Goal: Transaction & Acquisition: Purchase product/service

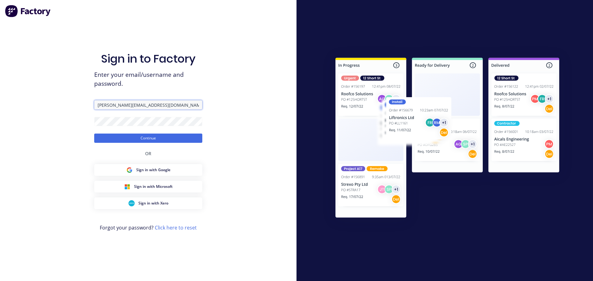
drag, startPoint x: 163, startPoint y: 103, endPoint x: 38, endPoint y: 94, distance: 125.8
click at [38, 94] on div "Sign in to Factory Enter your email/username and password. [PERSON_NAME][EMAIL_…" at bounding box center [148, 140] width 297 height 281
type input "[PERSON_NAME][EMAIL_ADDRESS][DOMAIN_NAME]"
click at [71, 123] on div "Sign in to Factory Enter your email/username and password. [PERSON_NAME][EMAIL_…" at bounding box center [148, 140] width 297 height 281
click at [94, 134] on button "Continue" at bounding box center [148, 138] width 108 height 9
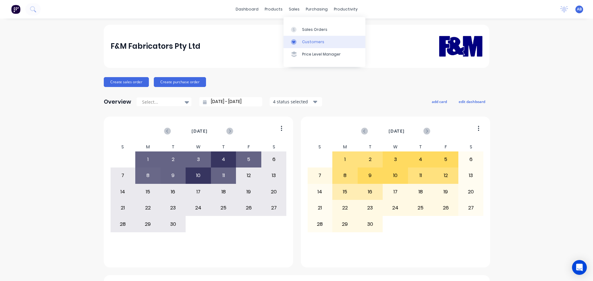
drag, startPoint x: 319, startPoint y: 41, endPoint x: 310, endPoint y: 43, distance: 8.4
click at [319, 41] on div "Customers" at bounding box center [313, 42] width 22 height 6
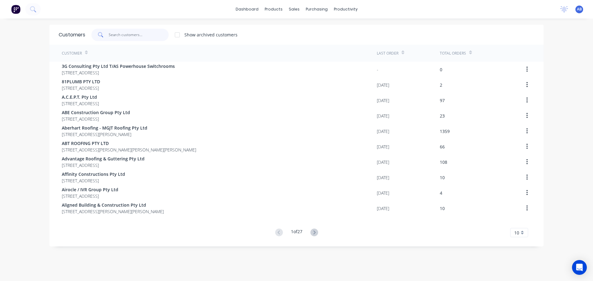
click at [145, 35] on input "text" at bounding box center [139, 35] width 60 height 12
click at [125, 38] on input "text" at bounding box center [139, 35] width 60 height 12
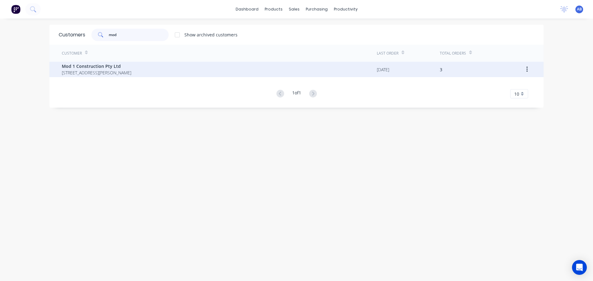
type input "mod"
click at [86, 64] on span "Mod 1 Construction Pty Ltd" at bounding box center [97, 66] width 70 height 6
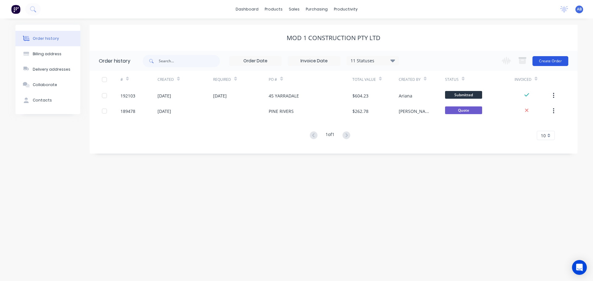
click at [548, 63] on button "Create Order" at bounding box center [551, 61] width 36 height 10
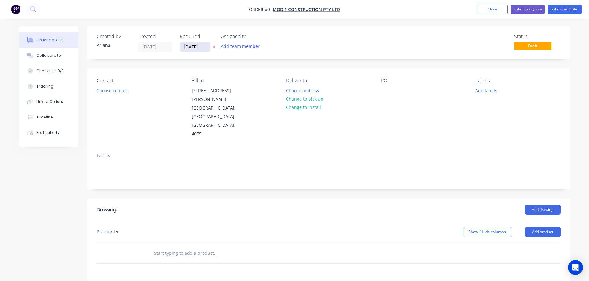
click at [194, 49] on input "[DATE]" at bounding box center [195, 46] width 30 height 9
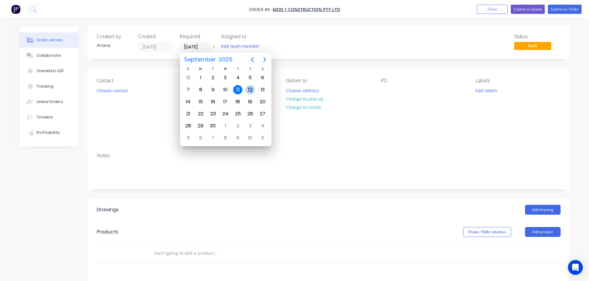
click at [248, 87] on div "12" at bounding box center [249, 89] width 9 height 9
type input "[DATE]"
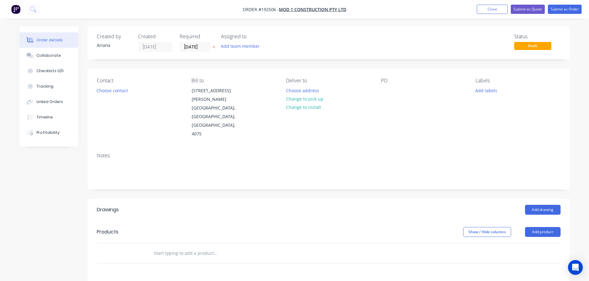
click at [285, 45] on div "Status Draft" at bounding box center [421, 43] width 277 height 18
click at [118, 92] on button "Choose contact" at bounding box center [112, 90] width 38 height 8
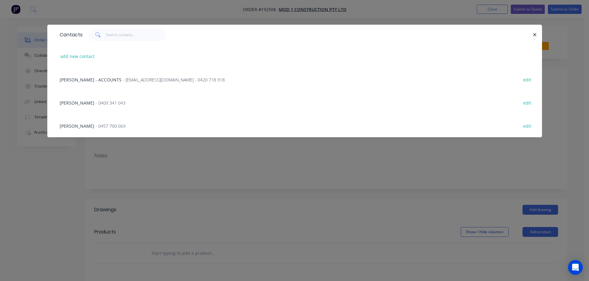
click at [103, 128] on span "- 0457 700 069" at bounding box center [110, 126] width 30 height 6
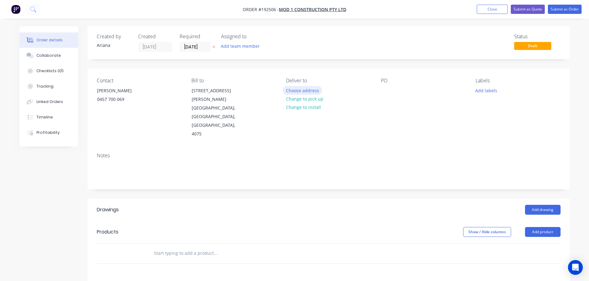
click at [306, 90] on button "Choose address" at bounding box center [302, 90] width 40 height 8
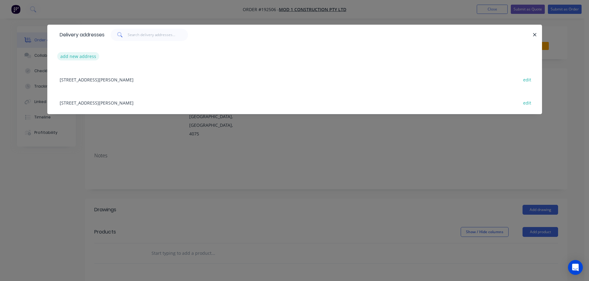
click at [78, 56] on button "add new address" at bounding box center [78, 56] width 42 height 8
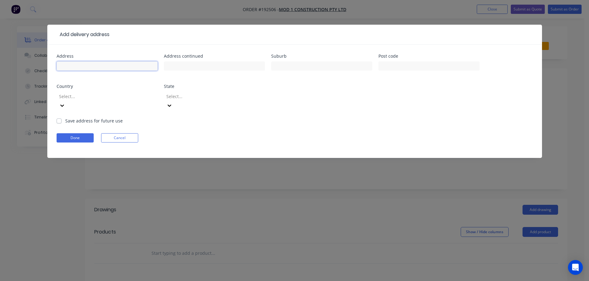
click at [99, 67] on input "text" at bounding box center [107, 65] width 101 height 9
type input "[STREET_ADDRESS]"
click at [320, 68] on input "text" at bounding box center [321, 65] width 101 height 9
type input "NEWMARKET"
click at [364, 120] on form "Address [STREET_ADDRESS] Address continued Suburb NEWMARKET Post code Country S…" at bounding box center [295, 106] width 476 height 104
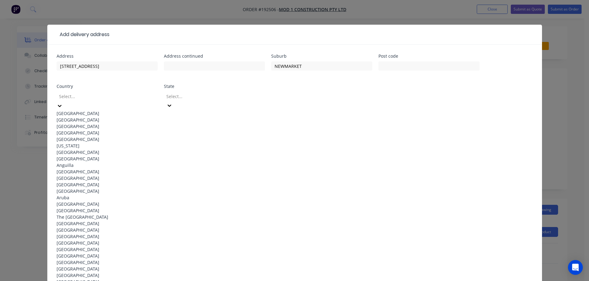
click at [63, 103] on icon at bounding box center [60, 106] width 6 height 6
click at [93, 110] on div "[GEOGRAPHIC_DATA]" at bounding box center [107, 113] width 101 height 6
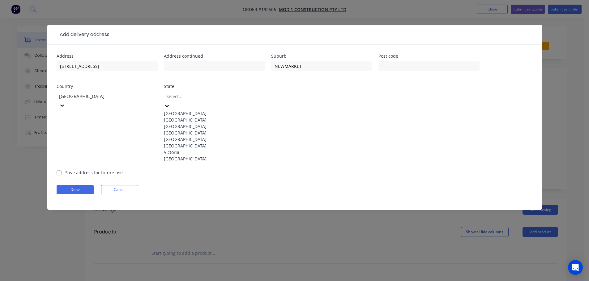
click at [170, 103] on icon at bounding box center [167, 106] width 6 height 6
click at [193, 136] on div "[GEOGRAPHIC_DATA]" at bounding box center [214, 133] width 101 height 6
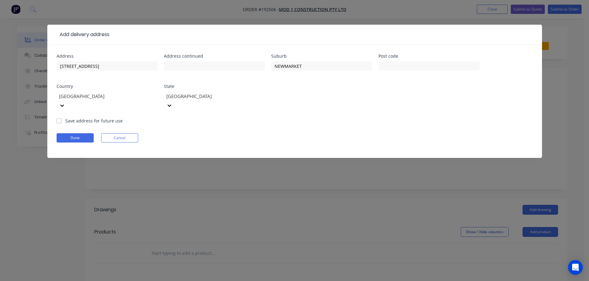
click at [348, 114] on form "Address [STREET_ADDRESS] Address continued Suburb NEWMARKET Post code Country […" at bounding box center [295, 106] width 476 height 104
click at [79, 133] on button "Done" at bounding box center [75, 137] width 37 height 9
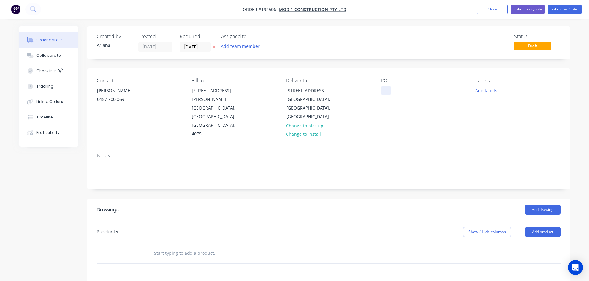
click at [388, 89] on div at bounding box center [386, 90] width 10 height 9
click at [423, 108] on div "PO 45 YARRADALE" at bounding box center [423, 108] width 85 height 61
click at [477, 107] on div "Labels Add labels" at bounding box center [517, 108] width 85 height 61
click at [545, 227] on button "Add product" at bounding box center [543, 232] width 36 height 10
click at [539, 243] on div "Product catalogue" at bounding box center [531, 247] width 48 height 9
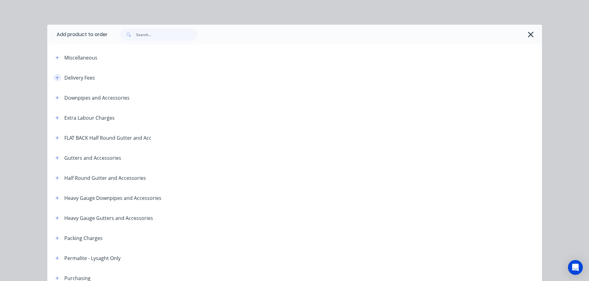
click at [55, 77] on icon "button" at bounding box center [56, 77] width 3 height 3
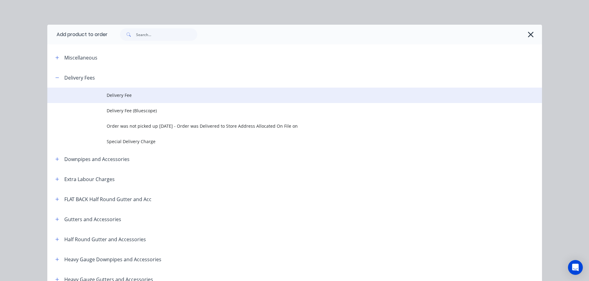
click at [111, 95] on span "Delivery Fee" at bounding box center [281, 95] width 348 height 6
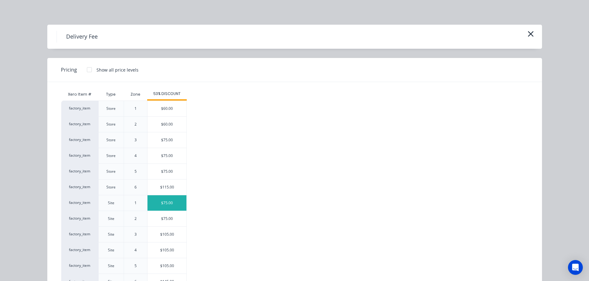
click at [157, 202] on div "$75.00" at bounding box center [166, 203] width 39 height 15
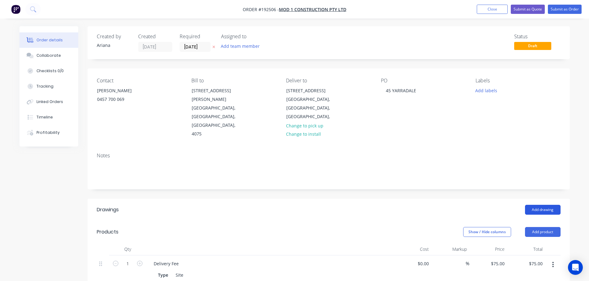
click at [542, 205] on button "Add drawing" at bounding box center [543, 210] width 36 height 10
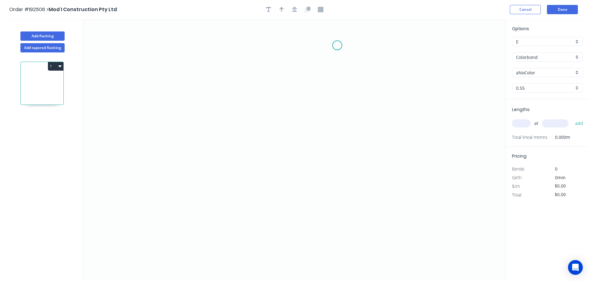
click at [337, 45] on icon "0" at bounding box center [294, 150] width 422 height 262
click at [335, 151] on icon "0" at bounding box center [294, 150] width 422 height 262
click at [272, 172] on icon "0 ?" at bounding box center [294, 150] width 422 height 262
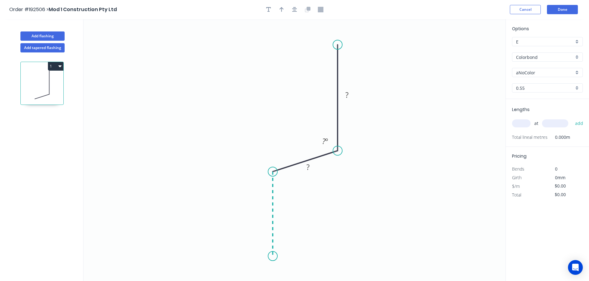
click at [271, 257] on icon "0 ? ? ? º" at bounding box center [294, 150] width 422 height 262
click at [376, 260] on icon "0 ? ? ? ? º ? º" at bounding box center [294, 150] width 422 height 262
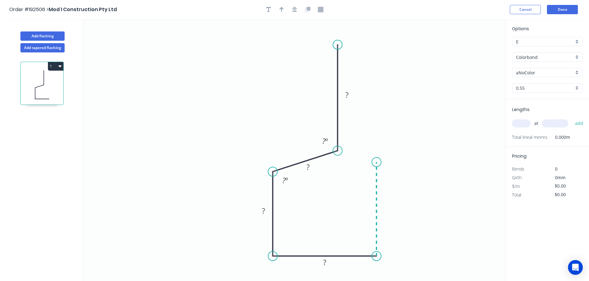
click at [378, 163] on icon "0 ? ? ? ? ? º ? º" at bounding box center [294, 150] width 422 height 262
click at [378, 163] on circle at bounding box center [376, 162] width 9 height 9
click at [348, 95] on rect at bounding box center [346, 95] width 12 height 9
click at [387, 110] on icon "0 55 16 20 28 30 110 º 110 º" at bounding box center [294, 150] width 422 height 262
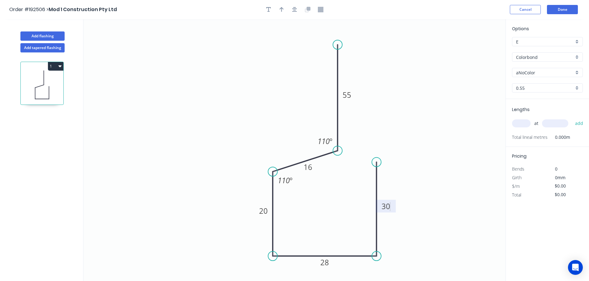
type input "$10.54"
click at [281, 9] on icon "button" at bounding box center [281, 10] width 4 height 6
drag, startPoint x: 474, startPoint y: 49, endPoint x: 254, endPoint y: 88, distance: 223.7
click at [254, 88] on icon at bounding box center [254, 80] width 6 height 20
click at [254, 88] on icon at bounding box center [254, 81] width 6 height 20
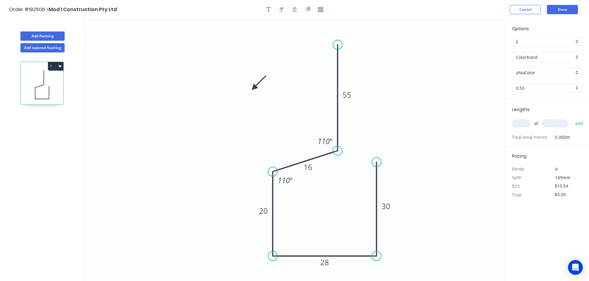
click at [254, 88] on icon at bounding box center [259, 83] width 18 height 18
click at [254, 88] on icon at bounding box center [261, 88] width 20 height 6
click at [254, 88] on icon at bounding box center [254, 95] width 6 height 20
click at [254, 88] on icon at bounding box center [249, 93] width 18 height 18
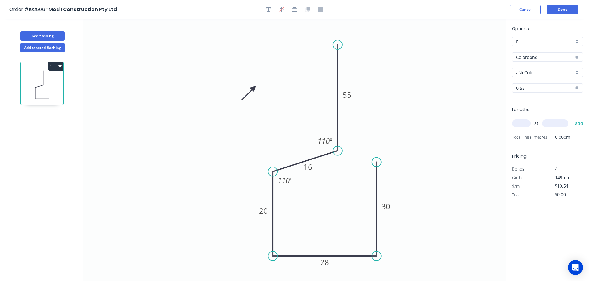
click at [254, 88] on icon at bounding box center [249, 93] width 18 height 18
drag, startPoint x: 254, startPoint y: 88, endPoint x: 264, endPoint y: 88, distance: 10.5
click at [264, 88] on icon at bounding box center [259, 83] width 18 height 18
drag, startPoint x: 296, startPoint y: 184, endPoint x: 299, endPoint y: 193, distance: 10.3
click at [299, 193] on rect at bounding box center [288, 190] width 23 height 13
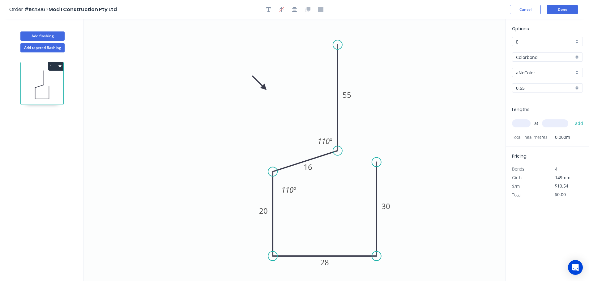
drag, startPoint x: 574, startPoint y: 73, endPoint x: 573, endPoint y: 75, distance: 3.2
click at [574, 73] on div "aNoColor" at bounding box center [547, 72] width 71 height 9
click at [549, 90] on div "Terrain" at bounding box center [547, 94] width 70 height 11
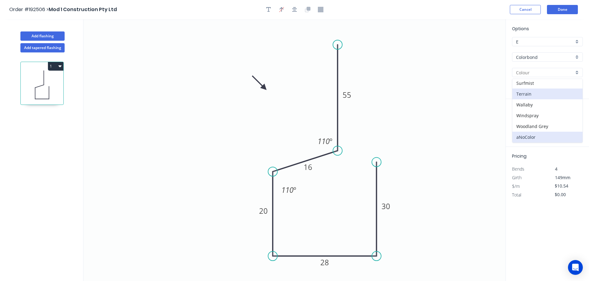
type input "Terrain"
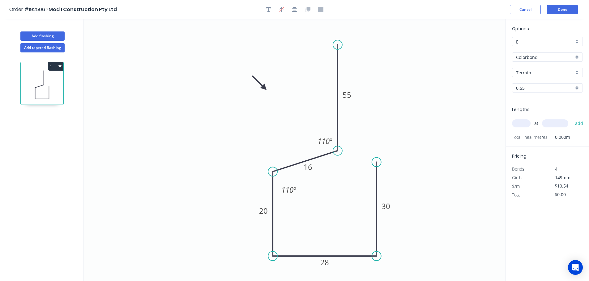
click at [576, 72] on div "Terrain" at bounding box center [547, 72] width 71 height 9
click at [546, 86] on div "Surfmist" at bounding box center [547, 83] width 70 height 11
type input "Surfmist"
click at [525, 124] on input "text" at bounding box center [521, 124] width 19 height 8
type input "3"
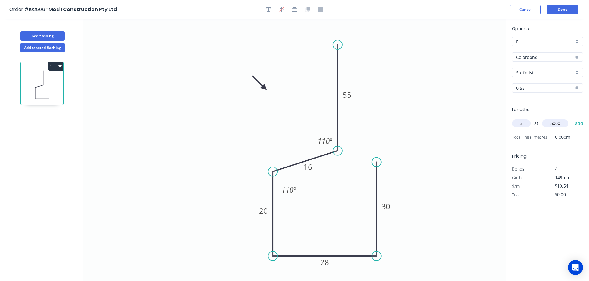
type input "5000"
click at [572, 118] on button "add" at bounding box center [579, 123] width 15 height 11
type input "$158.10"
click at [434, 121] on icon "0 55 16 20 28 30 110 º 110 º" at bounding box center [294, 150] width 422 height 262
click at [472, 99] on icon "0 55 16 20 28 30 110 º 110 º" at bounding box center [294, 150] width 422 height 262
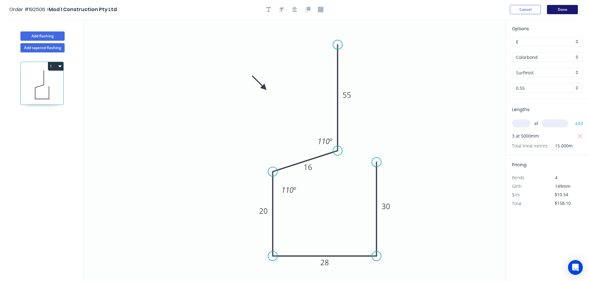
click at [563, 8] on button "Done" at bounding box center [562, 9] width 31 height 9
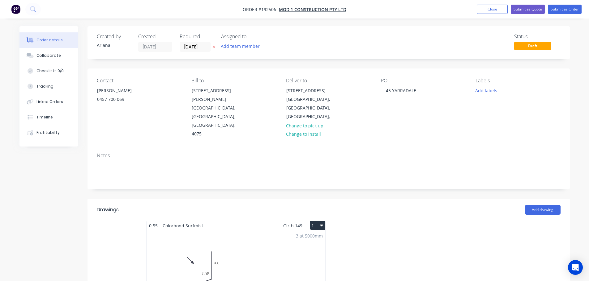
click at [295, 244] on div "3 at 5000mm Total lm $/M Total 15m $10.54 $158.10" at bounding box center [235, 277] width 179 height 94
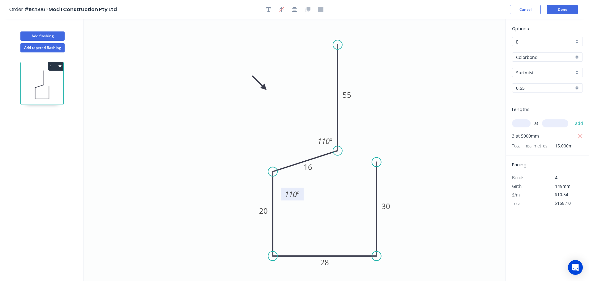
drag, startPoint x: 298, startPoint y: 193, endPoint x: 301, endPoint y: 197, distance: 5.5
click at [301, 197] on rect at bounding box center [292, 194] width 23 height 13
drag, startPoint x: 316, startPoint y: 171, endPoint x: 322, endPoint y: 172, distance: 6.6
click at [322, 172] on rect at bounding box center [314, 168] width 20 height 13
click at [568, 9] on button "Done" at bounding box center [562, 9] width 31 height 9
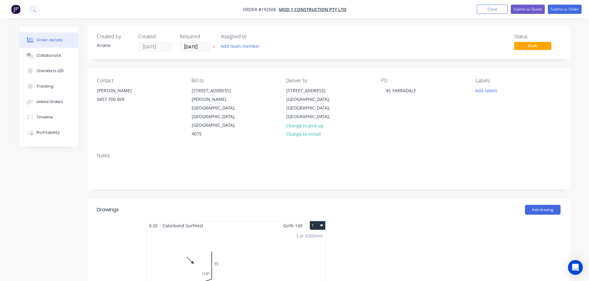
click at [280, 240] on div "3 at 5000mm Total lm $/M Total 15m $10.54 $158.10" at bounding box center [235, 277] width 179 height 94
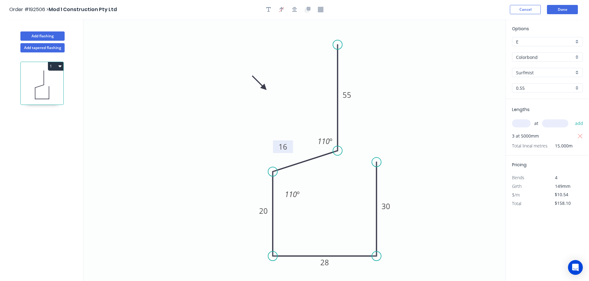
drag, startPoint x: 308, startPoint y: 169, endPoint x: 277, endPoint y: 147, distance: 38.0
click at [277, 147] on rect at bounding box center [283, 147] width 20 height 13
click at [565, 8] on button "Done" at bounding box center [562, 9] width 31 height 9
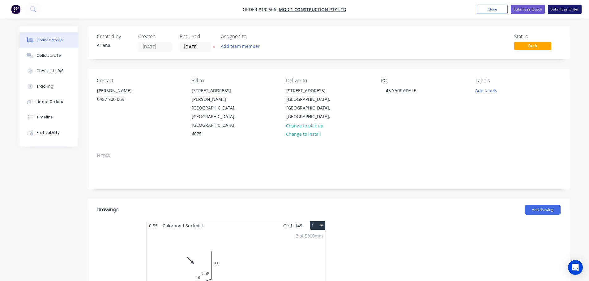
click at [566, 10] on button "Submit as Order" at bounding box center [564, 9] width 34 height 9
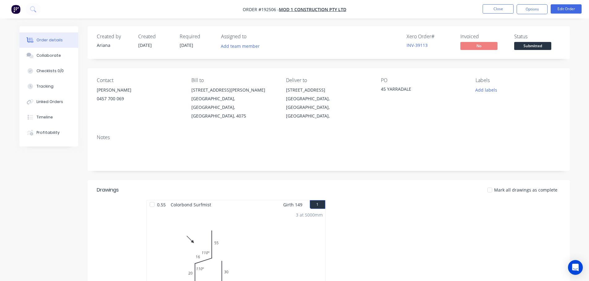
click at [317, 201] on button "1" at bounding box center [317, 205] width 15 height 9
click at [319, 201] on button "1" at bounding box center [317, 205] width 15 height 9
click at [568, 7] on button "Edit Order" at bounding box center [565, 8] width 31 height 9
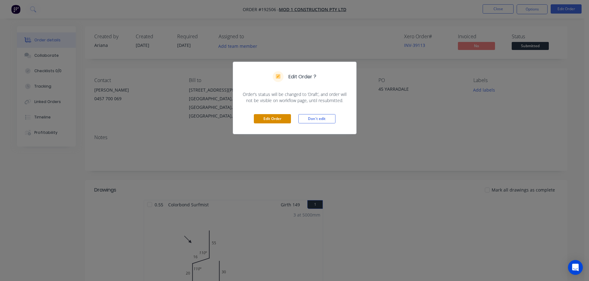
click at [271, 120] on button "Edit Order" at bounding box center [272, 118] width 37 height 9
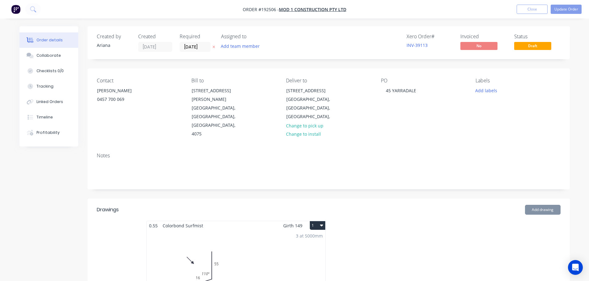
click at [316, 222] on button "1" at bounding box center [317, 226] width 15 height 9
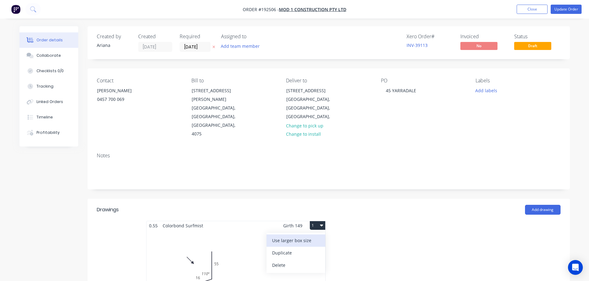
click at [310, 236] on div "Use larger box size" at bounding box center [296, 240] width 48 height 9
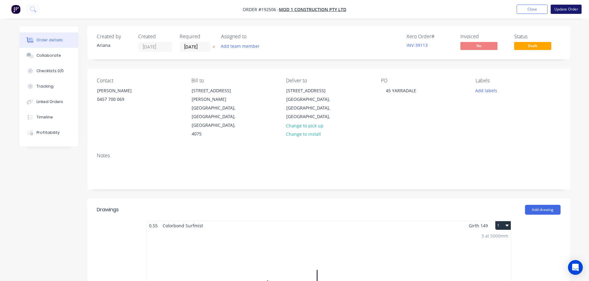
click at [569, 11] on button "Update Order" at bounding box center [565, 9] width 31 height 9
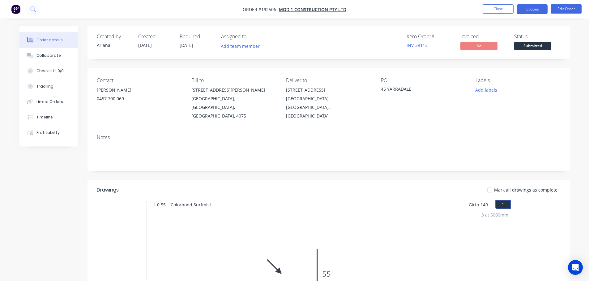
click at [530, 9] on button "Options" at bounding box center [531, 9] width 31 height 10
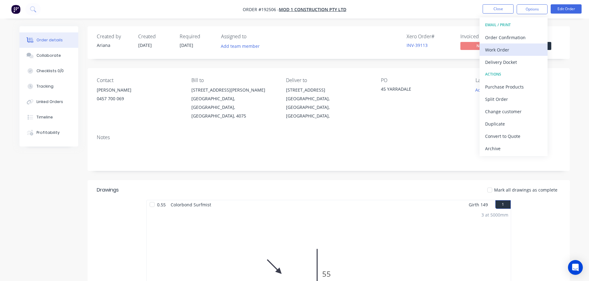
click at [498, 49] on div "Work Order" at bounding box center [513, 49] width 57 height 9
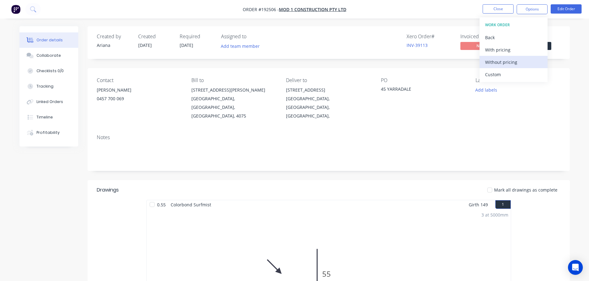
click at [492, 62] on div "Without pricing" at bounding box center [513, 62] width 57 height 9
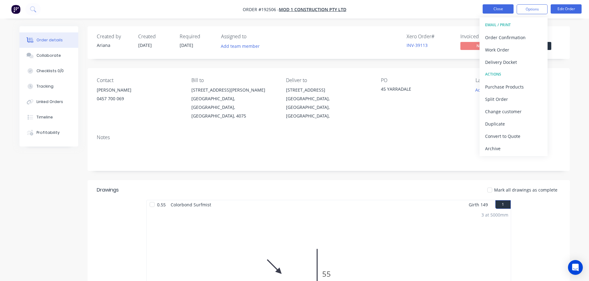
click at [496, 5] on button "Close" at bounding box center [497, 8] width 31 height 9
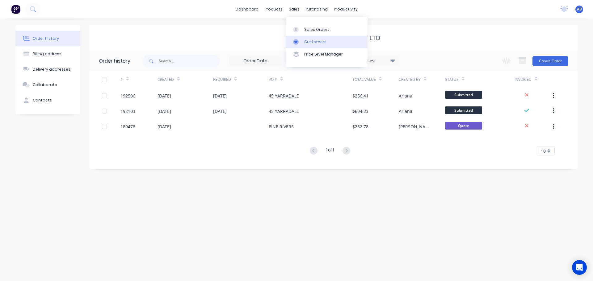
click at [307, 40] on div "Customers" at bounding box center [315, 42] width 22 height 6
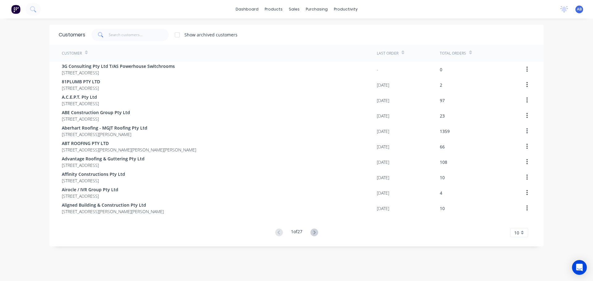
click at [383, 6] on div "dashboard products sales purchasing productivity dashboard products Product Cat…" at bounding box center [296, 9] width 593 height 19
click at [142, 38] on input "text" at bounding box center [139, 35] width 60 height 12
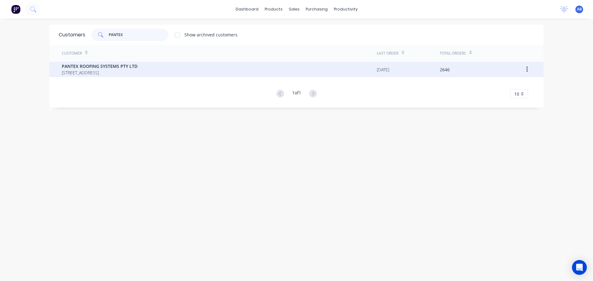
type input "PANTEX"
click at [111, 67] on span "PANTEX ROOFING SYSTEMS PTY LTD" at bounding box center [100, 66] width 76 height 6
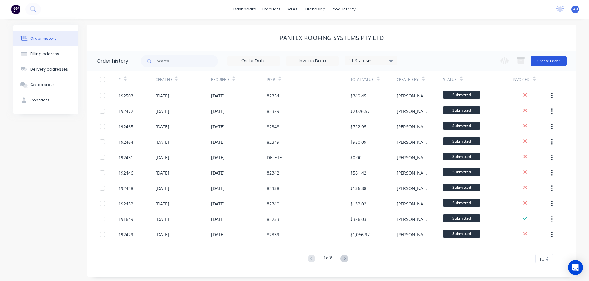
click at [545, 60] on button "Create Order" at bounding box center [548, 61] width 36 height 10
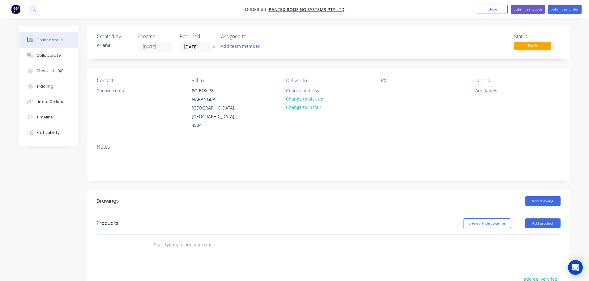
click at [285, 32] on div "Created by [PERSON_NAME] Created [DATE] Required [DATE] Assigned to Add team me…" at bounding box center [328, 42] width 482 height 33
click at [193, 46] on input "[DATE]" at bounding box center [195, 46] width 30 height 9
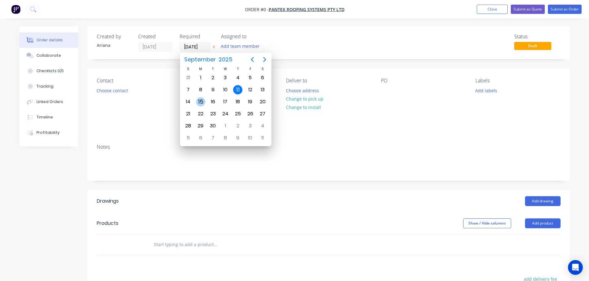
click at [199, 101] on div "15" at bounding box center [200, 101] width 9 height 9
type input "[DATE]"
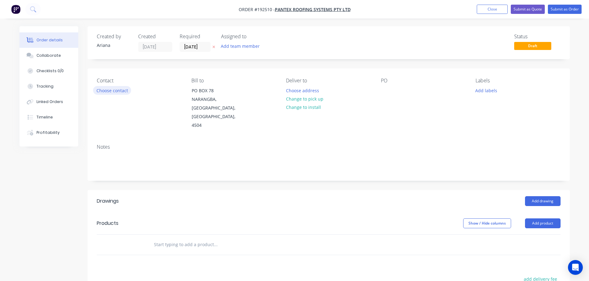
click at [117, 91] on button "Choose contact" at bounding box center [112, 90] width 38 height 8
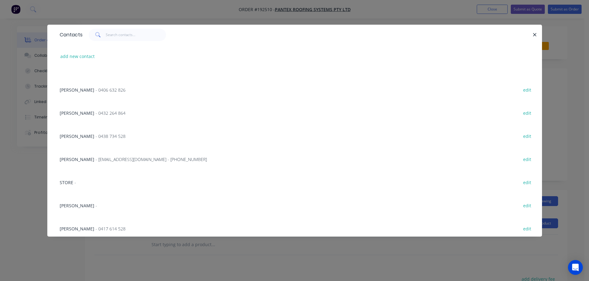
scroll to position [433, 0]
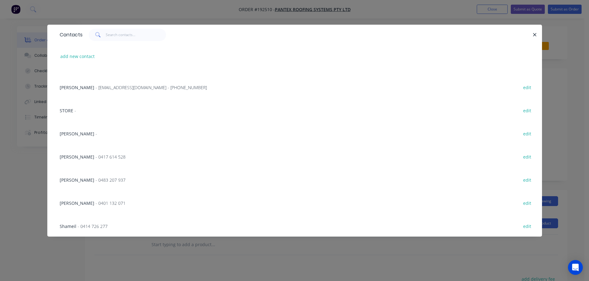
click at [70, 131] on span "[PERSON_NAME]" at bounding box center [77, 134] width 35 height 6
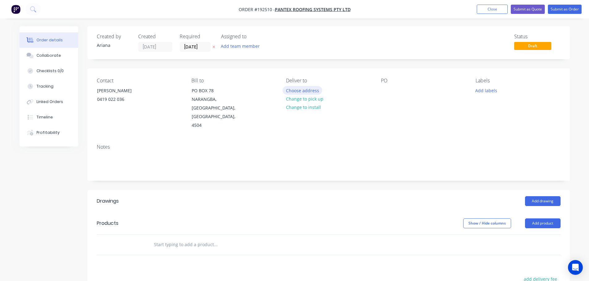
click at [312, 91] on button "Choose address" at bounding box center [302, 90] width 40 height 8
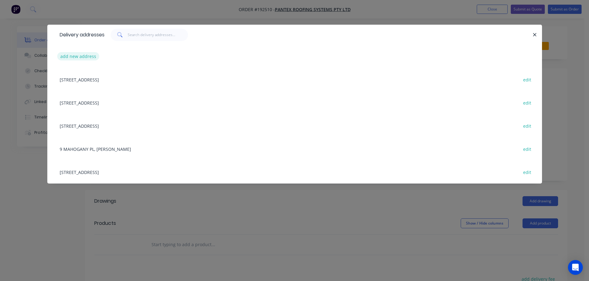
click at [78, 56] on button "add new address" at bounding box center [78, 56] width 42 height 8
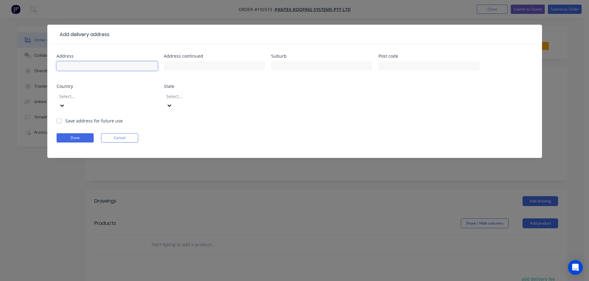
click at [75, 67] on input "text" at bounding box center [107, 65] width 101 height 9
type input "[STREET_ADDRESS]"
type input "[GEOGRAPHIC_DATA]"
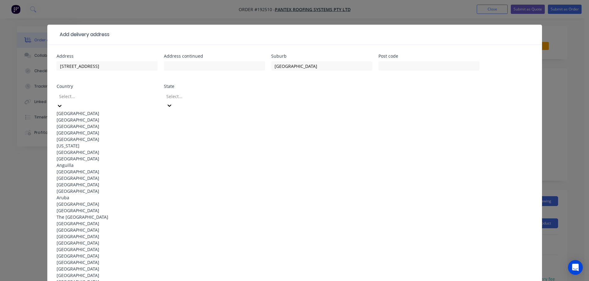
click at [76, 110] on div "[GEOGRAPHIC_DATA]" at bounding box center [107, 113] width 101 height 6
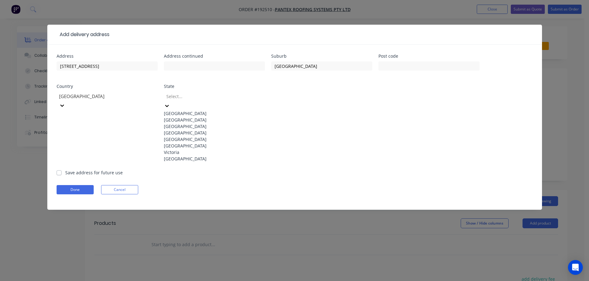
click at [170, 103] on icon at bounding box center [167, 106] width 6 height 6
click at [207, 136] on div "[GEOGRAPHIC_DATA]" at bounding box center [214, 133] width 101 height 6
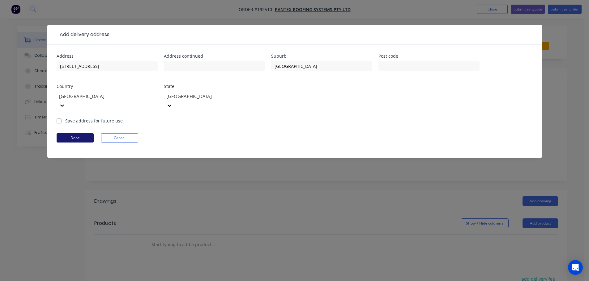
click at [77, 133] on button "Done" at bounding box center [75, 137] width 37 height 9
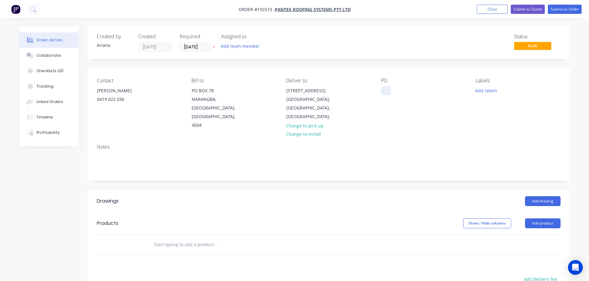
click at [386, 90] on div at bounding box center [386, 90] width 10 height 9
click at [443, 144] on div "Notes" at bounding box center [328, 147] width 463 height 6
click at [487, 89] on button "Add labels" at bounding box center [486, 90] width 28 height 8
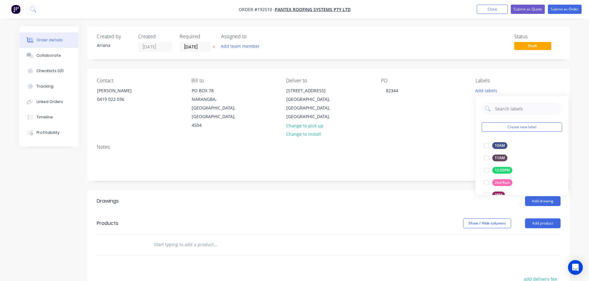
click at [452, 113] on div "PO 82344" at bounding box center [423, 104] width 85 height 52
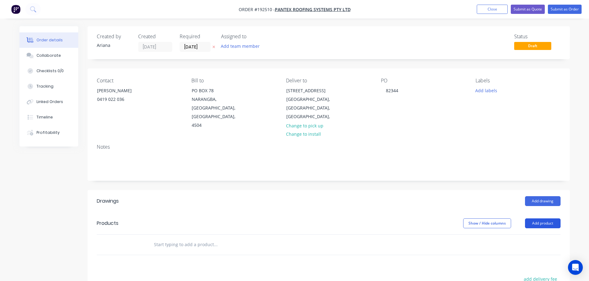
click at [536, 219] on button "Add product" at bounding box center [543, 224] width 36 height 10
click at [529, 235] on div "Product catalogue" at bounding box center [531, 239] width 48 height 9
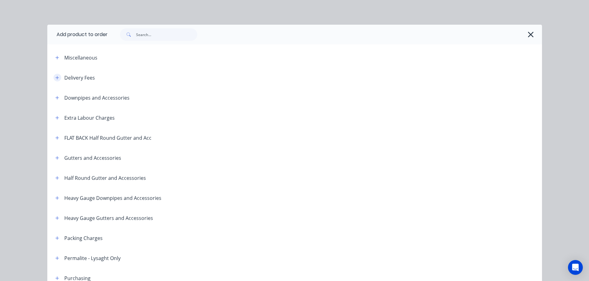
click at [55, 76] on icon "button" at bounding box center [56, 77] width 3 height 3
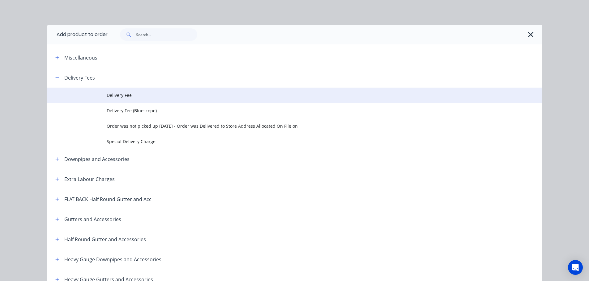
click at [114, 94] on span "Delivery Fee" at bounding box center [281, 95] width 348 height 6
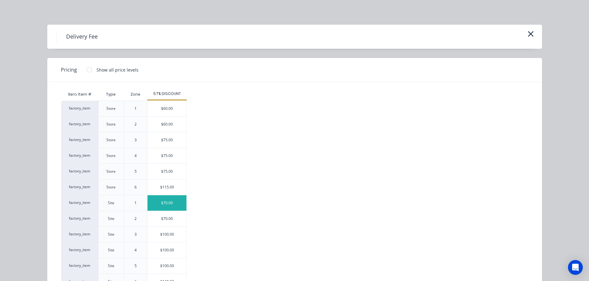
click at [175, 201] on div "$70.00" at bounding box center [166, 203] width 39 height 15
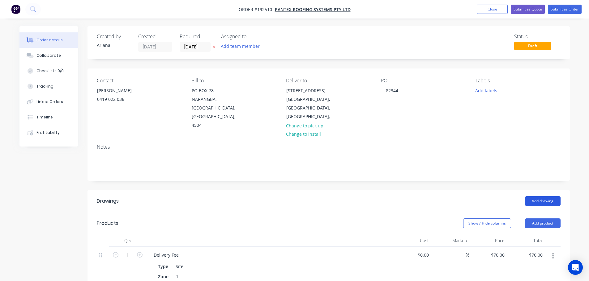
click at [550, 196] on button "Add drawing" at bounding box center [543, 201] width 36 height 10
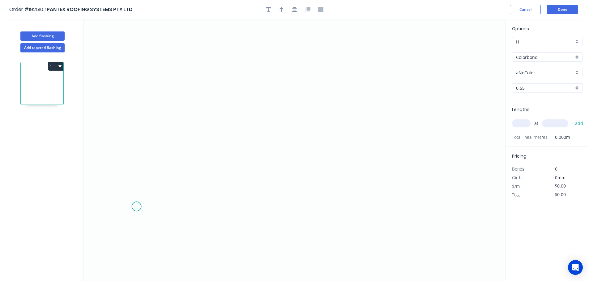
click at [136, 207] on icon "0" at bounding box center [294, 150] width 422 height 262
click at [157, 179] on icon "0" at bounding box center [294, 150] width 422 height 262
click at [283, 147] on icon "0 ?" at bounding box center [294, 150] width 422 height 262
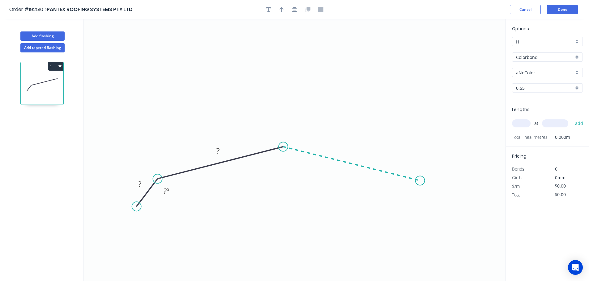
click at [420, 181] on icon "0 ? ? ? º" at bounding box center [294, 150] width 422 height 262
click at [440, 211] on icon "0 ? ? ? ? º ? º" at bounding box center [294, 150] width 422 height 262
click at [440, 211] on circle at bounding box center [439, 210] width 9 height 9
click at [139, 183] on tspan "?" at bounding box center [139, 184] width 3 height 10
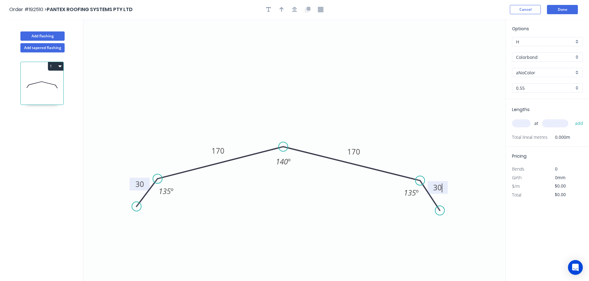
click at [369, 67] on icon "0 30 170 170 30 135 º 140 º 135 º" at bounding box center [294, 150] width 422 height 262
type input "$12.84"
click at [280, 10] on icon "button" at bounding box center [281, 10] width 4 height 6
drag, startPoint x: 475, startPoint y: 49, endPoint x: 291, endPoint y: 91, distance: 189.2
click at [293, 91] on icon at bounding box center [296, 83] width 6 height 20
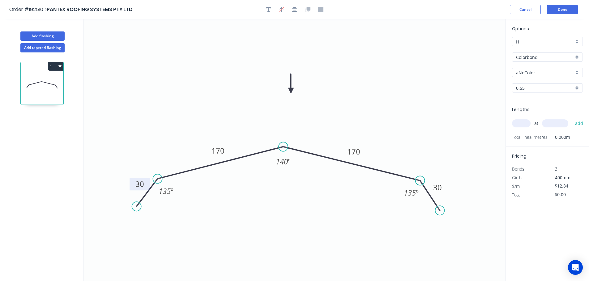
click at [577, 71] on div "aNoColor" at bounding box center [547, 72] width 71 height 9
click at [556, 107] on div "Evening Haze" at bounding box center [547, 110] width 70 height 11
type input "Evening Haze"
click at [523, 124] on input "text" at bounding box center [521, 124] width 19 height 8
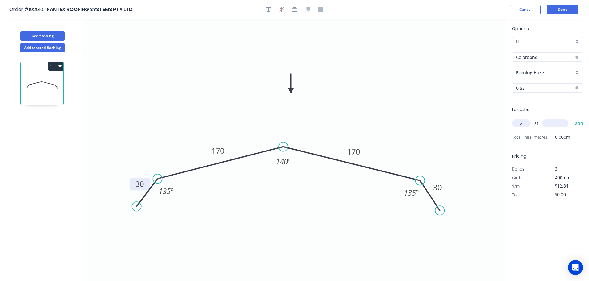
type input "2"
type input "6300"
click at [572, 118] on button "add" at bounding box center [579, 123] width 15 height 11
type input "$161.78"
type input "1"
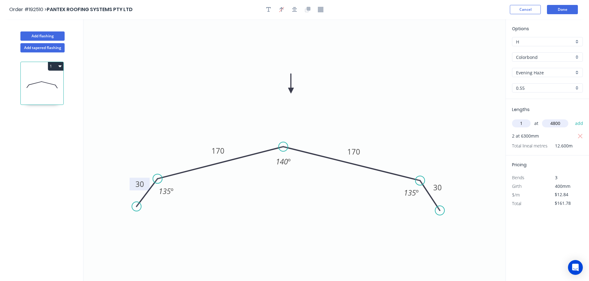
type input "4800"
click at [572, 118] on button "add" at bounding box center [579, 123] width 15 height 11
type input "$223.42"
type input "1"
type input "6700"
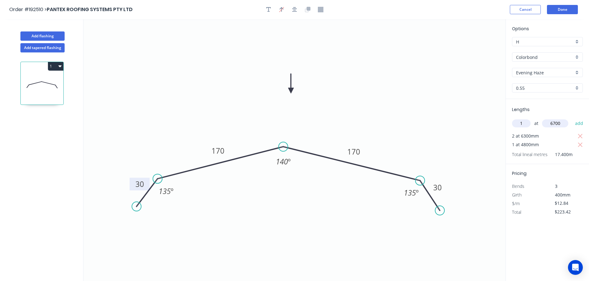
click at [572, 118] on button "add" at bounding box center [579, 123] width 15 height 11
type input "$309.44"
click at [46, 37] on button "Add flashing" at bounding box center [42, 36] width 44 height 9
type input "$0.00"
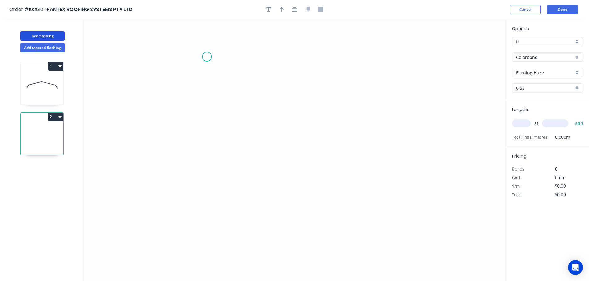
click at [207, 57] on icon "0" at bounding box center [294, 150] width 422 height 262
click at [209, 185] on icon "0" at bounding box center [294, 150] width 422 height 262
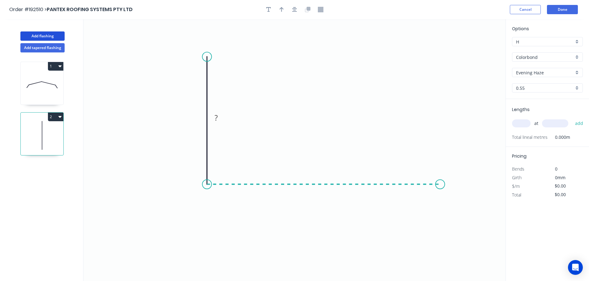
click at [440, 185] on icon "0 ?" at bounding box center [294, 150] width 422 height 262
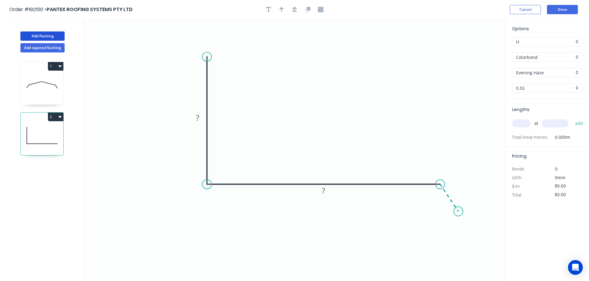
click at [458, 212] on icon "0 ? ?" at bounding box center [294, 150] width 422 height 262
click at [458, 212] on circle at bounding box center [457, 211] width 9 height 9
click at [196, 117] on tspan "?" at bounding box center [197, 118] width 3 height 10
click at [268, 98] on icon "0 100 260 35 135 º" at bounding box center [294, 150] width 422 height 262
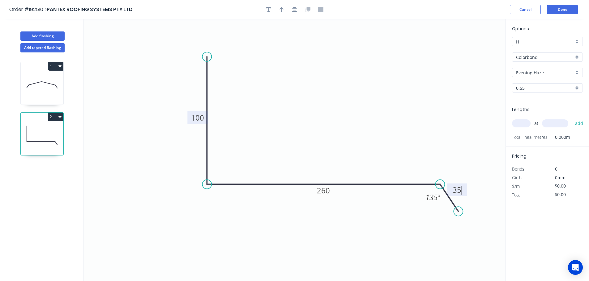
type input "$12.06"
click at [281, 8] on icon "button" at bounding box center [281, 9] width 4 height 5
drag, startPoint x: 452, startPoint y: 53, endPoint x: 323, endPoint y: 104, distance: 138.8
click at [323, 104] on icon at bounding box center [323, 97] width 6 height 20
click at [522, 123] on input "text" at bounding box center [521, 124] width 19 height 8
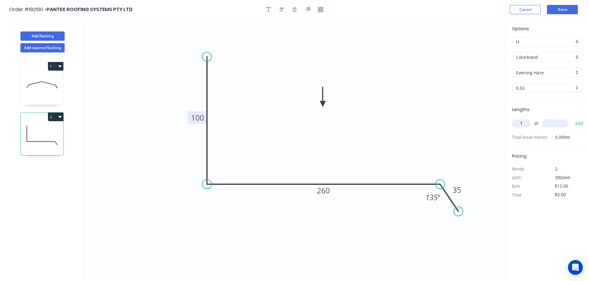
type input "1"
type input "6600"
click at [572, 118] on button "add" at bounding box center [579, 123] width 15 height 11
type input "$79.60"
type input "2"
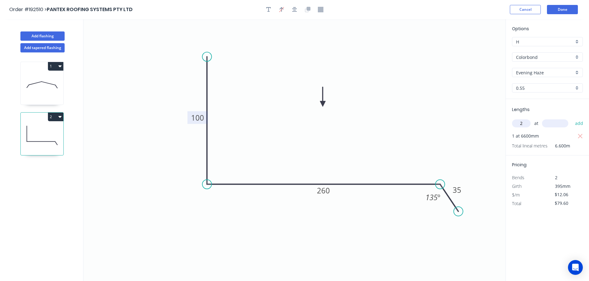
click at [557, 120] on input "text" at bounding box center [555, 124] width 26 height 8
type input "4500"
click at [572, 118] on button "add" at bounding box center [579, 123] width 15 height 11
type input "$188.14"
type input "1"
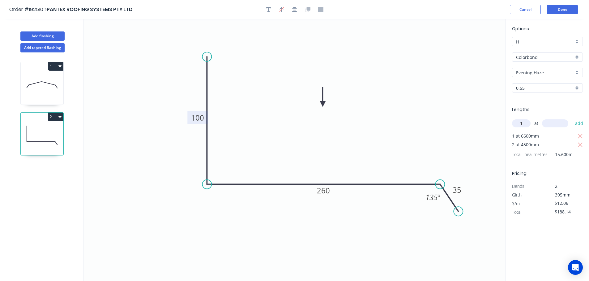
click at [557, 120] on input "text" at bounding box center [555, 124] width 26 height 8
type input "5900"
click at [572, 118] on button "add" at bounding box center [579, 123] width 15 height 11
type input "$259.29"
click at [40, 36] on button "Add flashing" at bounding box center [42, 36] width 44 height 9
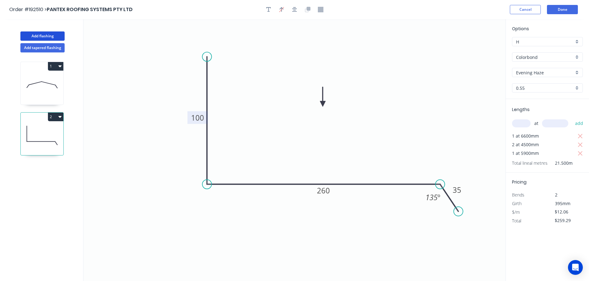
type input "$0.00"
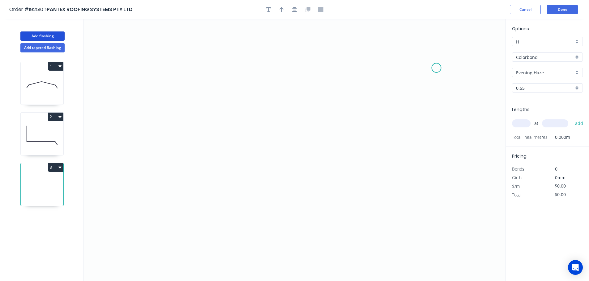
click at [436, 68] on icon "0" at bounding box center [294, 150] width 422 height 262
click at [419, 43] on icon "0" at bounding box center [294, 150] width 422 height 262
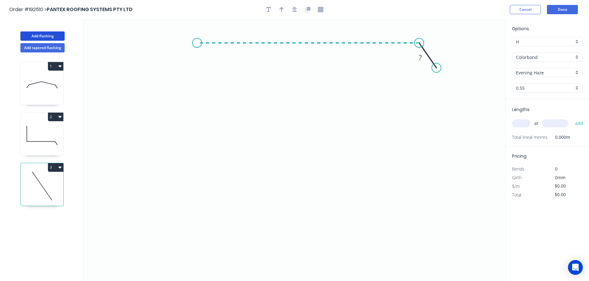
click at [197, 37] on icon "0 ?" at bounding box center [294, 150] width 422 height 262
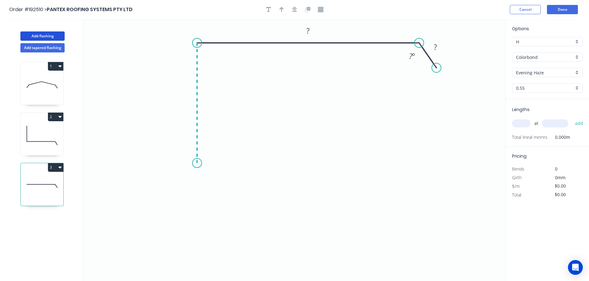
click at [198, 163] on icon "0 ? ? ? º" at bounding box center [294, 150] width 422 height 262
click at [174, 184] on icon "0 ? ? ? ? º" at bounding box center [294, 150] width 422 height 262
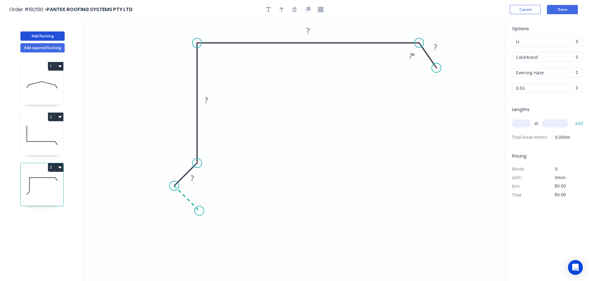
click at [199, 208] on icon "0 ? ? ? ? ? º" at bounding box center [294, 150] width 422 height 262
click at [199, 208] on circle at bounding box center [198, 210] width 9 height 9
click at [180, 204] on tspan "?" at bounding box center [180, 202] width 3 height 10
click at [330, 179] on icon "0 15 12 120 280 35 135 º" at bounding box center [294, 150] width 422 height 262
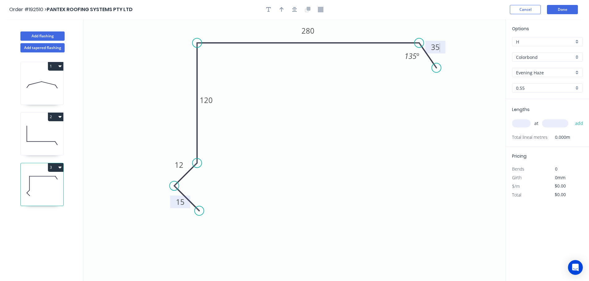
type input "$15.59"
click at [281, 8] on icon "button" at bounding box center [281, 9] width 4 height 5
drag, startPoint x: 475, startPoint y: 50, endPoint x: 360, endPoint y: 32, distance: 116.0
click at [360, 32] on icon at bounding box center [361, 25] width 6 height 20
click at [523, 126] on input "text" at bounding box center [521, 124] width 19 height 8
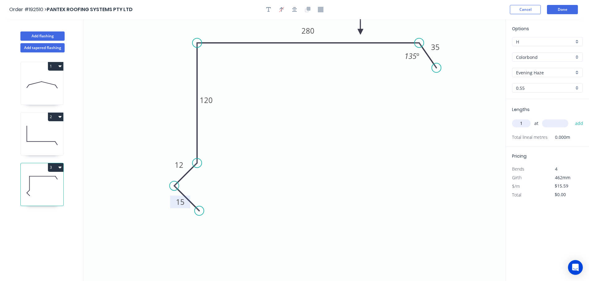
type input "1"
type input "5900"
click at [572, 118] on button "add" at bounding box center [579, 123] width 15 height 11
type input "$91.98"
type input "2"
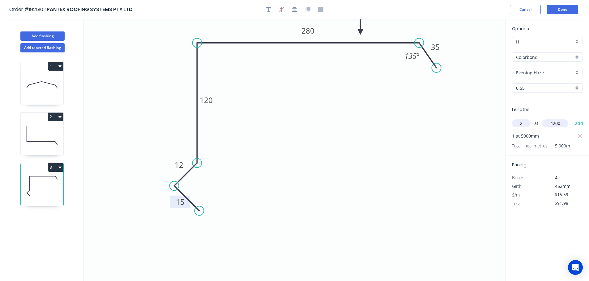
type input "4200"
click at [572, 118] on button "add" at bounding box center [579, 123] width 15 height 11
type input "$222.94"
type input "1"
type input "4000"
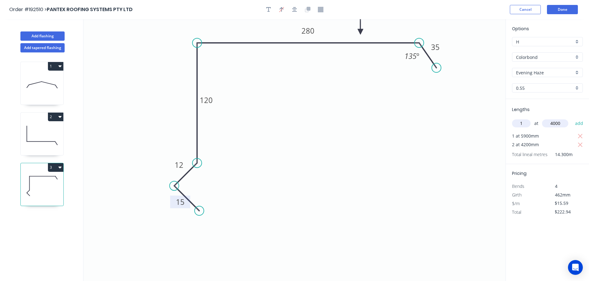
click at [572, 118] on button "add" at bounding box center [579, 123] width 15 height 11
type input "$285.30"
type input "2"
type input "4400"
click at [572, 118] on button "add" at bounding box center [579, 123] width 15 height 11
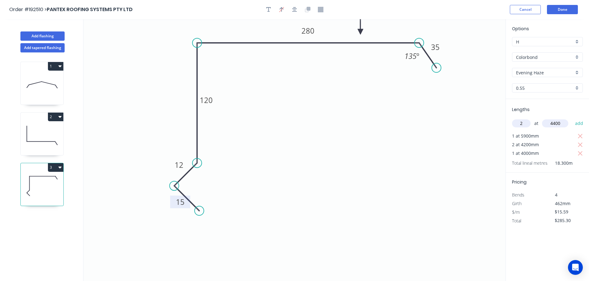
type input "$422.49"
click at [40, 34] on button "Add flashing" at bounding box center [42, 36] width 44 height 9
type input "$0.00"
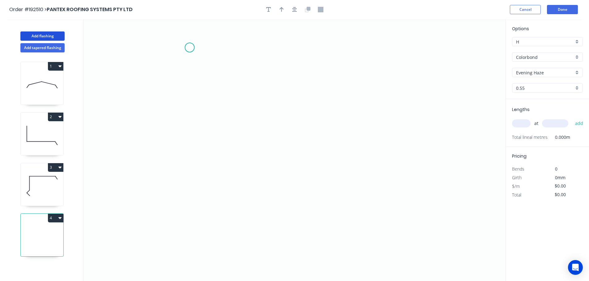
click at [189, 47] on icon "0" at bounding box center [294, 150] width 422 height 262
click at [181, 169] on icon "0" at bounding box center [294, 150] width 422 height 262
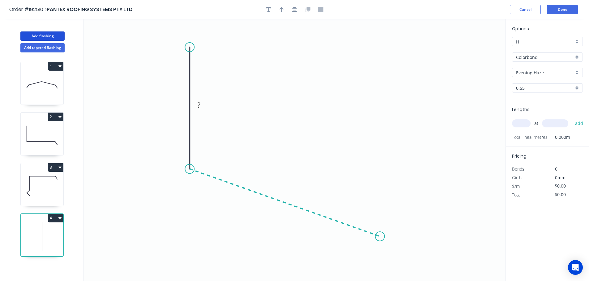
click at [380, 237] on icon "0 ?" at bounding box center [294, 150] width 422 height 262
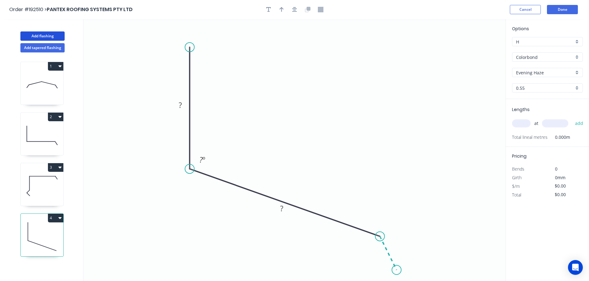
click at [396, 271] on icon "0 ? ? ? º" at bounding box center [294, 150] width 422 height 262
click at [396, 271] on circle at bounding box center [396, 270] width 9 height 9
drag, startPoint x: 395, startPoint y: 272, endPoint x: 392, endPoint y: 274, distance: 3.8
click at [392, 274] on circle at bounding box center [391, 273] width 9 height 9
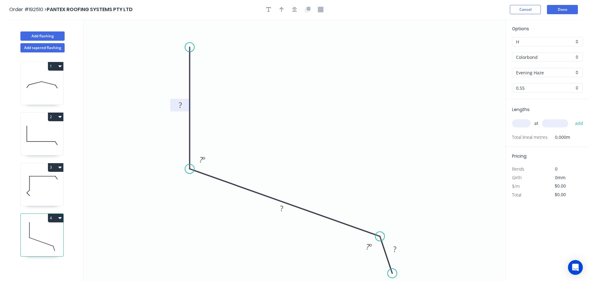
click at [182, 105] on tspan "?" at bounding box center [180, 105] width 3 height 10
click at [297, 122] on icon "0 100 200 40 135 º 135 º" at bounding box center [294, 150] width 422 height 262
type input "$12.06"
click at [281, 8] on icon "button" at bounding box center [281, 9] width 4 height 5
drag, startPoint x: 475, startPoint y: 49, endPoint x: 295, endPoint y: 104, distance: 188.9
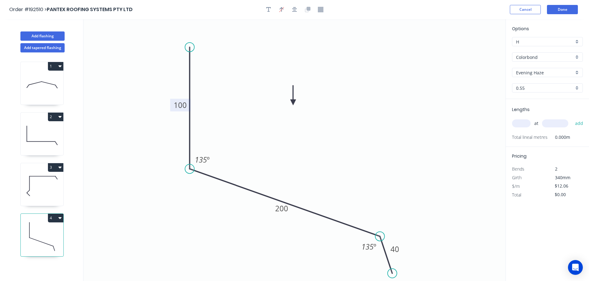
click at [295, 104] on icon at bounding box center [293, 96] width 6 height 20
click at [523, 125] on input "text" at bounding box center [521, 124] width 19 height 8
type input "1"
click at [560, 124] on input "text" at bounding box center [555, 124] width 26 height 8
type input "6900"
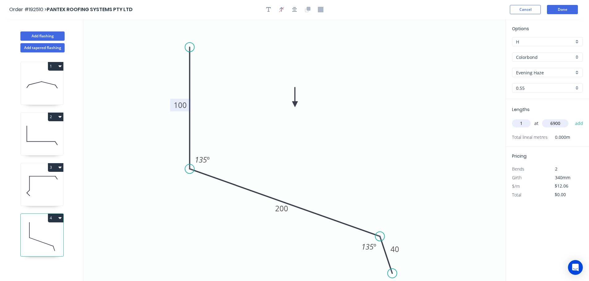
click at [572, 118] on button "add" at bounding box center [579, 123] width 15 height 11
type input "$83.21"
click at [39, 35] on button "Add flashing" at bounding box center [42, 36] width 44 height 9
type input "$0.00"
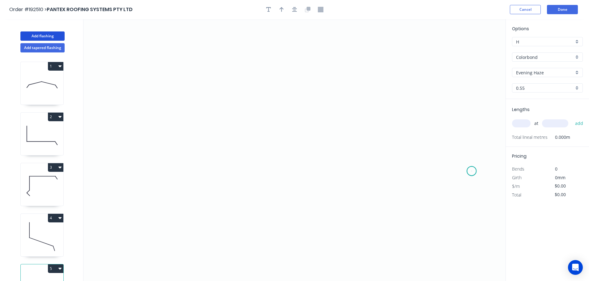
click at [471, 171] on icon "0" at bounding box center [294, 150] width 422 height 262
click at [452, 141] on icon "0" at bounding box center [294, 150] width 422 height 262
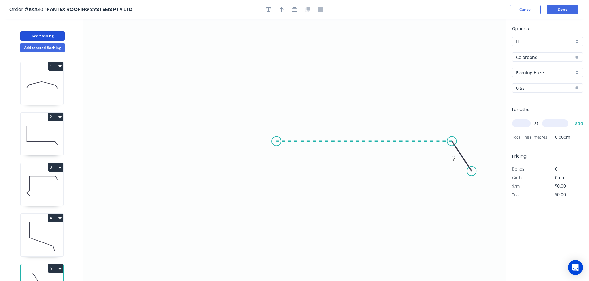
click at [276, 145] on icon "0 ?" at bounding box center [294, 150] width 422 height 262
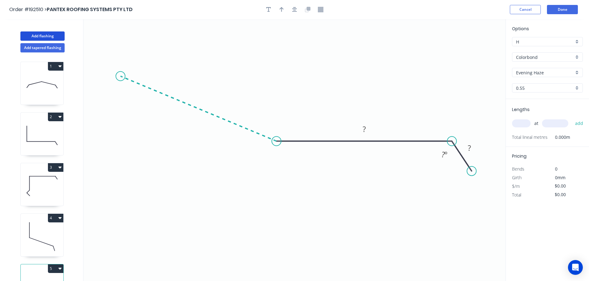
click at [120, 76] on icon "0 ? ? ? º" at bounding box center [294, 150] width 422 height 262
click at [156, 69] on icon "0 ? ? ? ? º ? º" at bounding box center [294, 150] width 422 height 262
click at [156, 69] on circle at bounding box center [156, 68] width 9 height 9
drag, startPoint x: 156, startPoint y: 69, endPoint x: 154, endPoint y: 62, distance: 6.7
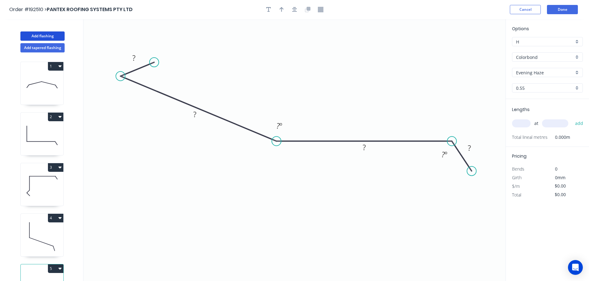
click at [154, 62] on circle at bounding box center [154, 62] width 9 height 9
click at [137, 56] on rect at bounding box center [134, 58] width 12 height 9
click at [279, 54] on icon "0 10 200 200 40 135 º 145 º" at bounding box center [294, 150] width 422 height 262
type input "$14.82"
drag, startPoint x: 282, startPoint y: 10, endPoint x: 285, endPoint y: 11, distance: 3.5
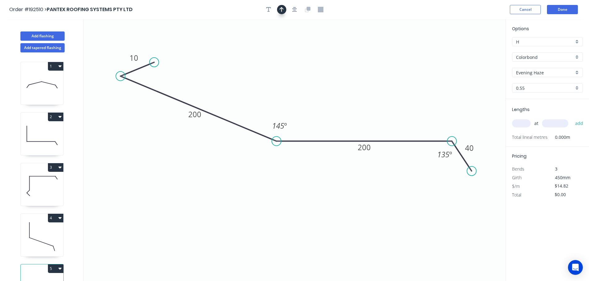
click at [282, 10] on icon "button" at bounding box center [281, 10] width 4 height 6
drag, startPoint x: 460, startPoint y: 53, endPoint x: 312, endPoint y: 75, distance: 149.6
click at [312, 75] on icon at bounding box center [313, 67] width 6 height 20
click at [522, 122] on input "text" at bounding box center [521, 124] width 19 height 8
type input "1"
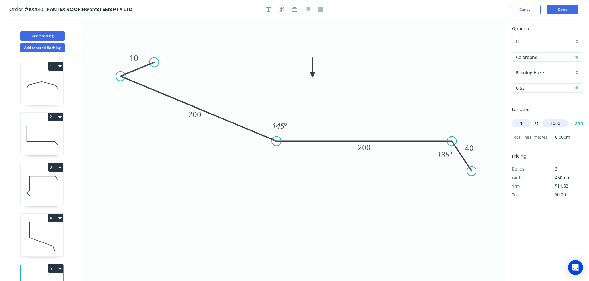
type input "1000"
click at [572, 118] on button "add" at bounding box center [579, 123] width 15 height 11
type input "$14.82"
click at [556, 7] on button "Done" at bounding box center [562, 9] width 31 height 9
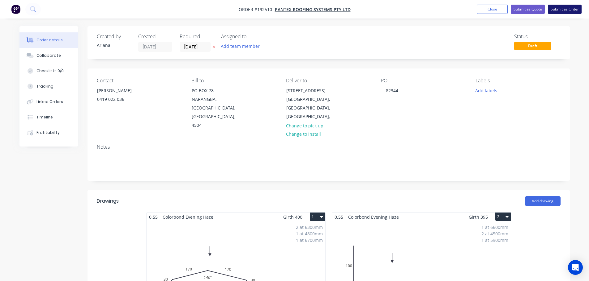
click at [562, 10] on button "Submit as Order" at bounding box center [564, 9] width 34 height 9
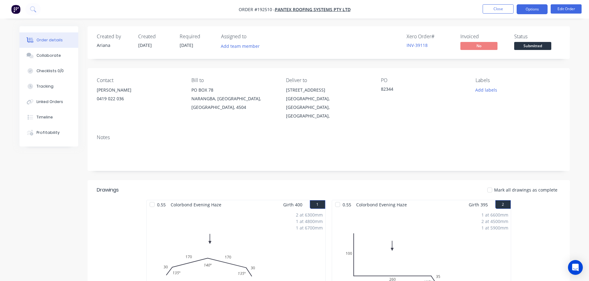
click at [530, 7] on button "Options" at bounding box center [531, 9] width 31 height 10
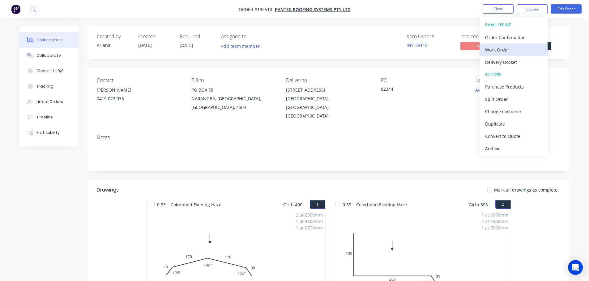
click at [513, 47] on div "Work Order" at bounding box center [513, 49] width 57 height 9
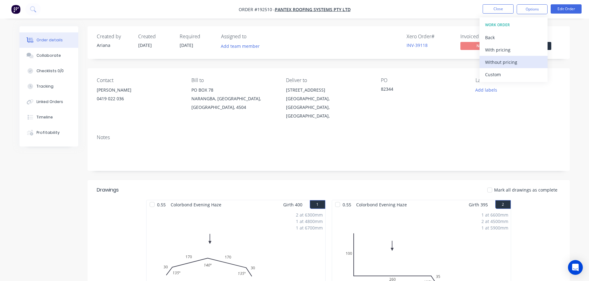
click at [502, 62] on div "Without pricing" at bounding box center [513, 62] width 57 height 9
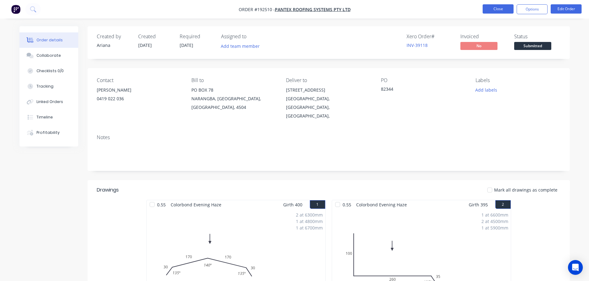
click at [500, 8] on button "Close" at bounding box center [497, 8] width 31 height 9
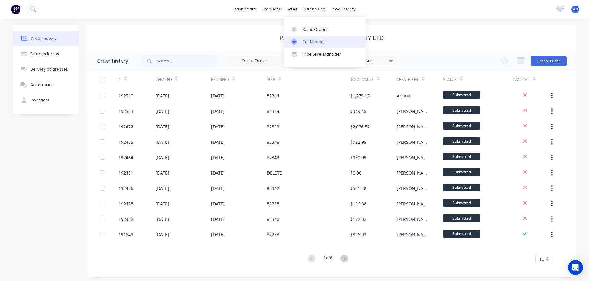
click at [309, 43] on div "Customers" at bounding box center [313, 42] width 22 height 6
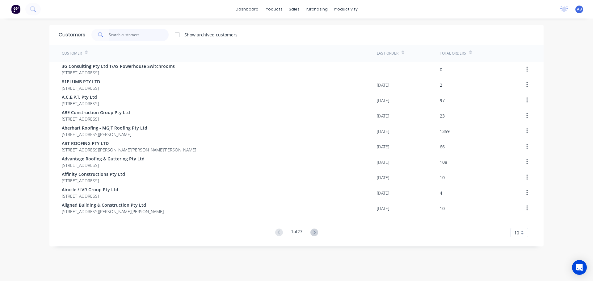
drag, startPoint x: 141, startPoint y: 36, endPoint x: 274, endPoint y: 34, distance: 133.8
click at [141, 36] on input "text" at bounding box center [139, 35] width 60 height 12
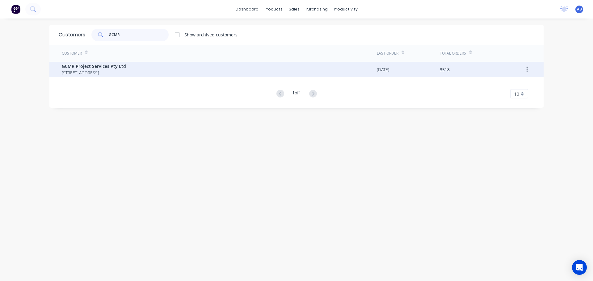
type input "GCMR"
click at [114, 70] on span "[STREET_ADDRESS]" at bounding box center [94, 73] width 64 height 6
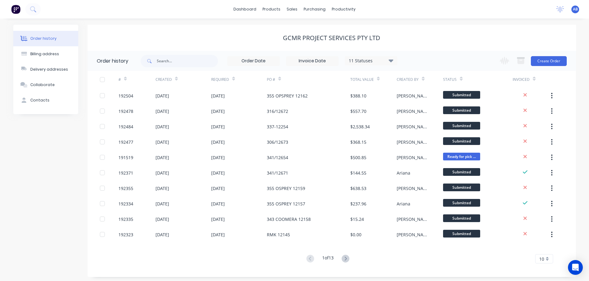
click at [451, 40] on div "GCMR Project Services Pty Ltd" at bounding box center [331, 37] width 488 height 7
click at [547, 61] on button "Create Order" at bounding box center [548, 61] width 36 height 10
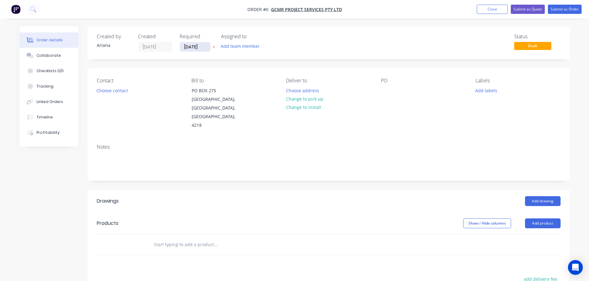
click at [192, 46] on input "[DATE]" at bounding box center [195, 46] width 30 height 9
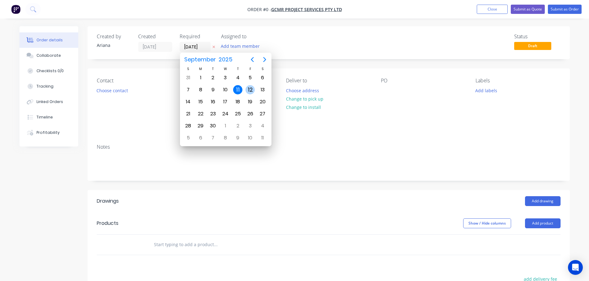
click at [250, 90] on div "12" at bounding box center [249, 89] width 9 height 9
type input "[DATE]"
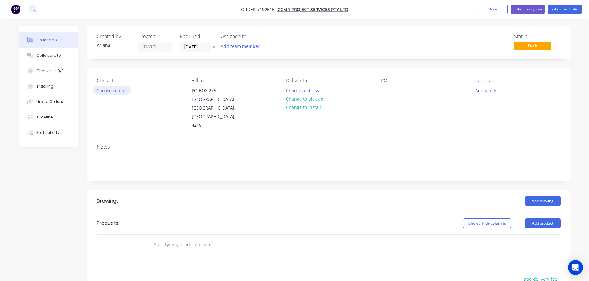
click at [115, 90] on button "Choose contact" at bounding box center [112, 90] width 38 height 8
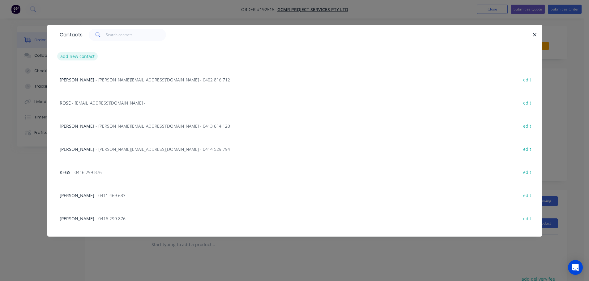
click at [76, 56] on button "add new contact" at bounding box center [77, 56] width 41 height 8
select select "AU"
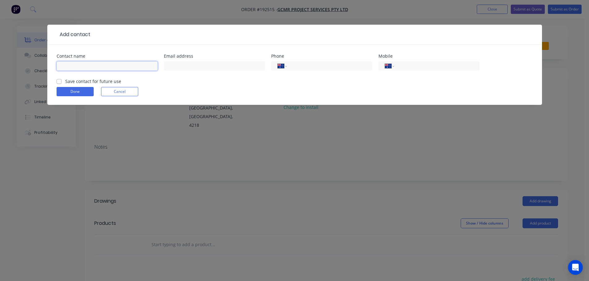
click at [74, 65] on input "text" at bounding box center [107, 65] width 101 height 9
type input "[PERSON_NAME]"
drag, startPoint x: 419, startPoint y: 69, endPoint x: 411, endPoint y: 73, distance: 8.7
click at [419, 69] on input "tel" at bounding box center [435, 66] width 74 height 7
type input "0409 687 439"
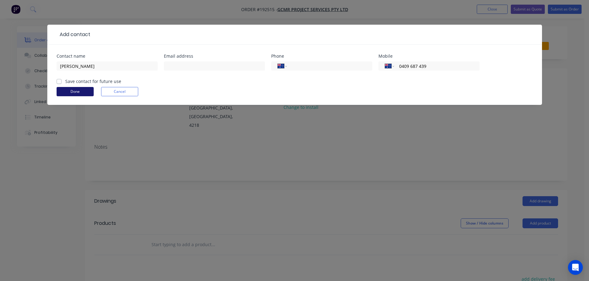
click at [81, 90] on button "Done" at bounding box center [75, 91] width 37 height 9
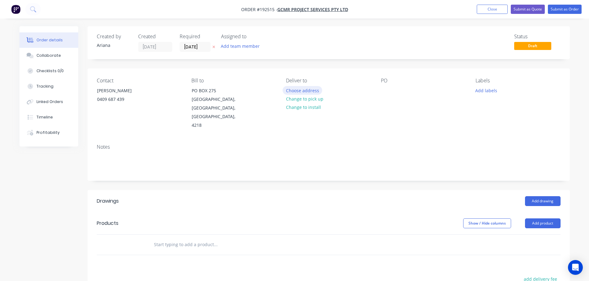
click at [308, 89] on button "Choose address" at bounding box center [302, 90] width 40 height 8
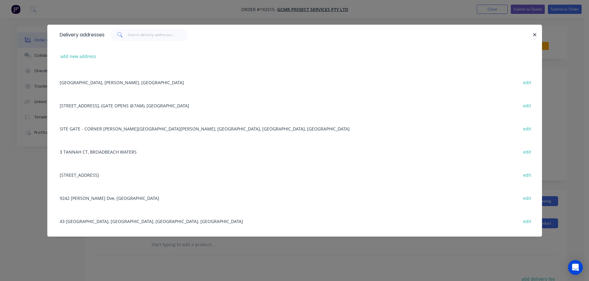
scroll to position [138, 0]
click at [129, 172] on div "[STREET_ADDRESS] edit" at bounding box center [295, 173] width 476 height 23
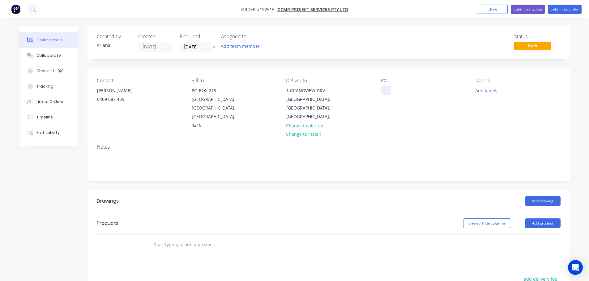
click at [387, 90] on div at bounding box center [386, 90] width 10 height 9
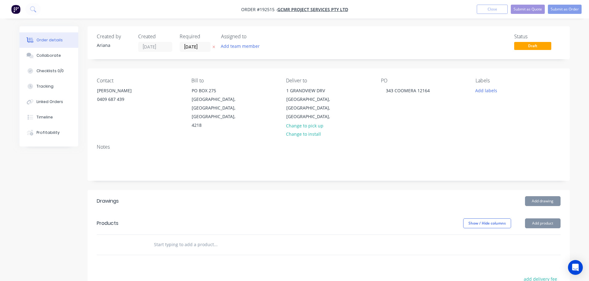
click at [412, 99] on div "PO 343 COOMERA 12164" at bounding box center [423, 104] width 85 height 52
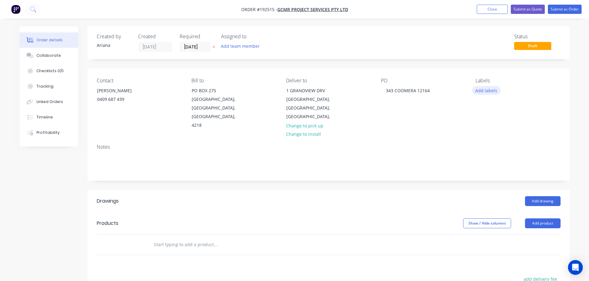
click at [490, 91] on button "Add labels" at bounding box center [486, 90] width 28 height 8
click at [458, 110] on div "PO 343 COOMERA 12164" at bounding box center [423, 104] width 85 height 52
click at [486, 92] on button "Add labels" at bounding box center [486, 90] width 28 height 8
click at [485, 160] on div at bounding box center [486, 161] width 12 height 12
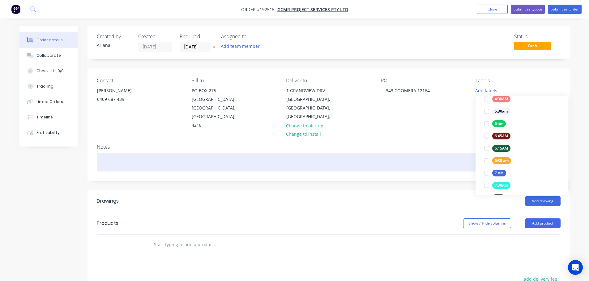
scroll to position [0, 0]
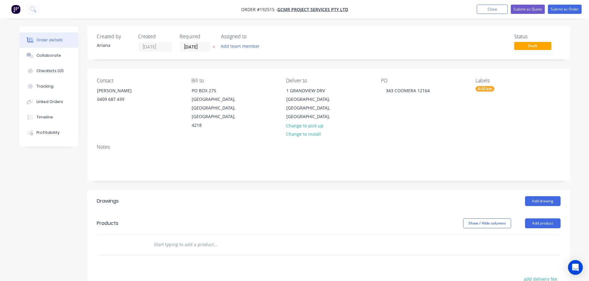
click at [445, 139] on div "Notes" at bounding box center [328, 159] width 482 height 41
click at [542, 196] on button "Add drawing" at bounding box center [543, 201] width 36 height 10
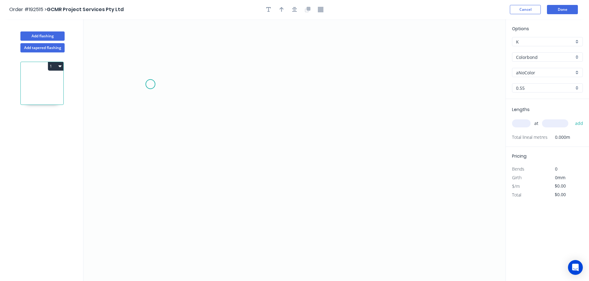
click at [150, 84] on icon "0" at bounding box center [294, 150] width 422 height 262
click at [180, 45] on icon "0" at bounding box center [294, 150] width 422 height 262
click at [394, 49] on icon "0 ?" at bounding box center [294, 150] width 422 height 262
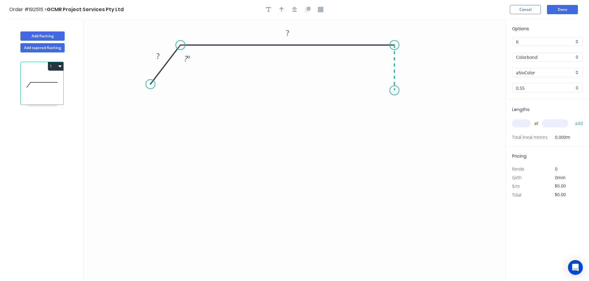
click at [394, 91] on icon "0 ? ? ? º" at bounding box center [294, 150] width 422 height 262
click at [400, 106] on icon "0 ? ? ? ? º" at bounding box center [294, 150] width 422 height 262
click at [399, 130] on icon "0 ? ? ? ? ? º ? º" at bounding box center [294, 150] width 422 height 262
click at [393, 146] on icon "0 ? ? ? ? ? ? º ? º ? º" at bounding box center [294, 150] width 422 height 262
click at [394, 175] on icon "0 ? ? ? ? ? ? ? º ? º ? º ? º" at bounding box center [294, 150] width 422 height 262
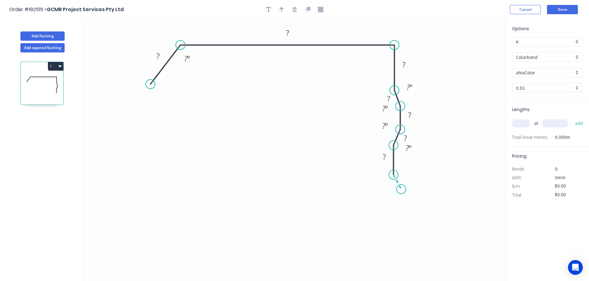
click at [401, 190] on icon "0 ? ? ? ? ? ? ? ? º ? º ? º ? º ? º" at bounding box center [294, 150] width 422 height 262
click at [402, 209] on icon "0 ? ? ? ? ? ? ? ? ? º ? º ? º ? º ? º ? º" at bounding box center [294, 150] width 422 height 262
click at [395, 222] on icon "0 ? ? ? ? ? ? ? ? ? ? º ? º ? º ? º ? º ? º ? º" at bounding box center [294, 150] width 422 height 262
click at [396, 220] on circle at bounding box center [395, 221] width 9 height 9
click at [340, 214] on icon at bounding box center [367, 217] width 55 height 7
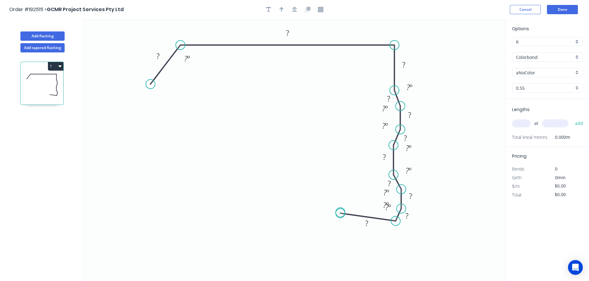
click at [340, 213] on circle at bounding box center [340, 213] width 9 height 9
click at [348, 208] on icon "0 ? ? ? ? ? ? ? ? ? ? ? ? º ? º ? º ? º ? º ? º ? º ? º ? º" at bounding box center [294, 150] width 422 height 262
click at [321, 184] on icon "0 ? ? ? ? ? ? ? ? ? ? ? ? ? º ? º ? º ? º ? º ? º ? º ? º ? º ? º" at bounding box center [294, 150] width 422 height 262
click at [57, 63] on button "1" at bounding box center [55, 66] width 15 height 9
click at [38, 95] on div "Delete" at bounding box center [34, 94] width 48 height 9
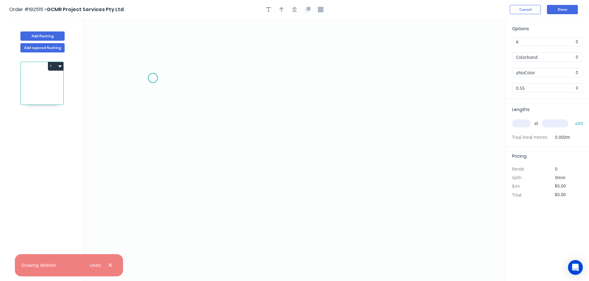
click at [153, 78] on icon "0" at bounding box center [294, 150] width 422 height 262
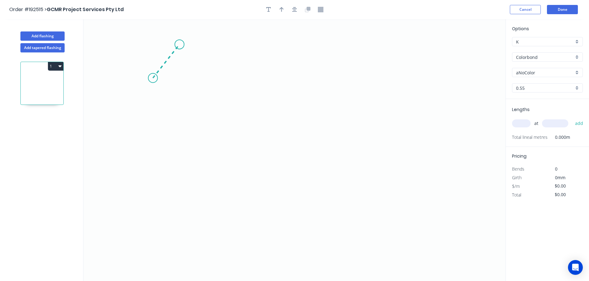
click at [179, 44] on icon "0" at bounding box center [294, 150] width 422 height 262
click at [398, 49] on icon "0 ?" at bounding box center [294, 150] width 422 height 262
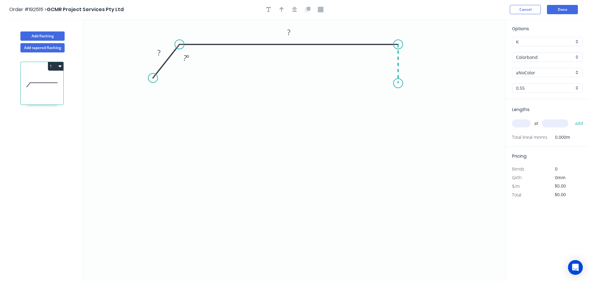
click at [397, 83] on icon "0 ? ? ? º" at bounding box center [294, 150] width 422 height 262
click at [403, 96] on icon "0 ? ? ? ? º" at bounding box center [294, 150] width 422 height 262
click at [402, 112] on icon "0 ? ? ? ? ? º ? º" at bounding box center [294, 150] width 422 height 262
click at [398, 123] on icon "0 ? ? ? ? ? ? º ? º ? º" at bounding box center [294, 150] width 422 height 262
click at [397, 155] on icon "0 ? ? ? ? ? ? ? º ? º ? º ? º" at bounding box center [294, 150] width 422 height 262
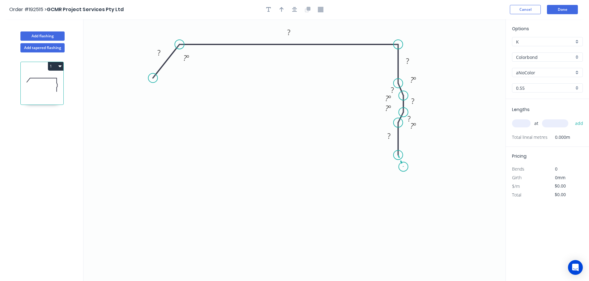
click at [403, 167] on icon "0 ? ? ? ? ? ? ? ? º ? º ? º ? º ? º" at bounding box center [294, 150] width 422 height 262
click at [403, 185] on icon "0 ? ? ? ? ? ? ? ? ? º ? º ? º ? º ? º ? º" at bounding box center [294, 150] width 422 height 262
click at [398, 196] on icon "0 ? ? ? ? ? ? ? ? ? ? º ? º ? º ? º ? º ? º ? º" at bounding box center [294, 150] width 422 height 262
click at [397, 223] on icon "0 ? ? ? ? ? ? ? ? ? ? ? º ? º ? º ? º ? º ? º ? º ? º" at bounding box center [294, 150] width 422 height 262
click at [403, 236] on icon "0 ? ? ? ? ? ? ? ? ? ? ? ? º ? º ? º ? º ? º ? º ? º ? º ? º" at bounding box center [294, 150] width 422 height 262
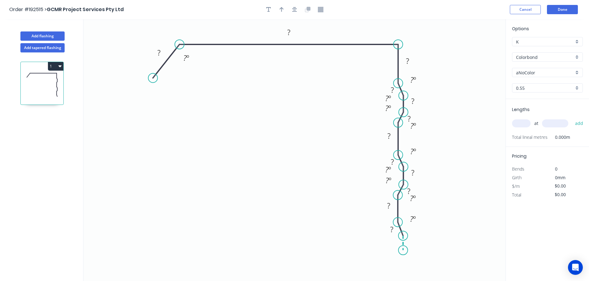
click at [402, 251] on icon "0 ? ? ? ? ? ? ? ? ? ? ? ? ? º ? º ? º ? º ? º ? º ? º ? º ? º ? º" at bounding box center [294, 150] width 422 height 262
click at [396, 262] on icon "0 ? ? ? ? ? ? ? ? ? ? ? ? ? ? º ? º ? º ? º ? º ? º ? º ? º ? º ? º ? º" at bounding box center [294, 150] width 422 height 262
click at [333, 231] on icon at bounding box center [364, 246] width 63 height 32
click at [333, 231] on circle at bounding box center [332, 230] width 9 height 9
click at [59, 66] on icon "button" at bounding box center [59, 66] width 3 height 2
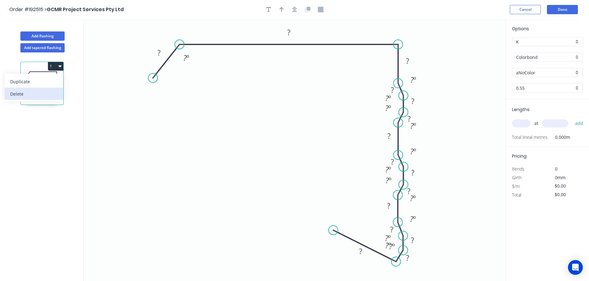
click at [47, 90] on div "Delete" at bounding box center [34, 94] width 48 height 9
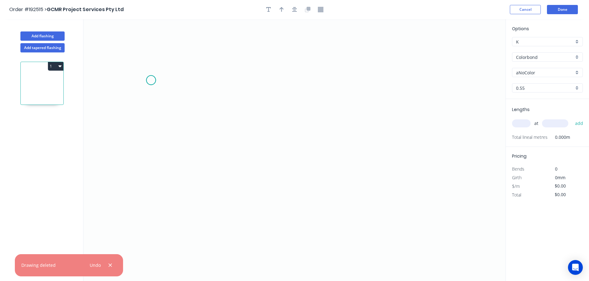
click at [151, 80] on icon "0" at bounding box center [294, 150] width 422 height 262
click at [175, 86] on div "Delete point" at bounding box center [180, 87] width 62 height 13
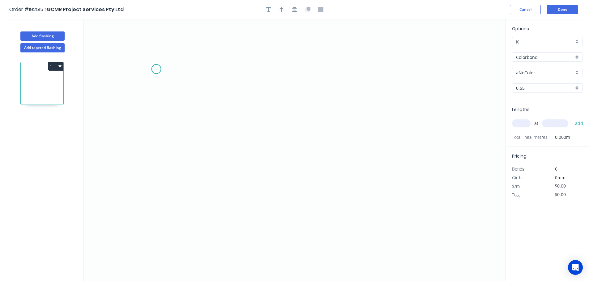
click at [156, 69] on icon "0" at bounding box center [294, 150] width 422 height 262
click at [181, 38] on icon "0" at bounding box center [294, 150] width 422 height 262
click at [364, 45] on icon "0 ?" at bounding box center [294, 150] width 422 height 262
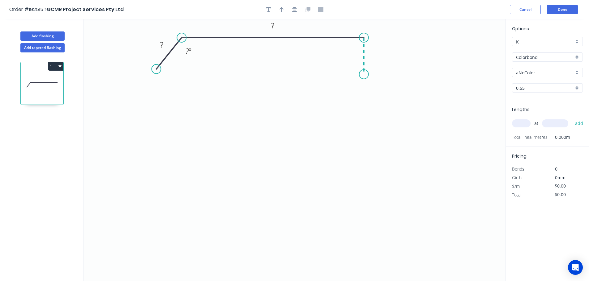
click at [364, 74] on icon "0 ? ? ? º" at bounding box center [294, 150] width 422 height 262
click at [368, 84] on icon "0 ? ? ? ? º" at bounding box center [294, 150] width 422 height 262
click at [367, 98] on icon "0 ? ? ? ? ? º ? º" at bounding box center [294, 150] width 422 height 262
click at [362, 106] on icon "0 ? ? ? ? ? ? º ? º ? º" at bounding box center [294, 150] width 422 height 262
click at [361, 130] on icon "0 ? ? ? ? ? ? ? º ? º ? º ? º" at bounding box center [294, 150] width 422 height 262
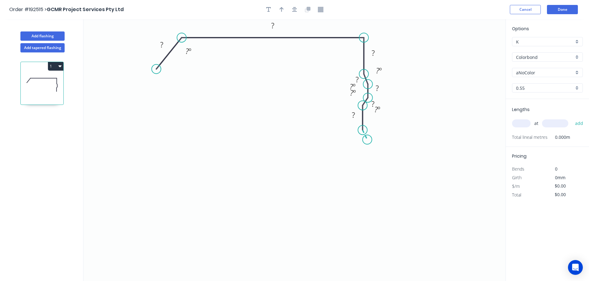
click at [367, 140] on icon "0 ? ? ? ? ? ? ? ? º ? º ? º ? º ? º" at bounding box center [294, 150] width 422 height 262
click at [367, 155] on icon "0 ? ? ? ? ? ? ? ? ? º ? º ? º ? º ? º ? º" at bounding box center [294, 150] width 422 height 262
click at [362, 165] on icon "0 ? ? ? ? ? ? ? ? ? ? º ? º ? º ? º ? º ? º ? º" at bounding box center [294, 150] width 422 height 262
click at [361, 193] on icon "0 ? ? ? ? ? ? ? ? ? ? ? º ? º ? º ? º ? º ? º ? º ? º" at bounding box center [294, 150] width 422 height 262
click at [368, 205] on icon "0 ? ? ? ? ? ? ? ? ? ? ? ? º ? º ? º ? º ? º ? º ? º ? º ? º" at bounding box center [294, 150] width 422 height 262
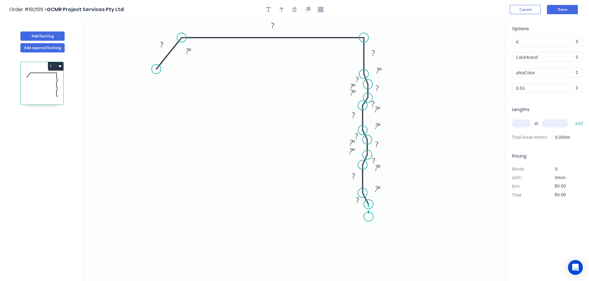
click at [369, 217] on icon "0 ? ? ? ? ? ? ? ? ? ? ? ? ? º ? º ? º ? º ? º ? º ? º ? º ? º ? º" at bounding box center [294, 150] width 422 height 262
click at [363, 226] on icon "0 ? ? ? ? ? ? ? ? ? ? ? ? ? ? º ? º ? º ? º ? º ? º ? º ? º ? º ? º ? º" at bounding box center [294, 150] width 422 height 262
click at [362, 269] on icon "0 ? ? ? ? ? ? ? ? ? ? ? ? ? ? ? º ? º ? º ? º ? º ? º ? º ? º ? º ? º ? º ? º" at bounding box center [294, 150] width 422 height 262
click at [295, 265] on icon "0 ? ? ? ? ? ? ? ? ? ? ? ? ? ? ? ? º ? º ? º ? º ? º ? º ? º ? º ? º ? º ? º ? º…" at bounding box center [294, 150] width 422 height 262
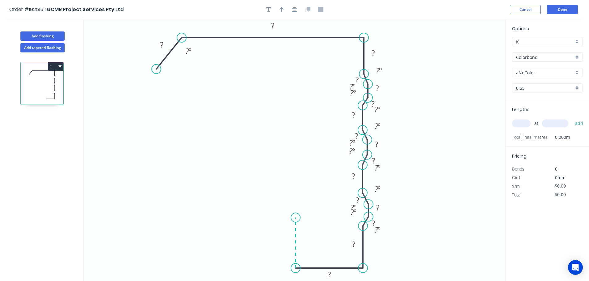
click at [296, 218] on icon "0 ? ? ? ? ? ? ? ? ? ? ? ? ? ? ? ? ? º ? º ? º ? º ? º ? º ? º ? º ? º ? º ? º ?…" at bounding box center [294, 150] width 422 height 262
click at [163, 212] on icon "0 ? ? ? ? ? ? ? ? ? ? ? ? ? ? ? ? ? ? º ? º ? º ? º ? º ? º ? º ? º ? º ? º ? º…" at bounding box center [294, 150] width 422 height 262
click at [163, 212] on icon "0 ? ? ? ? ? ? ? ? ? ? ? ? ? ? ? ? ? ? ? º ? º ? º ? º ? º ? º ? º ? º ? º ? º ?…" at bounding box center [294, 150] width 422 height 262
click at [161, 213] on icon "0 ? ? ? ? ? ? ? ? ? ? ? ? ? ? ? ? ? ? ? º ? º ? º ? º ? º ? º ? º ? º ? º ? º ?…" at bounding box center [294, 150] width 422 height 262
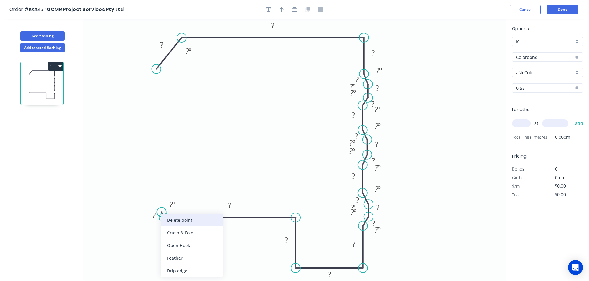
click at [175, 217] on div "Delete point" at bounding box center [192, 220] width 62 height 13
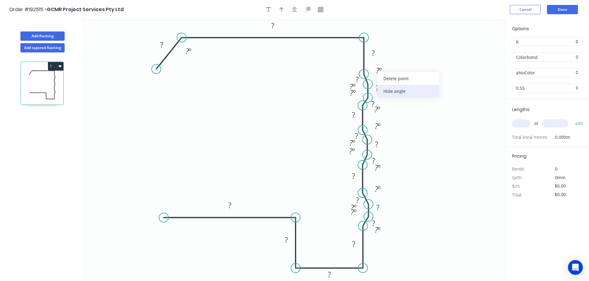
click at [388, 92] on div "Hide angle" at bounding box center [408, 91] width 62 height 13
click at [363, 107] on div "Hide angle" at bounding box center [382, 107] width 62 height 13
click at [365, 112] on div "Hide angle" at bounding box center [384, 112] width 62 height 13
click at [393, 126] on div "Hide angle" at bounding box center [408, 128] width 62 height 13
click at [387, 145] on div "Hide angle" at bounding box center [407, 144] width 62 height 13
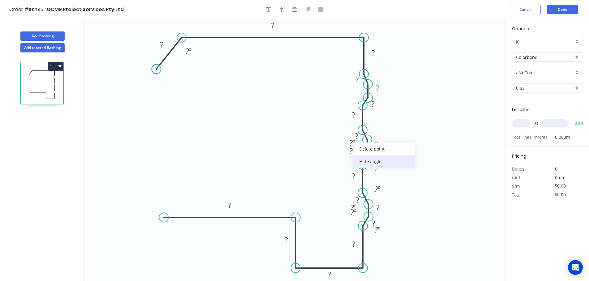
click at [367, 163] on div "Hide angle" at bounding box center [384, 161] width 62 height 13
click at [364, 172] on div "Hide angle" at bounding box center [381, 171] width 62 height 13
click at [391, 188] on div "Hide angle" at bounding box center [408, 187] width 62 height 13
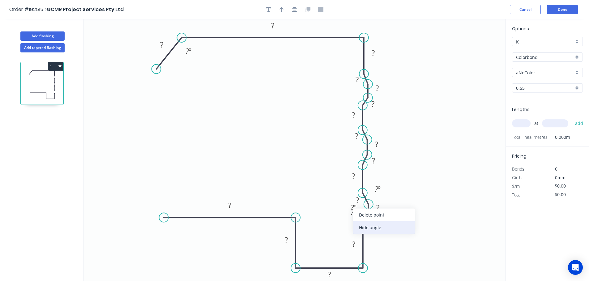
click at [362, 232] on div "Hide angle" at bounding box center [384, 228] width 62 height 13
click at [366, 230] on div "Hide angle" at bounding box center [384, 229] width 62 height 13
click at [390, 246] on div "Hide angle" at bounding box center [409, 248] width 62 height 13
click at [281, 7] on icon "button" at bounding box center [281, 10] width 4 height 6
drag, startPoint x: 475, startPoint y: 49, endPoint x: 437, endPoint y: 56, distance: 38.2
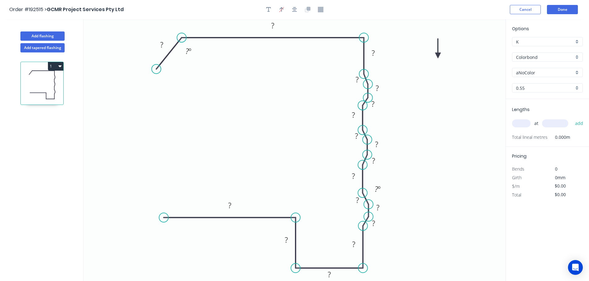
click at [437, 56] on icon at bounding box center [438, 49] width 6 height 20
click at [437, 56] on icon at bounding box center [437, 49] width 6 height 20
drag, startPoint x: 390, startPoint y: 211, endPoint x: 388, endPoint y: 199, distance: 12.5
click at [390, 211] on div "Hide angle" at bounding box center [408, 210] width 62 height 13
click at [161, 43] on tspan "?" at bounding box center [161, 45] width 3 height 10
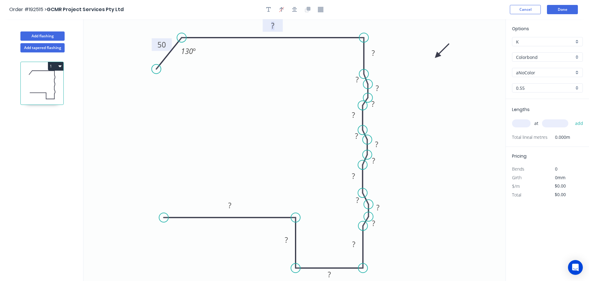
click at [272, 23] on tspan "?" at bounding box center [272, 25] width 3 height 10
click at [441, 161] on icon "0 10 105 10 30 10 20 30 10 20 10 310 10 80 80 50 30 188 80 130 º" at bounding box center [294, 150] width 422 height 262
type input "$36.77"
click at [577, 72] on div "aNoColor" at bounding box center [547, 72] width 71 height 9
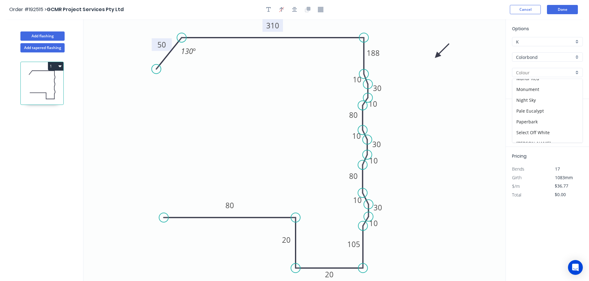
scroll to position [152, 0]
click at [547, 88] on div "Monument" at bounding box center [547, 84] width 70 height 11
type input "Monument"
click at [524, 121] on input "text" at bounding box center [521, 124] width 19 height 8
type input "1"
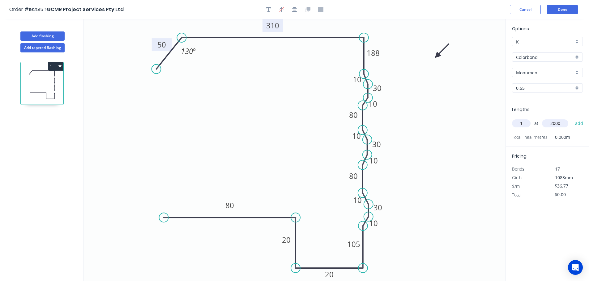
type input "2000"
click at [572, 118] on button "add" at bounding box center [579, 123] width 15 height 11
type input "$73.54"
type input "1"
type input "1700"
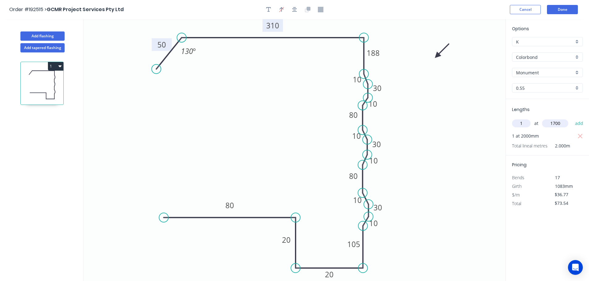
click at [572, 118] on button "add" at bounding box center [579, 123] width 15 height 11
type input "$136.05"
click at [268, 8] on icon "button" at bounding box center [268, 9] width 5 height 5
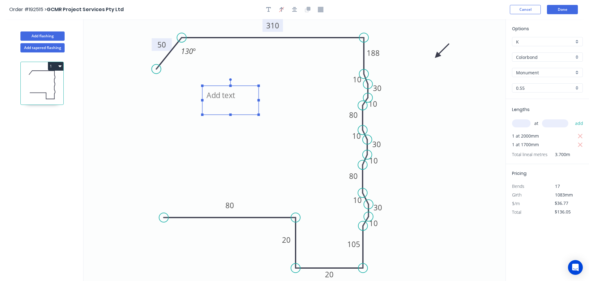
drag, startPoint x: 125, startPoint y: 67, endPoint x: 226, endPoint y: 99, distance: 105.2
click at [226, 99] on textarea at bounding box center [230, 100] width 50 height 23
drag, startPoint x: 259, startPoint y: 100, endPoint x: 276, endPoint y: 100, distance: 17.3
click at [275, 100] on rect at bounding box center [273, 100] width 2 height 2
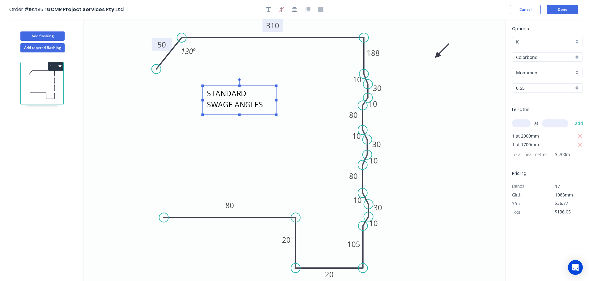
scroll to position [1, 0]
click at [277, 141] on icon "STANDARD SWAGE ANGLES 10 105 10 30 10 20 30 10 20 10 310 10 80 80 50 30 188 80 …" at bounding box center [294, 150] width 422 height 262
type textarea "STANDARD SWAGE ANGLES"
click at [49, 36] on button "Add flashing" at bounding box center [42, 36] width 44 height 9
type input "$0.00"
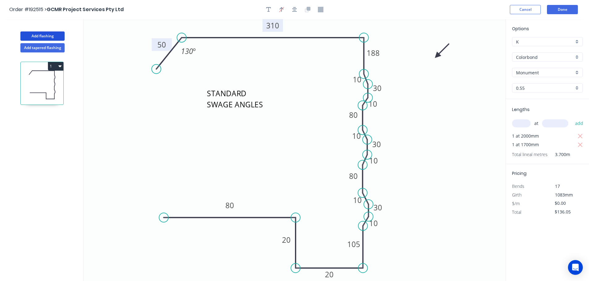
type input "$0.00"
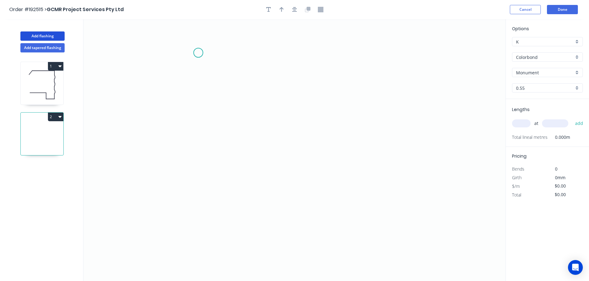
click at [198, 53] on icon "0" at bounding box center [294, 150] width 422 height 262
click at [199, 230] on icon "0" at bounding box center [294, 150] width 422 height 262
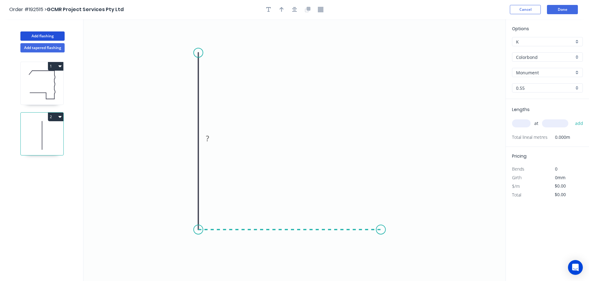
click at [381, 227] on icon "0 ?" at bounding box center [294, 150] width 422 height 262
click at [405, 263] on icon "0 ? ?" at bounding box center [294, 150] width 422 height 262
click at [405, 263] on circle at bounding box center [404, 262] width 9 height 9
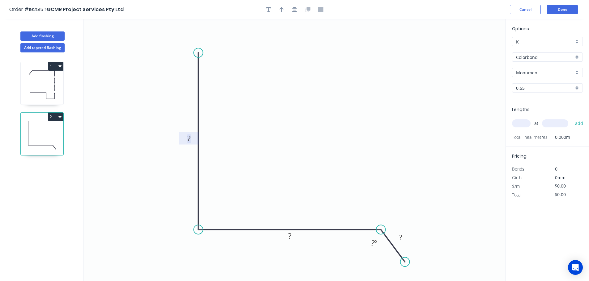
click at [188, 138] on tspan "?" at bounding box center [188, 138] width 3 height 10
click at [329, 104] on icon "0 800 330 50 130 º" at bounding box center [294, 150] width 422 height 262
type input "$25.97"
click at [280, 6] on button "button" at bounding box center [281, 9] width 9 height 9
drag, startPoint x: 475, startPoint y: 48, endPoint x: 298, endPoint y: 118, distance: 190.6
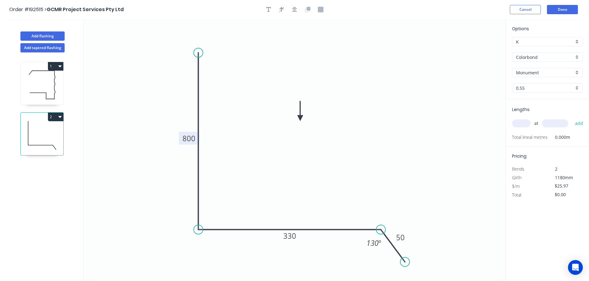
click at [297, 118] on icon at bounding box center [300, 111] width 6 height 20
click at [524, 124] on input "text" at bounding box center [521, 124] width 19 height 8
click at [577, 74] on div "Monument" at bounding box center [547, 72] width 71 height 9
click at [548, 114] on div "Windspray" at bounding box center [547, 115] width 70 height 11
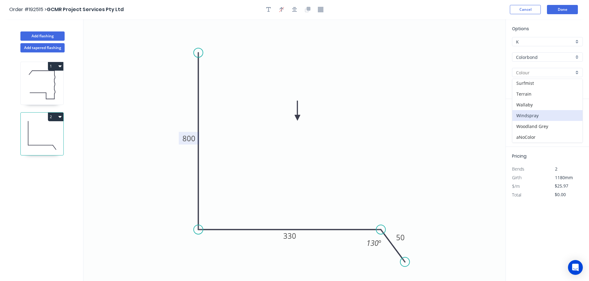
type input "Windspray"
click at [520, 124] on input "text" at bounding box center [521, 124] width 19 height 8
type input "1"
type input "1000"
click at [572, 118] on button "add" at bounding box center [579, 123] width 15 height 11
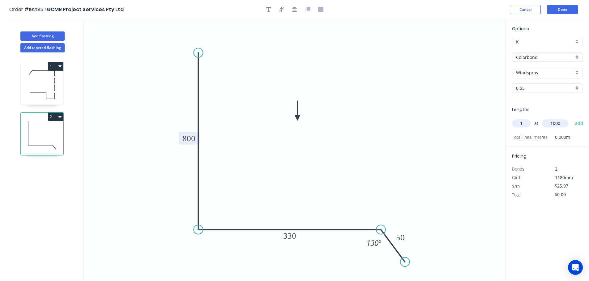
type input "$25.97"
click at [50, 91] on icon at bounding box center [42, 85] width 43 height 40
type input "Monument"
type input "$36.77"
type input "$136.05"
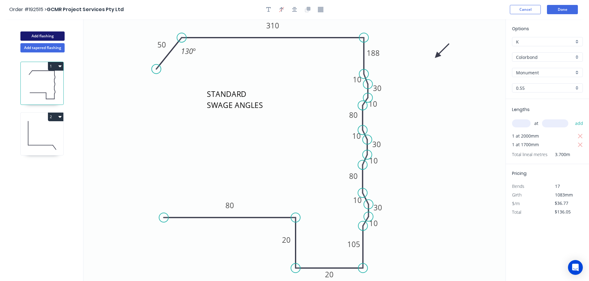
click at [41, 36] on button "Add flashing" at bounding box center [42, 36] width 44 height 9
type input "$0.00"
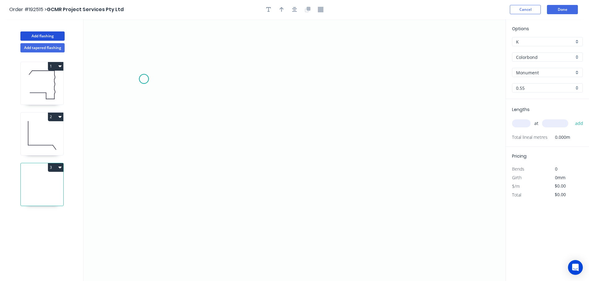
click at [144, 79] on icon "0" at bounding box center [294, 150] width 422 height 262
click at [170, 37] on icon at bounding box center [157, 58] width 26 height 42
click at [370, 39] on icon "0 ?" at bounding box center [294, 150] width 422 height 262
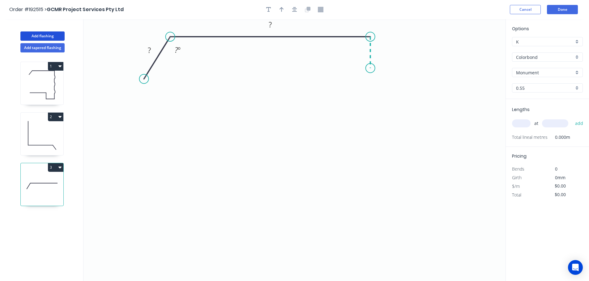
click at [371, 68] on icon "0 ? ? ? º" at bounding box center [294, 150] width 422 height 262
click at [379, 80] on icon "0 ? ? ? ? º" at bounding box center [294, 150] width 422 height 262
click at [379, 93] on icon "0 ? ? ? ? ? º ? º" at bounding box center [294, 150] width 422 height 262
click at [372, 103] on icon "0 ? ? ? ? ? ? º ? º ? º" at bounding box center [294, 150] width 422 height 262
click at [372, 122] on icon "0 ? ? ? ? ? ? ? º ? º ? º ? º" at bounding box center [294, 150] width 422 height 262
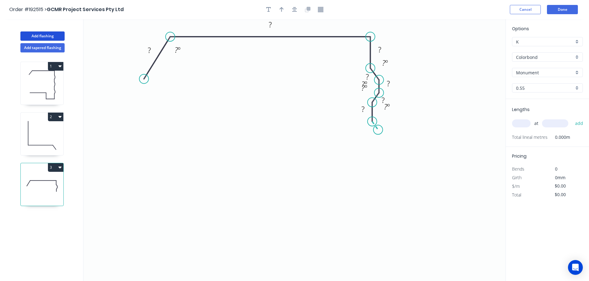
click at [378, 130] on icon "0 ? ? ? ? ? ? ? ? º ? º ? º ? º ? º" at bounding box center [294, 150] width 422 height 262
click at [378, 147] on icon "0 ? ? ? ? ? ? ? ? ? º ? º ? º ? º ? º ? º" at bounding box center [294, 150] width 422 height 262
click at [369, 155] on icon "0 ? ? ? ? ? ? ? ? ? ? º ? º ? º ? º ? º ? º ? º" at bounding box center [294, 150] width 422 height 262
click at [370, 181] on icon "0 ? ? ? ? ? ? ? ? ? ? ? º ? º ? º ? º ? º ? º ? º" at bounding box center [294, 150] width 422 height 262
click at [382, 195] on icon "0 ? ? ? ? ? ? ? ? ? ? ? ? º ? º ? º ? º ? º ? º ? º" at bounding box center [294, 150] width 422 height 262
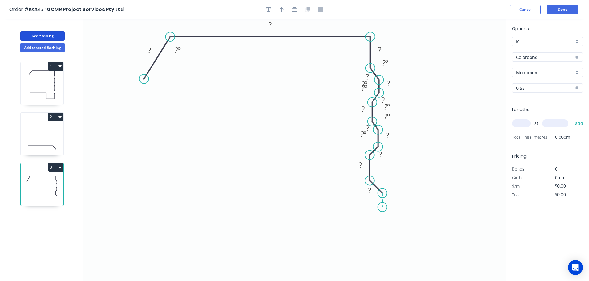
click at [382, 208] on icon "0 ? ? ? ? ? ? ? ? ? ? ? ? ? º ? º ? º ? º ? º ? º ? º" at bounding box center [294, 150] width 422 height 262
click at [372, 216] on icon "0 ? ? ? ? ? ? ? ? ? ? ? ? ? ? º ? º ? º ? º ? º ? º ? º" at bounding box center [294, 150] width 422 height 262
click at [372, 216] on circle at bounding box center [371, 215] width 9 height 9
click at [381, 191] on circle at bounding box center [382, 190] width 9 height 9
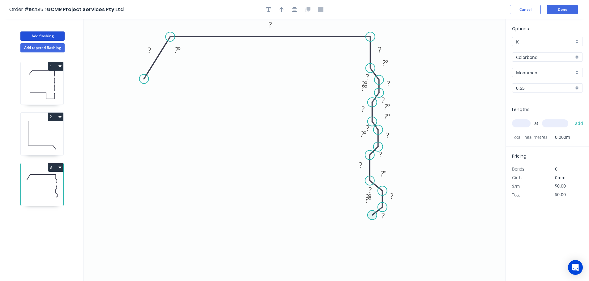
click at [370, 216] on circle at bounding box center [371, 215] width 9 height 9
click at [371, 250] on icon "0 ? ? ? ? ? ? ? ? ? ? ? ? ? ? ? º ? º ? º ? º ? º ? º ? º ? º ? º ? º" at bounding box center [294, 150] width 422 height 262
click at [227, 247] on icon "0 ? ? ? ? ? ? ? ? ? ? ? ? ? ? ? ? º ? º ? º ? º ? º ? º ? º ? º ? º ? º ? º" at bounding box center [294, 150] width 422 height 262
click at [226, 273] on icon "0 ? ? ? ? ? ? ? ? ? ? ? ? ? ? ? ? ? º ? º ? º ? º ? º ? º ? º ? º ? º ? º ? º" at bounding box center [294, 150] width 422 height 262
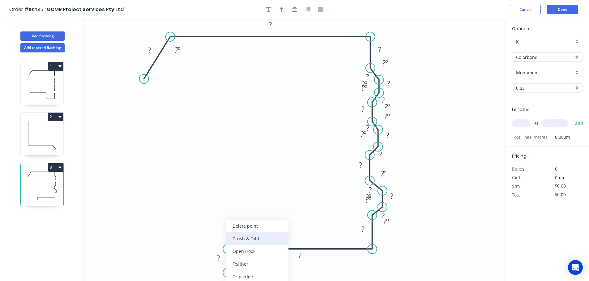
click at [254, 240] on div "Crush & Fold" at bounding box center [257, 239] width 62 height 13
click at [250, 261] on div "Flip bend" at bounding box center [259, 264] width 62 height 13
click at [247, 264] on tspan "10" at bounding box center [244, 262] width 9 height 10
click at [281, 269] on icon "0 ? ? CF 15 ? ? ? ? ? ? ? ? ? ? ? ? ? ? ? ? º ? º ? º ? º ? º ? º ? º ? º ? º ?…" at bounding box center [294, 150] width 422 height 262
drag, startPoint x: 251, startPoint y: 264, endPoint x: 171, endPoint y: 270, distance: 80.6
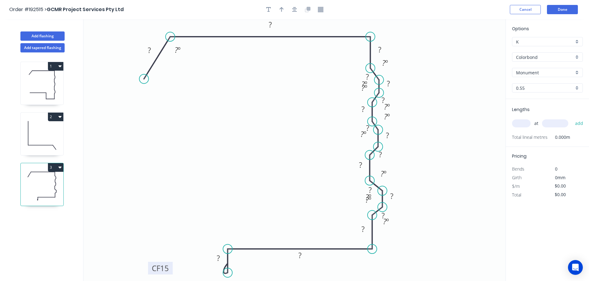
click at [171, 270] on rect at bounding box center [160, 268] width 25 height 13
click at [402, 82] on div "Hide angle" at bounding box center [415, 82] width 62 height 13
click at [373, 104] on div "Hide angle" at bounding box center [393, 103] width 62 height 13
click at [375, 100] on div "Hide angle" at bounding box center [393, 102] width 62 height 13
click at [398, 125] on div "Hide angle" at bounding box center [420, 125] width 62 height 13
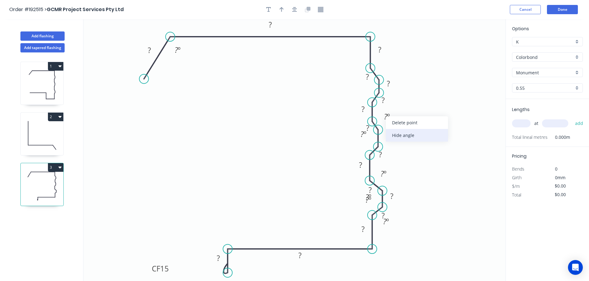
click at [395, 134] on div "Hide angle" at bounding box center [417, 135] width 62 height 13
click at [391, 152] on div "Hide angle" at bounding box center [394, 153] width 62 height 13
click at [406, 191] on div "Hide angle" at bounding box center [415, 193] width 62 height 13
click at [380, 215] on div "Hide angle" at bounding box center [399, 218] width 62 height 13
click at [384, 219] on div "Hide angle" at bounding box center [399, 219] width 62 height 13
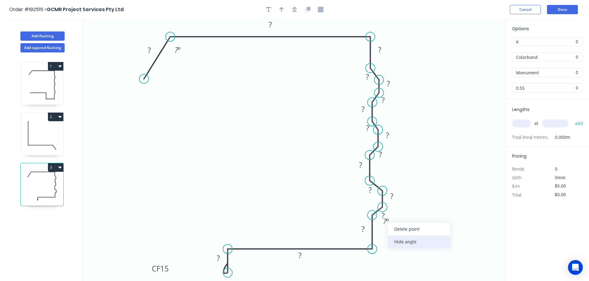
click at [404, 238] on div "Hide angle" at bounding box center [419, 242] width 62 height 13
click at [150, 50] on tspan "?" at bounding box center [149, 50] width 3 height 10
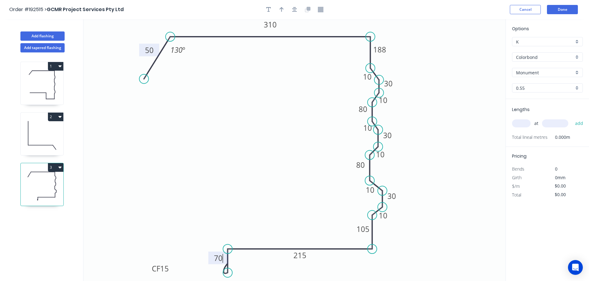
click at [430, 71] on icon "0 30 105 CF 15 70 10 310 30 80 30 10 10 10 188 215 10 80 10 50 130 º" at bounding box center [294, 150] width 422 height 262
drag, startPoint x: 145, startPoint y: 77, endPoint x: 151, endPoint y: 67, distance: 11.5
click at [151, 67] on circle at bounding box center [150, 66] width 9 height 9
click at [281, 8] on icon "button" at bounding box center [281, 9] width 4 height 5
drag, startPoint x: 474, startPoint y: 49, endPoint x: 432, endPoint y: 55, distance: 42.4
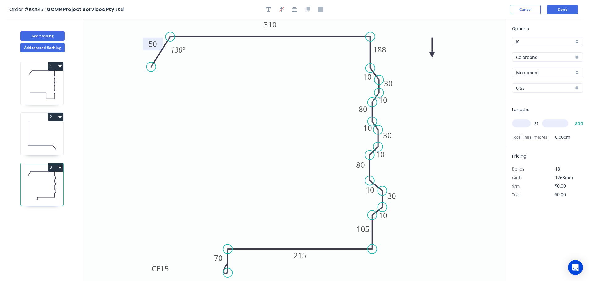
click at [432, 55] on icon at bounding box center [432, 48] width 6 height 20
click at [523, 123] on input "text" at bounding box center [521, 124] width 19 height 8
type input "1"
click at [552, 122] on input "text" at bounding box center [555, 124] width 26 height 8
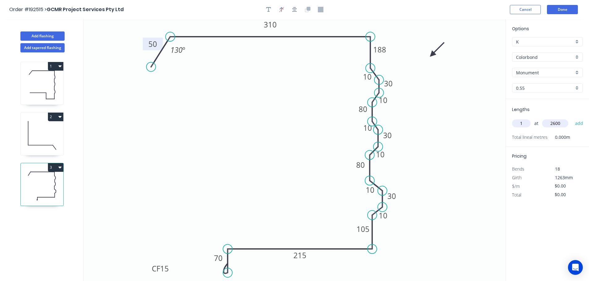
type input "2600"
click at [572, 118] on button "add" at bounding box center [579, 123] width 15 height 11
click at [45, 90] on icon at bounding box center [42, 85] width 43 height 40
type input "$36.77"
type input "$136.05"
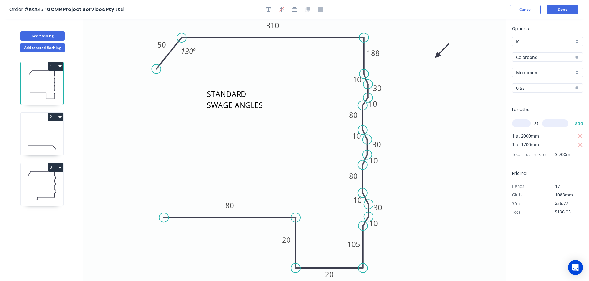
click at [50, 188] on icon at bounding box center [42, 187] width 43 height 40
type input "$0.00"
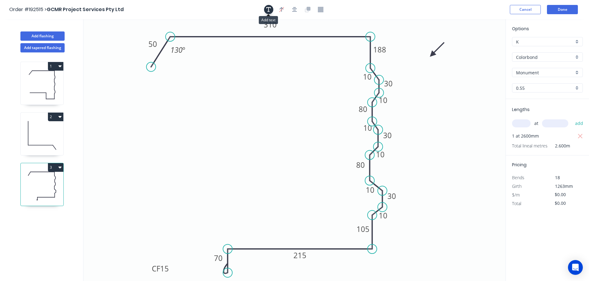
click at [267, 8] on icon "button" at bounding box center [268, 9] width 5 height 5
drag, startPoint x: 113, startPoint y: 46, endPoint x: 231, endPoint y: 109, distance: 133.7
click at [231, 109] on textarea at bounding box center [241, 107] width 50 height 23
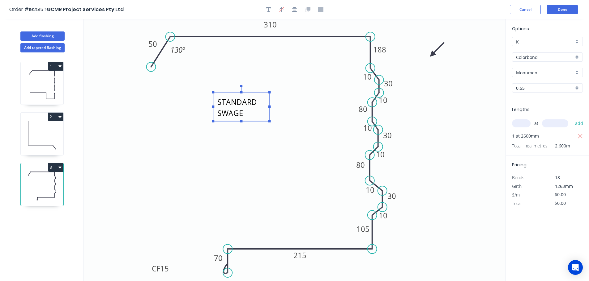
scroll to position [6, 0]
drag, startPoint x: 270, startPoint y: 107, endPoint x: 296, endPoint y: 106, distance: 26.3
click at [296, 106] on rect at bounding box center [295, 107] width 2 height 2
click at [295, 154] on icon "STANDARD SWAGE ANGLES 30 105 CF 15 70 10 310 30 80 30 10 10 10 188 215 10 80 10…" at bounding box center [294, 150] width 422 height 262
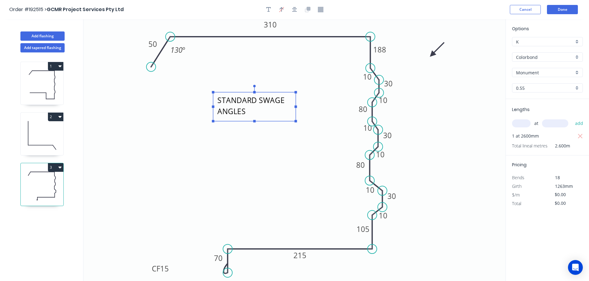
type textarea "STANDARD SWAGE ANGLES"
click at [418, 113] on icon "STANDARD SWAGE ANGLES 30 105 CF 15 70 10 310 30 80 30 10 10 10 188 215 10 80 10…" at bounding box center [294, 150] width 422 height 262
click at [49, 88] on icon at bounding box center [42, 85] width 43 height 40
type input "$36.77"
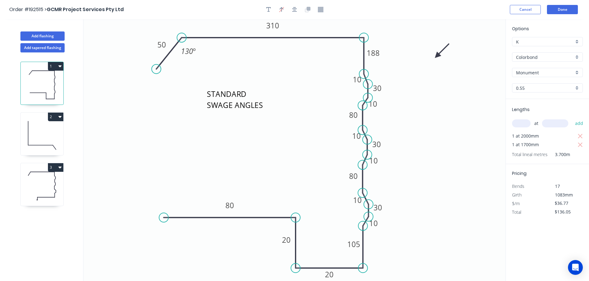
click at [55, 65] on button "1" at bounding box center [55, 66] width 15 height 9
click at [40, 82] on div "Duplicate" at bounding box center [34, 81] width 48 height 9
type input "$0.00"
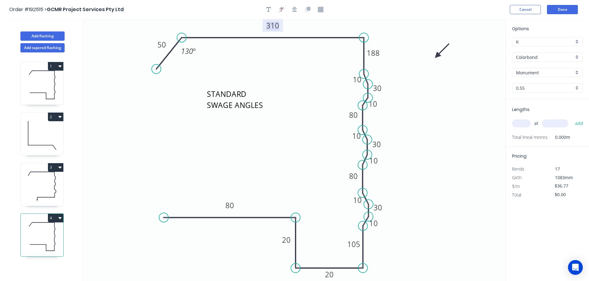
click at [274, 26] on tspan "310" at bounding box center [272, 25] width 13 height 10
click at [290, 69] on icon "STANDARD SWAGE ANGLES 10 105 10 30 10 20 30 10 20 10 250 10 80 80 50 30 188 80 …" at bounding box center [294, 150] width 422 height 262
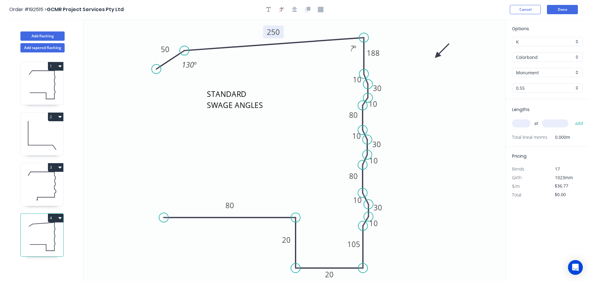
drag, startPoint x: 183, startPoint y: 38, endPoint x: 184, endPoint y: 52, distance: 13.7
click at [184, 52] on circle at bounding box center [183, 50] width 9 height 9
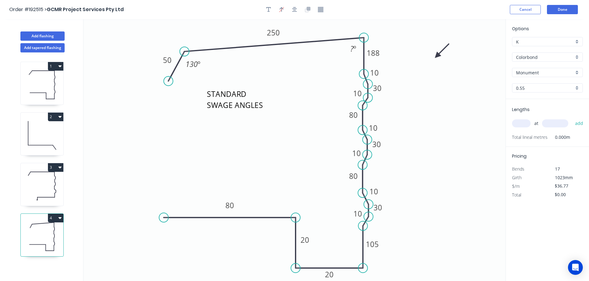
drag, startPoint x: 158, startPoint y: 68, endPoint x: 168, endPoint y: 81, distance: 16.7
click at [168, 81] on circle at bounding box center [167, 81] width 9 height 9
click at [353, 49] on tspan "º" at bounding box center [354, 49] width 3 height 10
click at [403, 87] on icon "STANDARD SWAGE ANGLES 80 188 10 30 10 20 30 20 10 250 80 105 80 10 30 50 10 10 …" at bounding box center [294, 150] width 422 height 262
click at [525, 122] on input "text" at bounding box center [521, 124] width 19 height 8
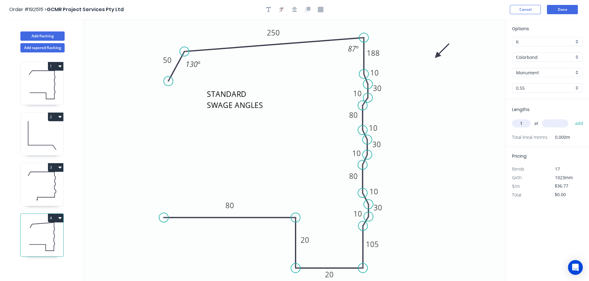
type input "1"
click at [555, 122] on input "text" at bounding box center [555, 124] width 26 height 8
type input "2400"
click at [572, 118] on button "add" at bounding box center [579, 123] width 15 height 11
type input "$88.25"
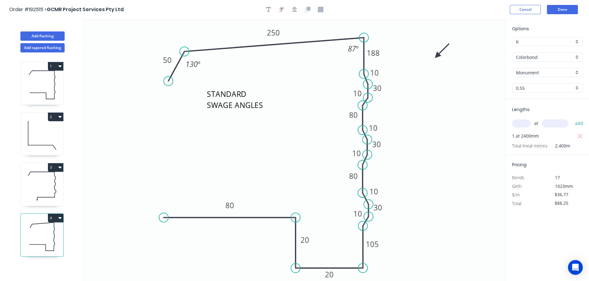
click at [54, 192] on icon at bounding box center [42, 187] width 43 height 40
type input "$0.00"
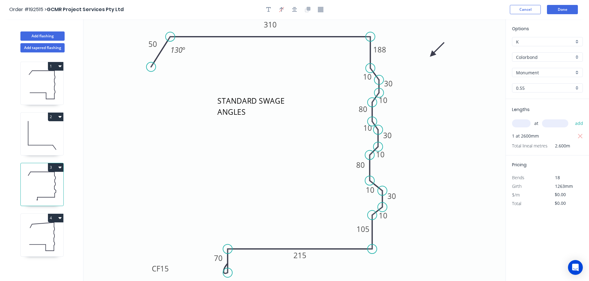
click at [39, 240] on icon at bounding box center [42, 237] width 43 height 40
type input "$36.77"
type input "$88.25"
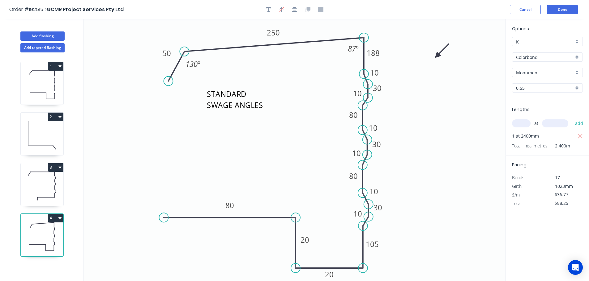
click at [41, 189] on icon at bounding box center [42, 187] width 43 height 40
type input "$0.00"
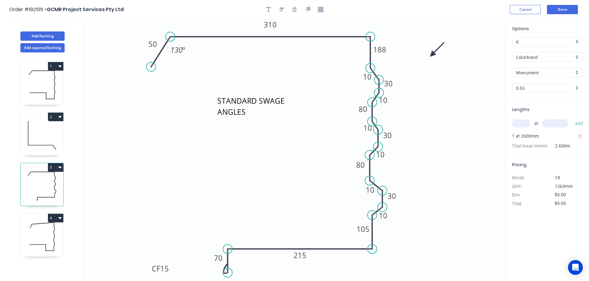
click at [42, 83] on icon at bounding box center [42, 85] width 43 height 40
type input "$36.77"
type input "$136.05"
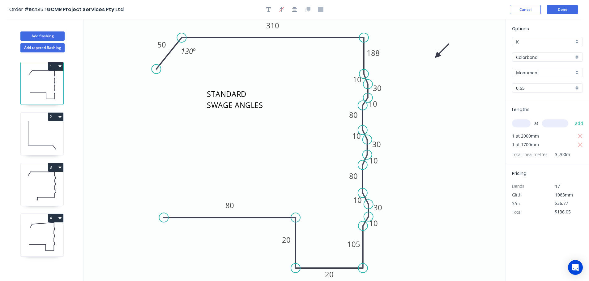
click at [47, 178] on icon at bounding box center [42, 187] width 43 height 40
type input "$0.00"
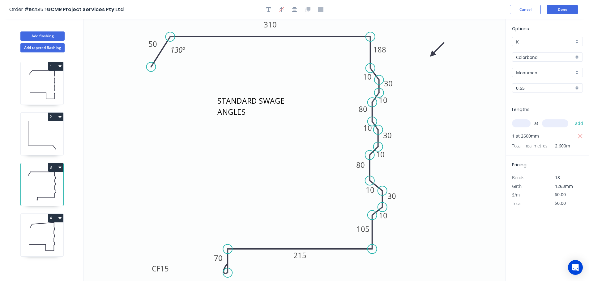
click at [53, 81] on icon at bounding box center [42, 85] width 43 height 40
type input "$36.77"
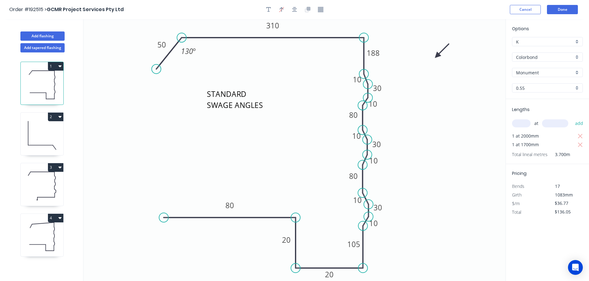
click at [45, 242] on icon at bounding box center [42, 237] width 43 height 40
type input "$88.25"
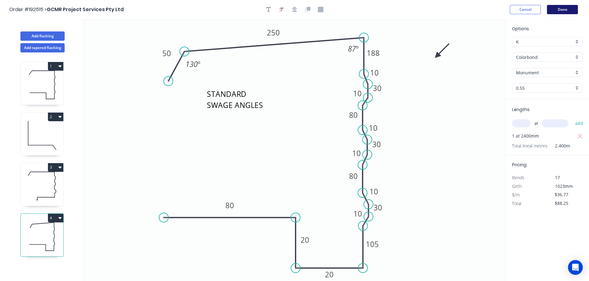
click at [559, 10] on button "Done" at bounding box center [562, 9] width 31 height 9
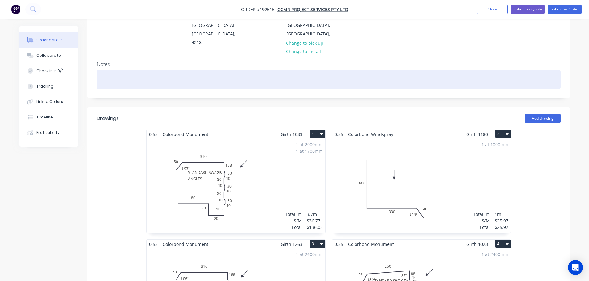
scroll to position [144, 0]
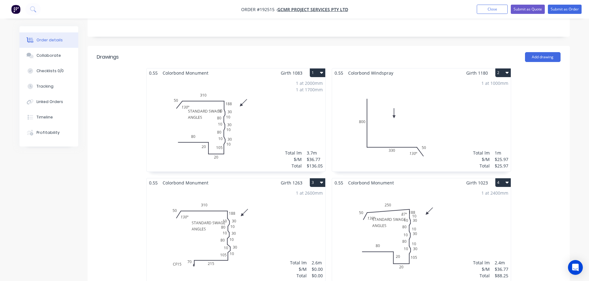
click at [283, 121] on div "1 at 2000mm 1 at 1700mm Total lm $/M Total 3.7m $36.77 $136.05" at bounding box center [235, 125] width 179 height 94
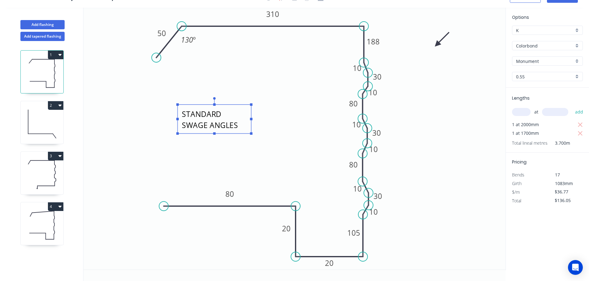
drag, startPoint x: 213, startPoint y: 99, endPoint x: 187, endPoint y: 132, distance: 41.8
click at [187, 132] on rect at bounding box center [214, 119] width 74 height 29
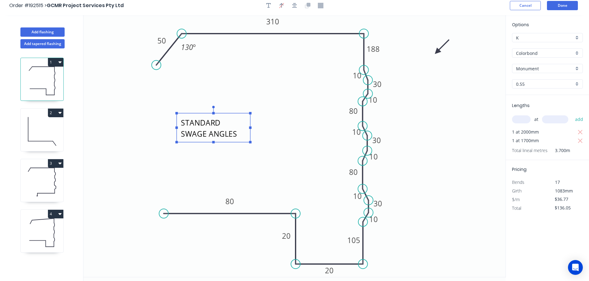
scroll to position [0, 0]
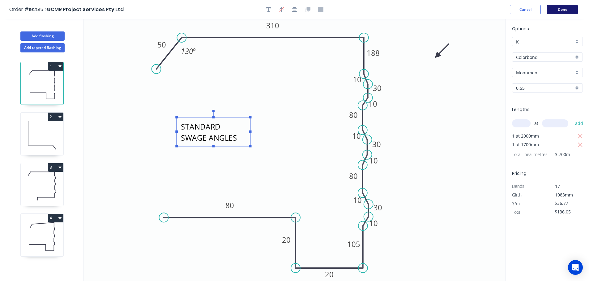
click at [571, 10] on button "Done" at bounding box center [562, 9] width 31 height 9
click at [556, 9] on button "Done" at bounding box center [562, 9] width 31 height 9
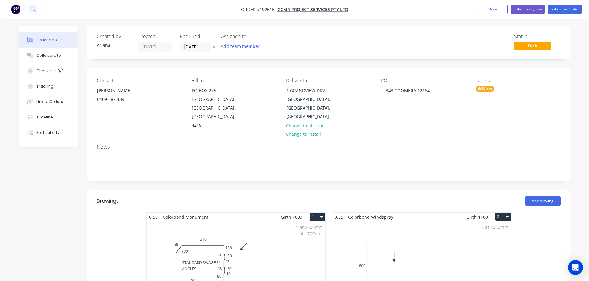
scroll to position [144, 0]
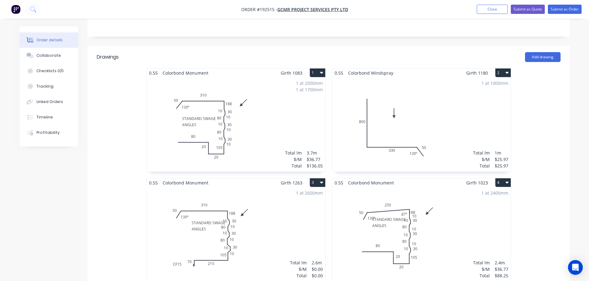
click at [257, 122] on div "1 at 2000mm 1 at 1700mm Total lm $/M Total 3.7m $36.77 $136.05" at bounding box center [235, 125] width 179 height 94
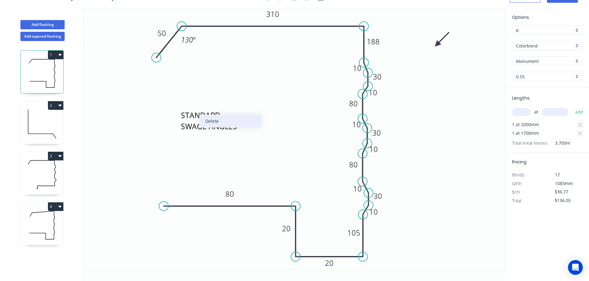
click at [211, 124] on div "Delete" at bounding box center [230, 121] width 62 height 13
drag, startPoint x: 48, startPoint y: 174, endPoint x: 60, endPoint y: 169, distance: 13.3
click at [50, 174] on icon at bounding box center [42, 175] width 43 height 40
type input "$0.00"
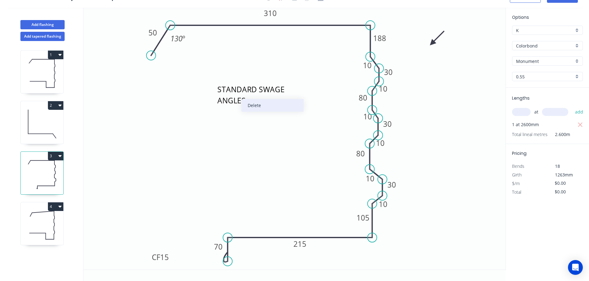
click at [254, 107] on div "Delete" at bounding box center [272, 105] width 62 height 13
click at [41, 215] on icon at bounding box center [42, 226] width 43 height 40
type input "$36.77"
type input "$88.25"
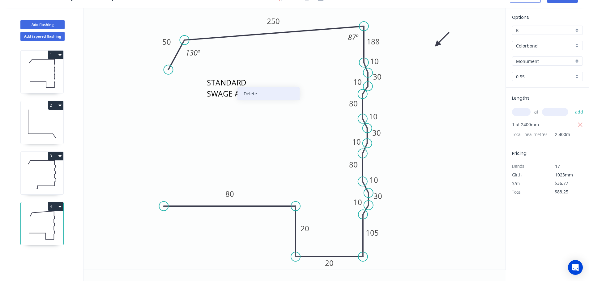
click at [254, 96] on div "Delete" at bounding box center [268, 93] width 62 height 13
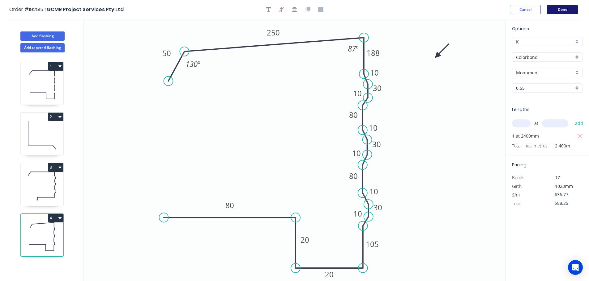
click at [566, 8] on button "Done" at bounding box center [562, 9] width 31 height 9
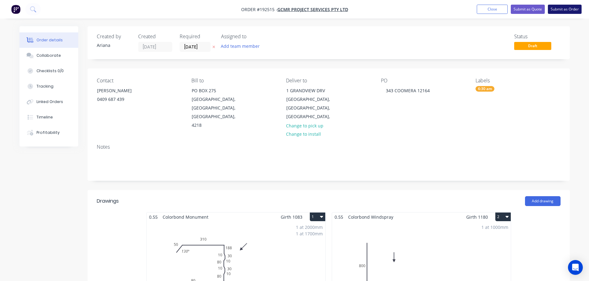
click at [568, 10] on button "Submit as Order" at bounding box center [564, 9] width 34 height 9
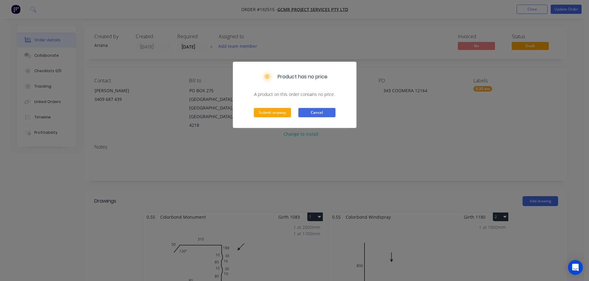
click at [322, 115] on button "Cancel" at bounding box center [316, 112] width 37 height 9
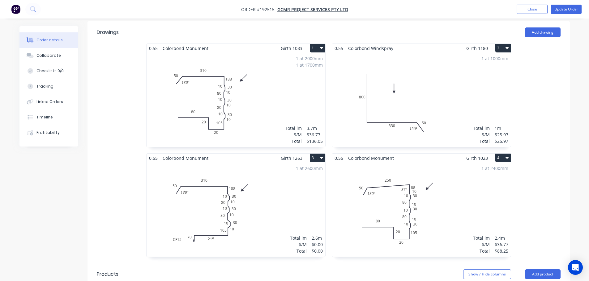
scroll to position [216, 0]
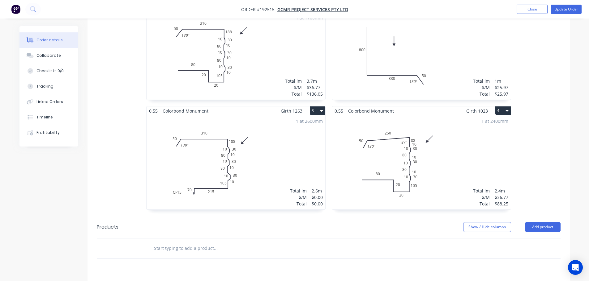
click at [264, 161] on div "1 at 2600mm Total lm $/M Total 2.6m $0.00 $0.00" at bounding box center [235, 163] width 179 height 94
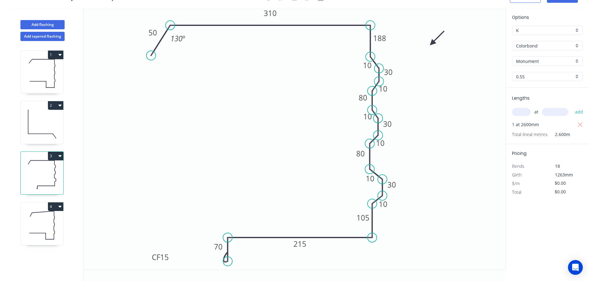
scroll to position [11, 0]
click at [42, 227] on icon at bounding box center [42, 226] width 43 height 40
type input "$36.77"
type input "$88.25"
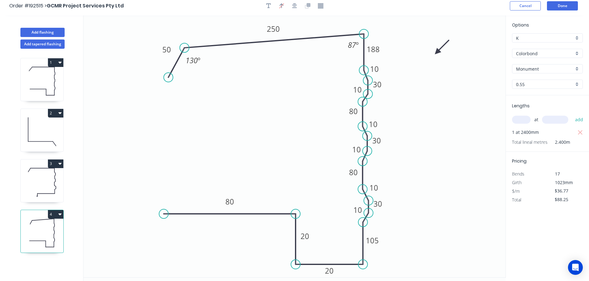
scroll to position [0, 0]
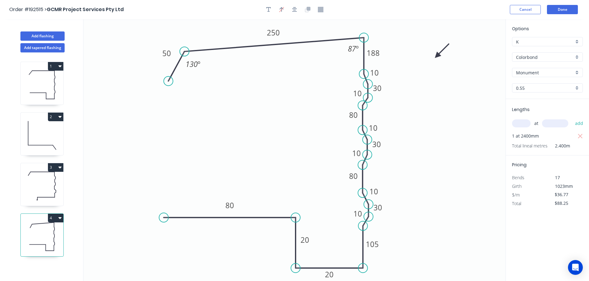
click at [46, 186] on icon at bounding box center [42, 187] width 43 height 40
type input "$0.00"
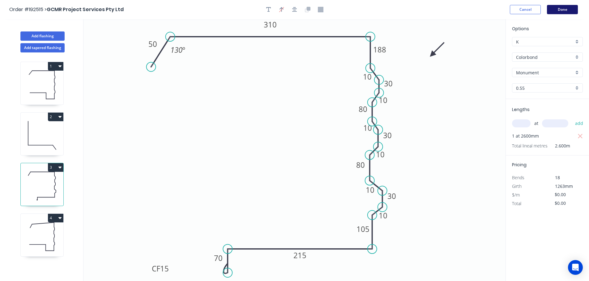
click at [563, 9] on button "Done" at bounding box center [562, 9] width 31 height 9
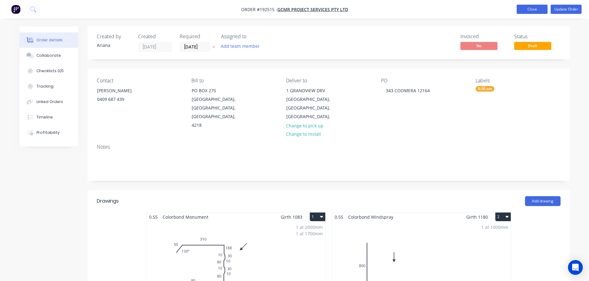
click at [533, 9] on button "Close" at bounding box center [531, 9] width 31 height 9
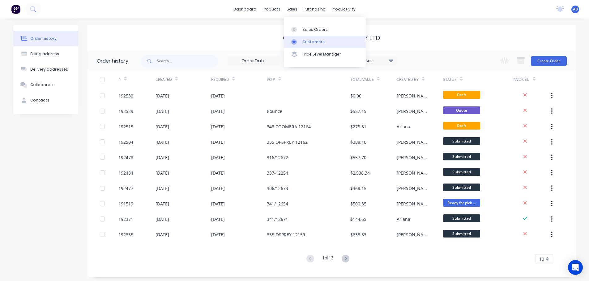
click at [317, 41] on div "Customers" at bounding box center [313, 42] width 22 height 6
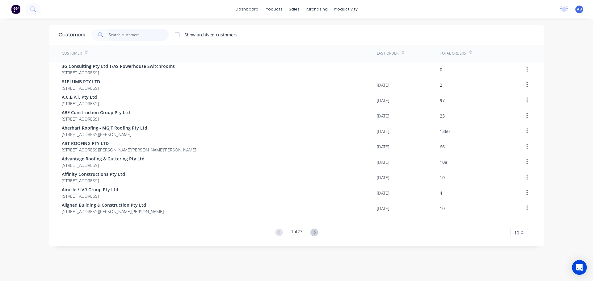
click at [133, 34] on input "text" at bounding box center [139, 35] width 60 height 12
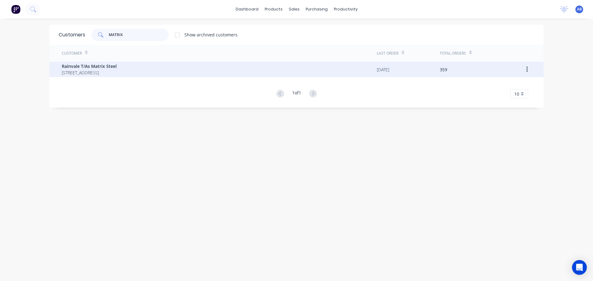
type input "MATRIX"
click at [106, 67] on span "Rainvale T/As Matrix Steel" at bounding box center [89, 66] width 55 height 6
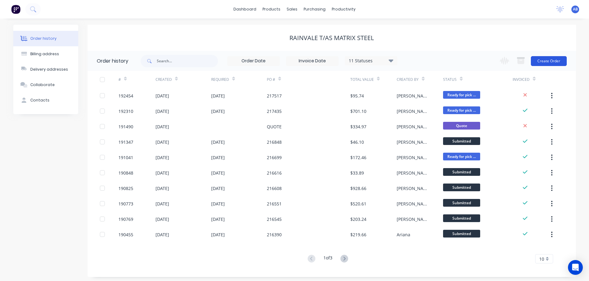
click at [551, 60] on button "Create Order" at bounding box center [548, 61] width 36 height 10
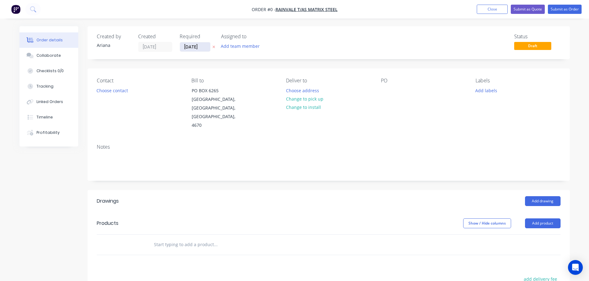
click at [198, 48] on input "[DATE]" at bounding box center [195, 46] width 30 height 9
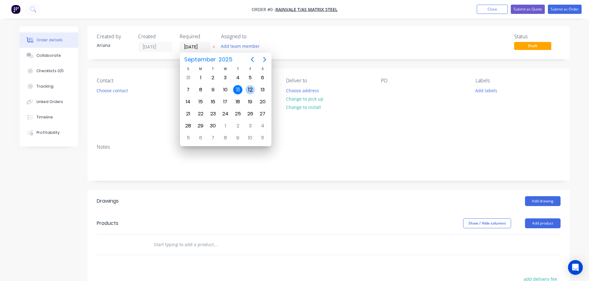
click at [251, 88] on div "12" at bounding box center [249, 89] width 9 height 9
type input "[DATE]"
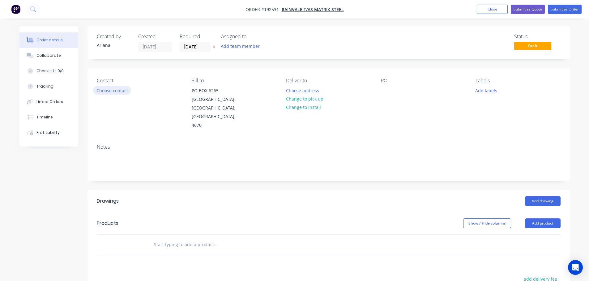
click at [111, 90] on button "Choose contact" at bounding box center [112, 90] width 38 height 8
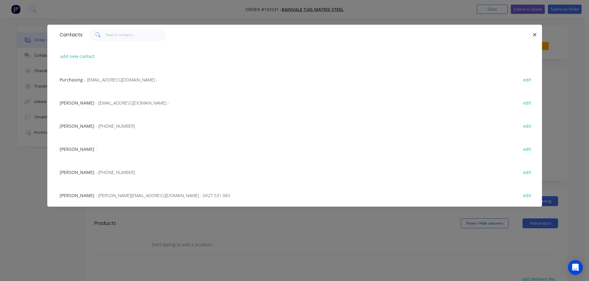
click at [95, 78] on span "- [EMAIL_ADDRESS][DOMAIN_NAME] -" at bounding box center [121, 80] width 74 height 6
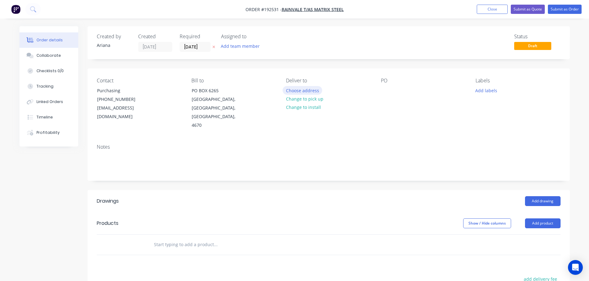
click at [306, 91] on button "Choose address" at bounding box center [302, 90] width 40 height 8
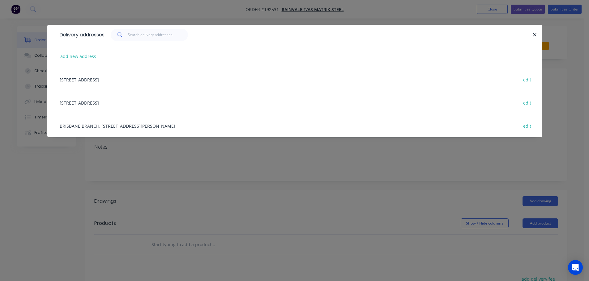
click at [136, 129] on div "BRISBANE BRANCH, [STREET_ADDRESS][PERSON_NAME] edit" at bounding box center [295, 125] width 476 height 23
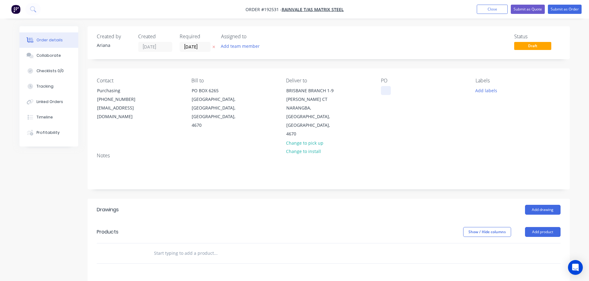
click at [385, 91] on div at bounding box center [386, 90] width 10 height 9
click at [490, 9] on button "Close" at bounding box center [491, 9] width 31 height 9
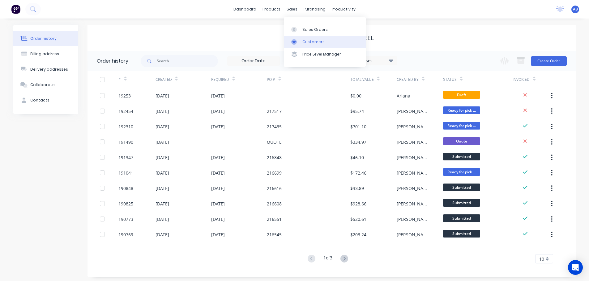
click at [310, 41] on div "Customers" at bounding box center [313, 42] width 22 height 6
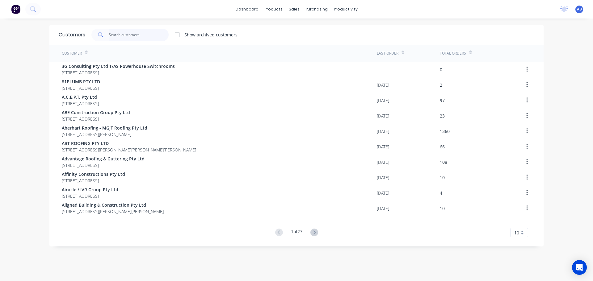
click at [142, 36] on input "text" at bounding box center [139, 35] width 60 height 12
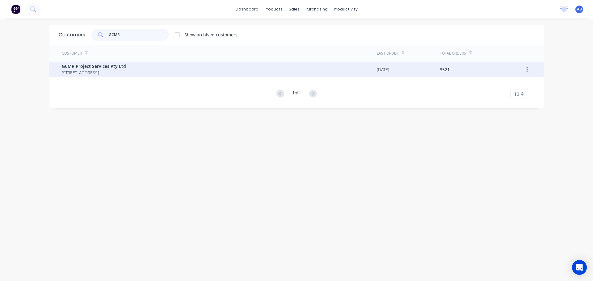
type input "GCMR"
click at [110, 70] on span "[STREET_ADDRESS]" at bounding box center [94, 73] width 64 height 6
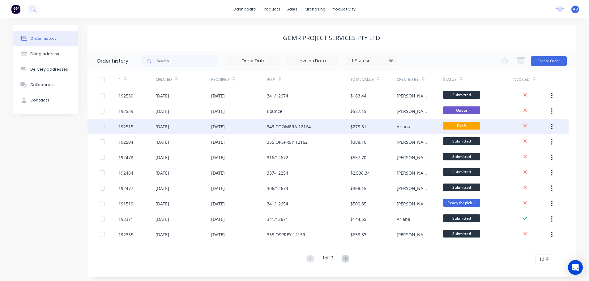
click at [302, 126] on div "343 COOMERA 12164" at bounding box center [289, 127] width 44 height 6
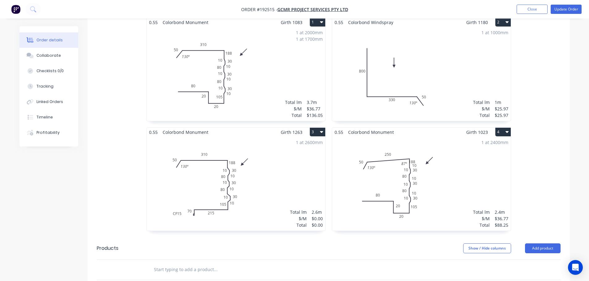
scroll to position [216, 0]
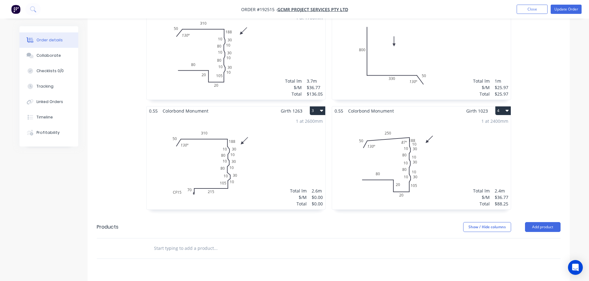
click at [267, 143] on div "1 at 2600mm Total lm $/M Total 2.6m $0.00 $0.00" at bounding box center [235, 163] width 179 height 94
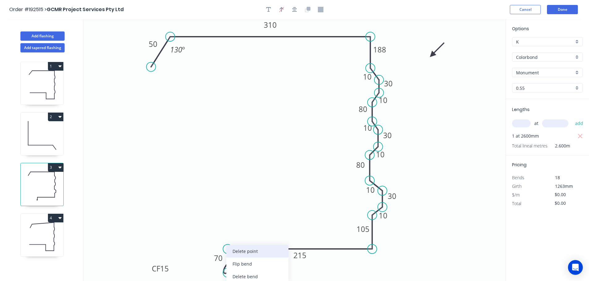
click at [261, 251] on div "Delete point" at bounding box center [257, 251] width 62 height 13
click at [245, 238] on div "Crush & Fold" at bounding box center [258, 239] width 62 height 13
type input "$36.77"
type input "$95.60"
click at [235, 262] on div "Flip bend" at bounding box center [259, 264] width 62 height 13
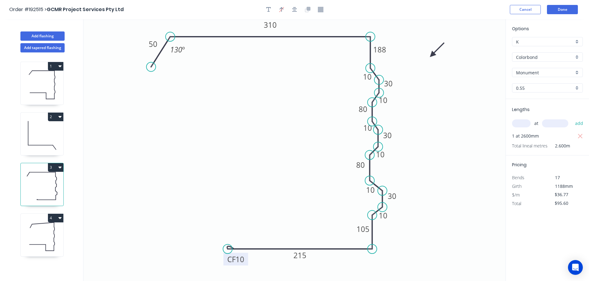
click at [238, 259] on tspan "10" at bounding box center [239, 260] width 9 height 10
click at [255, 258] on icon "0 30 105 10 310 30 80 30 10 10 10 188 CF 15 215 10 80 10 50 130 º" at bounding box center [294, 150] width 422 height 262
drag, startPoint x: 246, startPoint y: 263, endPoint x: 203, endPoint y: 237, distance: 50.6
click at [203, 237] on rect at bounding box center [192, 233] width 25 height 13
click at [304, 258] on tspan "215" at bounding box center [299, 256] width 13 height 10
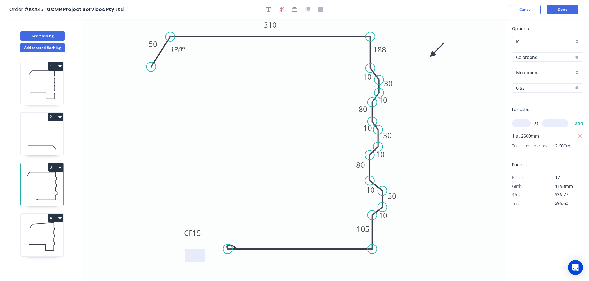
click at [306, 260] on rect at bounding box center [299, 256] width 12 height 9
click at [295, 257] on rect at bounding box center [299, 256] width 12 height 9
click at [197, 256] on rect at bounding box center [195, 255] width 20 height 13
click at [301, 257] on tspan "?" at bounding box center [299, 256] width 3 height 10
click at [329, 207] on icon "0 30 105 10 310 30 80 30 10 10 10 188 CF 15 210 10 80 10 50 130 º" at bounding box center [294, 150] width 422 height 262
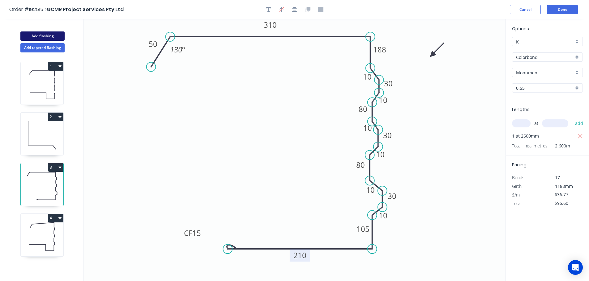
click at [46, 36] on button "Add flashing" at bounding box center [42, 36] width 44 height 9
type input "$0.00"
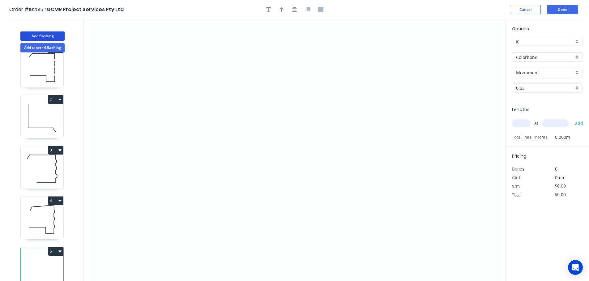
scroll to position [27, 0]
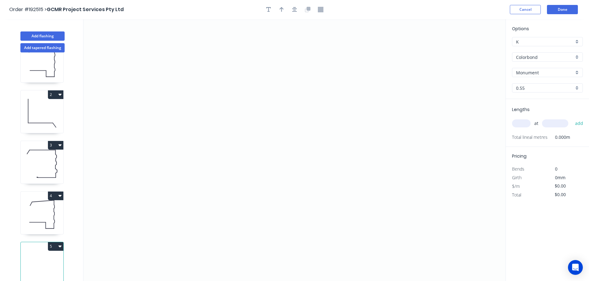
click at [47, 264] on icon at bounding box center [42, 266] width 43 height 40
click at [400, 67] on icon "0" at bounding box center [294, 150] width 422 height 262
click at [403, 124] on icon "0" at bounding box center [294, 150] width 422 height 262
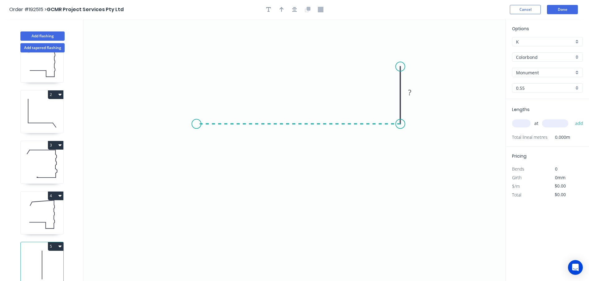
click at [196, 126] on icon "0 ?" at bounding box center [294, 150] width 422 height 262
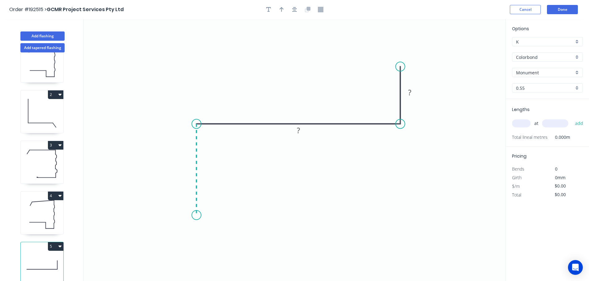
click at [196, 216] on icon "0 ? ?" at bounding box center [294, 150] width 422 height 262
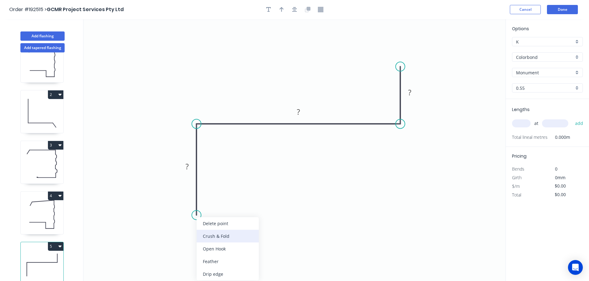
click at [225, 235] on div "Crush & Fold" at bounding box center [227, 236] width 62 height 13
click at [214, 236] on div "Flip bend" at bounding box center [229, 233] width 62 height 13
click at [216, 206] on tspan "10" at bounding box center [213, 204] width 9 height 10
click at [283, 190] on icon "0 CF 15 ? ? ?" at bounding box center [294, 150] width 422 height 262
drag, startPoint x: 218, startPoint y: 205, endPoint x: 154, endPoint y: 226, distance: 67.0
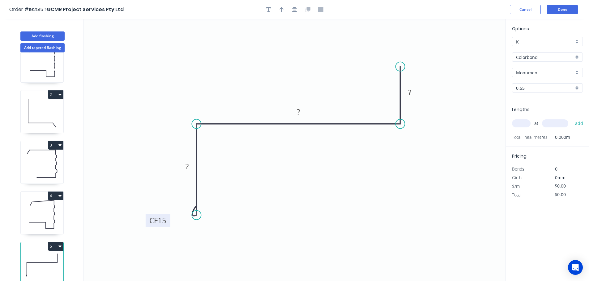
click at [154, 226] on rect at bounding box center [158, 220] width 25 height 13
click at [187, 165] on tspan "?" at bounding box center [186, 167] width 3 height 10
click at [296, 41] on icon "0 CF 15 70 215 20" at bounding box center [294, 150] width 422 height 262
type input "$12.66"
click at [281, 7] on icon "button" at bounding box center [281, 10] width 4 height 6
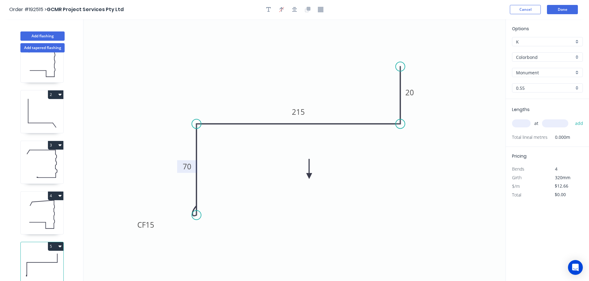
drag, startPoint x: 474, startPoint y: 50, endPoint x: 307, endPoint y: 176, distance: 209.1
click at [307, 176] on icon at bounding box center [309, 169] width 6 height 20
click at [307, 176] on icon at bounding box center [307, 168] width 6 height 20
click at [307, 176] on icon at bounding box center [312, 171] width 18 height 18
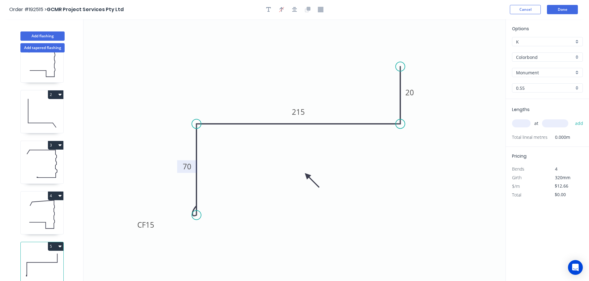
click at [521, 125] on input "text" at bounding box center [521, 124] width 19 height 8
type input "1"
click at [552, 123] on input "text" at bounding box center [555, 124] width 26 height 8
type input "2600"
click at [572, 118] on button "add" at bounding box center [579, 123] width 15 height 11
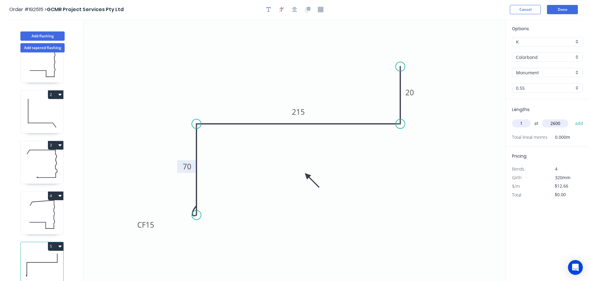
type input "$32.92"
click at [433, 193] on icon "0 CF 15 70 215 20" at bounding box center [294, 150] width 422 height 262
click at [465, 187] on icon "0 CF 15 70 215 20" at bounding box center [294, 150] width 422 height 262
click at [557, 11] on button "Done" at bounding box center [562, 9] width 31 height 9
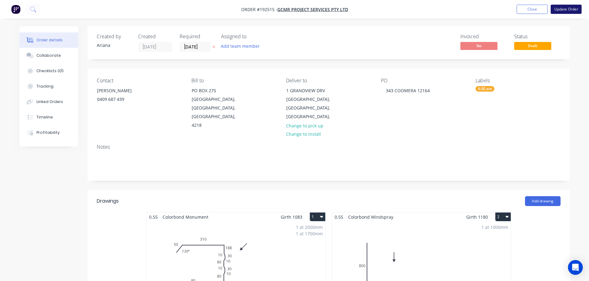
click at [570, 8] on button "Update Order" at bounding box center [565, 9] width 31 height 9
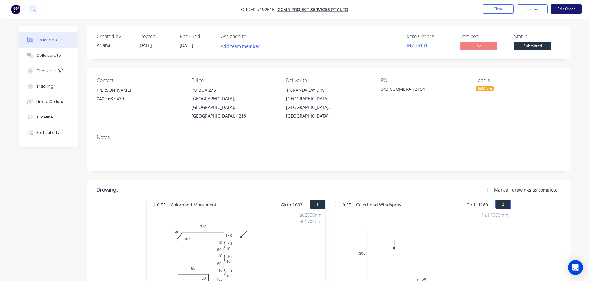
click at [570, 10] on button "Edit Order" at bounding box center [565, 8] width 31 height 9
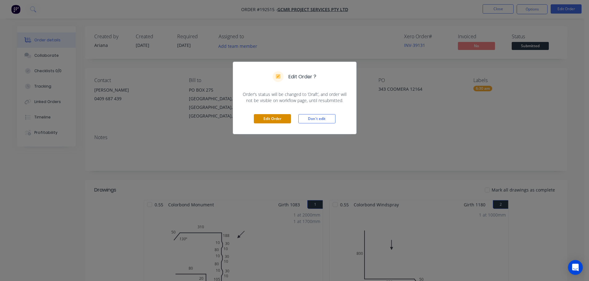
click at [273, 120] on button "Edit Order" at bounding box center [272, 118] width 37 height 9
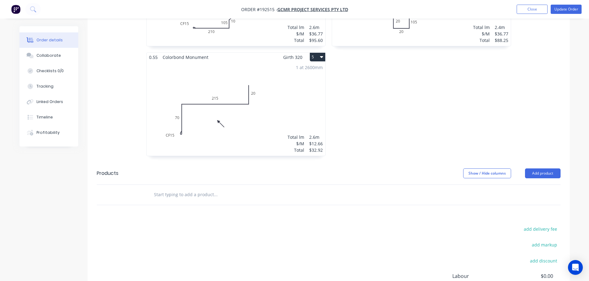
scroll to position [361, 0]
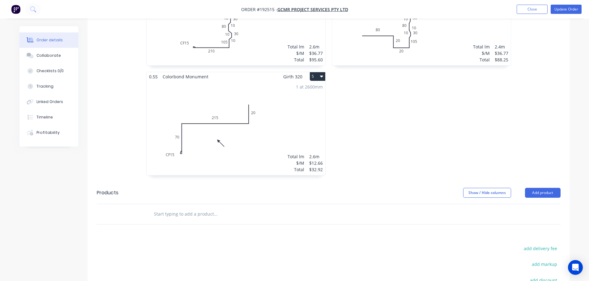
click at [305, 120] on div "1 at 2600mm Total lm $/M Total 2.6m $12.66 $32.92" at bounding box center [235, 128] width 179 height 94
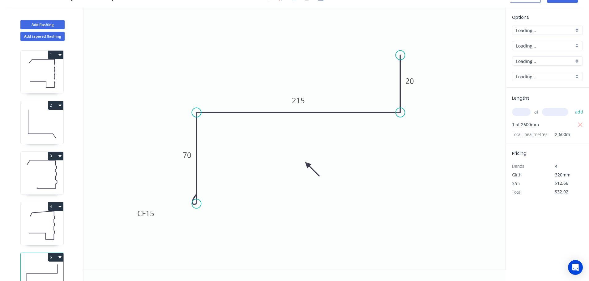
scroll to position [11, 0]
click at [580, 125] on icon "button" at bounding box center [579, 125] width 5 height 5
type input "$0.00"
click at [521, 112] on input "text" at bounding box center [521, 112] width 19 height 8
type input "1"
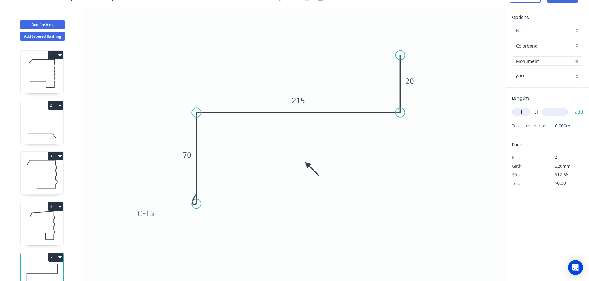
click at [557, 113] on input "text" at bounding box center [555, 112] width 26 height 8
type input "2800"
click at [572, 107] on button "add" at bounding box center [579, 112] width 15 height 11
type input "$35.45"
click at [426, 172] on icon "0 CF 15 70 215 20" at bounding box center [294, 139] width 422 height 262
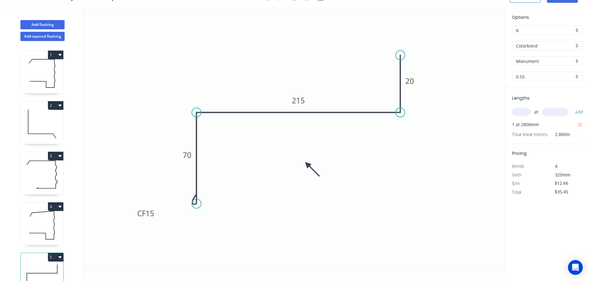
click at [44, 166] on icon at bounding box center [42, 175] width 43 height 40
type input "$36.77"
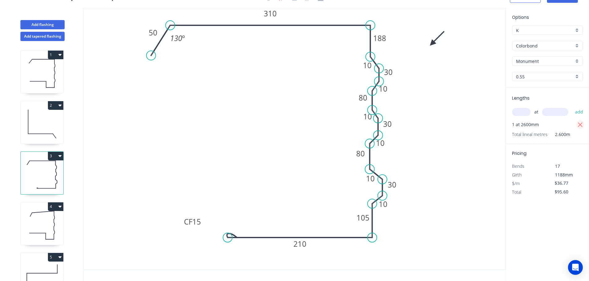
click at [583, 126] on button "button" at bounding box center [580, 124] width 8 height 9
type input "$0.00"
click at [528, 111] on input "text" at bounding box center [521, 112] width 19 height 8
type input "1"
click at [564, 116] on input "text" at bounding box center [555, 112] width 26 height 8
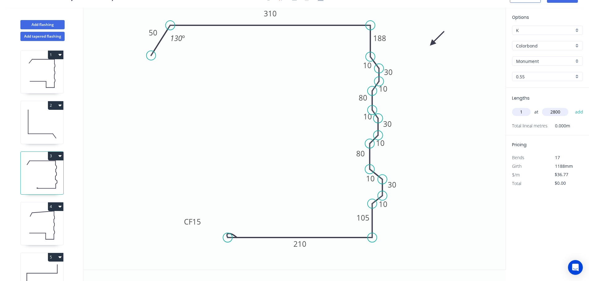
type input "2800"
click at [572, 107] on button "add" at bounding box center [579, 112] width 15 height 11
type input "$102.96"
click at [458, 138] on icon "0 30 105 10 310 30 80 30 10 10 10 188 CF 15 210 10 80 10 50 130 º" at bounding box center [294, 139] width 422 height 262
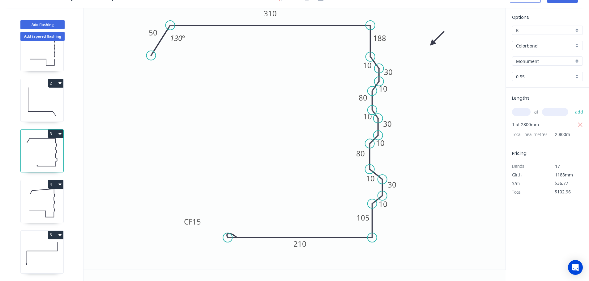
click at [46, 237] on icon at bounding box center [42, 254] width 43 height 40
type input "$12.66"
type input "$35.45"
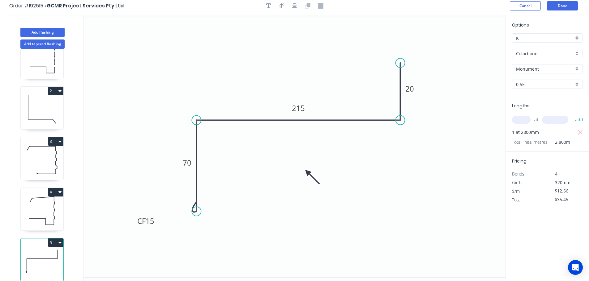
scroll to position [0, 0]
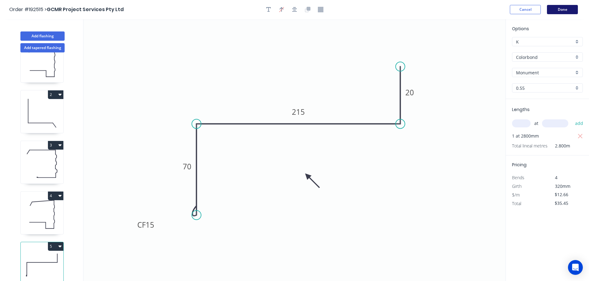
click at [558, 10] on button "Done" at bounding box center [562, 9] width 31 height 9
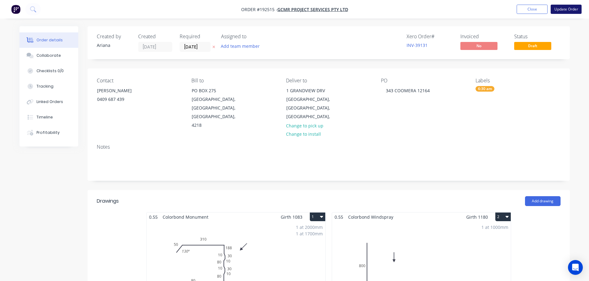
click at [566, 10] on button "Update Order" at bounding box center [565, 9] width 31 height 9
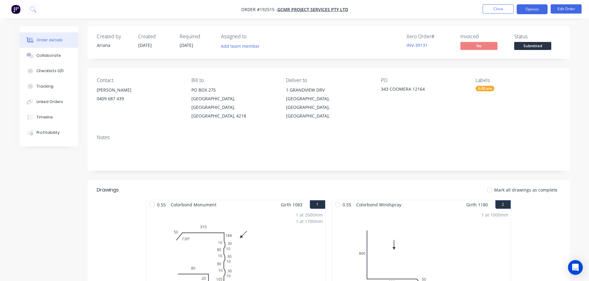
click at [532, 9] on button "Options" at bounding box center [531, 9] width 31 height 10
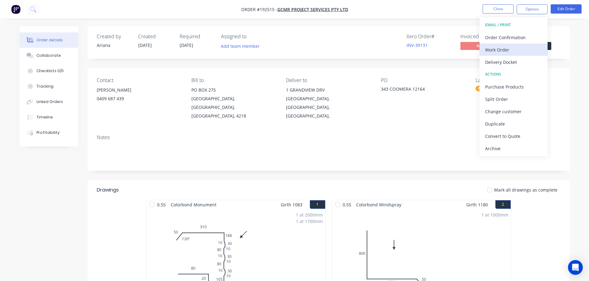
click at [509, 47] on div "Work Order" at bounding box center [513, 49] width 57 height 9
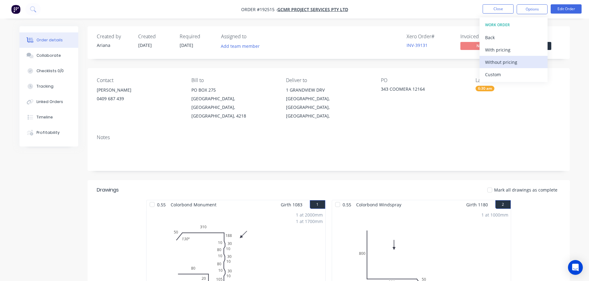
click at [503, 62] on div "Without pricing" at bounding box center [513, 62] width 57 height 9
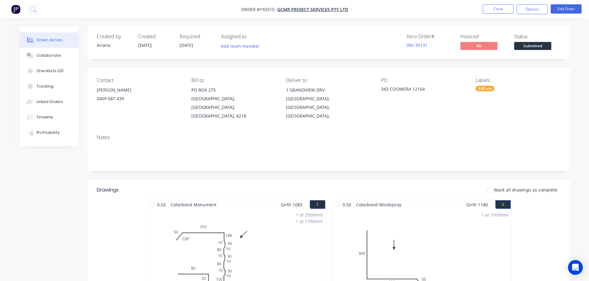
click at [358, 5] on nav "Order #192515 - GCMR Project Services Pty Ltd Close Options Edit Order" at bounding box center [294, 9] width 589 height 19
click at [498, 10] on button "Close" at bounding box center [497, 8] width 31 height 9
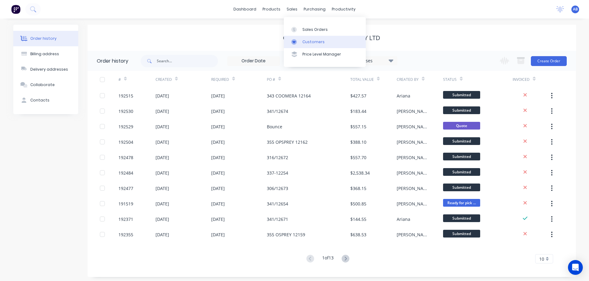
click at [307, 42] on div "Customers" at bounding box center [313, 42] width 22 height 6
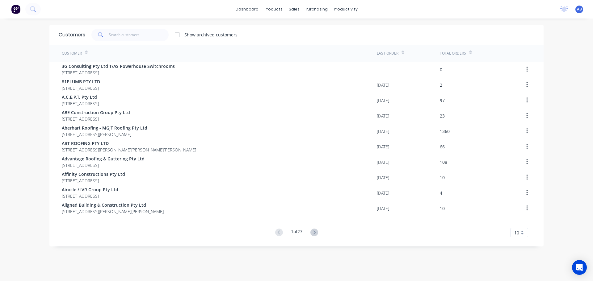
click at [143, 41] on div "Customers Show archived customers" at bounding box center [296, 35] width 494 height 20
drag, startPoint x: 154, startPoint y: 34, endPoint x: 174, endPoint y: 33, distance: 20.4
click at [154, 34] on input "text" at bounding box center [139, 35] width 60 height 12
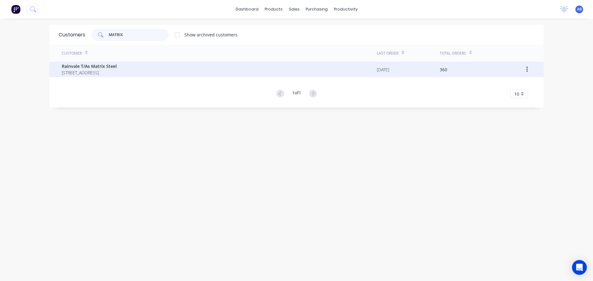
type input "MATRIX"
click at [86, 67] on span "Rainvale T/As Matrix Steel" at bounding box center [89, 66] width 55 height 6
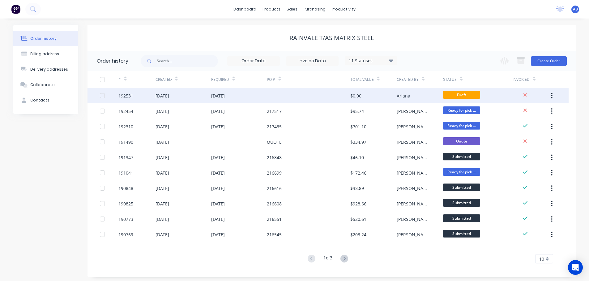
click at [244, 94] on div "[DATE]" at bounding box center [239, 95] width 56 height 15
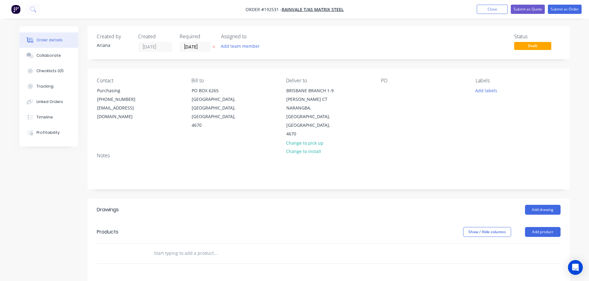
click at [293, 42] on div "Status Draft" at bounding box center [421, 43] width 277 height 18
click at [385, 91] on div at bounding box center [386, 90] width 10 height 9
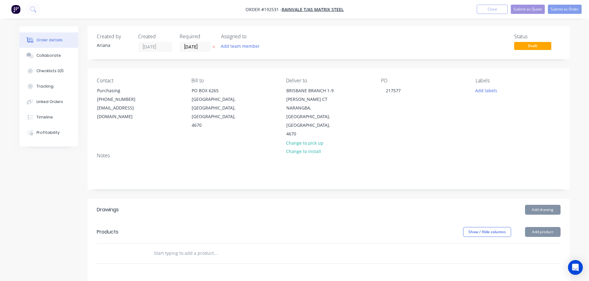
click at [437, 148] on div "Notes" at bounding box center [328, 168] width 482 height 41
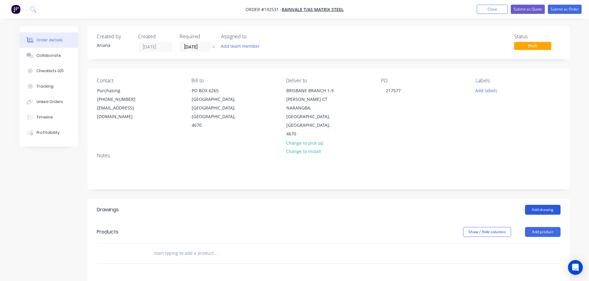
click at [543, 205] on button "Add drawing" at bounding box center [543, 210] width 36 height 10
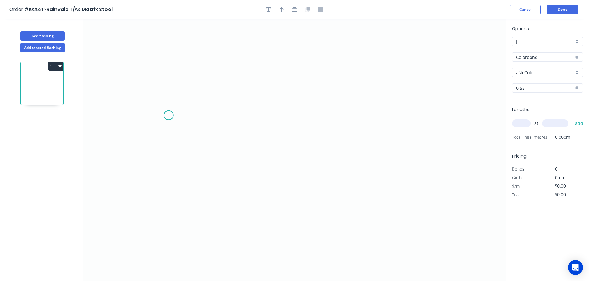
click at [168, 116] on icon "0" at bounding box center [294, 150] width 422 height 262
click at [150, 141] on icon "0" at bounding box center [294, 150] width 422 height 262
click at [302, 191] on icon "0 ?" at bounding box center [294, 150] width 422 height 262
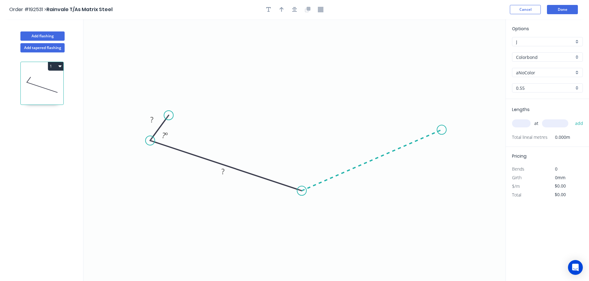
click at [441, 130] on icon "0 ? ? ? º" at bounding box center [294, 150] width 422 height 262
click at [400, 122] on icon "0 ? ? ? ? º ? º" at bounding box center [294, 150] width 422 height 262
click at [400, 122] on circle at bounding box center [399, 121] width 9 height 9
drag, startPoint x: 400, startPoint y: 122, endPoint x: 407, endPoint y: 108, distance: 16.4
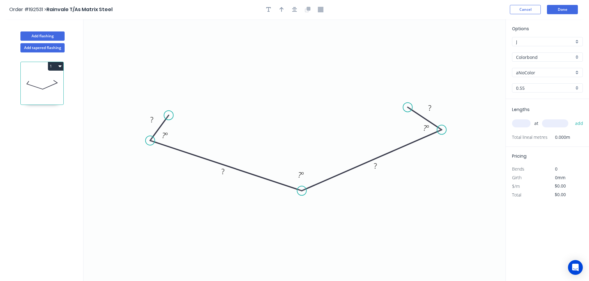
click at [407, 108] on circle at bounding box center [407, 107] width 9 height 9
drag, startPoint x: 170, startPoint y: 114, endPoint x: 182, endPoint y: 116, distance: 12.8
click at [182, 116] on circle at bounding box center [182, 116] width 9 height 9
click at [160, 119] on tspan "?" at bounding box center [160, 118] width 3 height 10
click at [288, 81] on icon "0 25 200 200 25 65 º 145 º 65 º" at bounding box center [294, 150] width 422 height 262
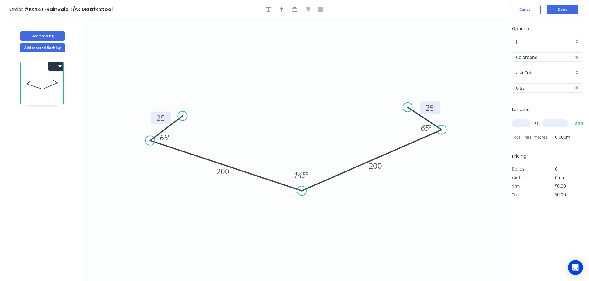
type input "$14.13"
click at [283, 8] on icon "button" at bounding box center [281, 10] width 4 height 6
drag, startPoint x: 475, startPoint y: 51, endPoint x: 293, endPoint y: 105, distance: 190.0
click at [293, 105] on icon at bounding box center [293, 98] width 6 height 20
click at [578, 71] on div "aNoColor" at bounding box center [547, 72] width 71 height 9
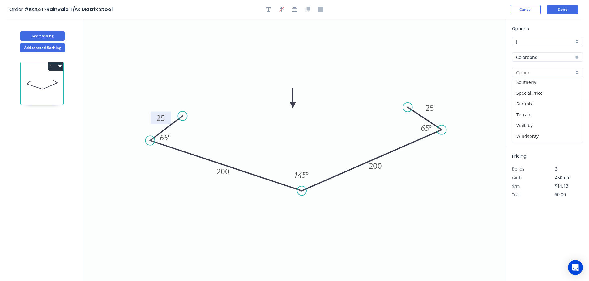
scroll to position [239, 0]
click at [532, 104] on div "Wallaby" at bounding box center [547, 104] width 70 height 11
type input "Wallaby"
click at [520, 126] on input "text" at bounding box center [521, 124] width 19 height 8
type input "2"
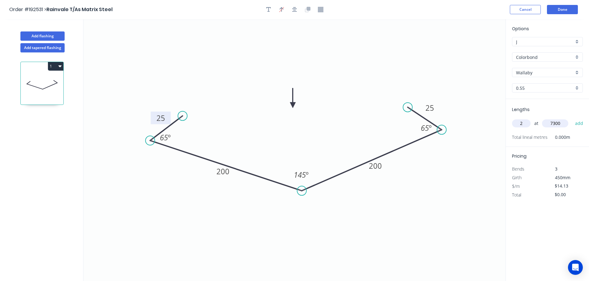
type input "7300"
click at [572, 118] on button "add" at bounding box center [579, 123] width 15 height 11
type input "$206.30"
click at [572, 118] on button "add" at bounding box center [579, 123] width 15 height 11
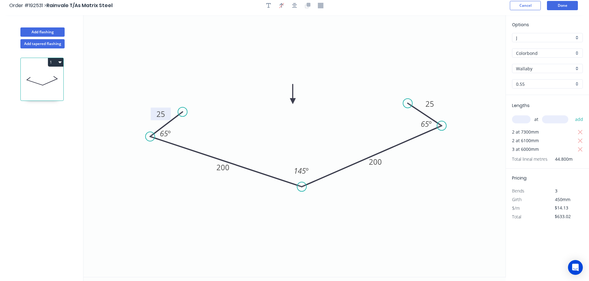
scroll to position [0, 0]
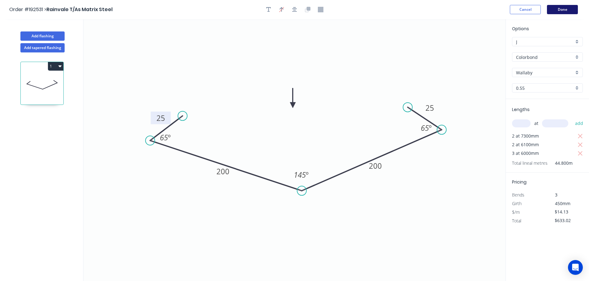
click at [561, 6] on button "Done" at bounding box center [562, 9] width 31 height 9
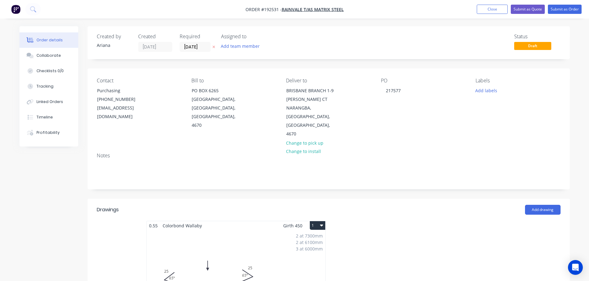
click at [312, 222] on button "1" at bounding box center [317, 226] width 15 height 9
click at [310, 236] on div "Use larger box size" at bounding box center [296, 240] width 48 height 9
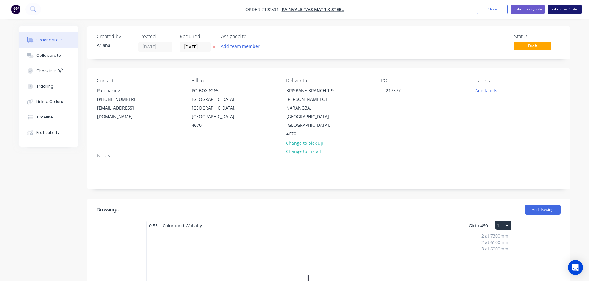
click at [565, 6] on button "Submit as Order" at bounding box center [564, 9] width 34 height 9
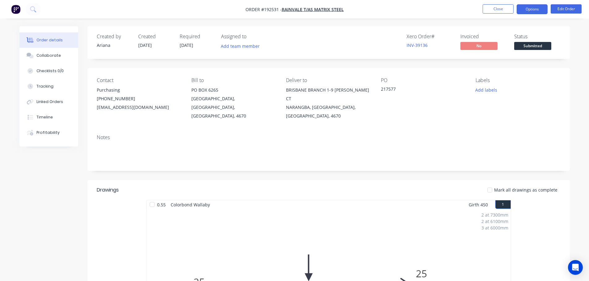
click at [528, 8] on button "Options" at bounding box center [531, 9] width 31 height 10
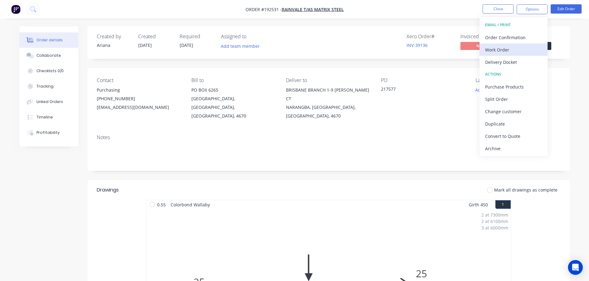
click at [505, 49] on div "Work Order" at bounding box center [513, 49] width 57 height 9
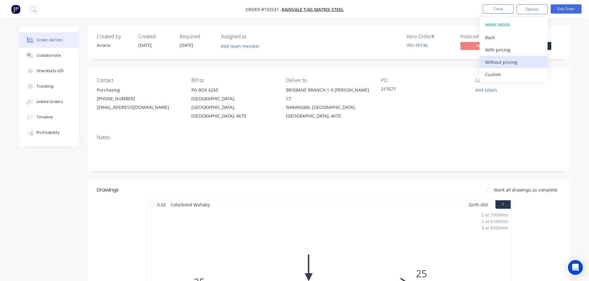
click at [499, 61] on div "Without pricing" at bounding box center [513, 62] width 57 height 9
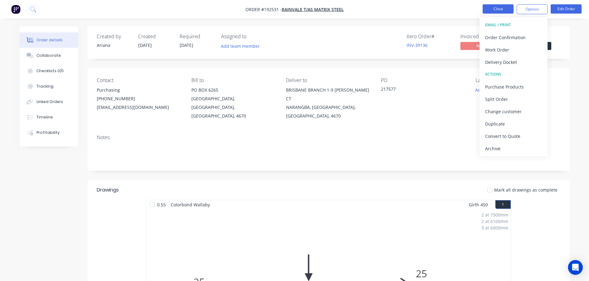
click at [502, 5] on button "Close" at bounding box center [497, 8] width 31 height 9
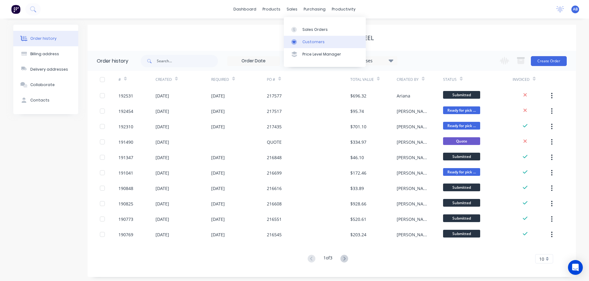
click at [306, 39] on div "Customers" at bounding box center [313, 42] width 22 height 6
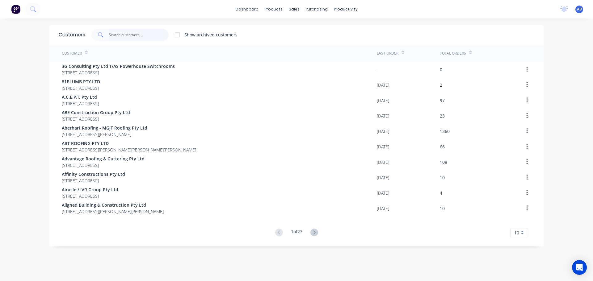
drag, startPoint x: 146, startPoint y: 35, endPoint x: 283, endPoint y: 34, distance: 136.9
click at [147, 34] on input "text" at bounding box center [139, 35] width 60 height 12
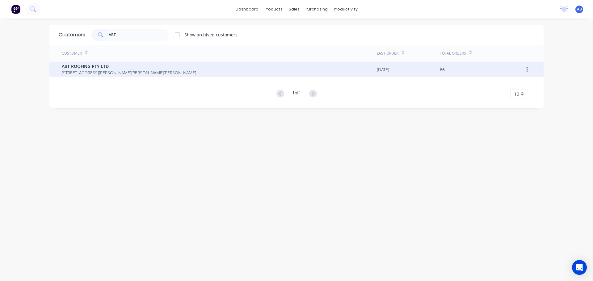
click at [99, 68] on span "ABT ROOFING PTY LTD" at bounding box center [129, 66] width 134 height 6
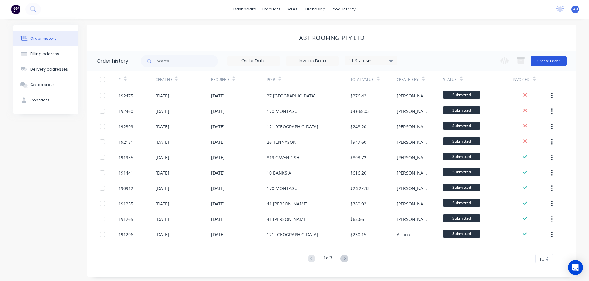
click at [557, 61] on button "Create Order" at bounding box center [548, 61] width 36 height 10
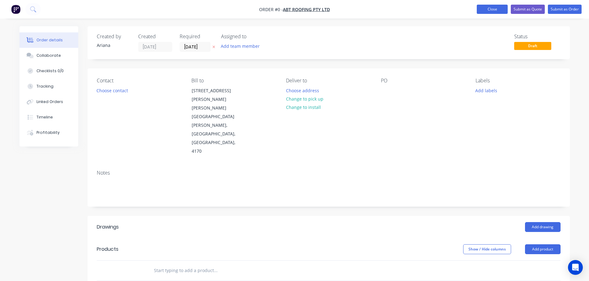
click at [490, 8] on button "Close" at bounding box center [491, 9] width 31 height 9
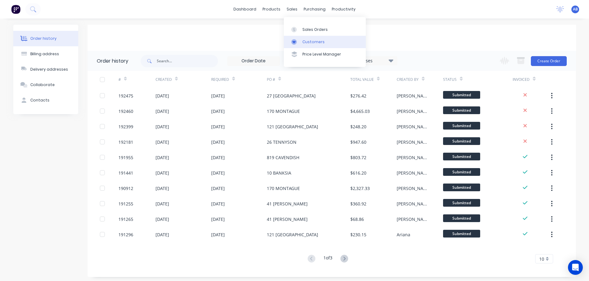
click at [309, 41] on div "Customers" at bounding box center [313, 42] width 22 height 6
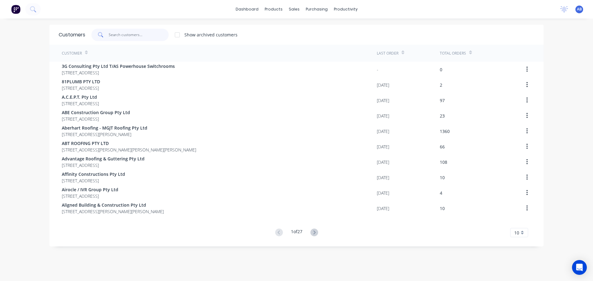
click at [143, 31] on input "text" at bounding box center [139, 35] width 60 height 12
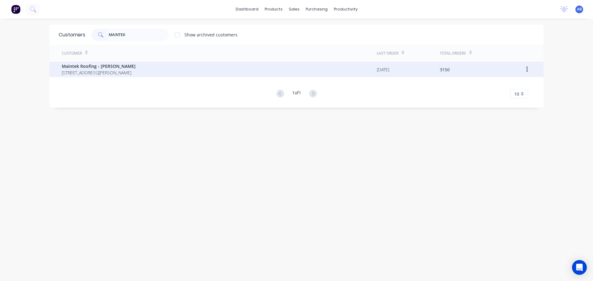
click at [86, 72] on span "[STREET_ADDRESS][PERSON_NAME]" at bounding box center [99, 73] width 74 height 6
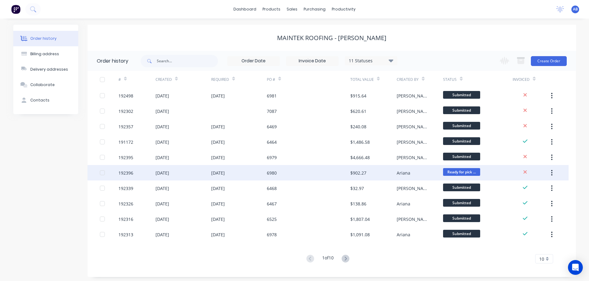
click at [282, 172] on div "6980" at bounding box center [308, 172] width 83 height 15
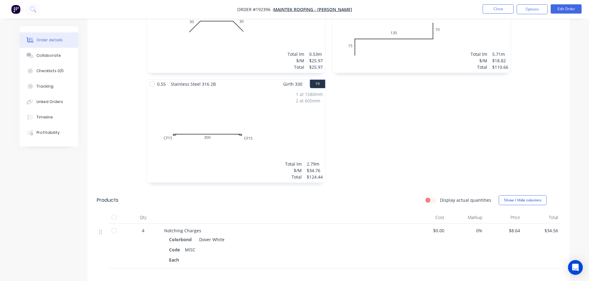
scroll to position [1158, 0]
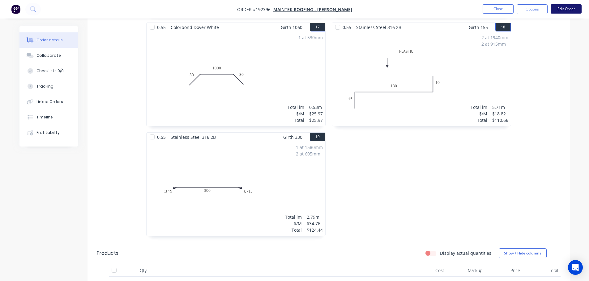
click at [562, 9] on button "Edit Order" at bounding box center [565, 8] width 31 height 9
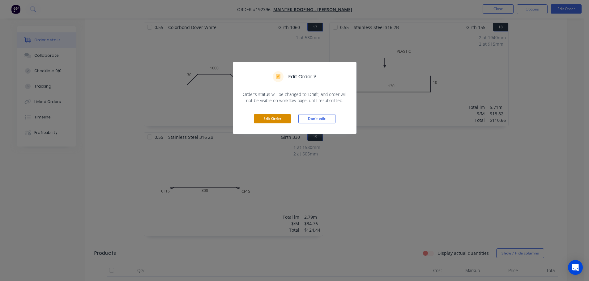
click at [274, 120] on button "Edit Order" at bounding box center [272, 118] width 37 height 9
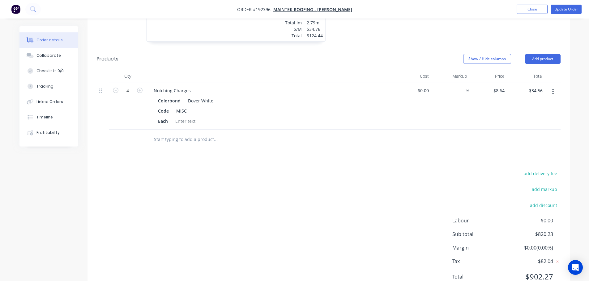
scroll to position [1166, 0]
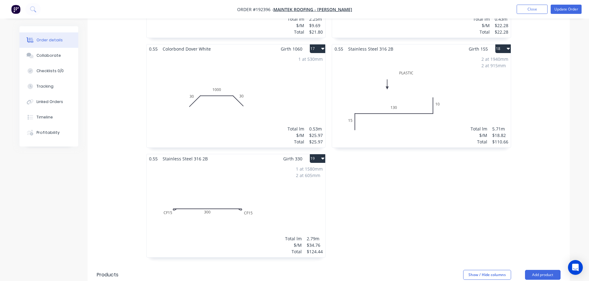
click at [310, 172] on div "2 at 605mm" at bounding box center [309, 175] width 27 height 6
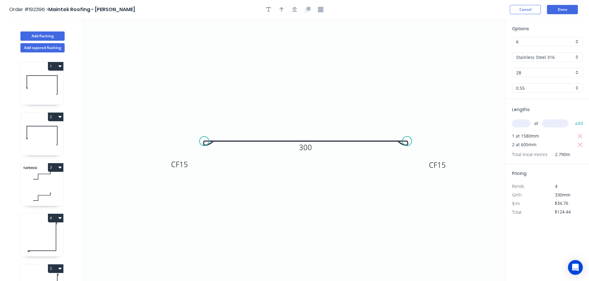
click at [526, 123] on input "text" at bounding box center [521, 124] width 19 height 8
click at [557, 123] on input "text" at bounding box center [555, 124] width 26 height 8
click at [572, 118] on button "add" at bounding box center [579, 123] width 15 height 11
click at [558, 123] on input "text" at bounding box center [555, 124] width 26 height 8
click at [572, 118] on button "add" at bounding box center [579, 123] width 15 height 11
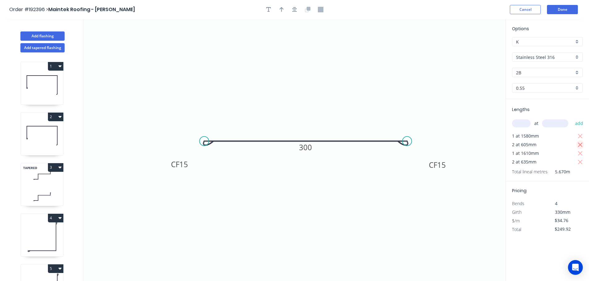
click at [579, 145] on icon "button" at bounding box center [580, 144] width 6 height 7
click at [579, 134] on icon "button" at bounding box center [580, 136] width 6 height 7
click at [565, 10] on button "Done" at bounding box center [562, 9] width 31 height 9
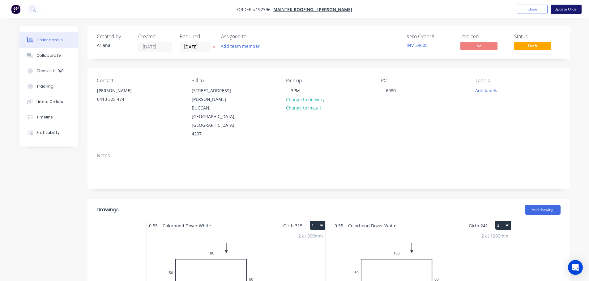
click at [566, 11] on button "Update Order" at bounding box center [565, 9] width 31 height 9
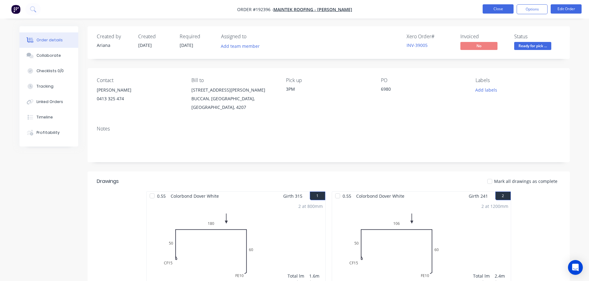
click at [498, 8] on button "Close" at bounding box center [497, 8] width 31 height 9
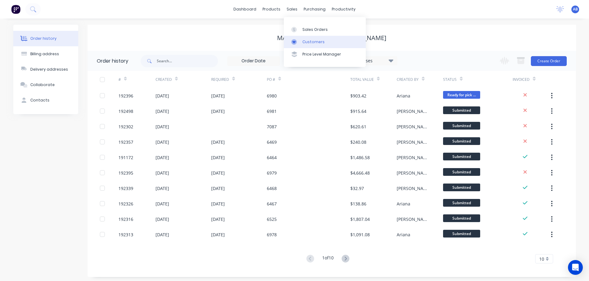
click at [307, 41] on div "Customers" at bounding box center [313, 42] width 22 height 6
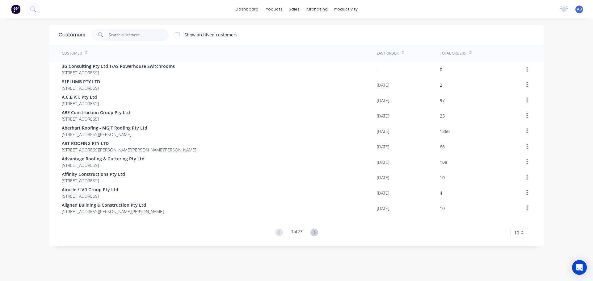
click at [142, 35] on input "text" at bounding box center [139, 35] width 60 height 12
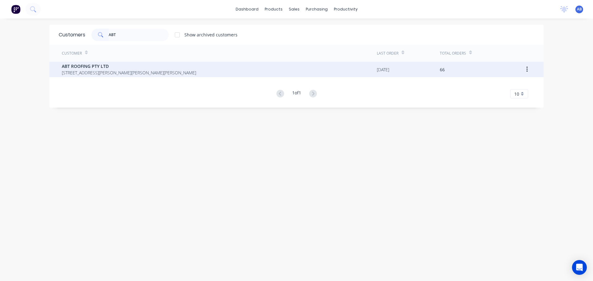
click at [105, 71] on span "[STREET_ADDRESS][PERSON_NAME][PERSON_NAME][PERSON_NAME]" at bounding box center [129, 73] width 134 height 6
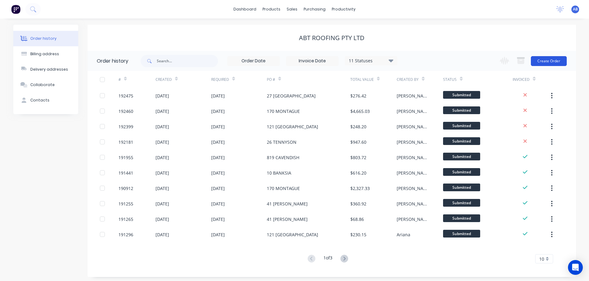
click at [551, 63] on button "Create Order" at bounding box center [548, 61] width 36 height 10
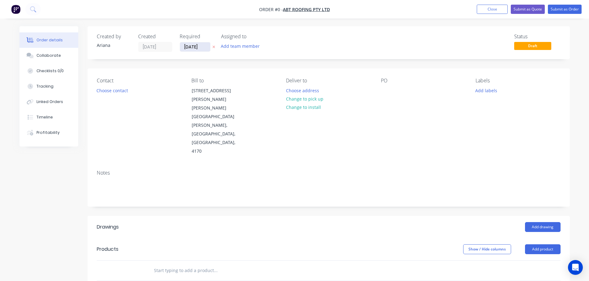
click at [196, 49] on input "[DATE]" at bounding box center [195, 46] width 30 height 9
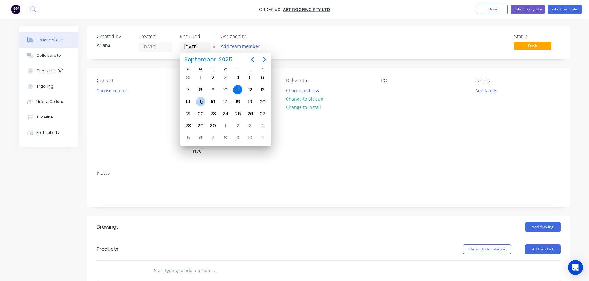
click at [198, 100] on div "15" at bounding box center [200, 101] width 9 height 9
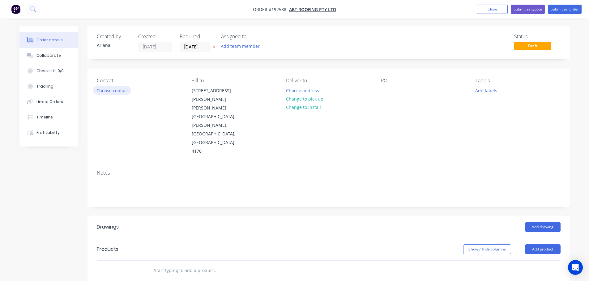
click at [113, 89] on button "Choose contact" at bounding box center [112, 90] width 38 height 8
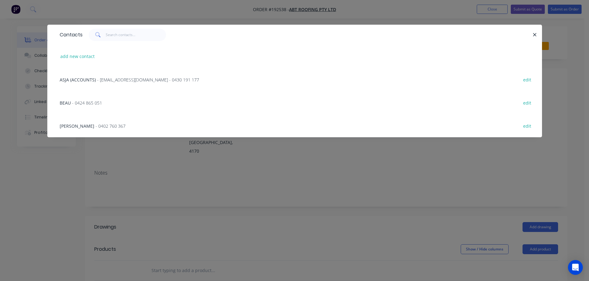
click at [83, 79] on span "ASJA (ACCOUNTS)" at bounding box center [78, 80] width 36 height 6
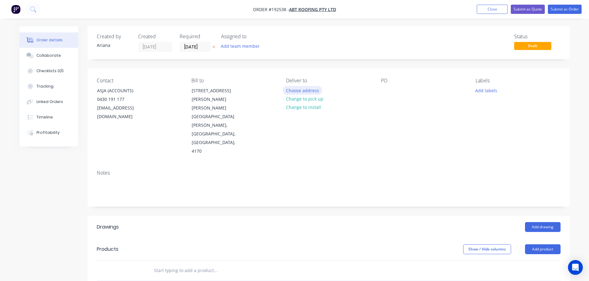
click at [310, 88] on button "Choose address" at bounding box center [302, 90] width 40 height 8
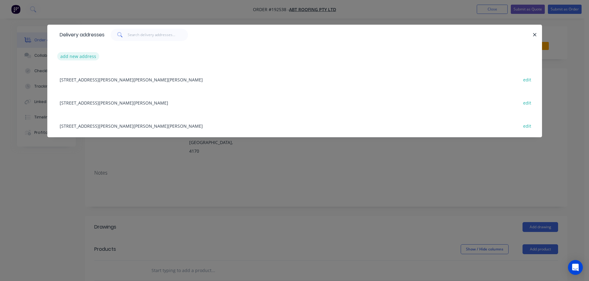
click at [71, 56] on button "add new address" at bounding box center [78, 56] width 42 height 8
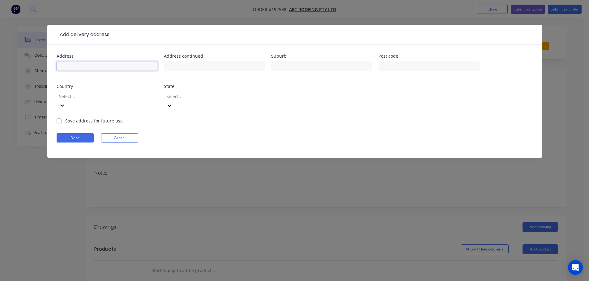
click at [76, 65] on input "text" at bounding box center [107, 65] width 101 height 9
click at [354, 110] on form "Address 4 [PERSON_NAME] Address continued Suburb MURWILLUMBAH Post code Country…" at bounding box center [295, 106] width 476 height 104
click at [404, 67] on input "text" at bounding box center [428, 65] width 101 height 9
click at [395, 94] on div "Address [STREET_ADDRESS][PERSON_NAME] Address continued Suburb MURWILLUMBAH Pos…" at bounding box center [295, 86] width 476 height 64
click at [65, 103] on icon at bounding box center [62, 106] width 6 height 6
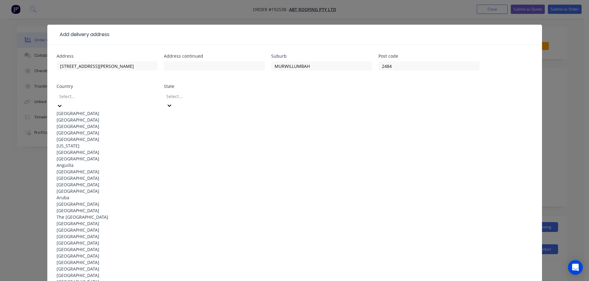
click at [105, 110] on div "[GEOGRAPHIC_DATA]" at bounding box center [107, 113] width 101 height 6
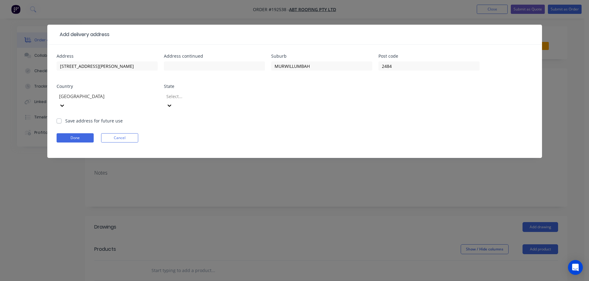
click at [172, 103] on icon at bounding box center [169, 106] width 6 height 6
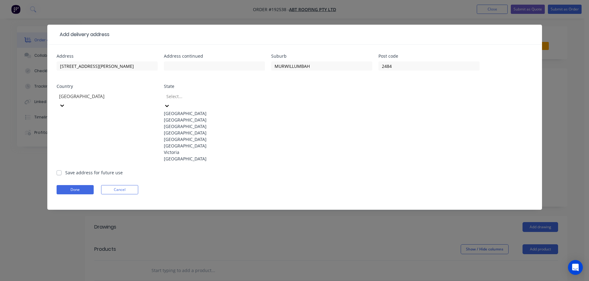
click at [199, 122] on div "[GEOGRAPHIC_DATA]" at bounding box center [214, 120] width 101 height 6
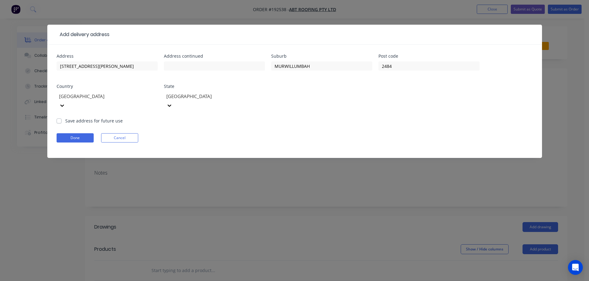
click at [349, 116] on form "Address 4 [PERSON_NAME] Address continued Suburb MURWILLUMBAH Post code [GEOGRA…" at bounding box center [295, 106] width 476 height 104
click at [81, 133] on button "Done" at bounding box center [75, 137] width 37 height 9
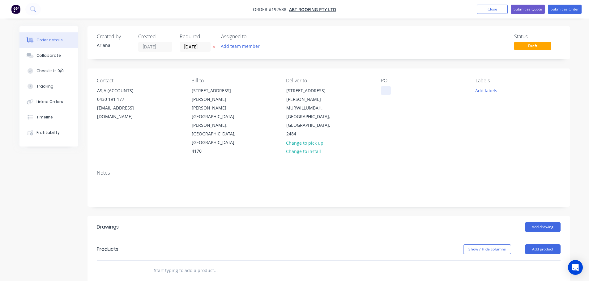
click at [385, 91] on div at bounding box center [386, 90] width 10 height 9
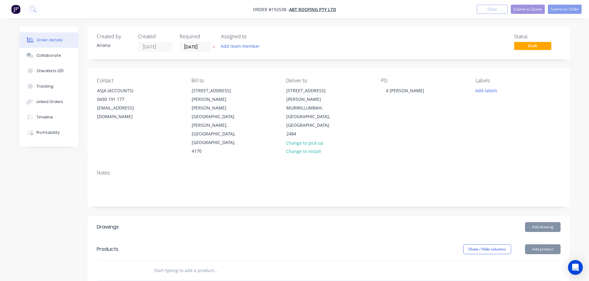
click at [423, 118] on div "PO 4 [PERSON_NAME]" at bounding box center [423, 117] width 85 height 78
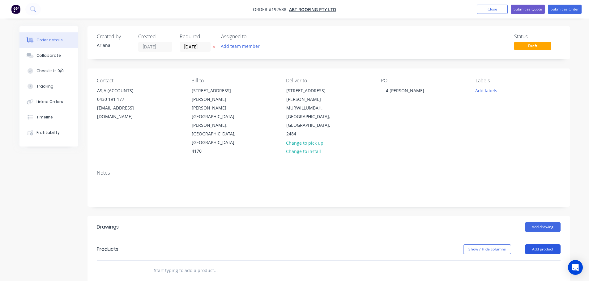
click at [548, 245] on button "Add product" at bounding box center [543, 250] width 36 height 10
click at [531, 261] on div "Product catalogue" at bounding box center [531, 265] width 48 height 9
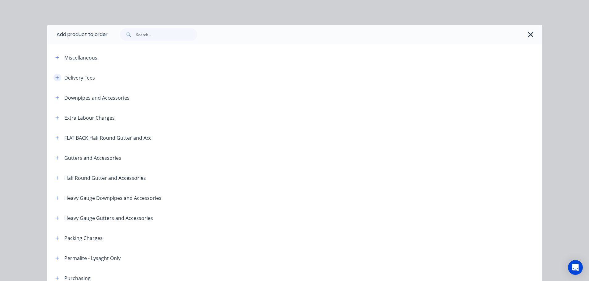
click at [55, 76] on icon "button" at bounding box center [57, 78] width 4 height 4
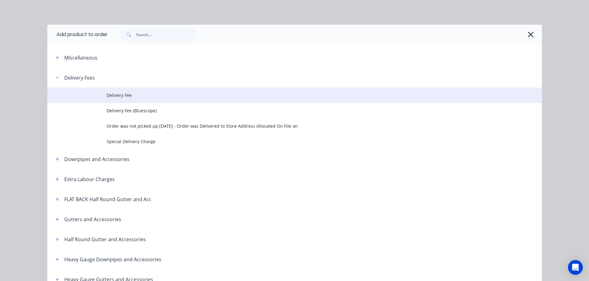
click at [125, 95] on span "Delivery Fee" at bounding box center [281, 95] width 348 height 6
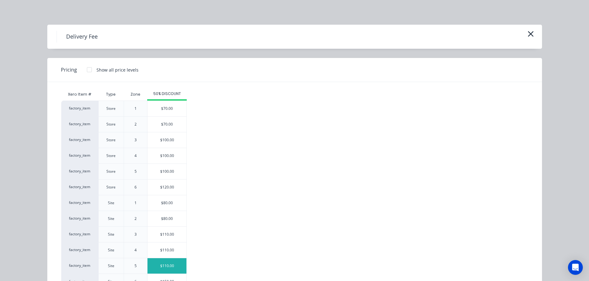
click at [165, 267] on div "$110.00" at bounding box center [166, 266] width 39 height 15
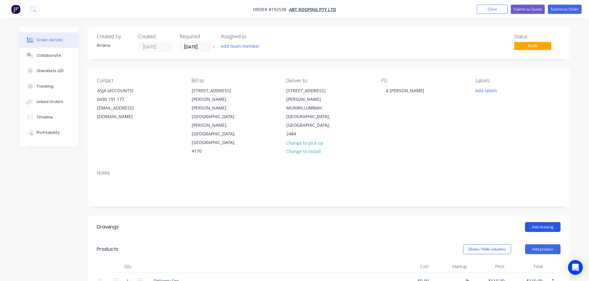
click at [543, 222] on button "Add drawing" at bounding box center [543, 227] width 36 height 10
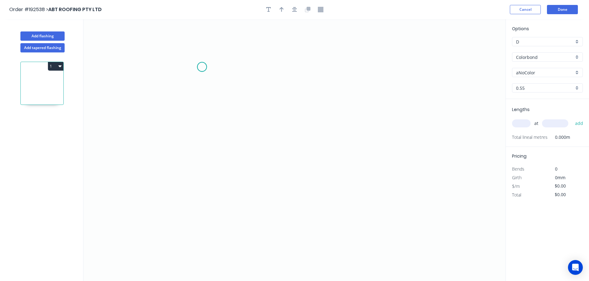
click at [202, 67] on icon "0" at bounding box center [294, 150] width 422 height 262
click at [199, 184] on icon "0" at bounding box center [294, 150] width 422 height 262
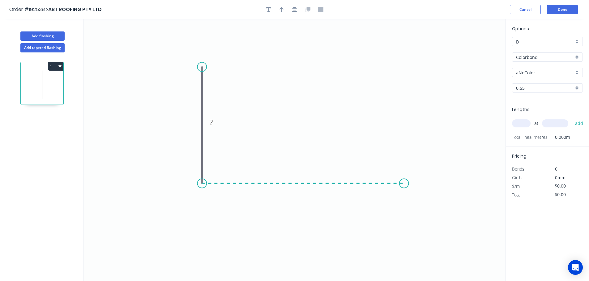
click at [404, 187] on icon "0 ?" at bounding box center [294, 150] width 422 height 262
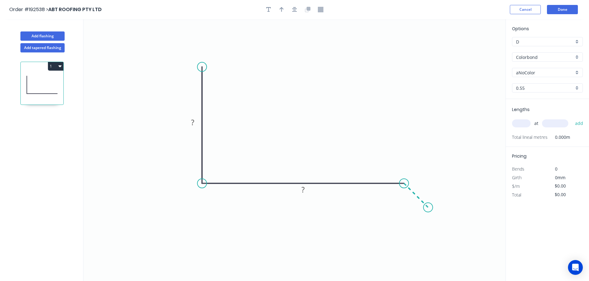
click at [428, 212] on icon "0 ? ?" at bounding box center [294, 150] width 422 height 262
click at [428, 212] on circle at bounding box center [427, 207] width 9 height 9
click at [194, 120] on tspan "?" at bounding box center [192, 122] width 3 height 10
click at [260, 93] on icon "0 100 180 20" at bounding box center [294, 150] width 422 height 262
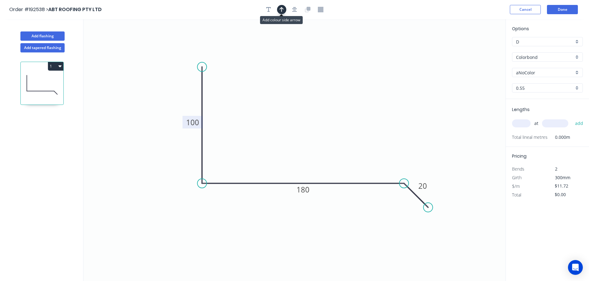
click at [278, 7] on button "button" at bounding box center [281, 9] width 9 height 9
drag, startPoint x: 476, startPoint y: 48, endPoint x: 307, endPoint y: 96, distance: 175.0
click at [311, 96] on icon at bounding box center [314, 86] width 6 height 20
click at [576, 57] on div "Colorbond" at bounding box center [547, 57] width 71 height 9
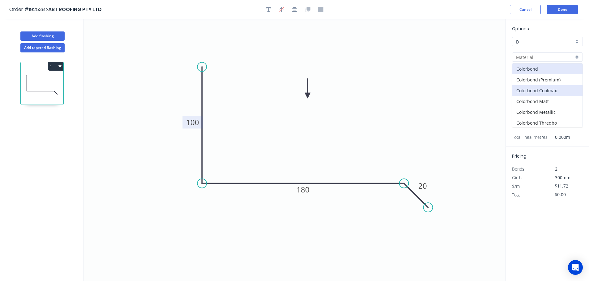
scroll to position [131, 0]
click at [534, 110] on div "Zincalume" at bounding box center [547, 111] width 70 height 11
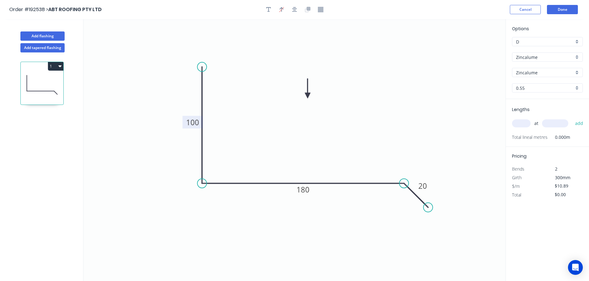
click at [527, 124] on input "text" at bounding box center [521, 124] width 19 height 8
click at [572, 118] on button "add" at bounding box center [579, 123] width 15 height 11
click at [559, 9] on button "Done" at bounding box center [562, 9] width 31 height 9
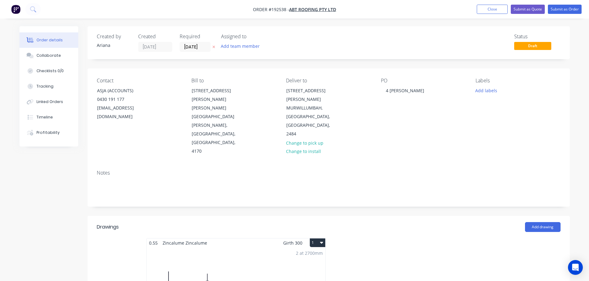
click at [316, 239] on button "1" at bounding box center [317, 243] width 15 height 9
click at [310, 254] on div "Use larger box size" at bounding box center [296, 258] width 48 height 9
click at [562, 10] on button "Submit as Order" at bounding box center [564, 9] width 34 height 9
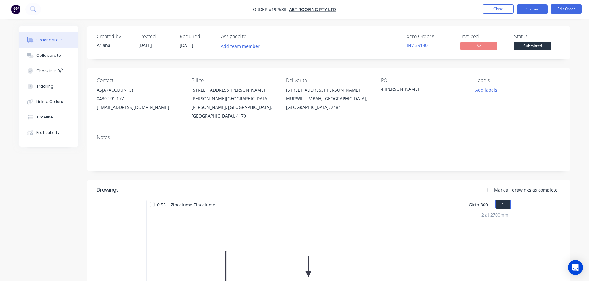
click at [530, 7] on button "Options" at bounding box center [531, 9] width 31 height 10
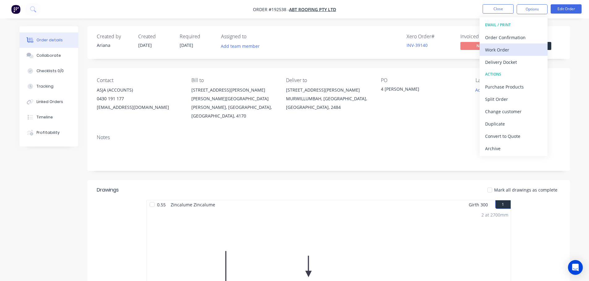
click at [501, 49] on div "Work Order" at bounding box center [513, 49] width 57 height 9
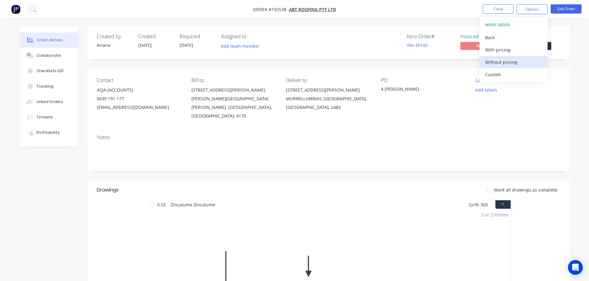
click at [492, 61] on div "Without pricing" at bounding box center [513, 62] width 57 height 9
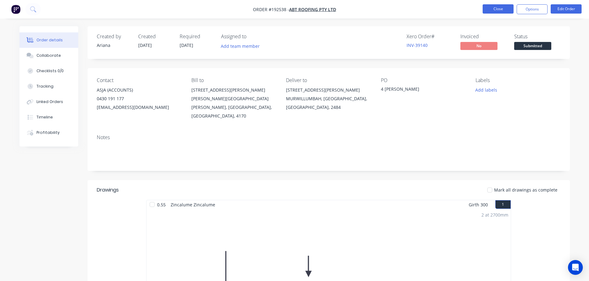
click at [496, 8] on button "Close" at bounding box center [497, 8] width 31 height 9
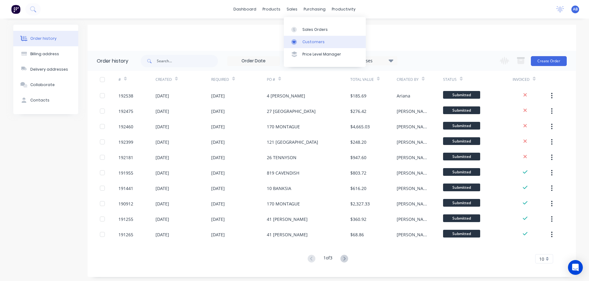
click at [312, 40] on div "Customers" at bounding box center [313, 42] width 22 height 6
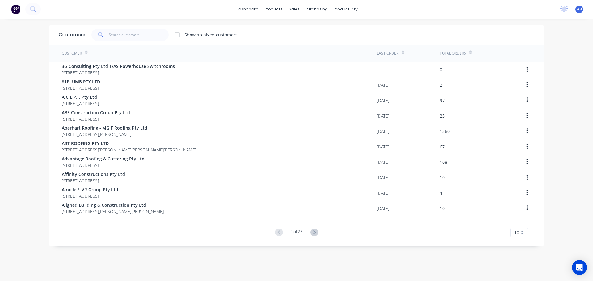
click at [392, 11] on div "dashboard products sales purchasing productivity dashboard products Product Cat…" at bounding box center [296, 9] width 593 height 19
drag, startPoint x: 129, startPoint y: 37, endPoint x: 158, endPoint y: 45, distance: 30.1
click at [129, 37] on input "text" at bounding box center [139, 35] width 60 height 12
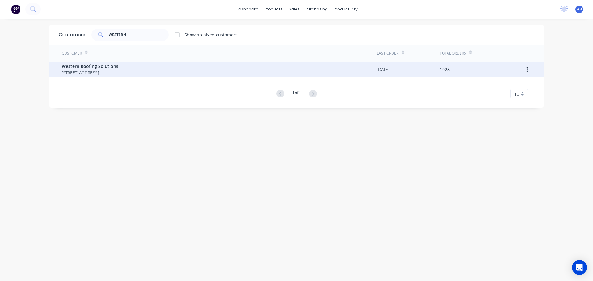
click at [88, 74] on span "[STREET_ADDRESS]" at bounding box center [90, 73] width 57 height 6
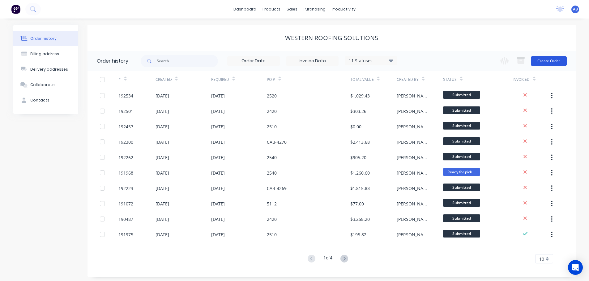
click at [543, 63] on button "Create Order" at bounding box center [548, 61] width 36 height 10
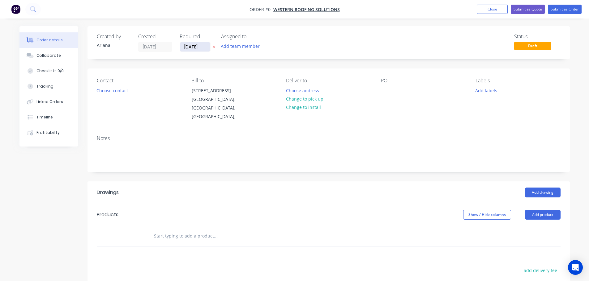
click at [193, 46] on input "[DATE]" at bounding box center [195, 46] width 30 height 9
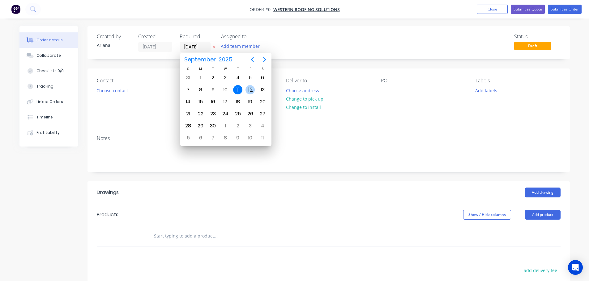
click at [248, 87] on div "12" at bounding box center [249, 89] width 9 height 9
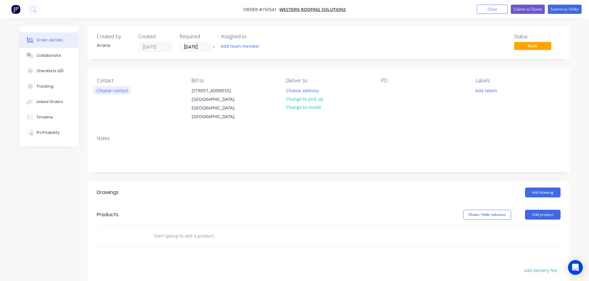
click at [108, 91] on button "Choose contact" at bounding box center [112, 90] width 38 height 8
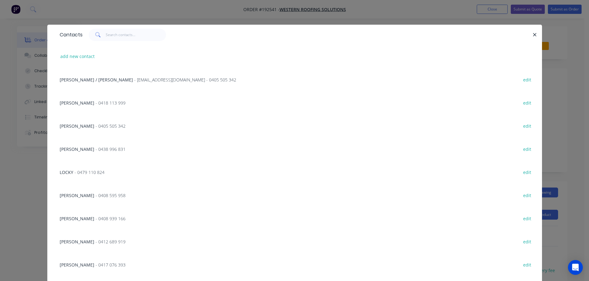
click at [95, 195] on span "- 0408 595 958" at bounding box center [110, 196] width 30 height 6
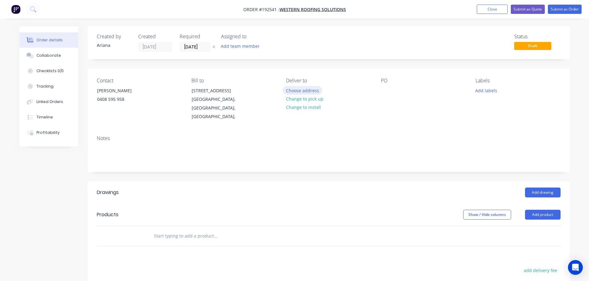
click at [309, 91] on button "Choose address" at bounding box center [302, 90] width 40 height 8
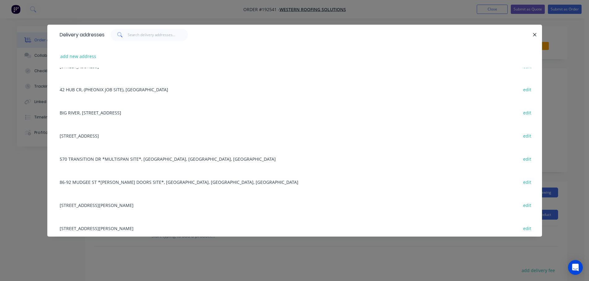
scroll to position [248, 0]
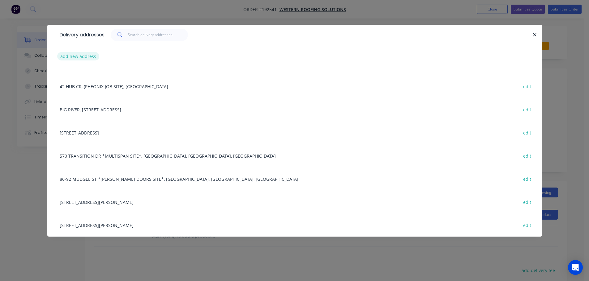
click at [77, 57] on button "add new address" at bounding box center [78, 56] width 42 height 8
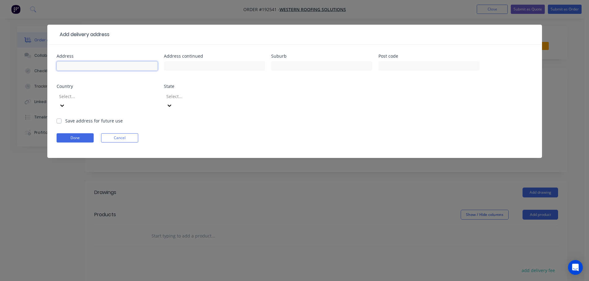
click at [86, 66] on input "text" at bounding box center [107, 65] width 101 height 9
click at [179, 64] on input "text" at bounding box center [214, 65] width 101 height 9
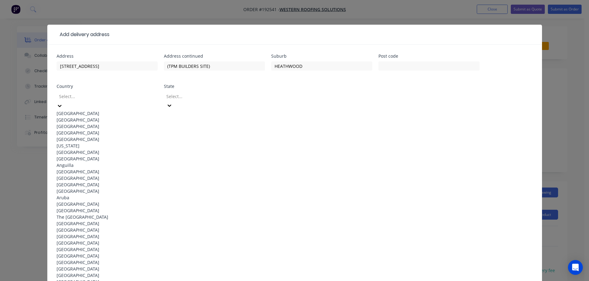
click at [92, 110] on div "[GEOGRAPHIC_DATA]" at bounding box center [107, 113] width 101 height 6
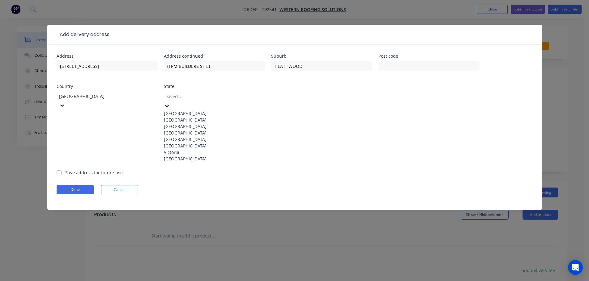
click at [170, 102] on div at bounding box center [167, 105] width 6 height 7
click at [182, 136] on div "[GEOGRAPHIC_DATA]" at bounding box center [214, 133] width 101 height 6
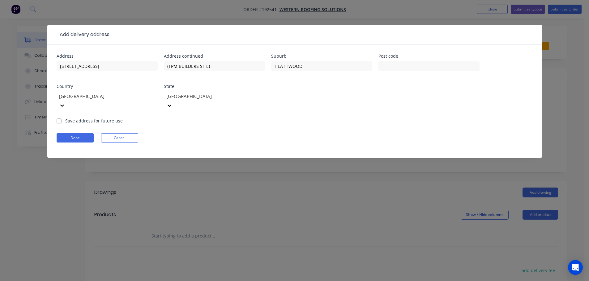
click at [354, 112] on form "Address LOT 12 HUB CRESCENT Address continued (TPM BUILDERS SITE) Suburb [GEOGR…" at bounding box center [295, 106] width 476 height 104
click at [69, 133] on button "Done" at bounding box center [75, 137] width 37 height 9
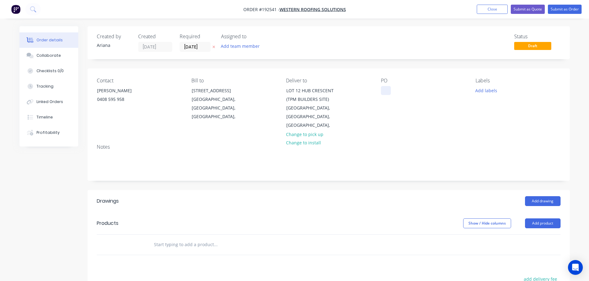
click at [386, 89] on div at bounding box center [386, 90] width 10 height 9
click at [429, 116] on div "PO 2540" at bounding box center [423, 104] width 85 height 52
click at [454, 139] on div "Notes" at bounding box center [328, 159] width 482 height 41
click at [493, 91] on button "Add labels" at bounding box center [486, 90] width 28 height 8
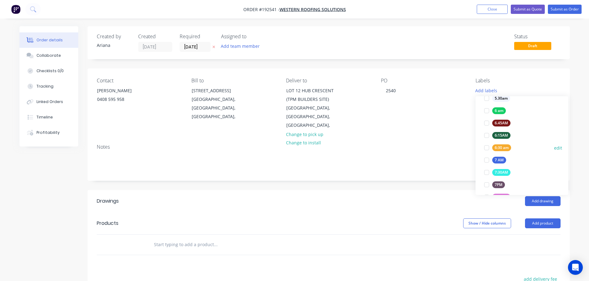
click at [485, 147] on div at bounding box center [486, 148] width 12 height 12
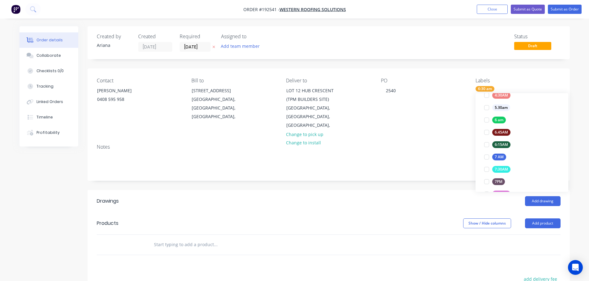
scroll to position [0, 0]
click at [440, 144] on div "Notes" at bounding box center [328, 147] width 463 height 6
click at [540, 219] on button "Add product" at bounding box center [543, 224] width 36 height 10
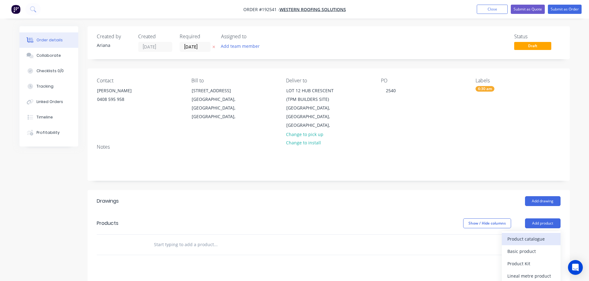
click at [530, 235] on div "Product catalogue" at bounding box center [531, 239] width 48 height 9
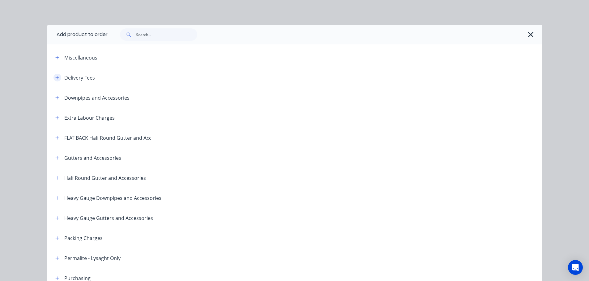
click at [55, 78] on icon "button" at bounding box center [57, 78] width 4 height 4
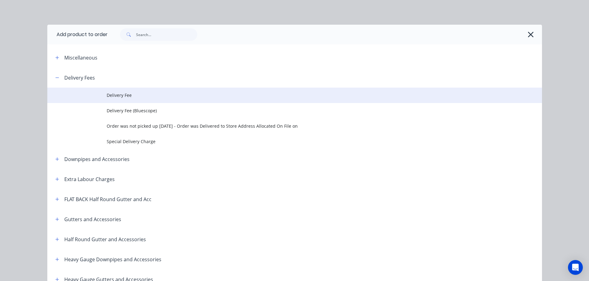
click at [146, 93] on span "Delivery Fee" at bounding box center [281, 95] width 348 height 6
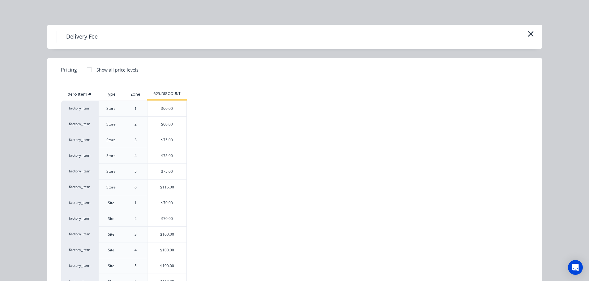
click at [415, 9] on div "Delivery Fee Pricing Show all price levels Xero Item # Type Zone 62% DISCOUNT f…" at bounding box center [294, 140] width 589 height 281
click at [155, 203] on div "$70.00" at bounding box center [166, 203] width 39 height 15
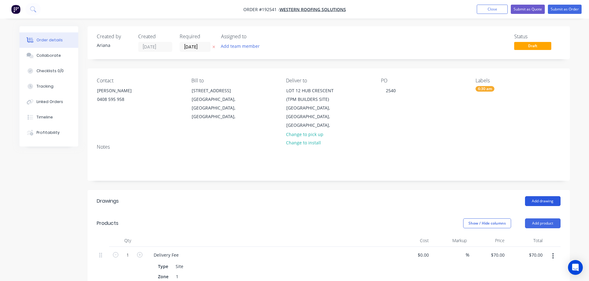
click at [543, 196] on button "Add drawing" at bounding box center [543, 201] width 36 height 10
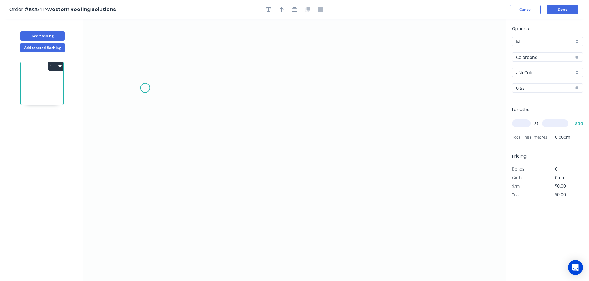
click at [145, 88] on icon "0" at bounding box center [294, 150] width 422 height 262
click at [144, 126] on icon "0" at bounding box center [294, 150] width 422 height 262
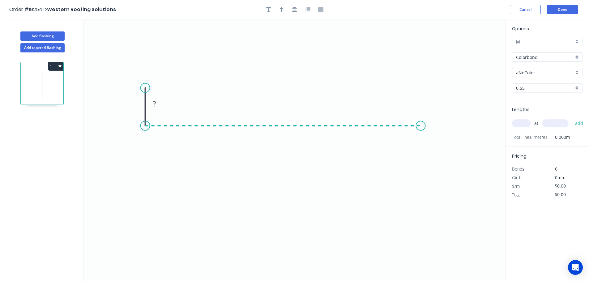
click at [420, 125] on icon "0 ?" at bounding box center [294, 150] width 422 height 262
click at [440, 158] on icon "0 ? ?" at bounding box center [294, 150] width 422 height 262
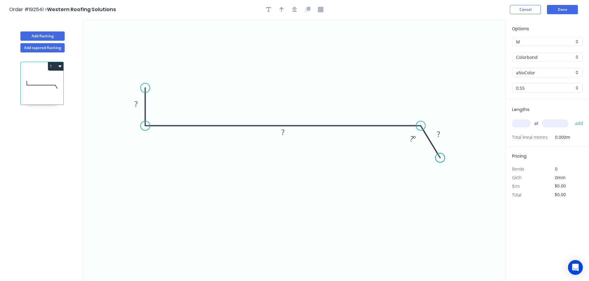
click at [440, 158] on circle at bounding box center [439, 157] width 9 height 9
click at [136, 103] on tspan "?" at bounding box center [135, 104] width 3 height 10
click at [284, 132] on tspan "?" at bounding box center [282, 132] width 3 height 10
click at [414, 140] on tspan "º" at bounding box center [414, 139] width 3 height 10
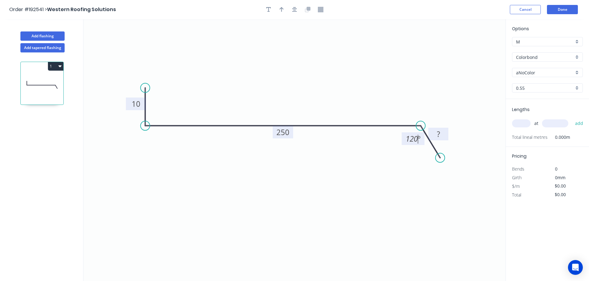
click at [439, 134] on tspan "?" at bounding box center [438, 134] width 3 height 10
click at [384, 69] on icon "0 10 250 30 120 º" at bounding box center [294, 150] width 422 height 262
click at [281, 8] on icon "button" at bounding box center [281, 9] width 4 height 5
drag, startPoint x: 475, startPoint y: 49, endPoint x: 289, endPoint y: 73, distance: 187.9
click at [289, 73] on icon at bounding box center [289, 66] width 6 height 20
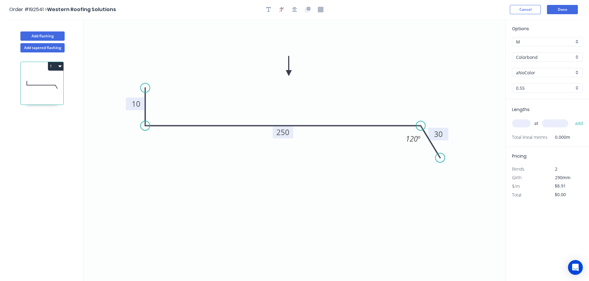
click at [59, 66] on icon "button" at bounding box center [59, 66] width 3 height 2
click at [37, 94] on div "Delete" at bounding box center [34, 94] width 48 height 9
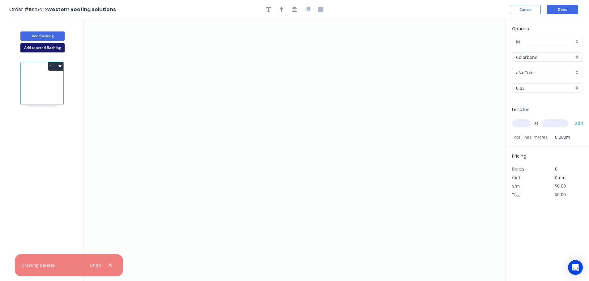
click at [40, 49] on button "Add tapered flashing" at bounding box center [42, 47] width 44 height 9
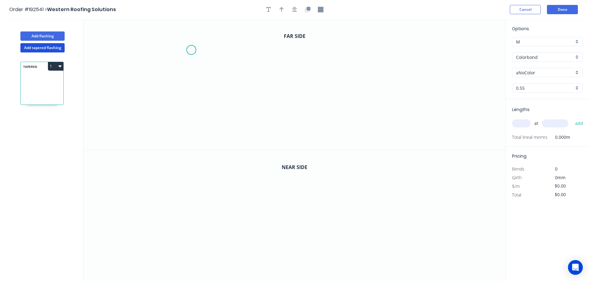
click at [191, 50] on icon "0" at bounding box center [294, 84] width 422 height 131
click at [191, 108] on icon "0" at bounding box center [294, 84] width 422 height 131
click at [414, 104] on icon "0 ?" at bounding box center [294, 84] width 422 height 131
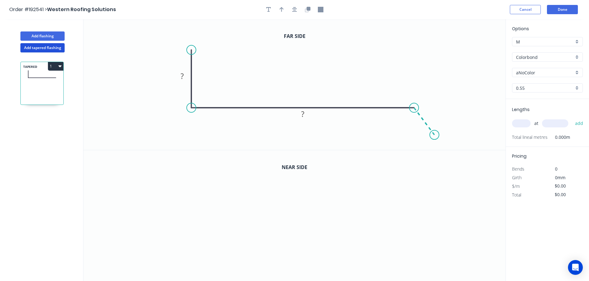
click at [434, 135] on icon "0 ? ?" at bounding box center [294, 84] width 422 height 131
click at [434, 135] on circle at bounding box center [433, 134] width 9 height 9
click at [184, 74] on tspan "?" at bounding box center [181, 76] width 3 height 10
click at [303, 115] on tspan "?" at bounding box center [302, 114] width 3 height 10
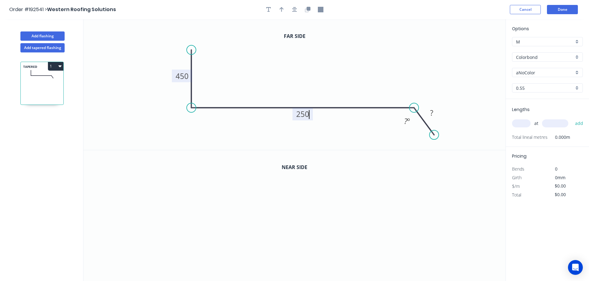
click at [320, 93] on icon "0 450 250 ? ? º" at bounding box center [294, 84] width 422 height 131
click at [409, 121] on tspan "º" at bounding box center [408, 121] width 3 height 10
click at [432, 112] on tspan "?" at bounding box center [431, 113] width 3 height 10
click at [437, 93] on icon "0 450 250 30 120 º" at bounding box center [294, 84] width 422 height 131
drag, startPoint x: 281, startPoint y: 9, endPoint x: 450, endPoint y: 61, distance: 175.9
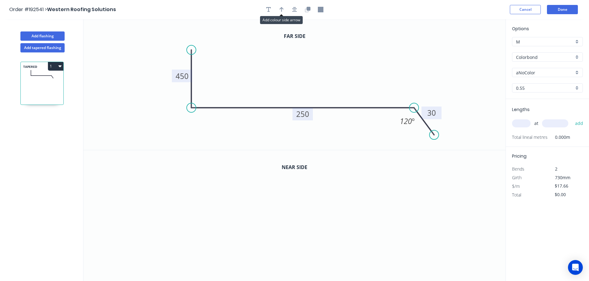
click at [282, 9] on icon "button" at bounding box center [281, 10] width 4 height 6
drag, startPoint x: 474, startPoint y: 49, endPoint x: 336, endPoint y: 68, distance: 138.8
click at [336, 68] on icon at bounding box center [336, 61] width 6 height 20
click at [306, 6] on button "button" at bounding box center [307, 9] width 9 height 9
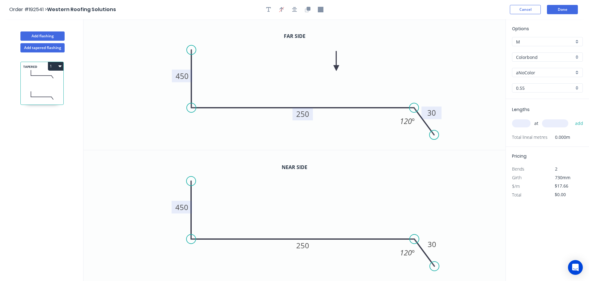
click at [187, 207] on tspan "450" at bounding box center [181, 207] width 13 height 10
click at [229, 207] on icon "0 10 250 30 120 º" at bounding box center [294, 215] width 422 height 131
click at [575, 54] on div "Colorbond" at bounding box center [547, 57] width 71 height 9
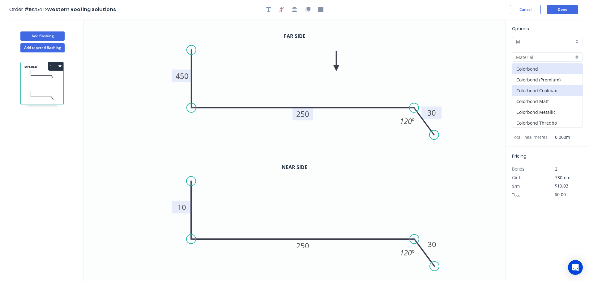
scroll to position [131, 0]
click at [550, 109] on div "Zincalume" at bounding box center [547, 111] width 70 height 11
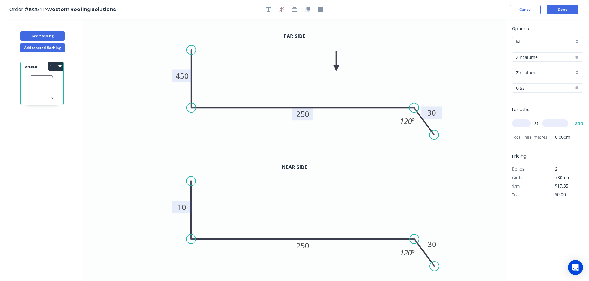
click at [523, 121] on input "text" at bounding box center [521, 124] width 19 height 8
click at [556, 123] on input "text" at bounding box center [555, 124] width 26 height 8
click at [572, 118] on button "add" at bounding box center [579, 123] width 15 height 11
click at [186, 210] on tspan "10" at bounding box center [181, 207] width 9 height 10
click at [247, 205] on icon "0 230 250 30 120 º" at bounding box center [294, 215] width 422 height 131
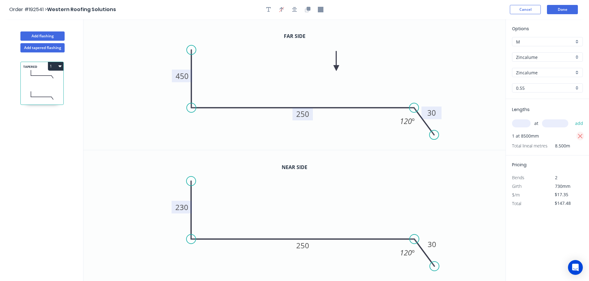
click at [581, 136] on icon "button" at bounding box center [580, 136] width 6 height 7
click at [521, 123] on input "text" at bounding box center [521, 124] width 19 height 8
click at [559, 122] on input "text" at bounding box center [555, 124] width 26 height 8
click at [572, 118] on button "add" at bounding box center [579, 123] width 15 height 11
click at [447, 71] on icon "0 450 250 30 120 º" at bounding box center [294, 84] width 422 height 131
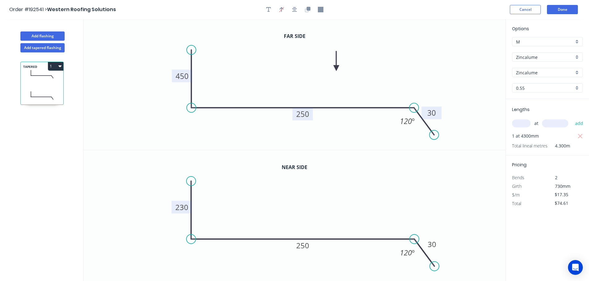
click at [54, 67] on button "1" at bounding box center [55, 66] width 15 height 9
click at [40, 81] on div "Duplicate" at bounding box center [34, 81] width 48 height 9
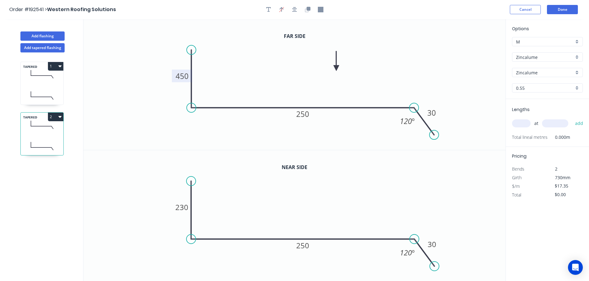
click at [184, 76] on tspan "450" at bounding box center [181, 76] width 13 height 10
click at [237, 79] on icon "0 230 250 30 120 º" at bounding box center [294, 84] width 422 height 131
click at [186, 208] on tspan "230" at bounding box center [181, 207] width 13 height 10
click at [230, 204] on icon "0 10 250 30 120 º" at bounding box center [294, 215] width 422 height 131
click at [520, 123] on input "text" at bounding box center [521, 124] width 19 height 8
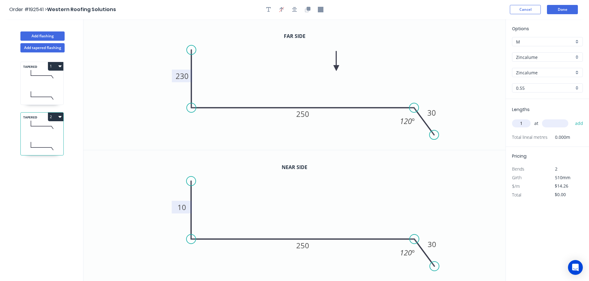
click at [556, 123] on input "text" at bounding box center [555, 124] width 26 height 8
click at [572, 118] on button "add" at bounding box center [579, 123] width 15 height 11
drag, startPoint x: 44, startPoint y: 36, endPoint x: 69, endPoint y: 40, distance: 25.3
click at [44, 36] on button "Add flashing" at bounding box center [42, 36] width 44 height 9
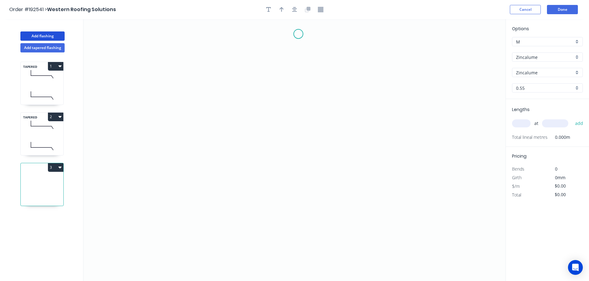
click at [298, 34] on icon "0" at bounding box center [294, 150] width 422 height 262
click at [277, 57] on icon "0" at bounding box center [294, 150] width 422 height 262
click at [274, 224] on icon "0 ?" at bounding box center [294, 150] width 422 height 262
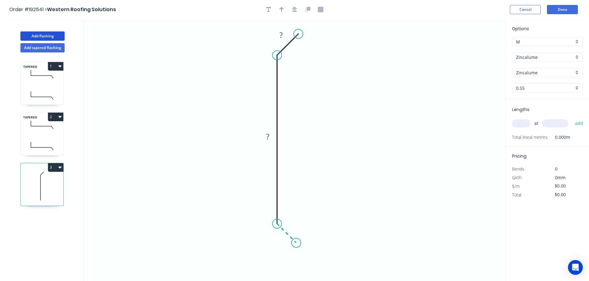
click at [296, 243] on icon at bounding box center [286, 233] width 19 height 19
click at [277, 264] on icon "0 ? ? ?" at bounding box center [294, 150] width 422 height 262
click at [277, 264] on circle at bounding box center [276, 262] width 9 height 9
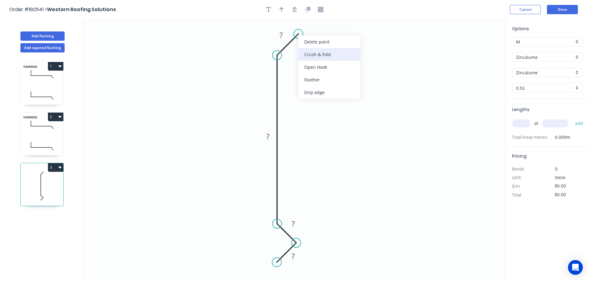
click at [329, 55] on div "Crush & Fold" at bounding box center [329, 54] width 62 height 13
drag, startPoint x: 302, startPoint y: 20, endPoint x: 325, endPoint y: 25, distance: 23.3
click at [325, 25] on icon "0 ? ? ? CF 10 ?" at bounding box center [294, 150] width 422 height 262
drag, startPoint x: 307, startPoint y: 20, endPoint x: 348, endPoint y: 30, distance: 42.0
click at [348, 30] on rect at bounding box center [335, 26] width 25 height 13
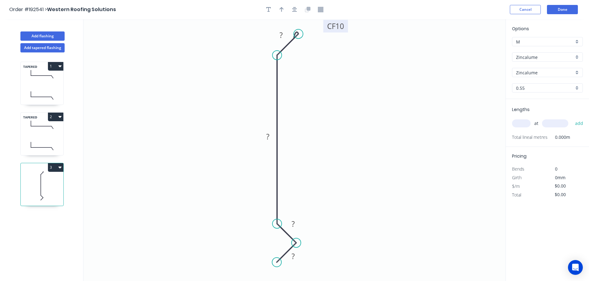
click at [340, 27] on tspan "10" at bounding box center [339, 26] width 9 height 10
drag, startPoint x: 357, startPoint y: 71, endPoint x: 337, endPoint y: 70, distance: 19.5
click at [357, 71] on icon "0 ? ? ? CF 15 ?" at bounding box center [294, 150] width 422 height 262
click at [282, 35] on tspan "?" at bounding box center [280, 35] width 3 height 10
click at [373, 90] on icon "0 ? ? ? CF 15 15" at bounding box center [294, 150] width 422 height 262
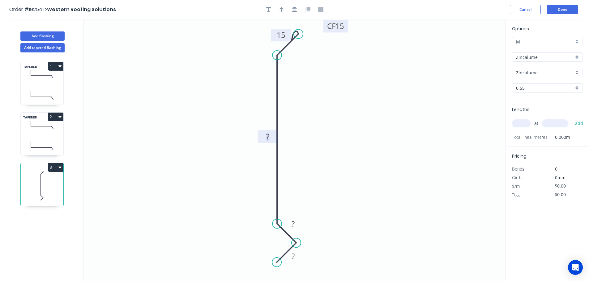
click at [272, 137] on rect at bounding box center [267, 137] width 12 height 9
click at [299, 133] on icon "0 15 15 100 CF 15 15" at bounding box center [294, 150] width 422 height 262
drag, startPoint x: 282, startPoint y: 9, endPoint x: 289, endPoint y: 12, distance: 7.2
click at [282, 9] on icon "button" at bounding box center [281, 10] width 4 height 6
drag, startPoint x: 475, startPoint y: 50, endPoint x: 340, endPoint y: 121, distance: 153.0
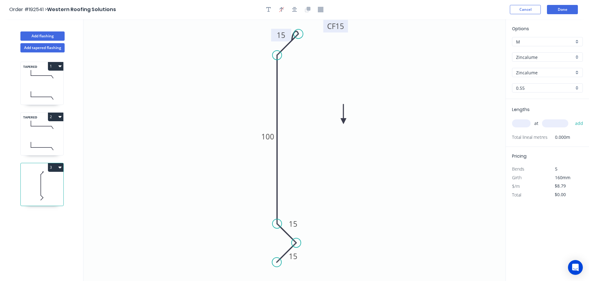
click at [340, 121] on icon at bounding box center [343, 114] width 6 height 20
click at [340, 121] on icon at bounding box center [340, 114] width 6 height 20
click at [527, 124] on input "text" at bounding box center [521, 124] width 19 height 8
click at [572, 118] on button "add" at bounding box center [579, 123] width 15 height 11
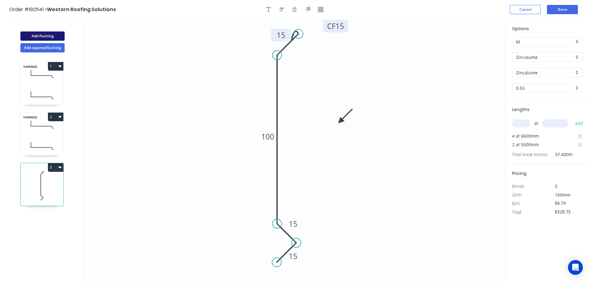
click at [37, 36] on button "Add flashing" at bounding box center [42, 36] width 44 height 9
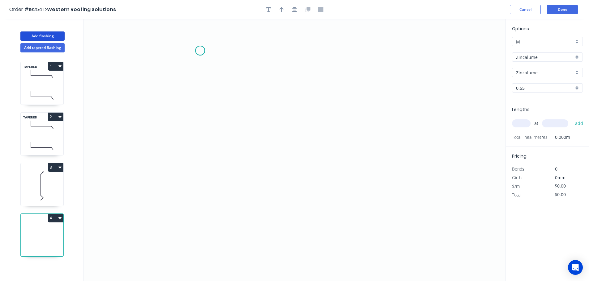
click at [200, 51] on icon "0" at bounding box center [294, 150] width 422 height 262
click at [196, 189] on icon "0" at bounding box center [294, 150] width 422 height 262
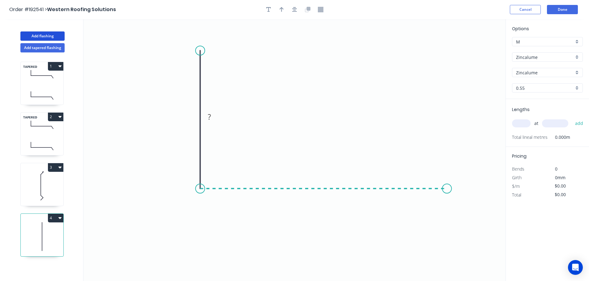
click at [447, 190] on icon "0 ?" at bounding box center [294, 150] width 422 height 262
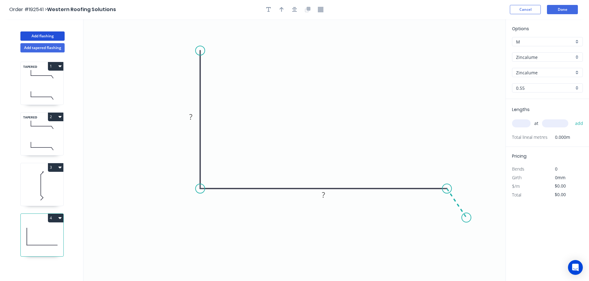
click at [466, 218] on icon "0 ? ?" at bounding box center [294, 150] width 422 height 262
click at [466, 218] on circle at bounding box center [465, 217] width 9 height 9
click at [192, 116] on tspan "?" at bounding box center [190, 117] width 3 height 10
click at [294, 63] on icon "0 150 220 30 120 º" at bounding box center [294, 150] width 422 height 262
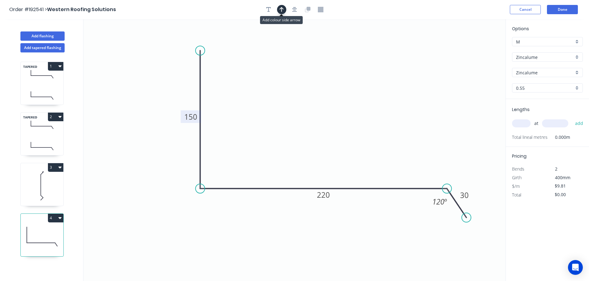
click at [280, 7] on icon "button" at bounding box center [281, 10] width 4 height 6
drag, startPoint x: 475, startPoint y: 49, endPoint x: 325, endPoint y: 88, distance: 155.6
click at [325, 88] on icon at bounding box center [328, 80] width 6 height 20
click at [525, 125] on input "text" at bounding box center [521, 124] width 19 height 8
click at [572, 118] on button "add" at bounding box center [579, 123] width 15 height 11
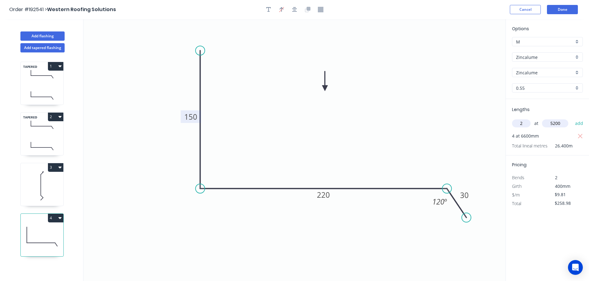
click at [572, 118] on button "add" at bounding box center [579, 123] width 15 height 11
drag, startPoint x: 37, startPoint y: 35, endPoint x: 42, endPoint y: 33, distance: 4.8
click at [37, 35] on button "Add flashing" at bounding box center [42, 36] width 44 height 9
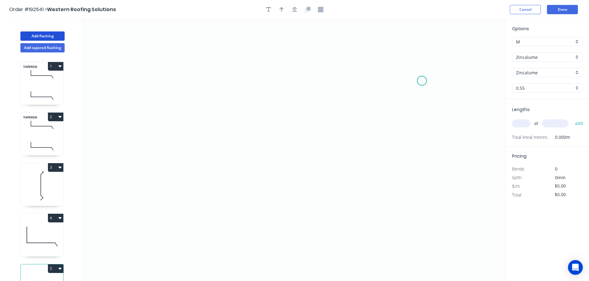
click at [422, 81] on icon "0" at bounding box center [294, 150] width 422 height 262
click at [405, 53] on icon at bounding box center [413, 66] width 16 height 27
click at [178, 52] on icon "0 ?" at bounding box center [294, 150] width 422 height 262
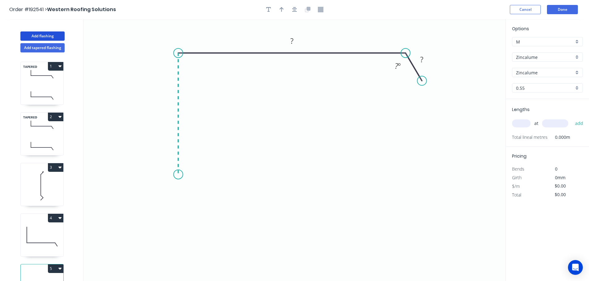
click at [181, 175] on icon "0 ? ? ? º" at bounding box center [294, 150] width 422 height 262
click at [156, 196] on icon "0 ? ? ? ? º" at bounding box center [294, 150] width 422 height 262
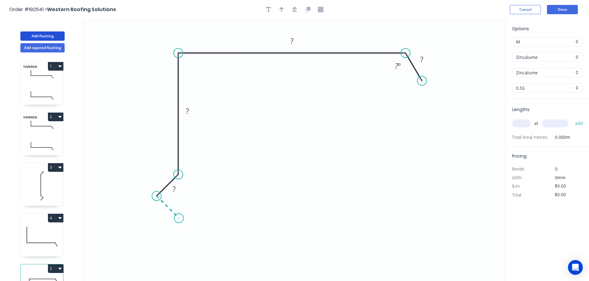
click at [179, 221] on icon "0 ? ? ? ? ? º" at bounding box center [294, 150] width 422 height 262
click at [179, 221] on circle at bounding box center [178, 218] width 9 height 9
click at [161, 212] on tspan "?" at bounding box center [160, 211] width 3 height 10
click at [266, 158] on icon "0 15 15 130 280 30 120 º" at bounding box center [294, 150] width 422 height 262
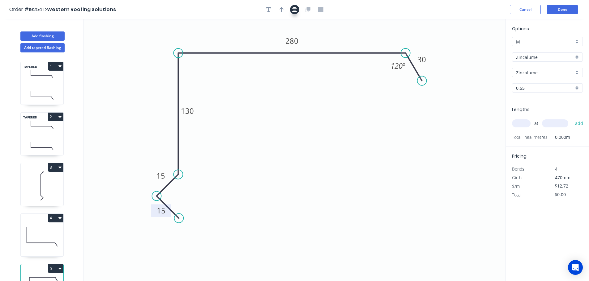
click at [281, 8] on icon "button" at bounding box center [281, 9] width 4 height 5
drag, startPoint x: 474, startPoint y: 48, endPoint x: 346, endPoint y: 34, distance: 128.6
click at [346, 34] on icon at bounding box center [347, 27] width 6 height 20
click at [576, 57] on div "Zincalume" at bounding box center [547, 57] width 71 height 9
click at [542, 67] on div "Colorbond" at bounding box center [547, 69] width 70 height 11
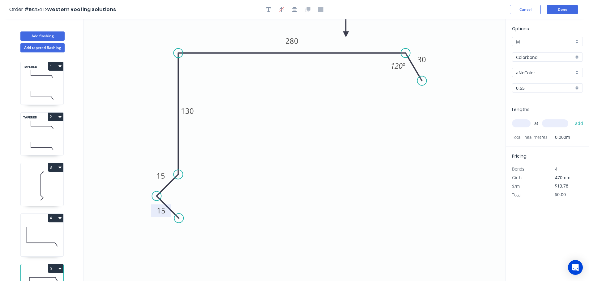
click at [576, 74] on div "aNoColor" at bounding box center [547, 72] width 71 height 9
click at [555, 111] on div "Monument" at bounding box center [547, 111] width 70 height 11
drag, startPoint x: 524, startPoint y: 124, endPoint x: 539, endPoint y: 116, distance: 17.0
click at [524, 124] on input "text" at bounding box center [521, 124] width 19 height 8
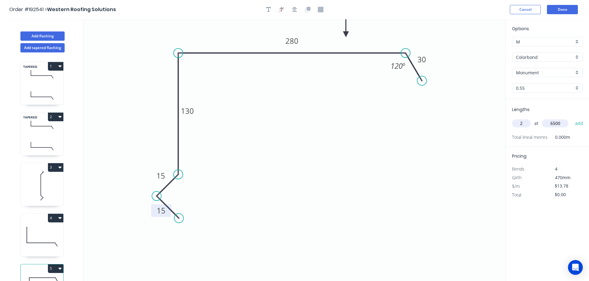
click at [572, 118] on button "add" at bounding box center [579, 123] width 15 height 11
drag, startPoint x: 32, startPoint y: 35, endPoint x: 49, endPoint y: 36, distance: 17.0
click at [33, 34] on button "Add flashing" at bounding box center [42, 36] width 44 height 9
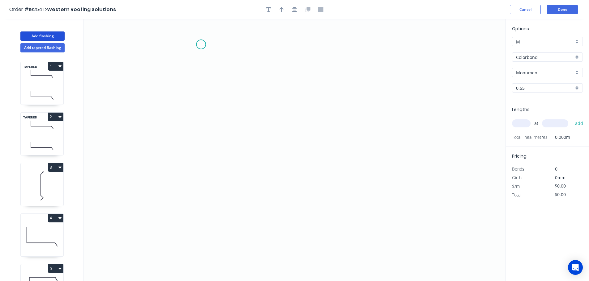
click at [201, 44] on icon "0" at bounding box center [294, 150] width 422 height 262
click at [205, 207] on icon "0" at bounding box center [294, 150] width 422 height 262
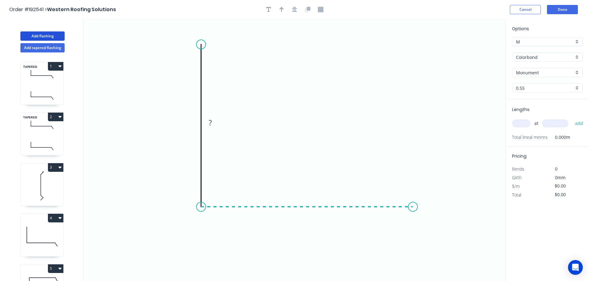
click at [413, 206] on icon "0 ?" at bounding box center [294, 150] width 422 height 262
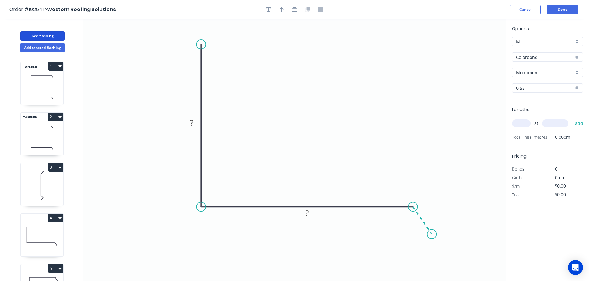
click at [432, 235] on icon "0 ? ?" at bounding box center [294, 150] width 422 height 262
click at [432, 235] on circle at bounding box center [431, 234] width 9 height 9
click at [193, 122] on tspan "?" at bounding box center [191, 123] width 3 height 10
click at [290, 85] on icon "0 250 250 30 120 º" at bounding box center [294, 150] width 422 height 262
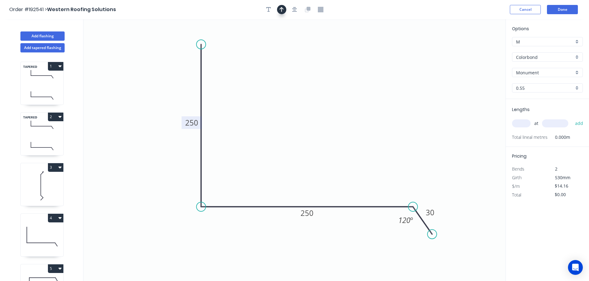
click at [281, 7] on icon "button" at bounding box center [281, 10] width 4 height 6
drag, startPoint x: 472, startPoint y: 49, endPoint x: 310, endPoint y: 100, distance: 170.3
click at [310, 100] on icon at bounding box center [311, 93] width 6 height 20
click at [576, 57] on div "Colorbond" at bounding box center [547, 57] width 71 height 9
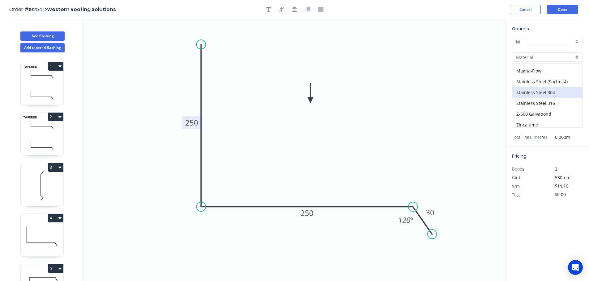
scroll to position [131, 0]
click at [543, 109] on div "Zincalume" at bounding box center [547, 111] width 70 height 11
click at [523, 123] on input "text" at bounding box center [521, 124] width 19 height 8
click at [572, 118] on button "add" at bounding box center [579, 123] width 15 height 11
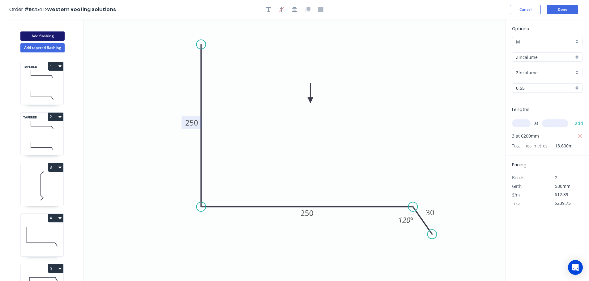
click at [39, 33] on button "Add flashing" at bounding box center [42, 36] width 44 height 9
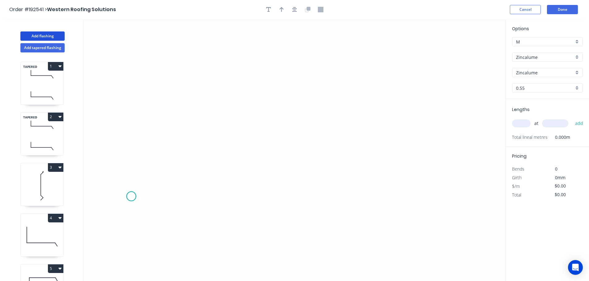
click at [131, 197] on icon "0" at bounding box center [294, 150] width 422 height 262
click at [150, 165] on icon "0" at bounding box center [294, 150] width 422 height 262
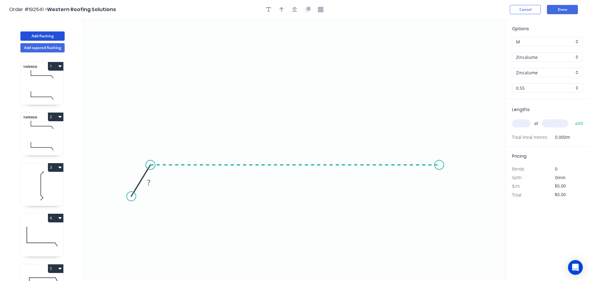
click at [439, 170] on icon "0 ?" at bounding box center [294, 150] width 422 height 262
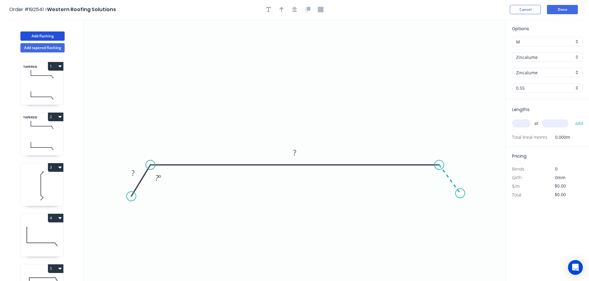
click at [460, 194] on icon "0 ? ? ? º" at bounding box center [294, 150] width 422 height 262
click at [460, 194] on circle at bounding box center [459, 193] width 9 height 9
click at [133, 173] on tspan "?" at bounding box center [132, 173] width 3 height 10
click at [305, 107] on icon "0 30 450 30 120 º 120 º" at bounding box center [294, 150] width 422 height 262
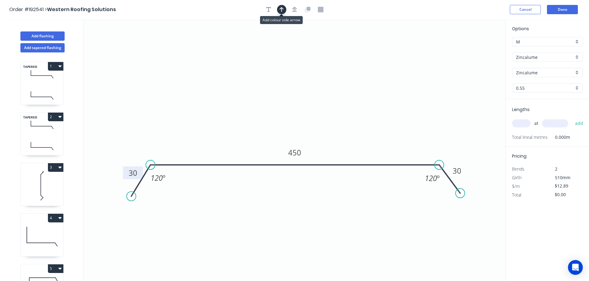
click at [279, 9] on icon "button" at bounding box center [281, 9] width 4 height 5
drag, startPoint x: 474, startPoint y: 49, endPoint x: 306, endPoint y: 87, distance: 172.3
click at [306, 87] on icon at bounding box center [307, 80] width 6 height 20
click at [523, 123] on input "text" at bounding box center [521, 124] width 19 height 8
click at [572, 118] on button "add" at bounding box center [579, 123] width 15 height 11
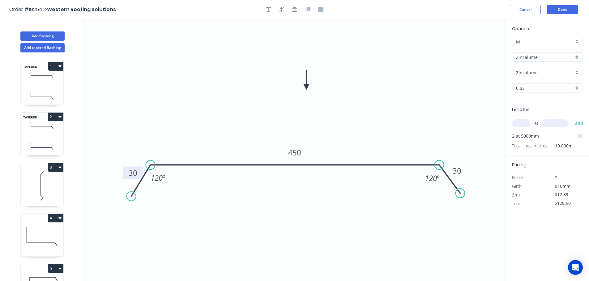
scroll to position [128, 0]
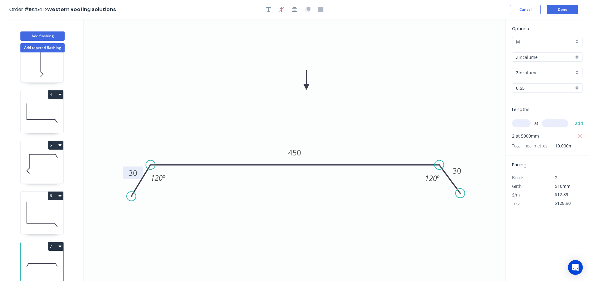
click at [45, 155] on icon at bounding box center [42, 164] width 43 height 40
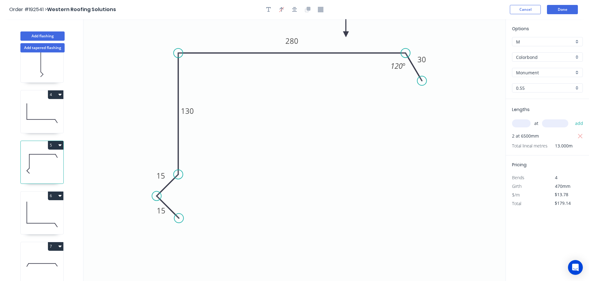
click at [56, 141] on button "5" at bounding box center [55, 145] width 15 height 9
click at [48, 158] on div "Duplicate" at bounding box center [34, 160] width 48 height 9
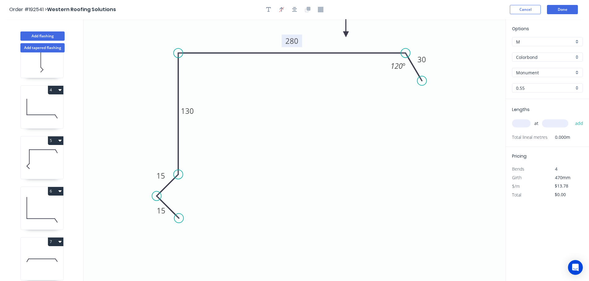
click at [295, 41] on tspan "280" at bounding box center [291, 41] width 13 height 10
click at [299, 82] on icon "0 15 15 130 340 30 120 º" at bounding box center [294, 150] width 422 height 262
click at [526, 124] on input "text" at bounding box center [521, 124] width 19 height 8
click at [572, 118] on button "add" at bounding box center [579, 123] width 15 height 11
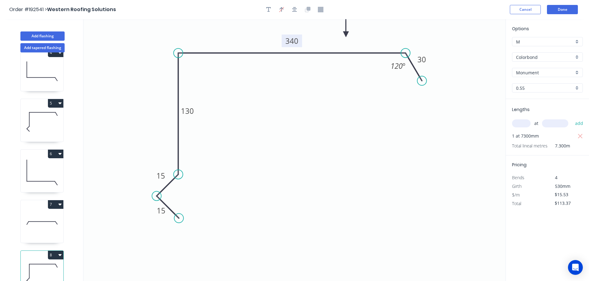
scroll to position [179, 0]
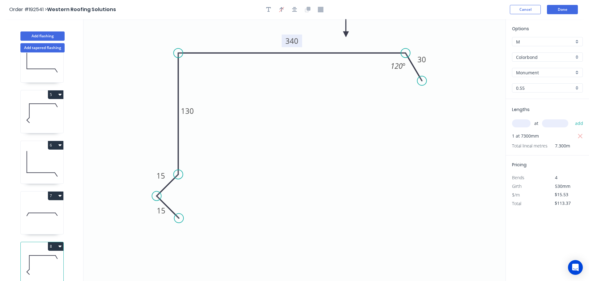
click at [52, 243] on button "8" at bounding box center [55, 247] width 15 height 9
click at [47, 258] on div "Duplicate" at bounding box center [34, 262] width 48 height 9
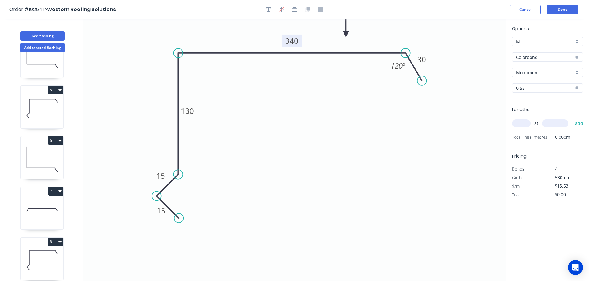
click at [296, 42] on tspan "340" at bounding box center [291, 41] width 13 height 10
click at [296, 91] on icon "0 15 15 130 370 30 120 º" at bounding box center [294, 150] width 422 height 262
click at [524, 120] on input "text" at bounding box center [521, 124] width 19 height 8
click at [572, 118] on button "add" at bounding box center [579, 123] width 15 height 11
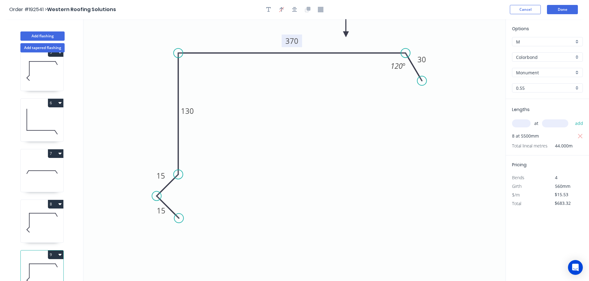
scroll to position [230, 0]
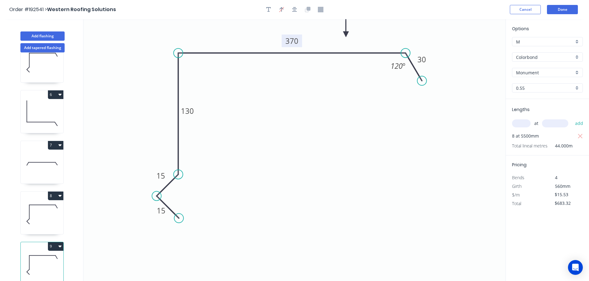
click at [57, 243] on button "9" at bounding box center [55, 247] width 15 height 9
click at [47, 256] on button "Duplicate" at bounding box center [34, 262] width 59 height 12
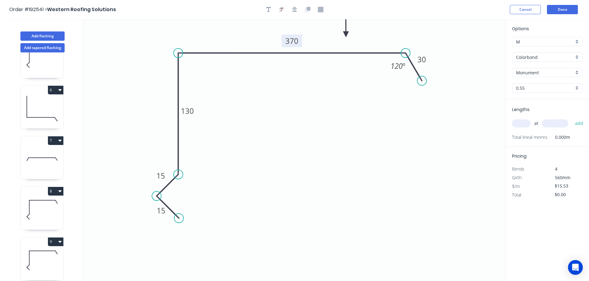
click at [293, 41] on tspan "370" at bounding box center [291, 41] width 13 height 10
click at [310, 91] on icon "0 15 15 130 280 30 120 º" at bounding box center [294, 150] width 422 height 262
click at [521, 122] on input "text" at bounding box center [521, 124] width 19 height 8
click at [572, 118] on button "add" at bounding box center [579, 123] width 15 height 11
click at [557, 8] on button "Done" at bounding box center [562, 9] width 31 height 9
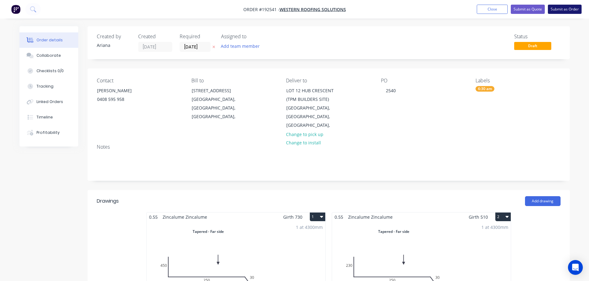
click at [559, 9] on button "Submit as Order" at bounding box center [564, 9] width 34 height 9
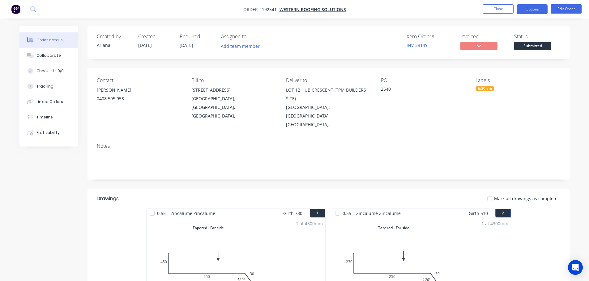
click at [537, 8] on button "Options" at bounding box center [531, 9] width 31 height 10
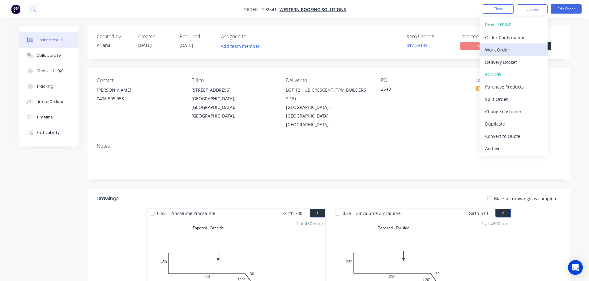
click at [502, 48] on div "Work Order" at bounding box center [513, 49] width 57 height 9
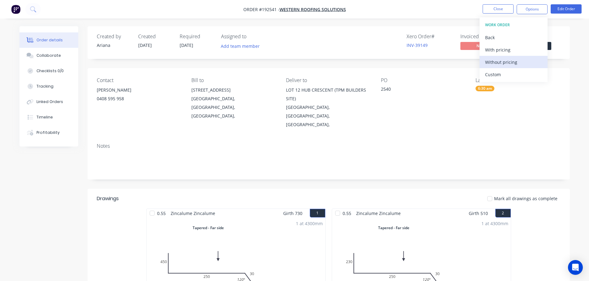
click at [492, 60] on div "Without pricing" at bounding box center [513, 62] width 57 height 9
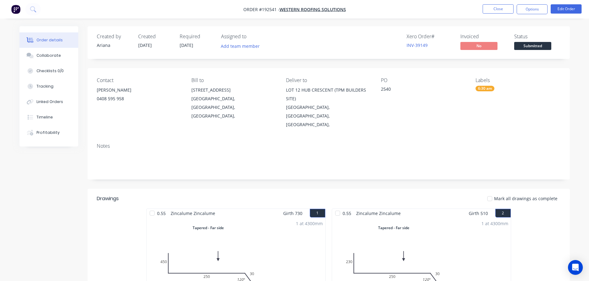
click at [388, 8] on nav "Order #192541 - Western Roofing Solutions Close Options Edit Order" at bounding box center [294, 9] width 589 height 19
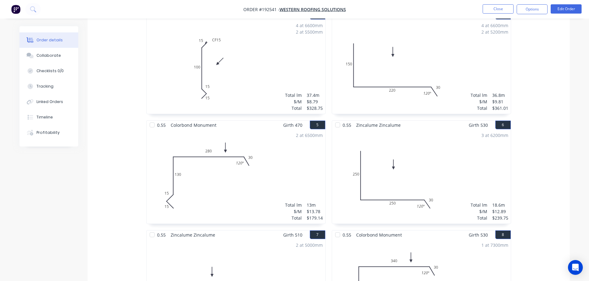
scroll to position [29, 0]
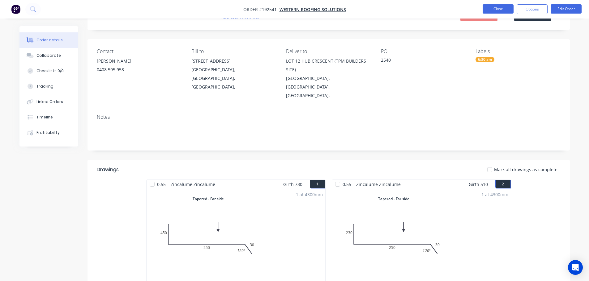
click at [494, 9] on button "Close" at bounding box center [497, 8] width 31 height 9
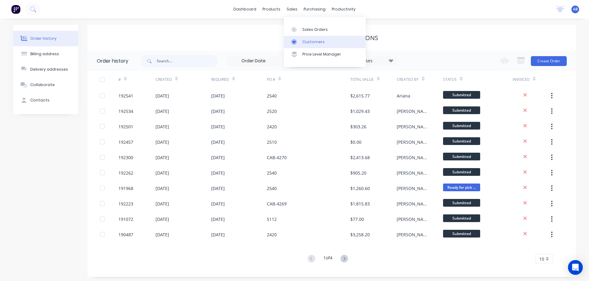
click at [315, 41] on div "Customers" at bounding box center [313, 42] width 22 height 6
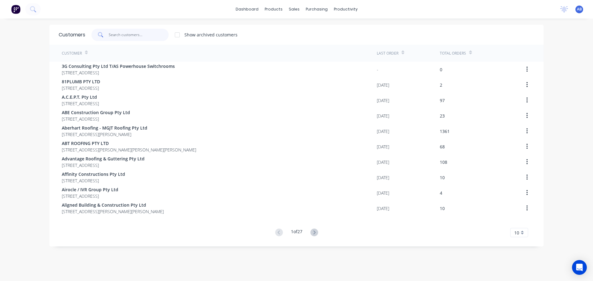
click at [131, 37] on input "text" at bounding box center [139, 35] width 60 height 12
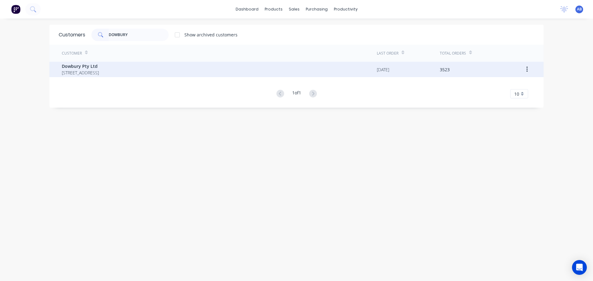
click at [99, 70] on span "[STREET_ADDRESS]" at bounding box center [80, 73] width 37 height 6
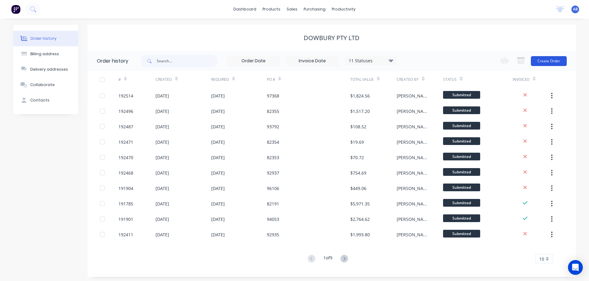
click at [544, 62] on button "Create Order" at bounding box center [548, 61] width 36 height 10
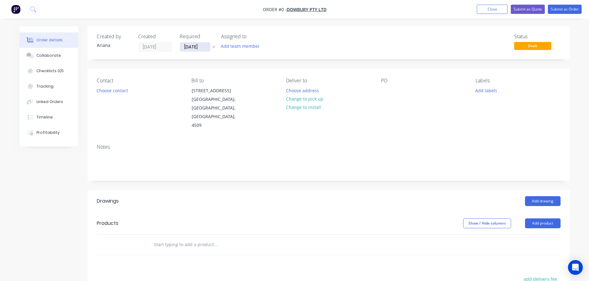
click at [192, 47] on input "[DATE]" at bounding box center [195, 46] width 30 height 9
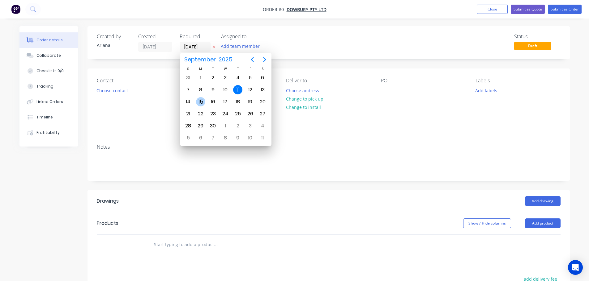
click at [199, 101] on div "15" at bounding box center [200, 101] width 9 height 9
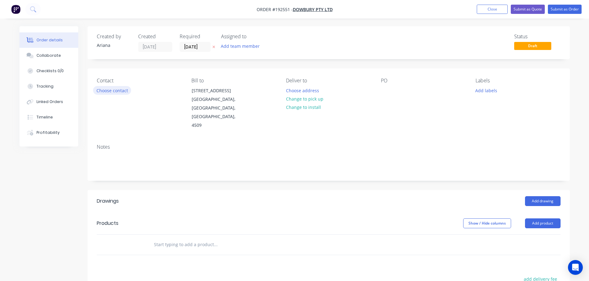
click at [107, 91] on button "Choose contact" at bounding box center [112, 90] width 38 height 8
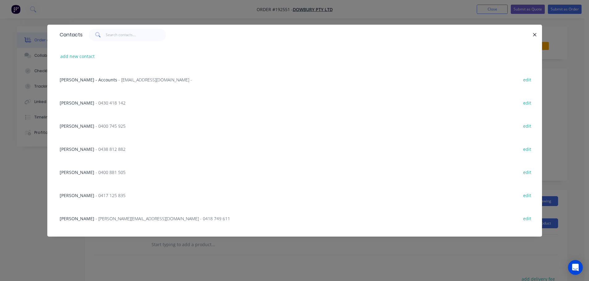
click at [95, 194] on span "- 0417 125 835" at bounding box center [110, 196] width 30 height 6
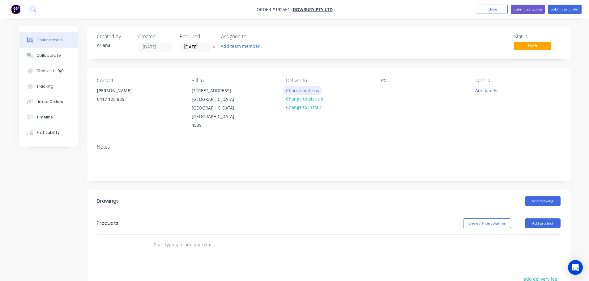
click at [298, 90] on button "Choose address" at bounding box center [302, 90] width 40 height 8
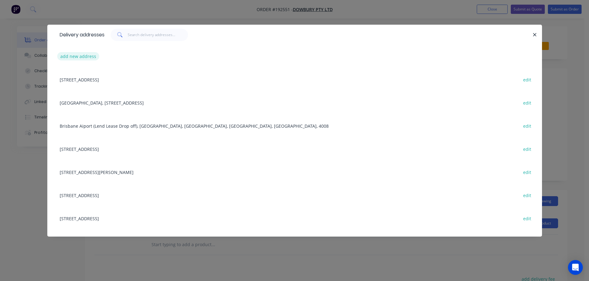
click at [77, 58] on button "add new address" at bounding box center [78, 56] width 42 height 8
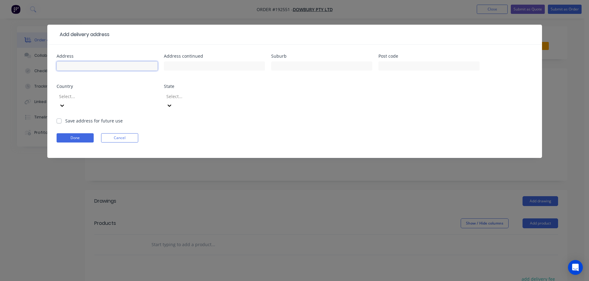
click at [71, 66] on input "text" at bounding box center [107, 65] width 101 height 9
click at [384, 120] on form "Address [STREET_ADDRESS] Address continued Suburb [GEOGRAPHIC_DATA] Post code C…" at bounding box center [295, 106] width 476 height 104
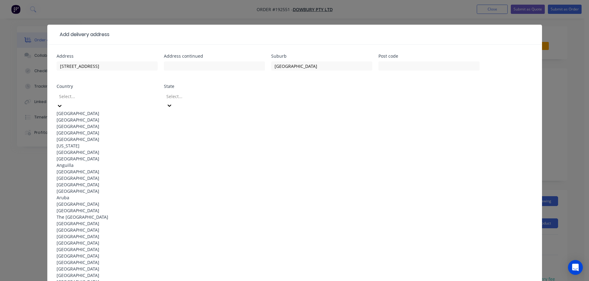
click at [63, 103] on icon at bounding box center [60, 106] width 6 height 6
click at [107, 110] on div "[GEOGRAPHIC_DATA]" at bounding box center [107, 113] width 101 height 6
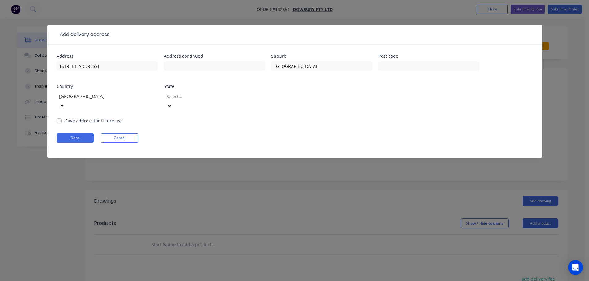
click at [172, 103] on icon at bounding box center [169, 106] width 6 height 6
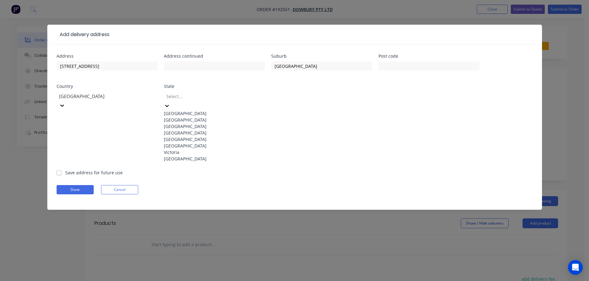
click at [182, 136] on div "[GEOGRAPHIC_DATA]" at bounding box center [214, 133] width 101 height 6
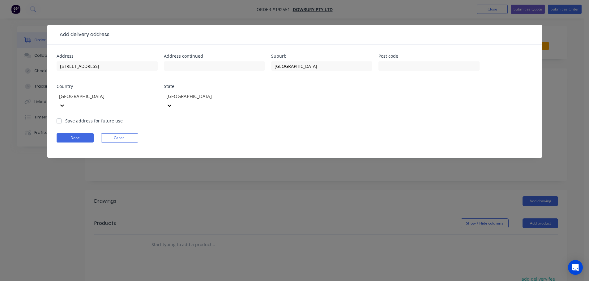
click at [317, 119] on form "Address [STREET_ADDRESS] Address continued Suburb [GEOGRAPHIC_DATA] Post code C…" at bounding box center [295, 106] width 476 height 104
click at [72, 133] on button "Done" at bounding box center [75, 137] width 37 height 9
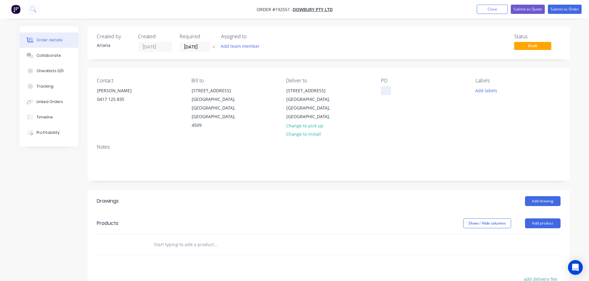
click at [384, 89] on div at bounding box center [386, 90] width 10 height 9
click at [478, 144] on div "Notes" at bounding box center [328, 147] width 463 height 6
click at [488, 90] on button "Add labels" at bounding box center [486, 90] width 28 height 8
click at [491, 115] on div at bounding box center [486, 117] width 12 height 12
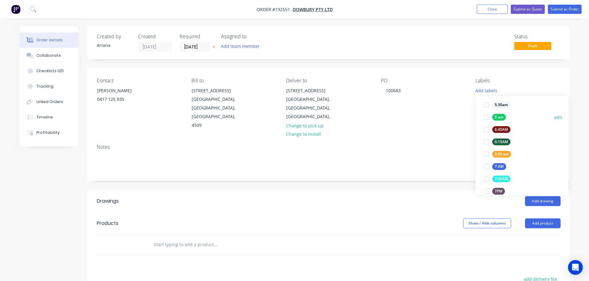
scroll to position [28, 0]
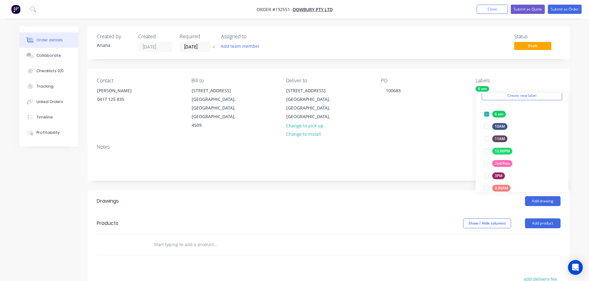
click at [410, 116] on div "PO 100683" at bounding box center [423, 104] width 85 height 52
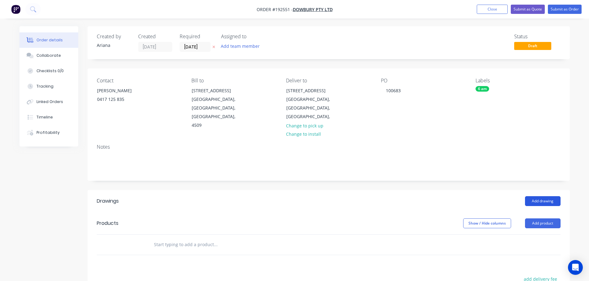
click at [544, 196] on button "Add drawing" at bounding box center [543, 201] width 36 height 10
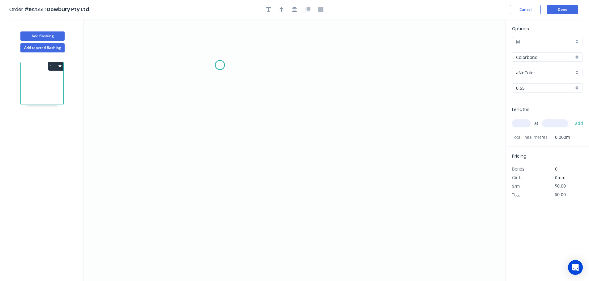
click at [220, 65] on icon "0" at bounding box center [294, 150] width 422 height 262
click at [212, 195] on icon "0" at bounding box center [294, 150] width 422 height 262
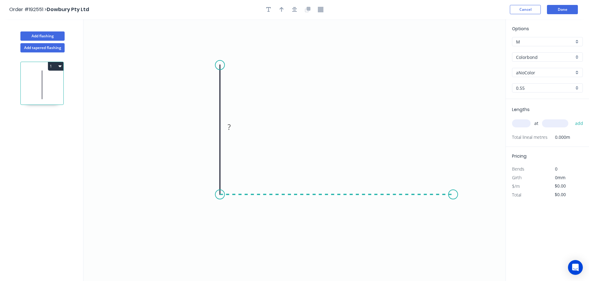
click at [453, 194] on icon "0 ?" at bounding box center [294, 150] width 422 height 262
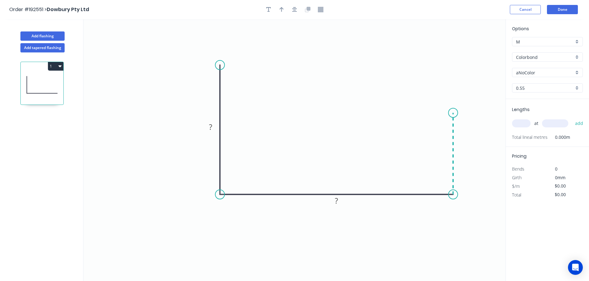
click at [458, 113] on icon "0 ? ?" at bounding box center [294, 150] width 422 height 262
click at [431, 134] on icon "0 ? ? ?" at bounding box center [294, 150] width 422 height 262
click at [431, 134] on circle at bounding box center [430, 135] width 9 height 9
click at [213, 129] on rect at bounding box center [210, 127] width 12 height 9
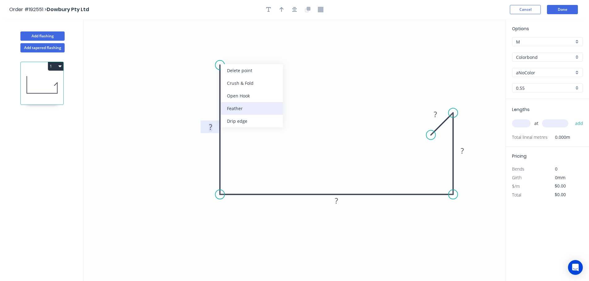
click at [246, 107] on div "Feather" at bounding box center [252, 108] width 62 height 13
click at [212, 54] on tspan "15" at bounding box center [210, 54] width 9 height 10
click at [272, 60] on icon "0 FE 10 ? ? ? ?" at bounding box center [294, 150] width 422 height 262
drag, startPoint x: 216, startPoint y: 53, endPoint x: 262, endPoint y: 44, distance: 46.7
click at [262, 44] on rect at bounding box center [252, 46] width 24 height 13
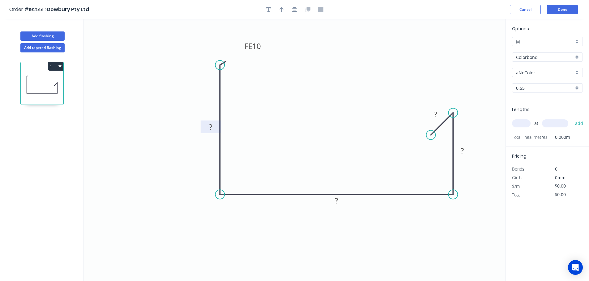
click at [210, 126] on tspan "?" at bounding box center [210, 127] width 3 height 10
click at [249, 123] on icon "0 FE 10 100 ? ? ?" at bounding box center [294, 150] width 422 height 262
click at [339, 202] on rect at bounding box center [336, 201] width 12 height 9
click at [371, 135] on icon "0 FE 10 100 200 60 20" at bounding box center [294, 150] width 422 height 262
click at [280, 8] on icon "button" at bounding box center [281, 9] width 4 height 5
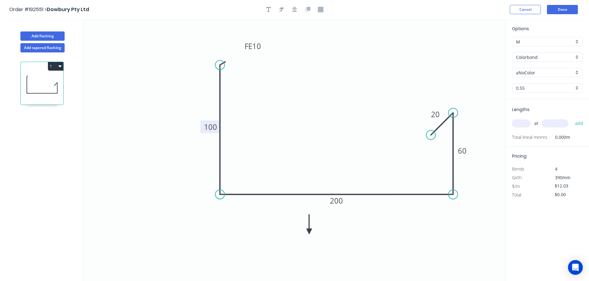
drag, startPoint x: 473, startPoint y: 49, endPoint x: 305, endPoint y: 234, distance: 249.7
click at [306, 234] on icon at bounding box center [309, 225] width 6 height 20
click at [305, 234] on icon at bounding box center [305, 226] width 6 height 20
click at [305, 234] on icon at bounding box center [310, 228] width 18 height 18
click at [305, 234] on icon at bounding box center [312, 233] width 20 height 6
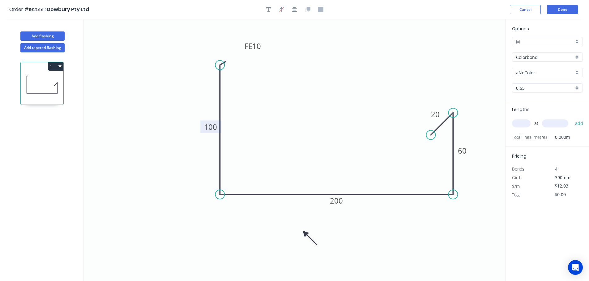
click at [305, 234] on icon at bounding box center [310, 238] width 18 height 18
click at [305, 234] on icon at bounding box center [305, 240] width 6 height 20
click at [576, 71] on div "aNoColor" at bounding box center [547, 72] width 71 height 9
click at [555, 122] on div "Night Sky" at bounding box center [547, 120] width 70 height 11
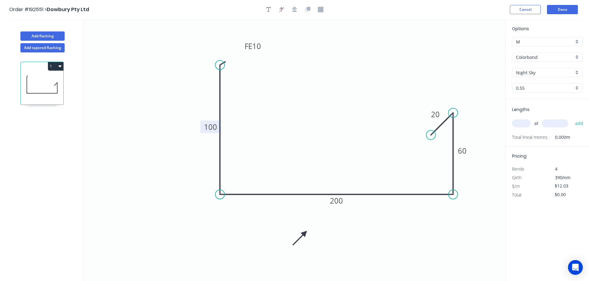
drag, startPoint x: 520, startPoint y: 121, endPoint x: 547, endPoint y: 117, distance: 26.9
click at [521, 121] on input "text" at bounding box center [521, 124] width 19 height 8
click at [268, 9] on icon "button" at bounding box center [268, 10] width 5 height 6
click at [115, 39] on textarea at bounding box center [123, 43] width 50 height 23
click at [138, 75] on icon "P4 FE 10 100 200 60 20" at bounding box center [294, 150] width 422 height 262
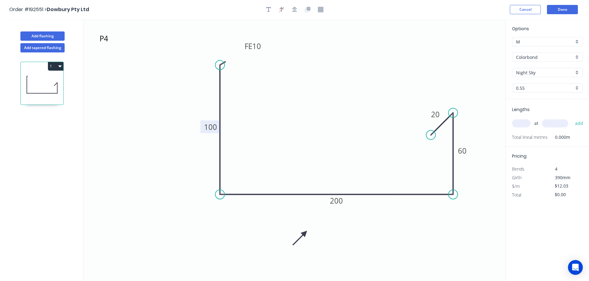
click at [524, 124] on input "text" at bounding box center [521, 124] width 19 height 8
click at [559, 124] on input "text" at bounding box center [555, 124] width 26 height 8
click at [572, 118] on button "add" at bounding box center [579, 123] width 15 height 11
click at [39, 33] on button "Add flashing" at bounding box center [42, 36] width 44 height 9
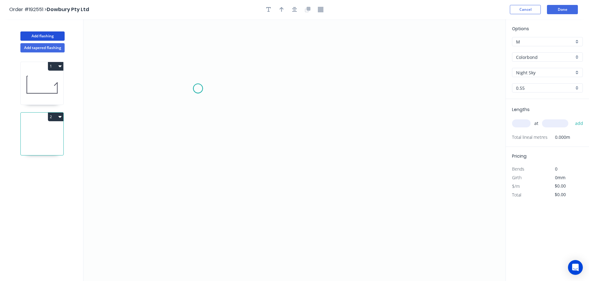
click at [198, 89] on icon "0" at bounding box center [294, 150] width 422 height 262
click at [199, 211] on icon "0" at bounding box center [294, 150] width 422 height 262
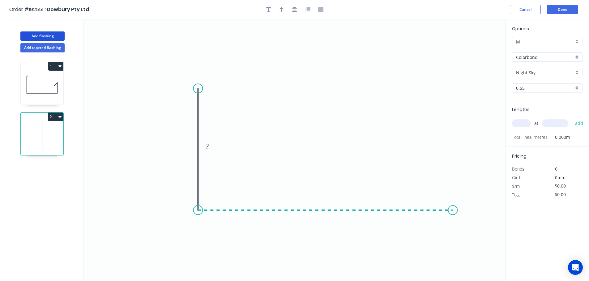
click at [453, 212] on icon "0 ?" at bounding box center [294, 150] width 422 height 262
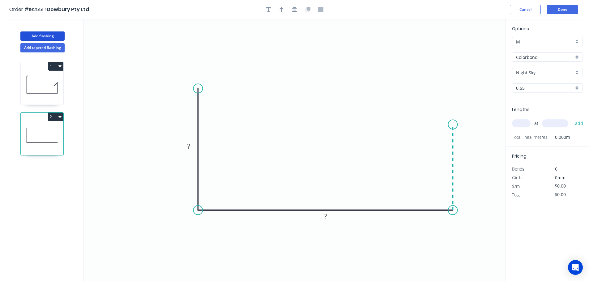
click at [450, 125] on icon "0 ? ?" at bounding box center [294, 150] width 422 height 262
click at [416, 122] on icon "0 ? ? ?" at bounding box center [294, 150] width 422 height 262
click at [414, 153] on icon "0 ? ? ? ?" at bounding box center [294, 150] width 422 height 262
click at [414, 153] on circle at bounding box center [415, 152] width 9 height 9
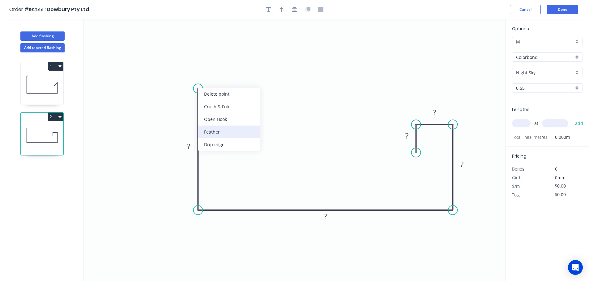
click at [209, 131] on div "Feather" at bounding box center [229, 132] width 62 height 13
click at [217, 92] on tspan "15" at bounding box center [214, 94] width 9 height 10
click at [244, 91] on icon "0 FE 10 ? ? ? ? ?" at bounding box center [294, 150] width 422 height 262
drag, startPoint x: 221, startPoint y: 95, endPoint x: 241, endPoint y: 69, distance: 32.9
click at [241, 69] on rect at bounding box center [229, 70] width 24 height 13
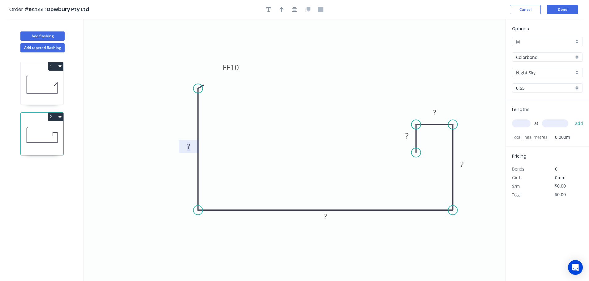
click at [189, 146] on tspan "?" at bounding box center [188, 146] width 3 height 10
click at [247, 148] on icon "0 FE 10 100 ? ? ? ?" at bounding box center [294, 150] width 422 height 262
click at [327, 214] on tspan "?" at bounding box center [324, 217] width 3 height 10
click at [328, 194] on icon "0 FE 10 100 200 ? ? ?" at bounding box center [294, 150] width 422 height 262
click at [464, 161] on rect at bounding box center [461, 165] width 12 height 9
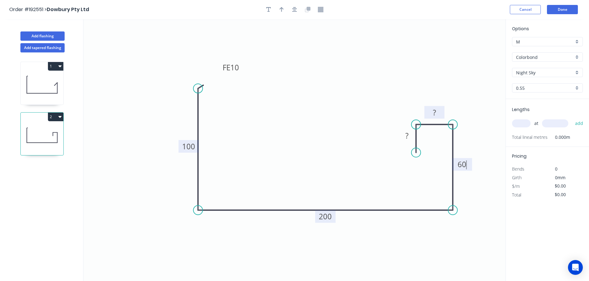
click at [433, 112] on tspan "?" at bounding box center [434, 113] width 3 height 10
click at [407, 135] on tspan "?" at bounding box center [406, 136] width 3 height 10
click at [346, 95] on icon "0 FE 10 100 200 60 20 10" at bounding box center [294, 150] width 422 height 262
click at [281, 6] on button "button" at bounding box center [281, 9] width 9 height 9
drag, startPoint x: 472, startPoint y: 49, endPoint x: 255, endPoint y: 254, distance: 298.1
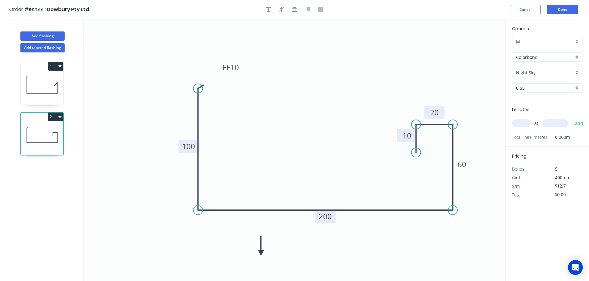
click at [258, 254] on icon at bounding box center [261, 246] width 6 height 20
click at [255, 254] on icon at bounding box center [255, 246] width 6 height 20
click at [255, 254] on icon at bounding box center [262, 254] width 20 height 6
click at [255, 254] on icon at bounding box center [260, 258] width 18 height 18
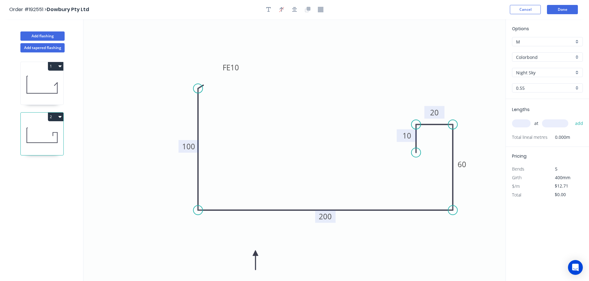
click at [255, 254] on icon at bounding box center [255, 261] width 6 height 20
click at [268, 7] on icon "button" at bounding box center [268, 9] width 5 height 5
click at [131, 42] on textarea at bounding box center [123, 43] width 50 height 23
click at [341, 83] on icon "P4 FE 10 100 200 60 20 10" at bounding box center [294, 150] width 422 height 262
click at [523, 127] on input "text" at bounding box center [521, 124] width 19 height 8
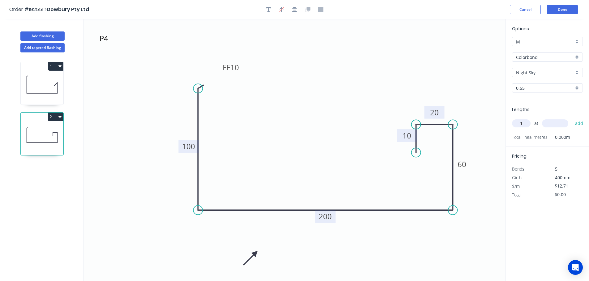
click at [561, 122] on input "text" at bounding box center [555, 124] width 26 height 8
click at [572, 118] on button "add" at bounding box center [579, 123] width 15 height 11
click at [557, 126] on input "text" at bounding box center [555, 124] width 26 height 8
click at [572, 118] on button "add" at bounding box center [579, 123] width 15 height 11
click at [42, 77] on icon at bounding box center [42, 85] width 43 height 40
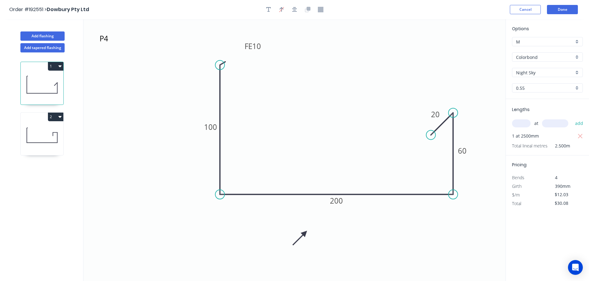
click at [56, 65] on button "1" at bounding box center [55, 66] width 15 height 9
click at [39, 83] on div "Duplicate" at bounding box center [34, 81] width 48 height 9
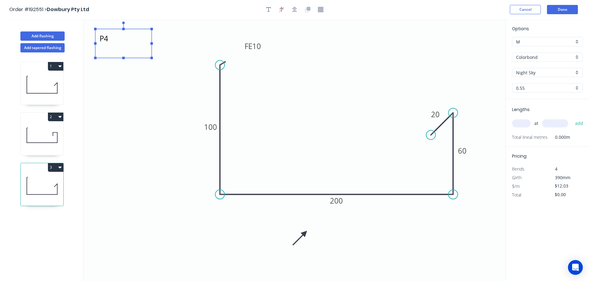
click at [106, 40] on textarea "P4" at bounding box center [123, 43] width 50 height 23
click at [123, 39] on textarea "P4" at bounding box center [123, 43] width 50 height 23
click at [125, 65] on icon "P5 FE 10 100 200 60 20" at bounding box center [294, 150] width 422 height 262
click at [523, 122] on input "text" at bounding box center [521, 124] width 19 height 8
click at [554, 123] on input "text" at bounding box center [555, 124] width 26 height 8
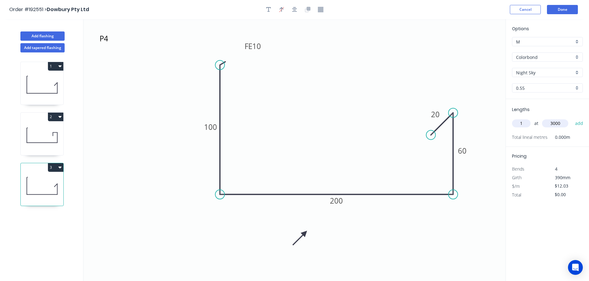
click at [572, 118] on button "add" at bounding box center [579, 123] width 15 height 11
click at [554, 123] on input "text" at bounding box center [555, 124] width 26 height 8
click at [572, 118] on button "add" at bounding box center [579, 123] width 15 height 11
click at [50, 138] on icon at bounding box center [42, 136] width 43 height 40
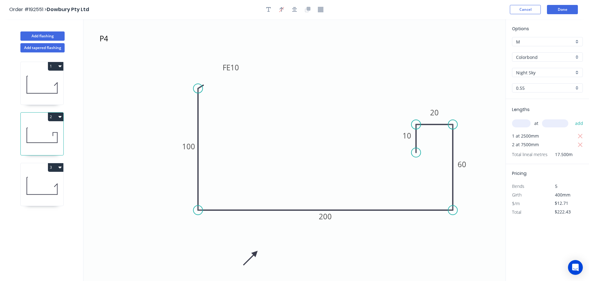
click at [56, 113] on button "2" at bounding box center [55, 117] width 15 height 9
click at [48, 134] on div "Duplicate" at bounding box center [34, 132] width 48 height 9
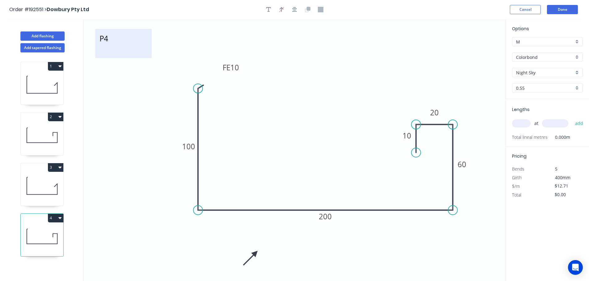
click at [109, 40] on textarea "P4" at bounding box center [123, 43] width 50 height 23
click at [121, 38] on textarea "P4" at bounding box center [123, 43] width 50 height 23
click at [276, 102] on icon "P5 FE 10 100 200 60 20 10" at bounding box center [294, 150] width 422 height 262
click at [524, 122] on input "text" at bounding box center [521, 124] width 19 height 8
click at [38, 193] on icon at bounding box center [42, 187] width 43 height 40
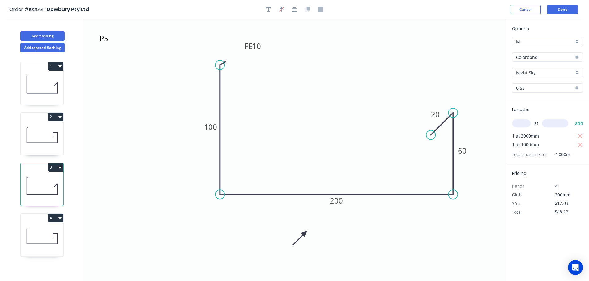
click at [44, 138] on icon at bounding box center [42, 136] width 43 height 40
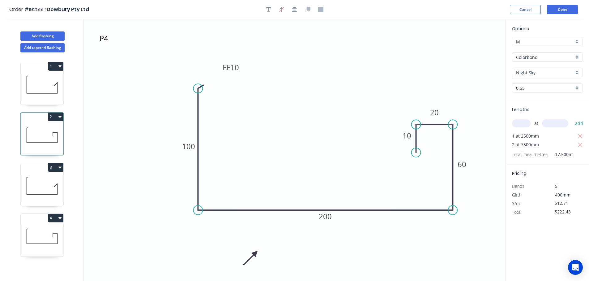
click at [52, 180] on icon at bounding box center [42, 187] width 43 height 40
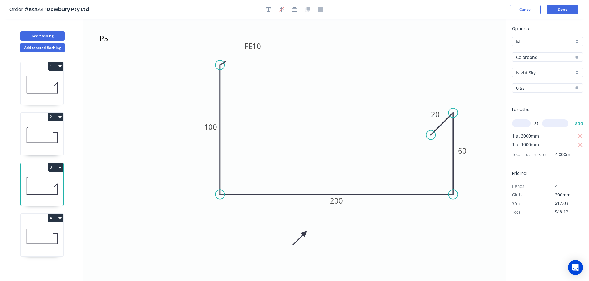
click at [44, 231] on icon at bounding box center [42, 237] width 43 height 40
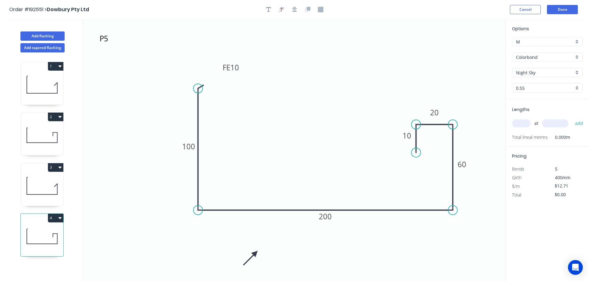
click at [526, 122] on input "text" at bounding box center [521, 124] width 19 height 8
click at [560, 122] on input "text" at bounding box center [555, 124] width 26 height 8
click at [572, 118] on button "add" at bounding box center [579, 123] width 15 height 11
click at [555, 123] on input "text" at bounding box center [555, 124] width 26 height 8
click at [572, 118] on button "add" at bounding box center [579, 123] width 15 height 11
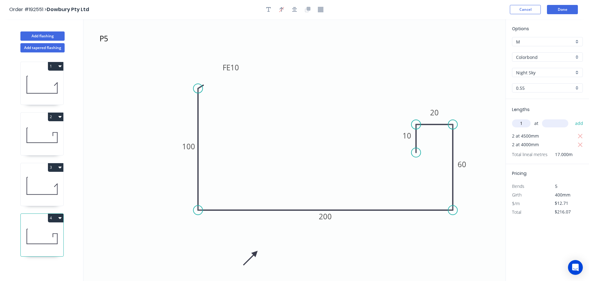
click at [555, 123] on input "text" at bounding box center [555, 124] width 26 height 8
click at [572, 118] on button "add" at bounding box center [579, 123] width 15 height 11
click at [56, 166] on button "3" at bounding box center [55, 167] width 15 height 9
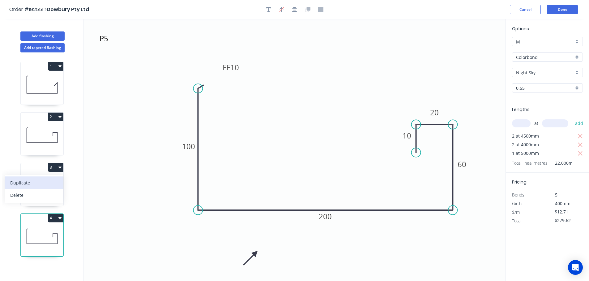
click at [41, 183] on div "Duplicate" at bounding box center [34, 183] width 48 height 9
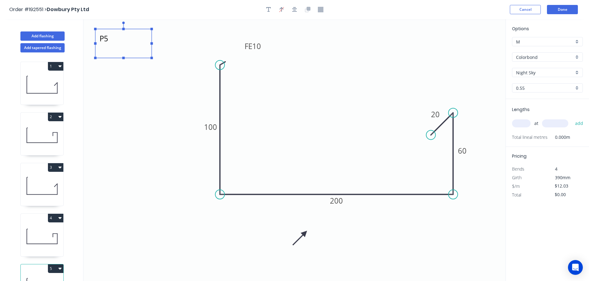
click at [107, 41] on textarea "P5" at bounding box center [123, 43] width 50 height 23
click at [116, 38] on textarea "P5" at bounding box center [123, 43] width 50 height 23
click at [128, 98] on icon "P6 FE 10 100 200 60 20" at bounding box center [294, 150] width 422 height 262
click at [523, 121] on input "text" at bounding box center [521, 124] width 19 height 8
click at [561, 121] on input "text" at bounding box center [555, 124] width 26 height 8
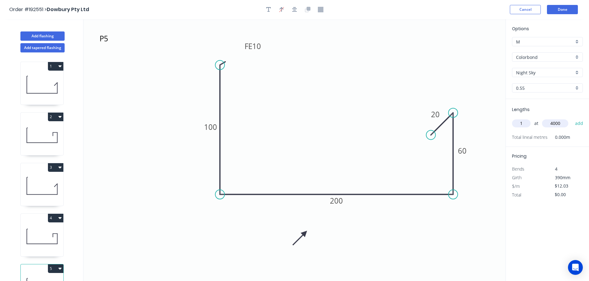
click at [572, 118] on button "add" at bounding box center [579, 123] width 15 height 11
click at [41, 236] on icon at bounding box center [42, 237] width 43 height 40
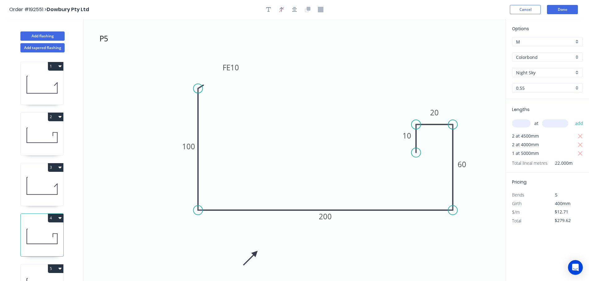
click at [56, 218] on button "4" at bounding box center [55, 218] width 15 height 9
click at [45, 231] on div "Duplicate" at bounding box center [34, 233] width 48 height 9
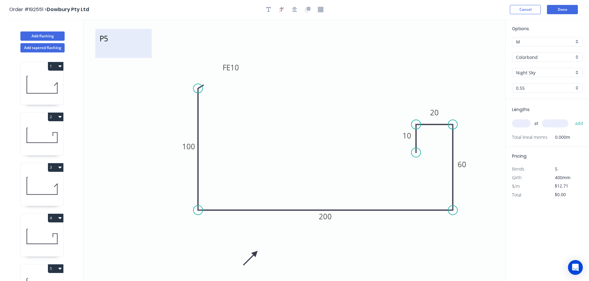
click at [110, 42] on textarea "P5" at bounding box center [123, 43] width 50 height 23
click at [116, 37] on textarea "P5" at bounding box center [123, 43] width 50 height 23
click at [343, 72] on icon "P6 FE 10 100 200 60 20 10" at bounding box center [294, 150] width 422 height 262
click at [523, 122] on input "text" at bounding box center [521, 124] width 19 height 8
click at [560, 124] on input "text" at bounding box center [555, 124] width 26 height 8
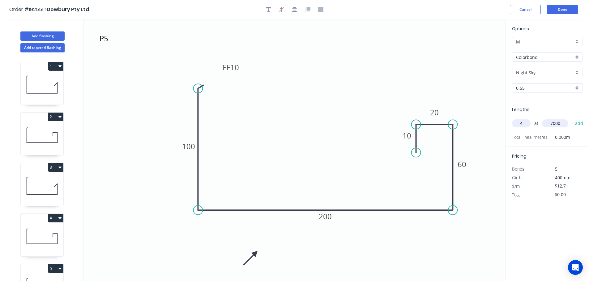
click at [572, 118] on button "add" at bounding box center [579, 123] width 15 height 11
type input "1"
click at [560, 124] on input "text" at bounding box center [555, 124] width 26 height 8
type input "4000"
click at [572, 118] on button "add" at bounding box center [579, 123] width 15 height 11
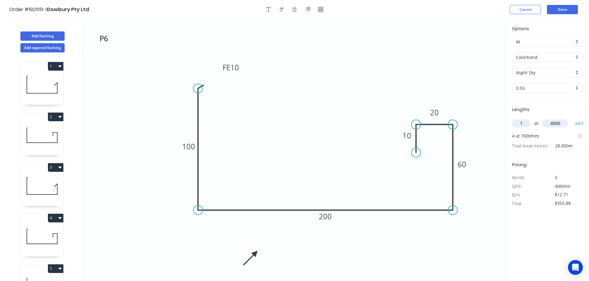
type input "$406.72"
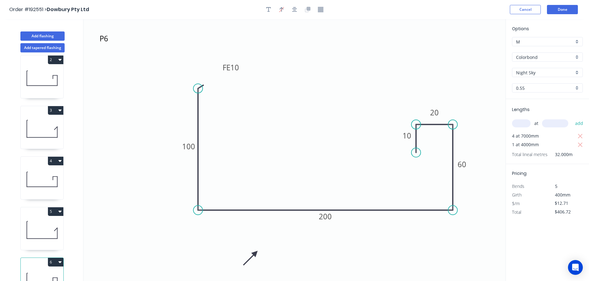
scroll to position [78, 0]
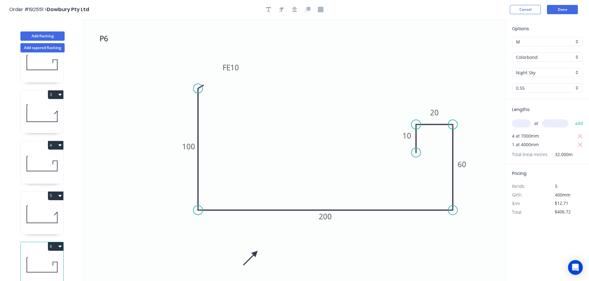
click at [45, 216] on icon at bounding box center [42, 215] width 43 height 40
type input "$12.03"
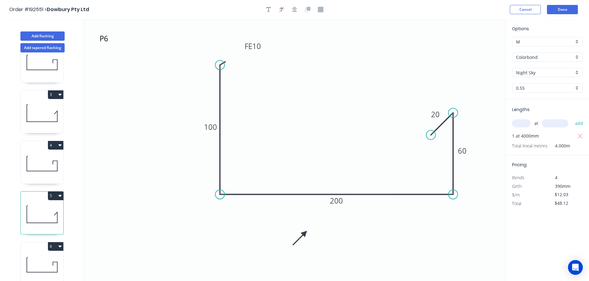
click at [55, 192] on button "5" at bounding box center [55, 196] width 15 height 9
click at [46, 209] on div "Duplicate" at bounding box center [34, 211] width 48 height 9
type input "$0.00"
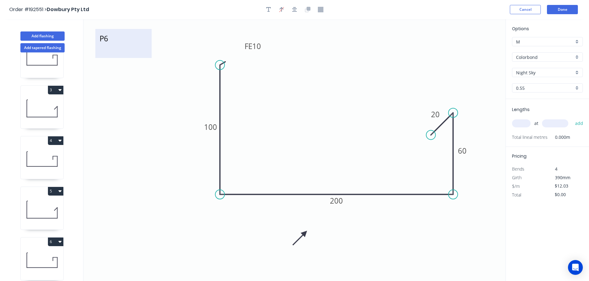
click at [106, 45] on textarea "P6" at bounding box center [123, 43] width 50 height 23
click at [125, 36] on textarea "P6" at bounding box center [123, 43] width 50 height 23
click at [138, 84] on icon "P7 FE 10 100 200 60 20" at bounding box center [294, 150] width 422 height 262
type textarea "P7"
drag, startPoint x: 526, startPoint y: 125, endPoint x: 481, endPoint y: 118, distance: 45.9
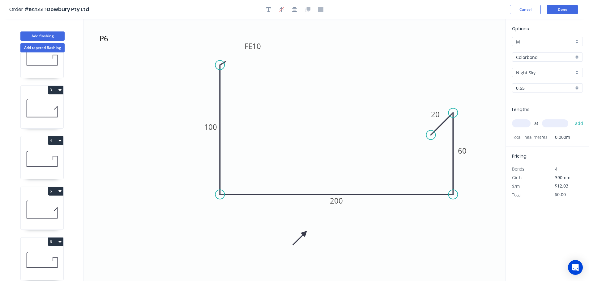
click at [526, 124] on input "text" at bounding box center [521, 124] width 19 height 8
type input "1"
click at [556, 123] on input "text" at bounding box center [555, 124] width 26 height 8
type input "6000"
click at [572, 118] on button "add" at bounding box center [579, 123] width 15 height 11
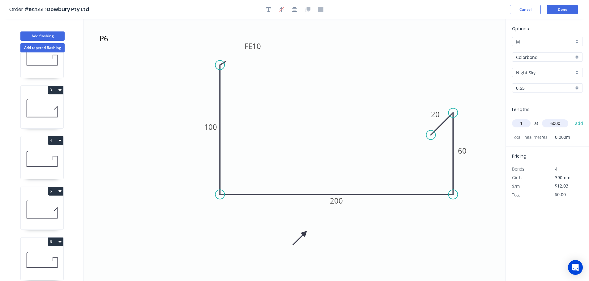
type input "$72.18"
type input "1"
click at [556, 123] on input "text" at bounding box center [555, 124] width 26 height 8
type input "2000"
click at [572, 118] on button "add" at bounding box center [579, 123] width 15 height 11
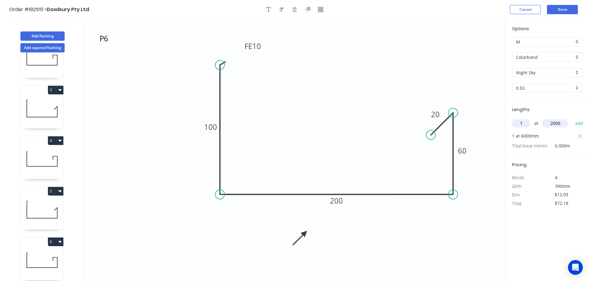
type input "$96.24"
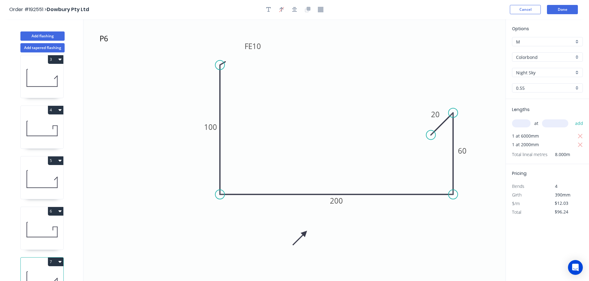
scroll to position [128, 0]
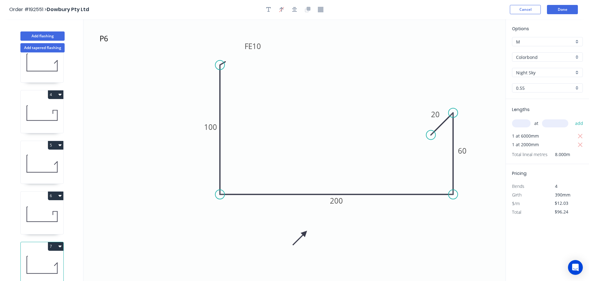
click at [39, 203] on icon at bounding box center [42, 215] width 43 height 40
type input "$12.71"
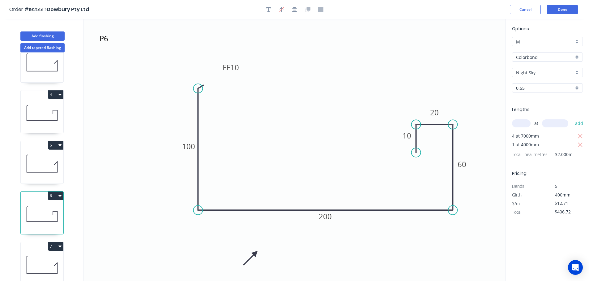
click at [57, 192] on button "6" at bounding box center [55, 196] width 15 height 9
click at [45, 209] on div "Duplicate" at bounding box center [34, 211] width 48 height 9
type input "$0.00"
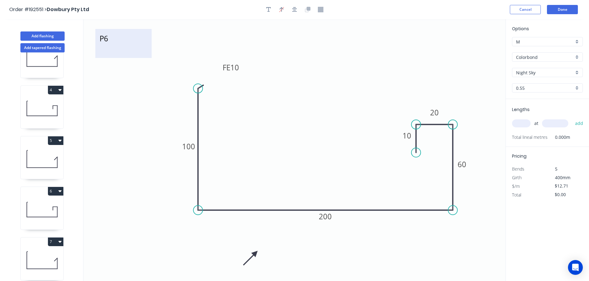
click at [108, 41] on textarea "P6" at bounding box center [123, 43] width 50 height 23
click at [120, 40] on textarea "P6" at bounding box center [123, 43] width 50 height 23
drag, startPoint x: 450, startPoint y: 239, endPoint x: 485, endPoint y: 209, distance: 45.7
click at [451, 239] on icon "P7 FE 10 100 200 60 20 10" at bounding box center [294, 150] width 422 height 262
type textarea "P7"
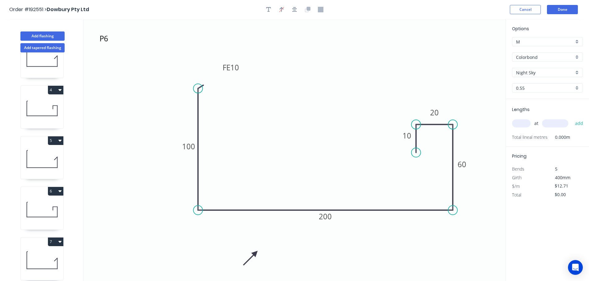
click at [525, 123] on input "text" at bounding box center [521, 124] width 19 height 8
type input "3"
click at [561, 123] on input "text" at bounding box center [555, 124] width 26 height 8
type input "4500"
click at [572, 118] on button "add" at bounding box center [579, 123] width 15 height 11
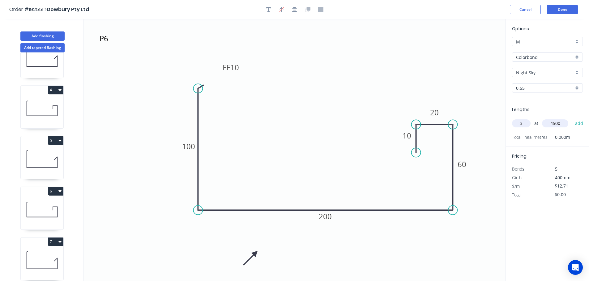
type input "$171.59"
type input "2"
click at [561, 123] on input "text" at bounding box center [555, 124] width 26 height 8
type input "7500"
click at [572, 118] on button "add" at bounding box center [579, 123] width 15 height 11
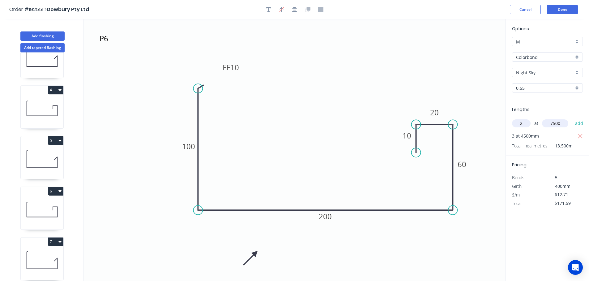
type input "$362.24"
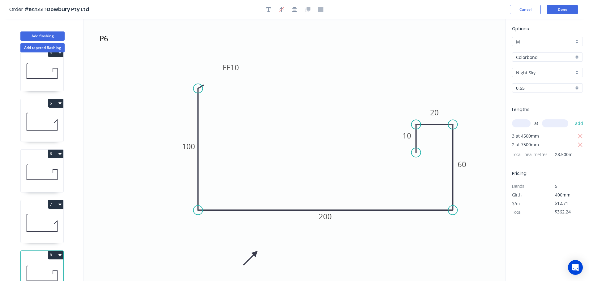
scroll to position [179, 0]
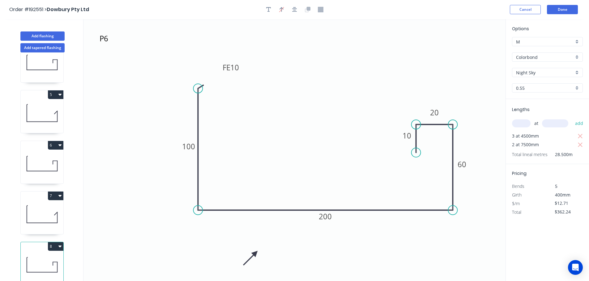
click at [50, 208] on icon at bounding box center [42, 215] width 43 height 40
type input "$12.03"
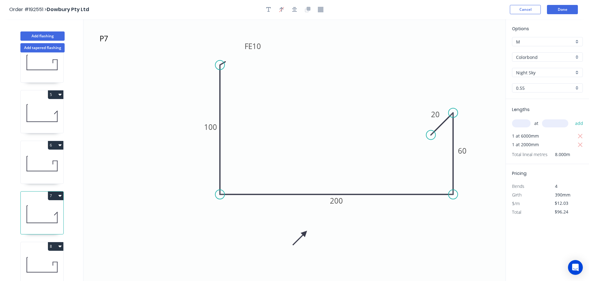
click at [57, 192] on button "7" at bounding box center [55, 196] width 15 height 9
click at [49, 207] on div "Duplicate" at bounding box center [34, 211] width 48 height 9
type input "$0.00"
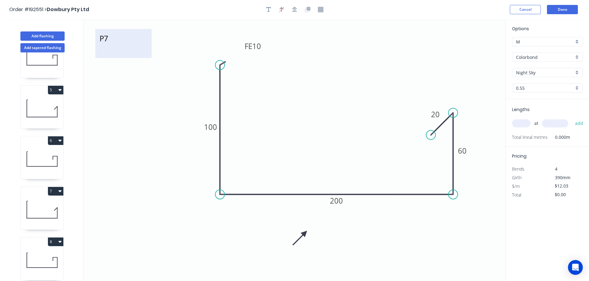
drag, startPoint x: 106, startPoint y: 43, endPoint x: 112, endPoint y: 38, distance: 8.2
click at [106, 43] on textarea "P7" at bounding box center [123, 43] width 50 height 23
click at [116, 36] on textarea "P7" at bounding box center [123, 43] width 50 height 23
click at [118, 35] on textarea "P7" at bounding box center [123, 43] width 50 height 23
click at [358, 149] on icon "P8 FE 10 100 200 60 20" at bounding box center [294, 150] width 422 height 262
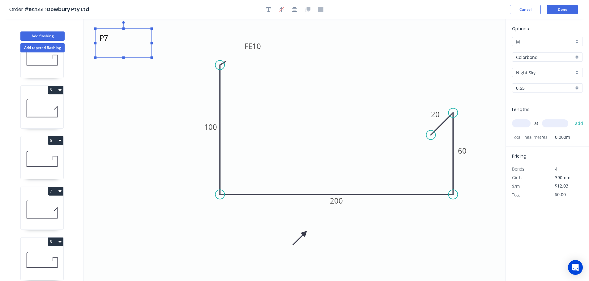
type textarea "P8"
click at [524, 123] on input "text" at bounding box center [521, 124] width 19 height 8
type input "1"
click at [559, 124] on input "text" at bounding box center [555, 124] width 26 height 8
type input "3000"
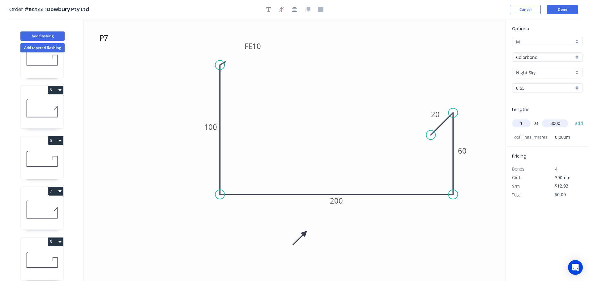
click at [572, 118] on button "add" at bounding box center [579, 123] width 15 height 11
type input "$36.09"
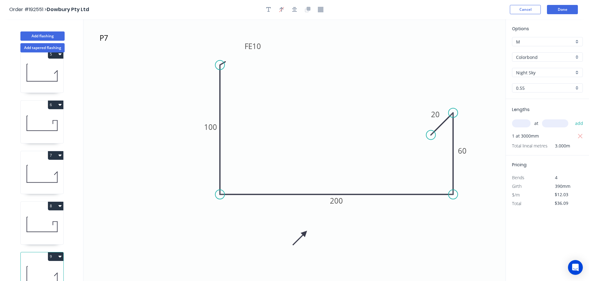
scroll to position [230, 0]
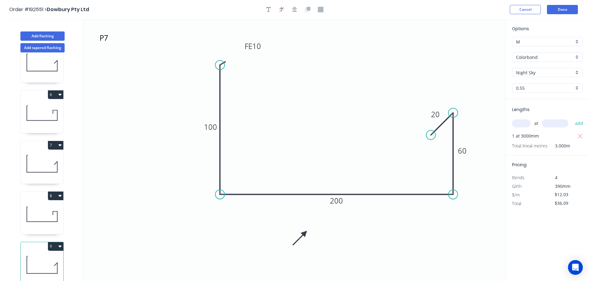
click at [55, 192] on button "8" at bounding box center [55, 196] width 15 height 9
click at [47, 207] on div "Duplicate" at bounding box center [34, 211] width 48 height 9
type input "$12.71"
type input "$0.00"
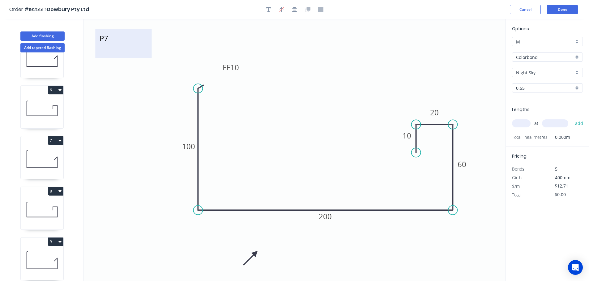
click at [109, 42] on textarea "P7" at bounding box center [123, 43] width 50 height 23
click at [118, 38] on textarea "P7" at bounding box center [123, 43] width 50 height 23
click at [324, 75] on icon "P8 FE 10 100 200 60 20 10" at bounding box center [294, 150] width 422 height 262
type textarea "P8"
click at [524, 124] on input "text" at bounding box center [521, 124] width 19 height 8
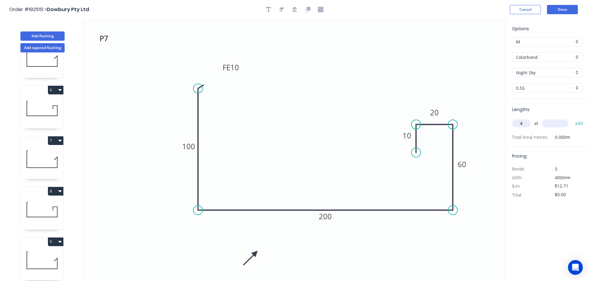
type input "4"
click at [554, 122] on input "text" at bounding box center [555, 124] width 26 height 8
type input "5000"
click at [572, 118] on button "add" at bounding box center [579, 123] width 15 height 11
type input "$254.20"
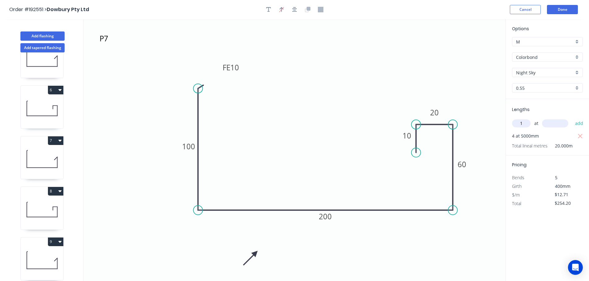
type input "1"
click at [554, 122] on input "text" at bounding box center [555, 124] width 26 height 8
type input "3000"
click at [572, 118] on button "add" at bounding box center [579, 123] width 15 height 11
type input "$292.33"
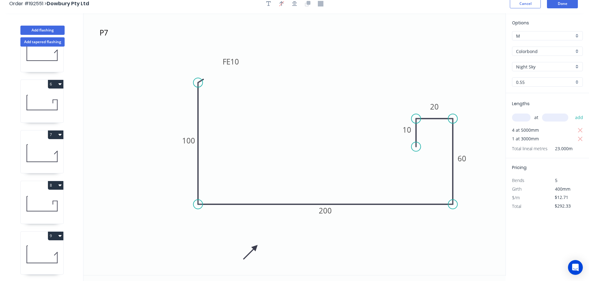
scroll to position [11, 0]
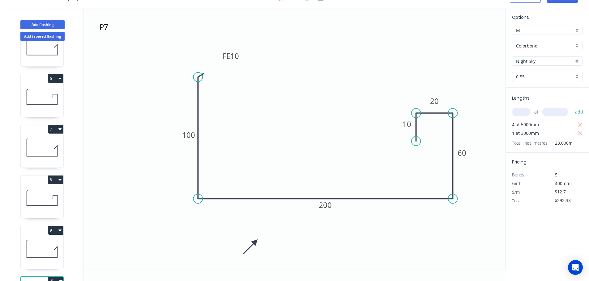
click at [48, 247] on icon at bounding box center [42, 250] width 43 height 40
type input "$12.03"
type input "$36.09"
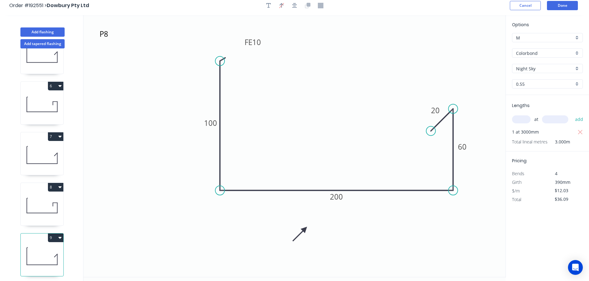
scroll to position [0, 0]
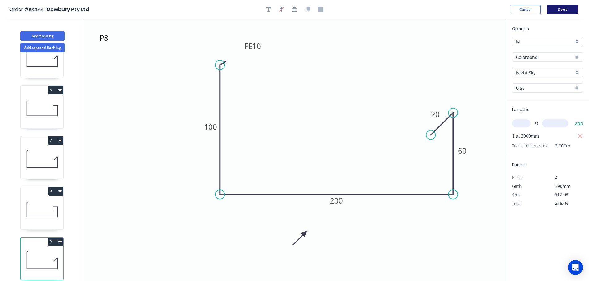
click at [566, 10] on button "Done" at bounding box center [562, 9] width 31 height 9
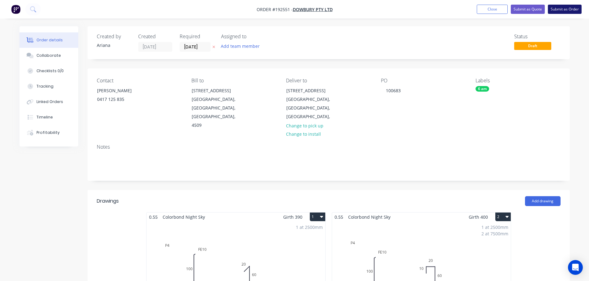
click at [565, 10] on button "Submit as Order" at bounding box center [564, 9] width 34 height 9
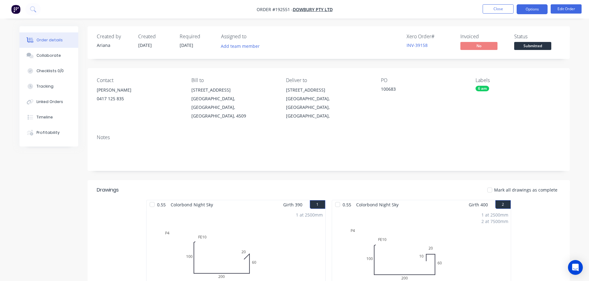
click at [529, 9] on button "Options" at bounding box center [531, 9] width 31 height 10
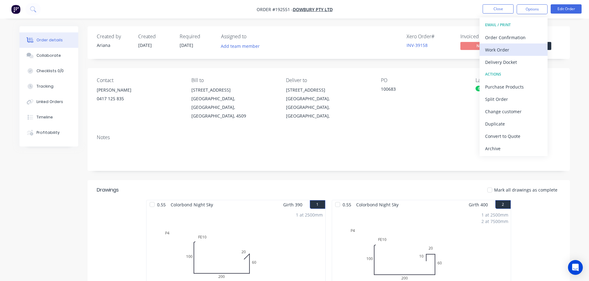
click at [499, 47] on div "Work Order" at bounding box center [513, 49] width 57 height 9
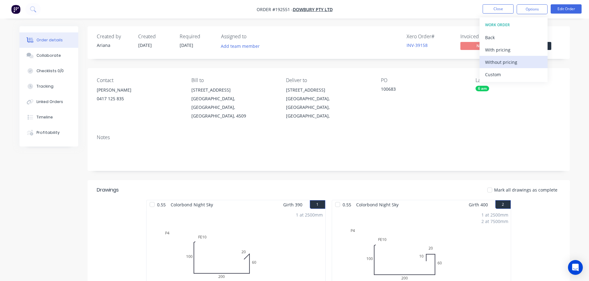
click at [493, 59] on div "Without pricing" at bounding box center [513, 62] width 57 height 9
click at [416, 3] on nav "Order #192551 - Dowbury Pty Ltd Close Options EMAIL / PRINT Order Confirmation …" at bounding box center [294, 9] width 589 height 19
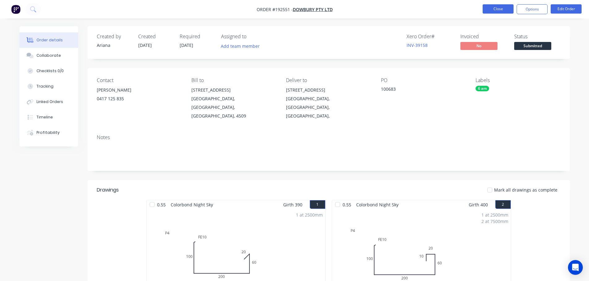
click at [495, 8] on button "Close" at bounding box center [497, 8] width 31 height 9
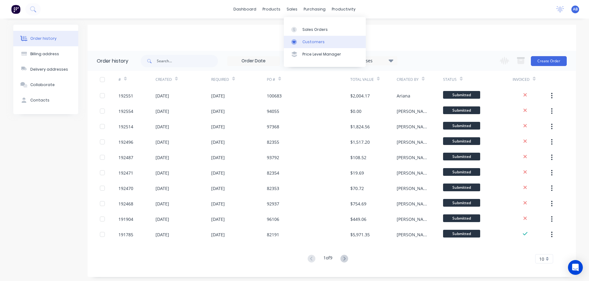
click at [310, 43] on div "Customers" at bounding box center [313, 42] width 22 height 6
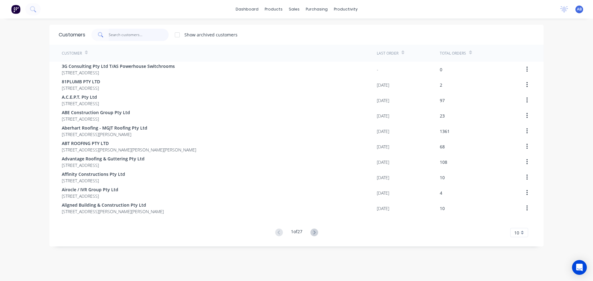
click at [135, 36] on input "text" at bounding box center [139, 35] width 60 height 12
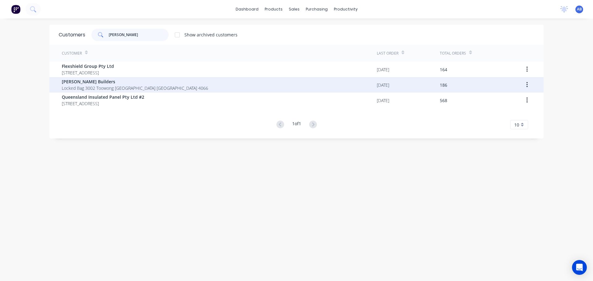
type input "HUTCHIN"
click at [83, 87] on span "Locked Bag 3002 Toowong Queensland Australia 4066" at bounding box center [135, 88] width 146 height 6
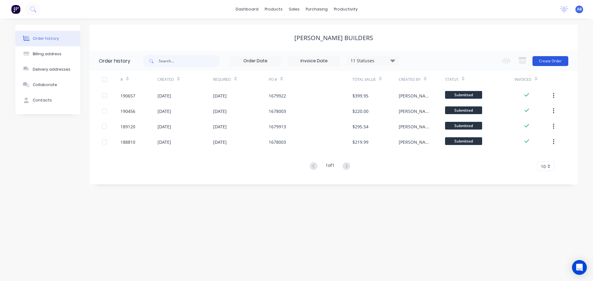
click at [546, 59] on button "Create Order" at bounding box center [551, 61] width 36 height 10
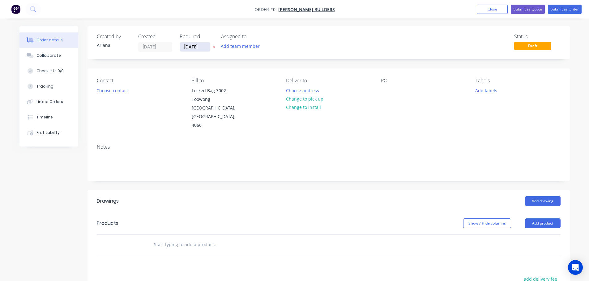
click at [191, 48] on input "[DATE]" at bounding box center [195, 46] width 30 height 9
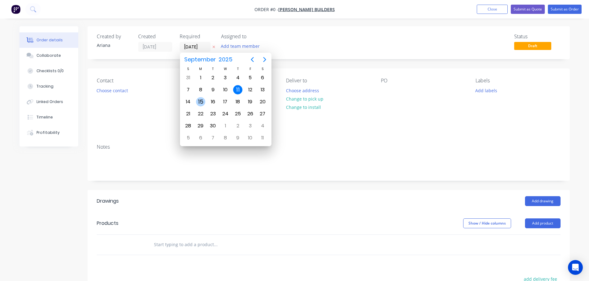
click at [200, 101] on div "15" at bounding box center [200, 101] width 9 height 9
type input "[DATE]"
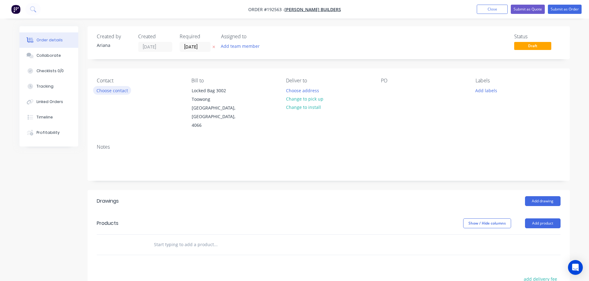
click at [106, 89] on button "Choose contact" at bounding box center [112, 90] width 38 height 8
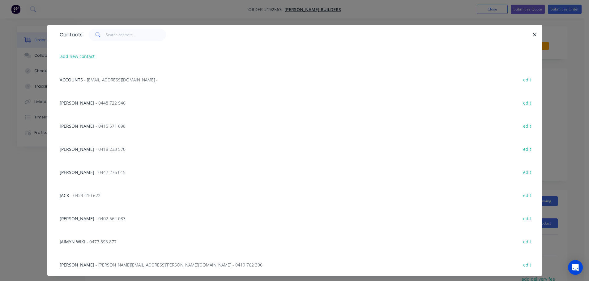
click at [75, 217] on span "MATT DWYER" at bounding box center [77, 219] width 35 height 6
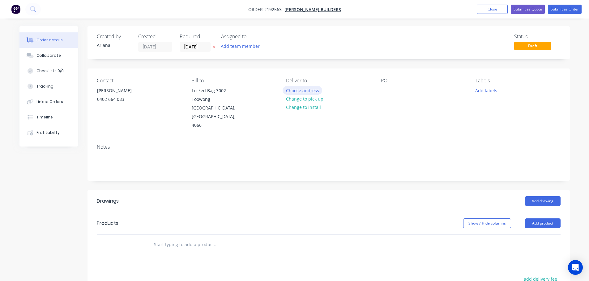
click at [301, 89] on button "Choose address" at bounding box center [302, 90] width 40 height 8
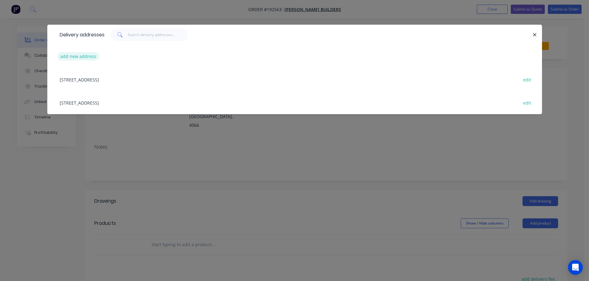
click at [72, 54] on button "add new address" at bounding box center [78, 56] width 42 height 8
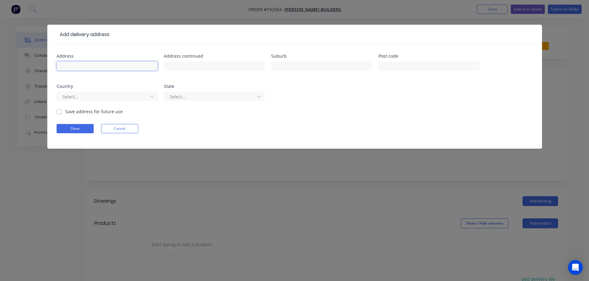
click at [76, 67] on input "text" at bounding box center [107, 65] width 101 height 9
type input "20 ARCHER ST"
type input "TOOWONG"
click at [385, 92] on div "Address 20 ARCHER ST Address continued Suburb TOOWONG Post code Country Select.…" at bounding box center [295, 81] width 476 height 54
click at [153, 96] on icon at bounding box center [152, 97] width 4 height 2
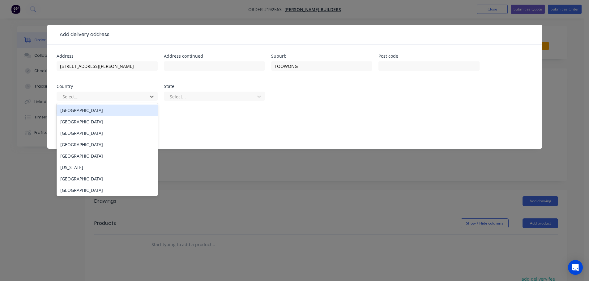
click at [86, 112] on div "[GEOGRAPHIC_DATA]" at bounding box center [107, 110] width 101 height 11
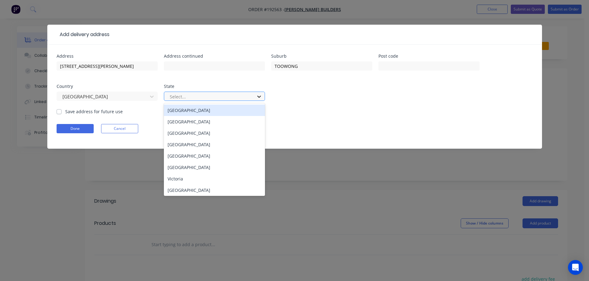
click at [259, 98] on icon at bounding box center [259, 97] width 6 height 6
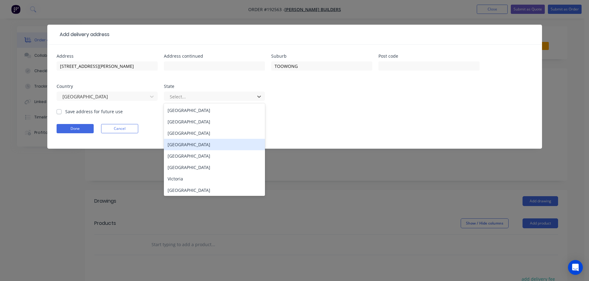
click at [180, 146] on div "[GEOGRAPHIC_DATA]" at bounding box center [214, 144] width 101 height 11
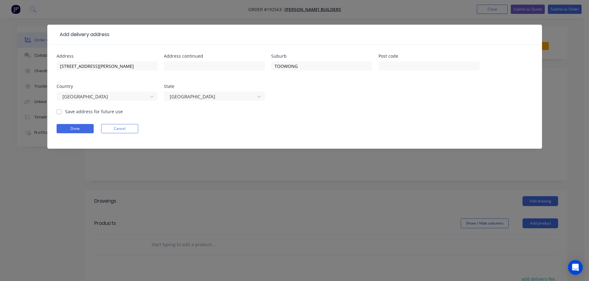
click at [326, 119] on form "Address 20 ARCHER ST Address continued Suburb TOOWONG Post code Country Austral…" at bounding box center [295, 101] width 476 height 95
click at [77, 128] on button "Done" at bounding box center [75, 128] width 37 height 9
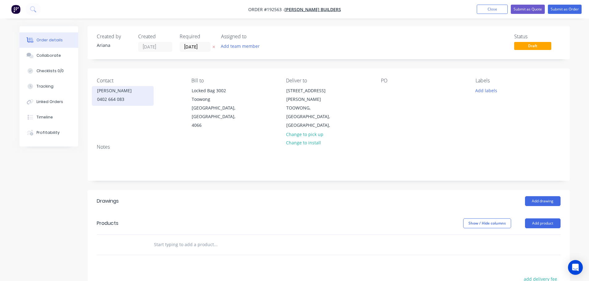
click at [114, 94] on div "MATT DWYER" at bounding box center [122, 91] width 51 height 9
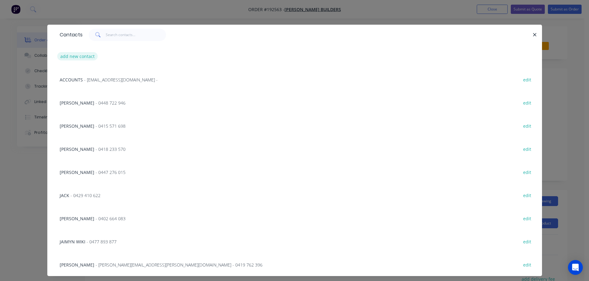
click at [81, 55] on button "add new contact" at bounding box center [77, 56] width 41 height 8
select select "AU"
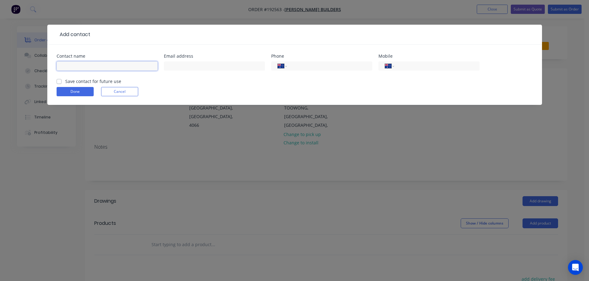
click at [68, 66] on input "text" at bounding box center [107, 65] width 101 height 9
type input "PETER MARSH"
type input "0420 968 262"
click at [76, 90] on button "Done" at bounding box center [75, 91] width 37 height 9
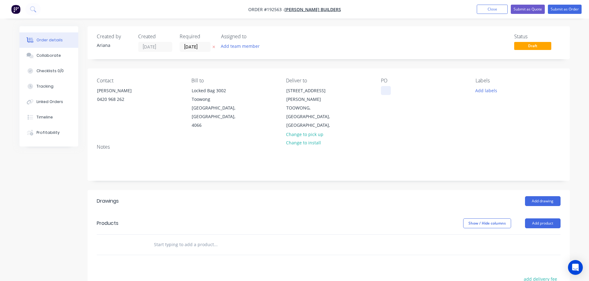
click at [386, 91] on div at bounding box center [386, 90] width 10 height 9
click at [428, 129] on div "Contact PETER MARSH 0420 968 262 Bill to Locked Bag 3002 Toowong Queensland, Au…" at bounding box center [328, 104] width 482 height 71
click at [541, 219] on button "Add product" at bounding box center [543, 224] width 36 height 10
click at [539, 235] on div "Product catalogue" at bounding box center [531, 239] width 48 height 9
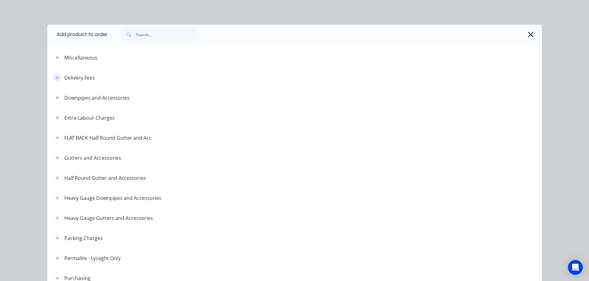
click at [53, 75] on button "button" at bounding box center [57, 78] width 8 height 8
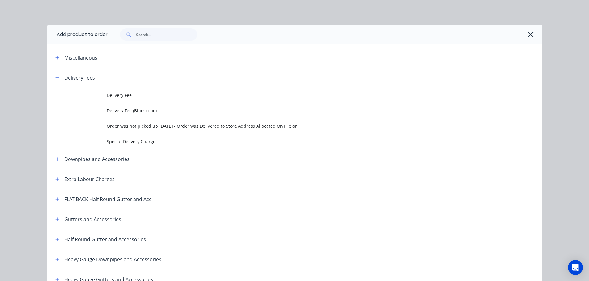
click at [169, 95] on span "Delivery Fee" at bounding box center [281, 95] width 348 height 6
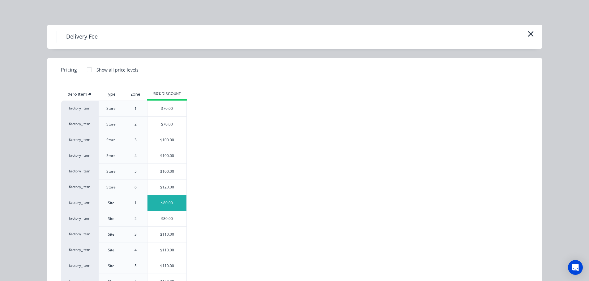
click at [161, 201] on div "$80.00" at bounding box center [166, 203] width 39 height 15
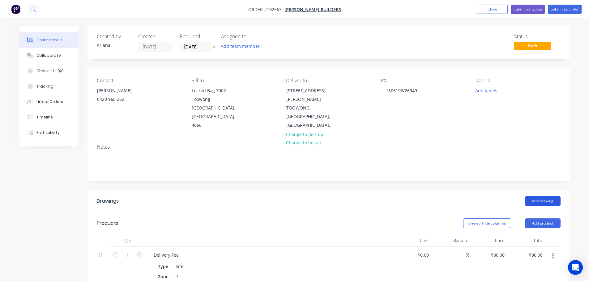
click at [545, 196] on button "Add drawing" at bounding box center [543, 201] width 36 height 10
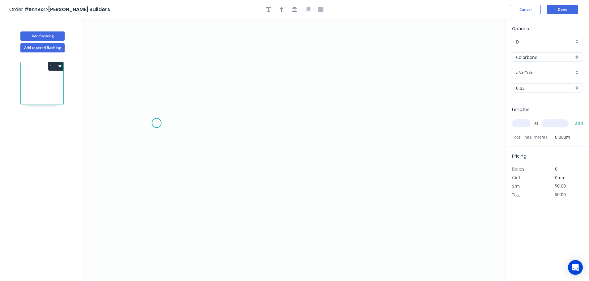
click at [156, 123] on icon "0" at bounding box center [294, 150] width 422 height 262
click at [417, 125] on icon "0" at bounding box center [294, 150] width 422 height 262
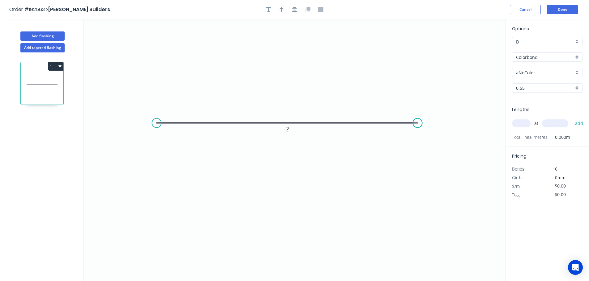
click at [417, 125] on circle at bounding box center [417, 123] width 9 height 9
click at [281, 7] on icon "button" at bounding box center [281, 9] width 4 height 5
drag, startPoint x: 475, startPoint y: 49, endPoint x: 288, endPoint y: 61, distance: 187.0
click at [297, 61] on icon at bounding box center [300, 54] width 6 height 20
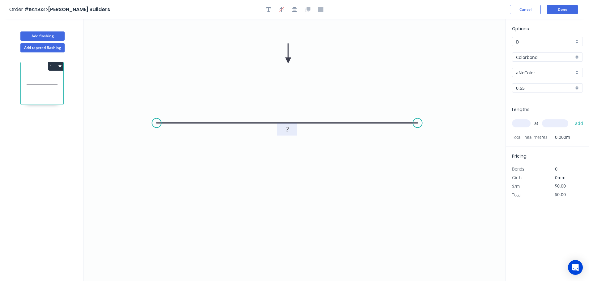
click at [287, 130] on tspan "?" at bounding box center [286, 130] width 3 height 10
click at [355, 159] on icon "0 200" at bounding box center [294, 150] width 422 height 262
type input "$7.61"
click at [578, 57] on div "Colorbond" at bounding box center [547, 57] width 71 height 9
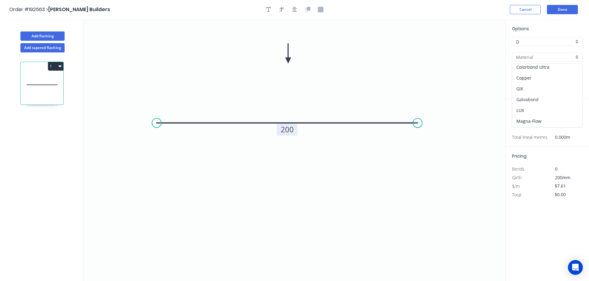
click at [549, 95] on div "Galvabond" at bounding box center [547, 99] width 70 height 11
type input "Galvabond"
type input "$7.91"
click at [525, 123] on input "text" at bounding box center [521, 124] width 19 height 8
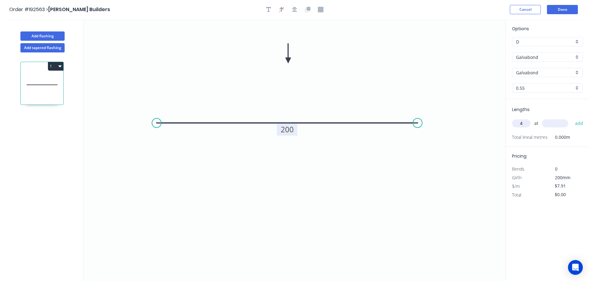
type input "4"
click at [560, 125] on input "text" at bounding box center [555, 124] width 26 height 8
type input "3600"
click at [572, 118] on button "add" at bounding box center [579, 123] width 15 height 11
type input "$113.90"
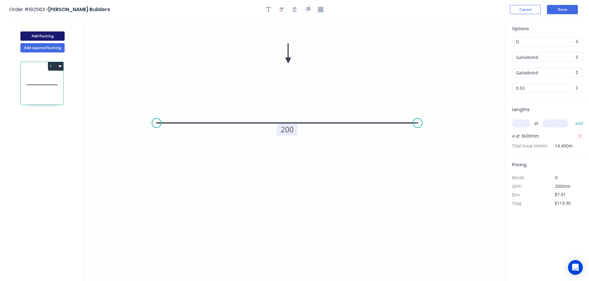
click at [46, 34] on button "Add flashing" at bounding box center [42, 36] width 44 height 9
type input "$0.00"
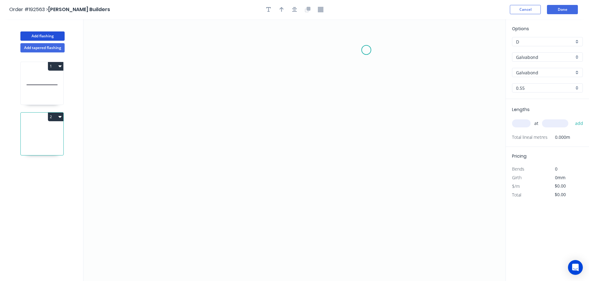
click at [366, 50] on icon "0" at bounding box center [294, 150] width 422 height 262
click at [368, 112] on icon "0" at bounding box center [294, 150] width 422 height 262
click at [310, 108] on icon "0 ?" at bounding box center [294, 150] width 422 height 262
click at [266, 155] on icon "0 ? ?" at bounding box center [294, 150] width 422 height 262
click at [266, 155] on circle at bounding box center [265, 156] width 9 height 9
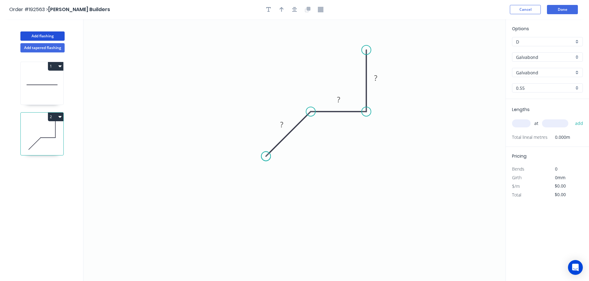
click at [266, 155] on circle at bounding box center [265, 156] width 9 height 9
click at [285, 124] on rect at bounding box center [281, 125] width 12 height 9
click at [362, 167] on icon "0 20 10 20" at bounding box center [294, 150] width 422 height 262
type input "$7.26"
click at [327, 134] on div "Show angle" at bounding box center [342, 134] width 62 height 13
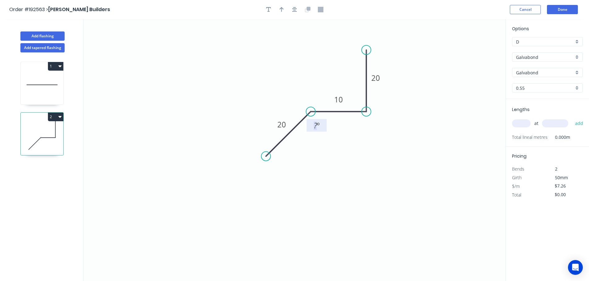
click at [316, 125] on tspan "?" at bounding box center [315, 125] width 3 height 10
click at [353, 151] on icon "0 20 10 20 135 º" at bounding box center [294, 150] width 422 height 262
click at [282, 10] on icon "button" at bounding box center [281, 10] width 4 height 6
drag, startPoint x: 448, startPoint y: 56, endPoint x: 289, endPoint y: 70, distance: 159.4
click at [289, 70] on icon at bounding box center [289, 63] width 6 height 20
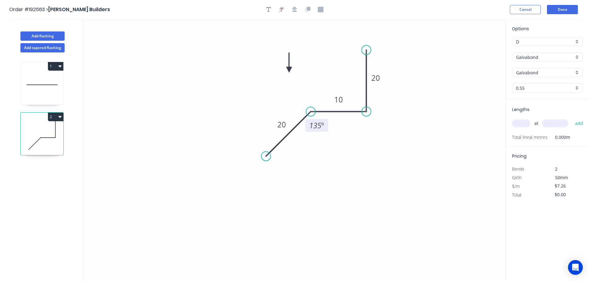
click at [289, 70] on icon at bounding box center [289, 63] width 6 height 20
click at [289, 70] on icon at bounding box center [296, 70] width 20 height 6
click at [289, 70] on icon at bounding box center [294, 75] width 18 height 18
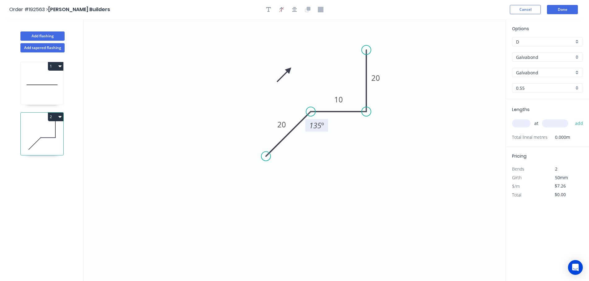
click at [289, 70] on icon at bounding box center [284, 75] width 18 height 18
click at [289, 70] on icon at bounding box center [282, 70] width 20 height 6
click at [522, 122] on input "text" at bounding box center [521, 124] width 19 height 8
type input "1"
type input "3000"
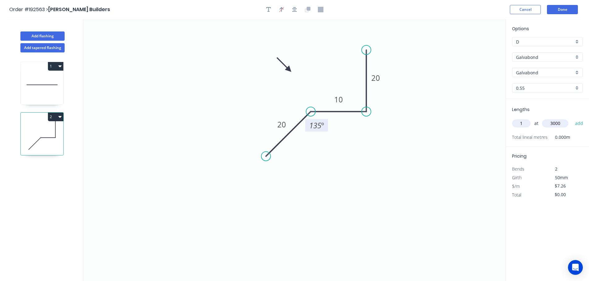
click at [572, 118] on button "add" at bounding box center [579, 123] width 15 height 11
type input "$21.78"
drag, startPoint x: 452, startPoint y: 120, endPoint x: 490, endPoint y: 82, distance: 54.0
click at [454, 118] on icon "0 20 10 20 135 º" at bounding box center [294, 150] width 422 height 262
click at [567, 11] on button "Done" at bounding box center [562, 9] width 31 height 9
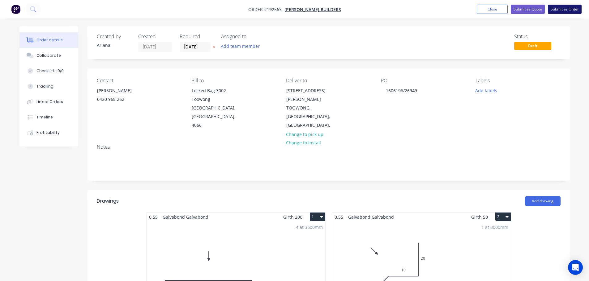
click at [560, 10] on button "Submit as Order" at bounding box center [564, 9] width 34 height 9
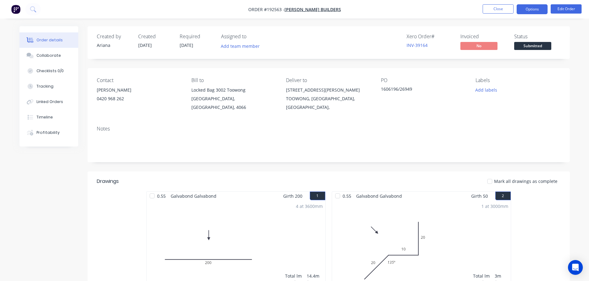
click at [531, 11] on button "Options" at bounding box center [531, 9] width 31 height 10
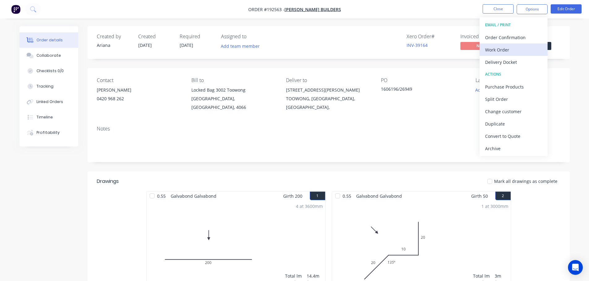
click at [495, 49] on div "Work Order" at bounding box center [513, 49] width 57 height 9
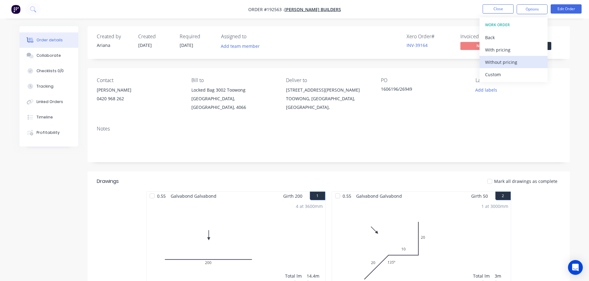
click at [488, 60] on div "Without pricing" at bounding box center [513, 62] width 57 height 9
click at [397, 6] on nav "Order #192563 - Hutchinson Builders Close Options EMAIL / PRINT Order Confirmat…" at bounding box center [294, 9] width 589 height 19
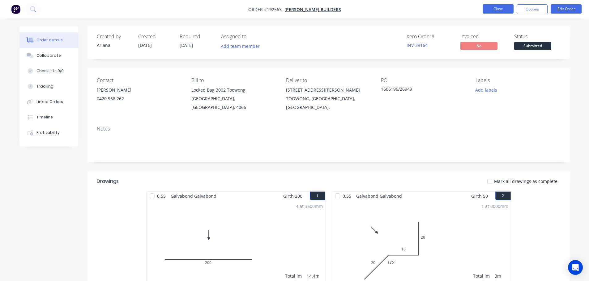
click at [501, 8] on button "Close" at bounding box center [497, 8] width 31 height 9
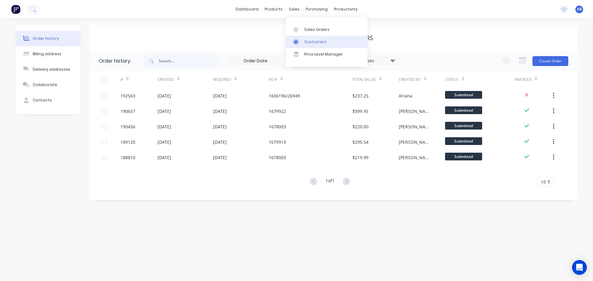
click at [310, 42] on div "Customers" at bounding box center [315, 42] width 22 height 6
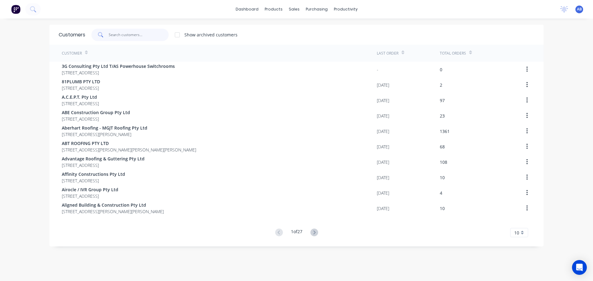
click at [154, 35] on input "text" at bounding box center [139, 35] width 60 height 12
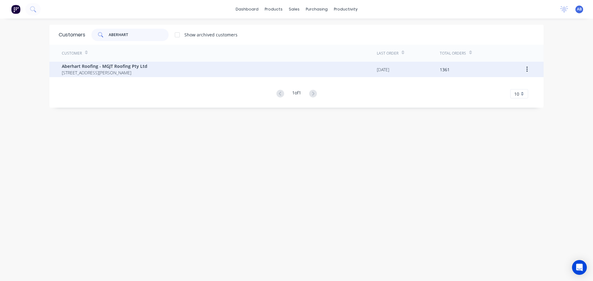
type input "ABERHART"
click at [87, 73] on span "[STREET_ADDRESS][PERSON_NAME]" at bounding box center [105, 73] width 86 height 6
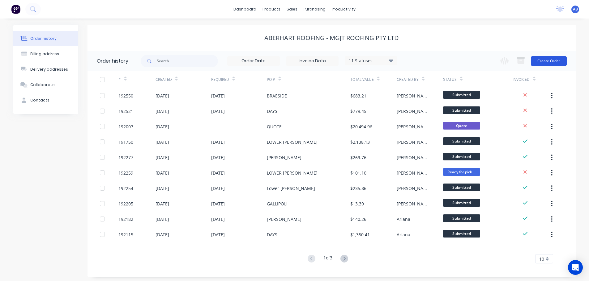
click at [549, 60] on button "Create Order" at bounding box center [548, 61] width 36 height 10
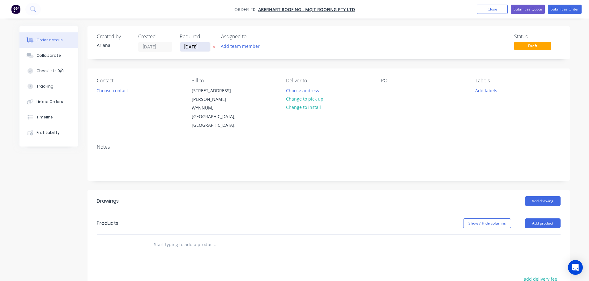
click at [191, 46] on input "[DATE]" at bounding box center [195, 46] width 30 height 9
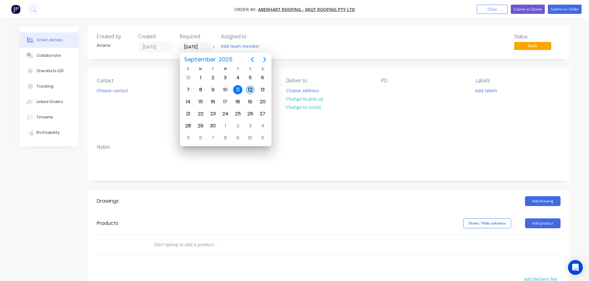
click at [247, 88] on div "12" at bounding box center [249, 89] width 9 height 9
type input "[DATE]"
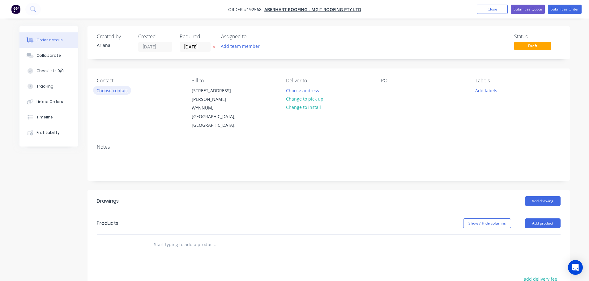
click at [117, 91] on button "Choose contact" at bounding box center [112, 90] width 38 height 8
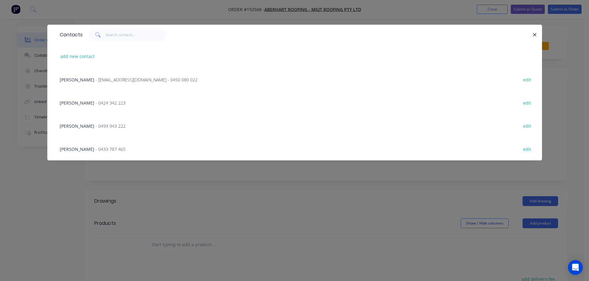
click at [86, 80] on span "Justine Aberhart" at bounding box center [77, 80] width 35 height 6
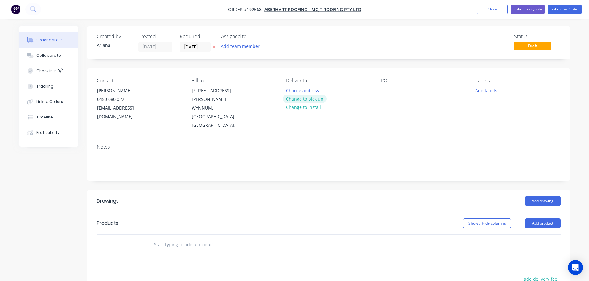
click at [297, 97] on button "Change to pick up" at bounding box center [304, 99] width 44 height 8
click at [291, 88] on div at bounding box center [291, 90] width 10 height 9
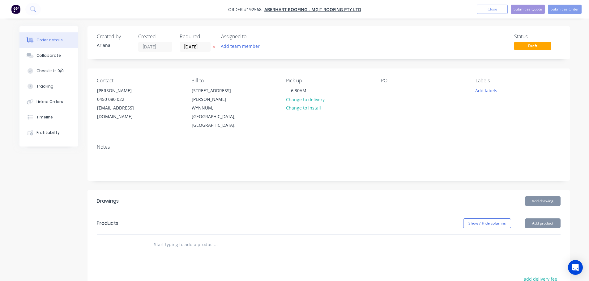
click at [378, 109] on div "Contact Justine Aberhart 0450 080 022 sales@aberhartroofing.com.au Bill to 55 S…" at bounding box center [328, 104] width 482 height 71
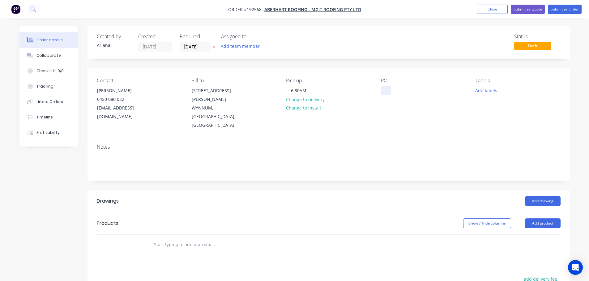
click at [387, 89] on div at bounding box center [386, 90] width 10 height 9
click at [431, 139] on div "Notes" at bounding box center [328, 159] width 482 height 41
click at [421, 118] on div "Contact Justine Aberhart 0450 080 022 sales@aberhartroofing.com.au Bill to 55 S…" at bounding box center [328, 104] width 482 height 71
click at [542, 196] on button "Add drawing" at bounding box center [543, 201] width 36 height 10
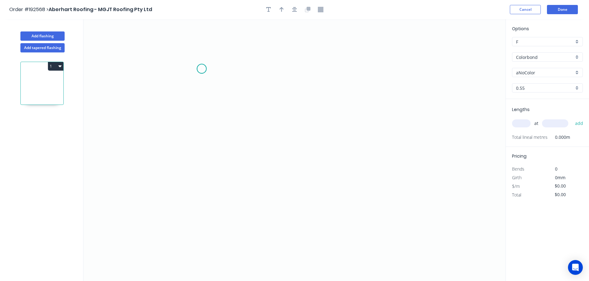
click at [201, 69] on icon "0" at bounding box center [294, 150] width 422 height 262
click at [203, 203] on icon "0" at bounding box center [294, 150] width 422 height 262
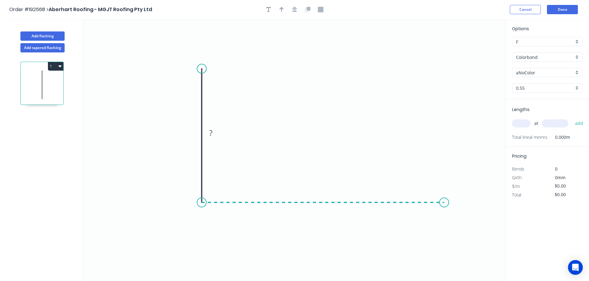
click at [444, 205] on icon "0 ?" at bounding box center [294, 150] width 422 height 262
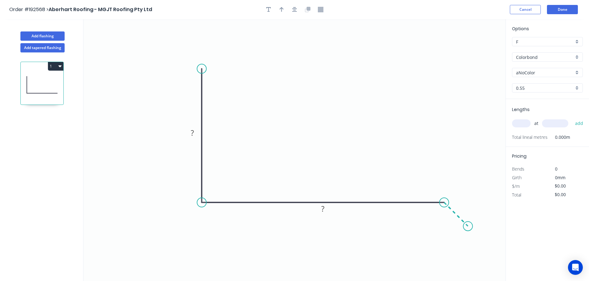
click at [468, 226] on icon "0 ? ?" at bounding box center [294, 150] width 422 height 262
click at [468, 226] on circle at bounding box center [467, 226] width 9 height 9
click at [195, 133] on rect at bounding box center [192, 133] width 12 height 9
click at [288, 105] on icon "0 120 160 20" at bounding box center [294, 150] width 422 height 262
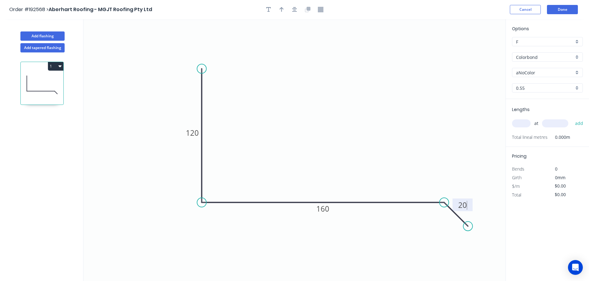
type input "$10.55"
click at [283, 8] on icon "button" at bounding box center [281, 9] width 4 height 5
drag, startPoint x: 473, startPoint y: 49, endPoint x: 321, endPoint y: 109, distance: 163.7
click at [321, 109] on icon at bounding box center [319, 102] width 6 height 20
click at [575, 55] on div "Colorbond" at bounding box center [547, 57] width 71 height 9
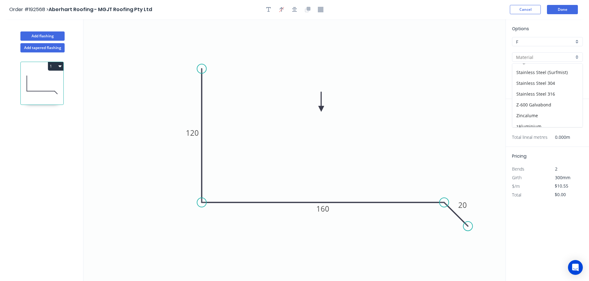
scroll to position [131, 0]
click at [535, 110] on div "Zincalume" at bounding box center [547, 111] width 70 height 11
type input "Zincalume"
type input "$9.80"
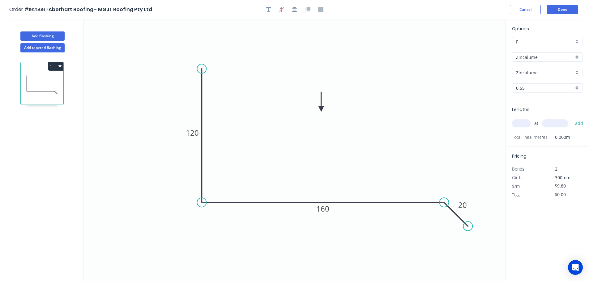
click at [525, 123] on input "text" at bounding box center [521, 124] width 19 height 8
type input "1"
type input "1000"
click at [572, 118] on button "add" at bounding box center [579, 123] width 15 height 11
type input "$9.80"
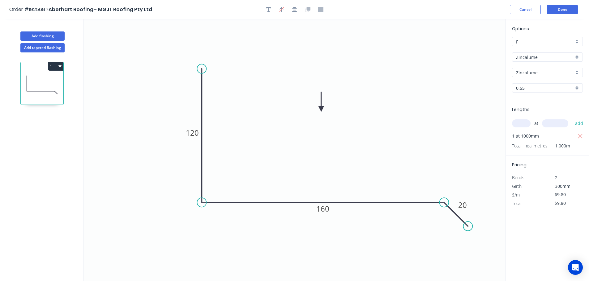
click at [477, 127] on icon "0 120 160 20" at bounding box center [294, 150] width 422 height 262
click at [566, 10] on button "Done" at bounding box center [562, 9] width 31 height 9
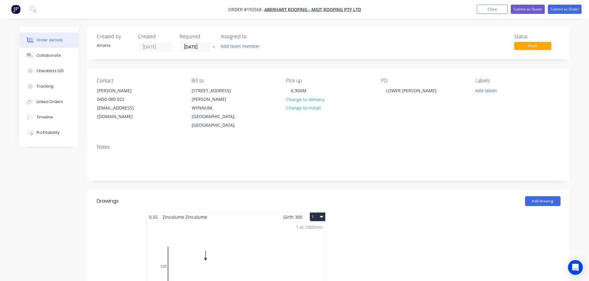
click at [315, 213] on button "1" at bounding box center [317, 217] width 15 height 9
click at [311, 228] on div "Use larger box size" at bounding box center [296, 232] width 48 height 9
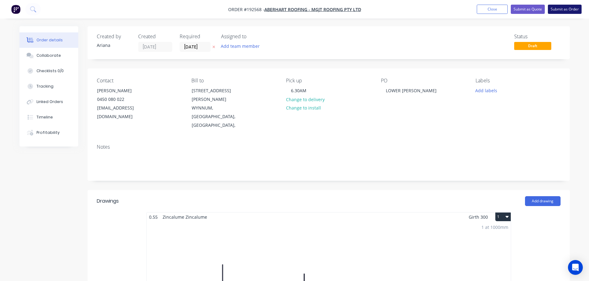
click at [574, 11] on button "Submit as Order" at bounding box center [564, 9] width 34 height 9
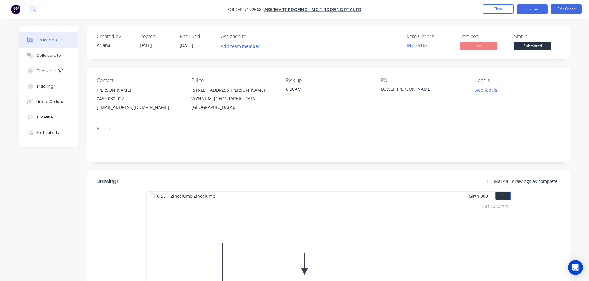
click at [533, 9] on button "Options" at bounding box center [531, 9] width 31 height 10
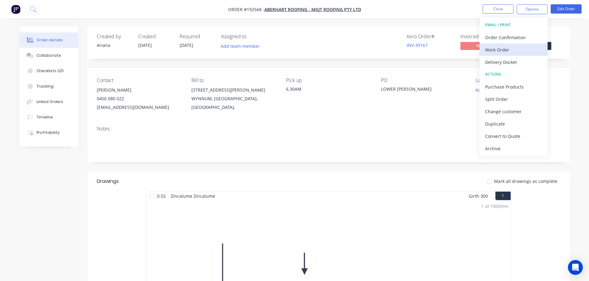
click at [499, 48] on div "Work Order" at bounding box center [513, 49] width 57 height 9
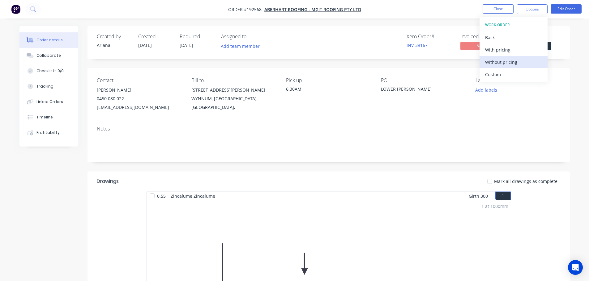
click at [491, 63] on div "Without pricing" at bounding box center [513, 62] width 57 height 9
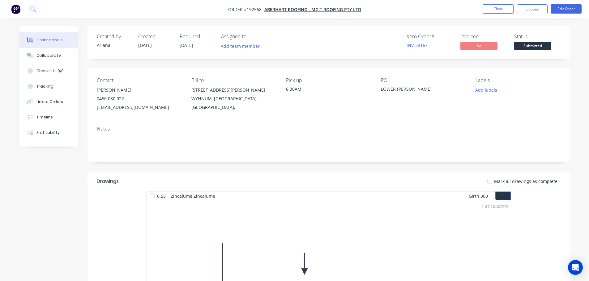
click at [395, 9] on nav "Order #192568 - Aberhart Roofing - MGJT Roofing Pty Ltd Close Options Edit Order" at bounding box center [294, 9] width 589 height 19
click at [496, 7] on button "Close" at bounding box center [497, 8] width 31 height 9
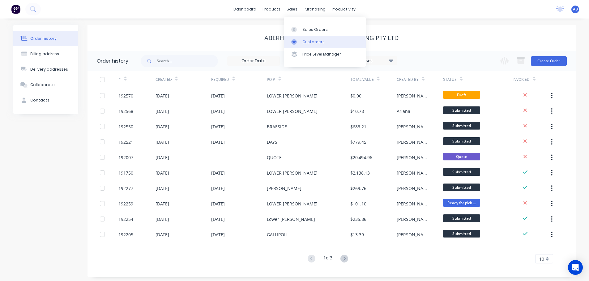
click at [310, 41] on div "Customers" at bounding box center [313, 42] width 22 height 6
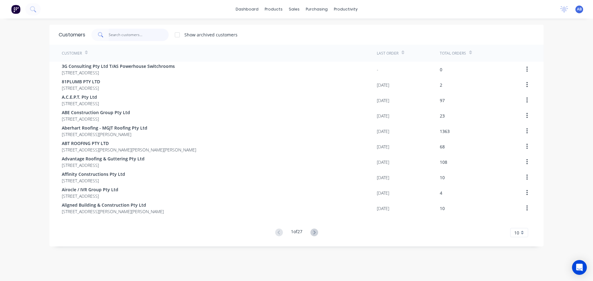
click at [140, 36] on input "text" at bounding box center [139, 35] width 60 height 12
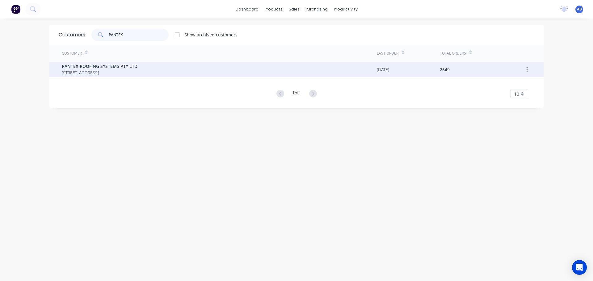
type input "PANTEX"
click at [104, 68] on span "PANTEX ROOFING SYSTEMS PTY LTD" at bounding box center [100, 66] width 76 height 6
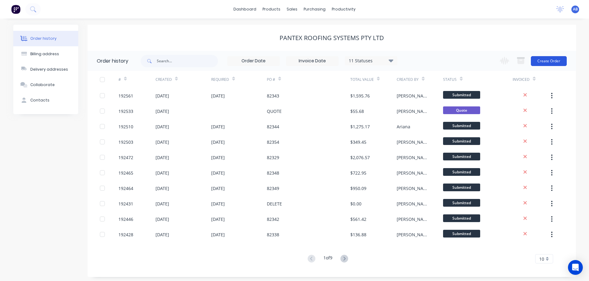
click at [552, 62] on button "Create Order" at bounding box center [548, 61] width 36 height 10
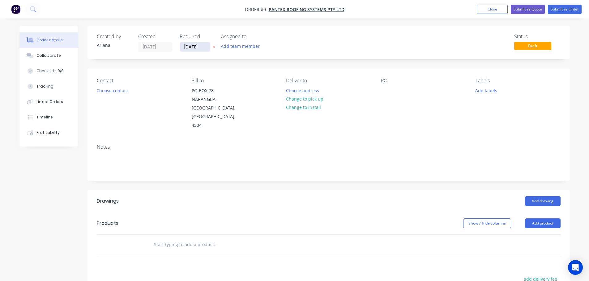
click at [200, 49] on input "[DATE]" at bounding box center [195, 46] width 30 height 9
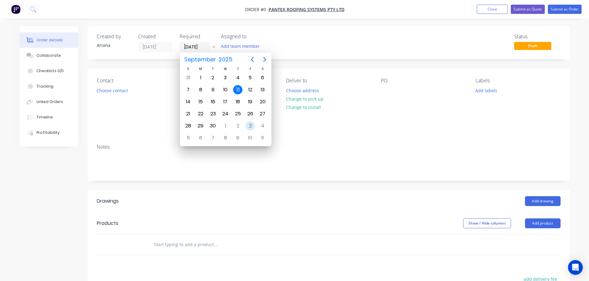
click at [251, 125] on div "3" at bounding box center [249, 125] width 9 height 9
type input "03/10/25"
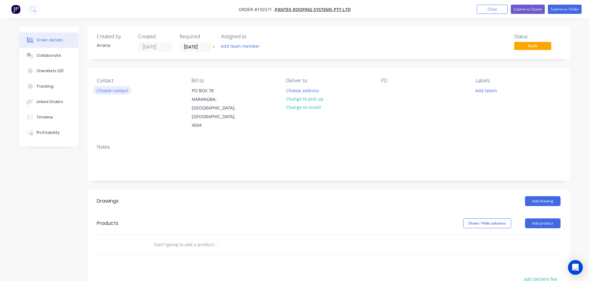
click at [120, 89] on button "Choose contact" at bounding box center [112, 90] width 38 height 8
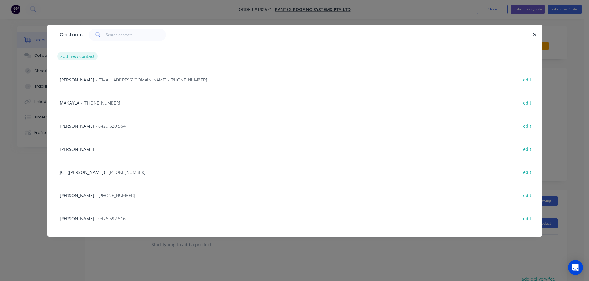
click at [74, 57] on button "add new contact" at bounding box center [77, 56] width 41 height 8
select select "AU"
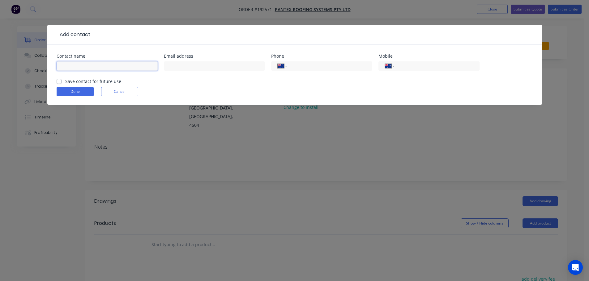
click at [84, 67] on input "text" at bounding box center [107, 65] width 101 height 9
type input "BEAU"
click at [417, 67] on input "tel" at bounding box center [435, 66] width 74 height 7
type input "0424 865 051"
click at [74, 93] on button "Done" at bounding box center [75, 91] width 37 height 9
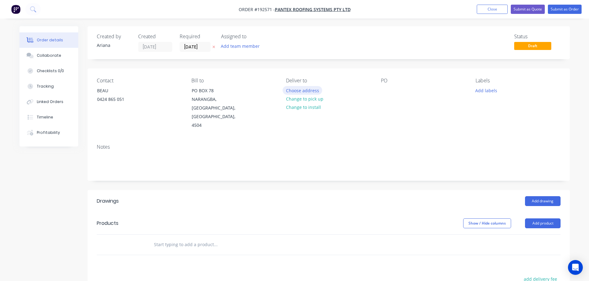
click at [306, 89] on button "Choose address" at bounding box center [302, 90] width 40 height 8
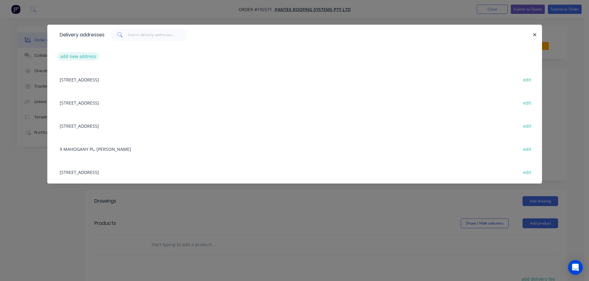
click at [71, 54] on button "add new address" at bounding box center [78, 56] width 42 height 8
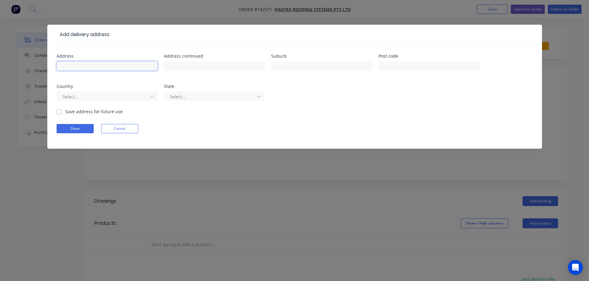
click at [67, 66] on input "text" at bounding box center [107, 65] width 101 height 9
type input "3 MAGNETIC COURT"
type input "BURRINGBAR"
click at [306, 113] on form "Address 3 MAGNETIC COURT Address continued Suburb BURRINGBAR Post code Country …" at bounding box center [295, 101] width 476 height 95
click at [152, 98] on icon at bounding box center [152, 97] width 6 height 6
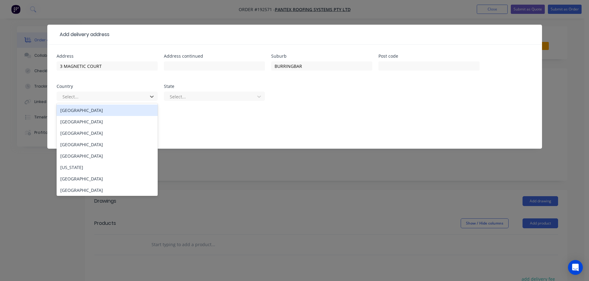
click at [102, 110] on div "[GEOGRAPHIC_DATA]" at bounding box center [107, 110] width 101 height 11
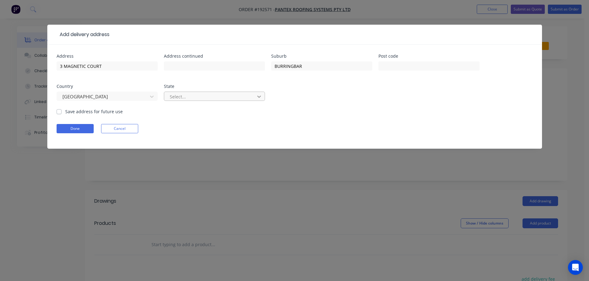
click at [260, 97] on icon at bounding box center [259, 97] width 4 height 2
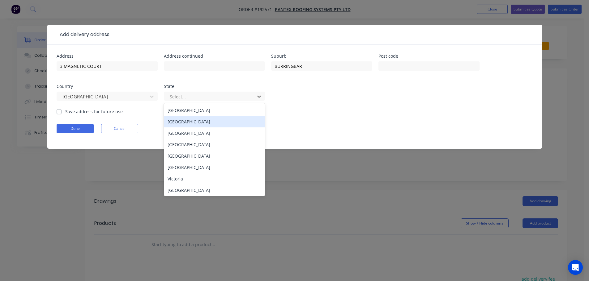
click at [201, 124] on div "[GEOGRAPHIC_DATA]" at bounding box center [214, 121] width 101 height 11
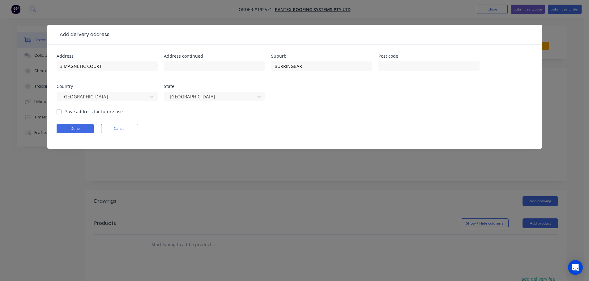
click at [322, 123] on form "Address 3 MAGNETIC COURT Address continued Suburb BURRINGBAR Post code Country …" at bounding box center [295, 101] width 476 height 95
click at [73, 129] on button "Done" at bounding box center [75, 128] width 37 height 9
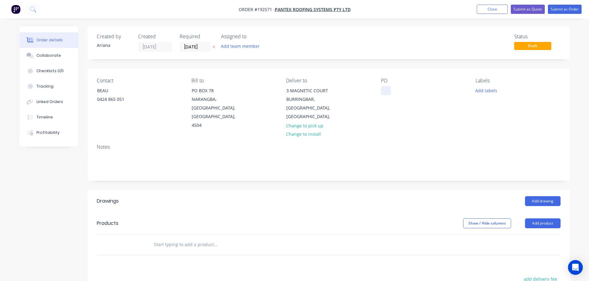
click at [384, 89] on div at bounding box center [386, 90] width 10 height 9
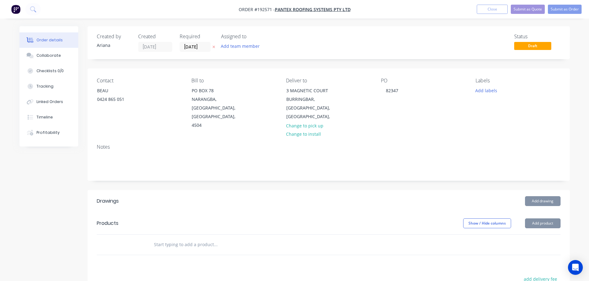
click at [426, 112] on div "PO 82347" at bounding box center [423, 104] width 85 height 52
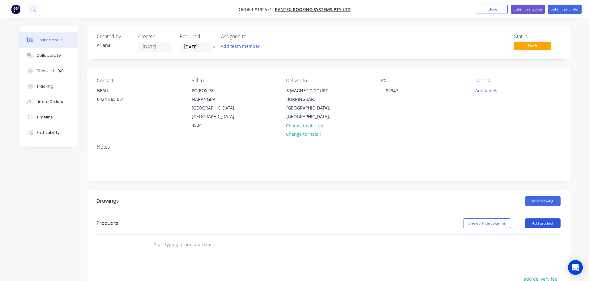
click at [538, 219] on button "Add product" at bounding box center [543, 224] width 36 height 10
click at [530, 235] on div "Product catalogue" at bounding box center [531, 239] width 48 height 9
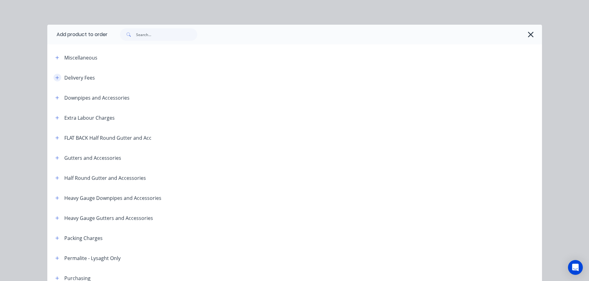
click at [54, 75] on button "button" at bounding box center [57, 78] width 8 height 8
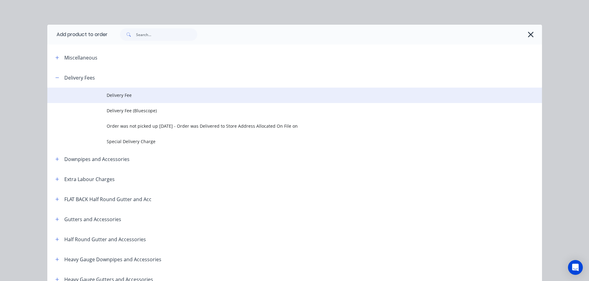
click at [137, 95] on span "Delivery Fee" at bounding box center [281, 95] width 348 height 6
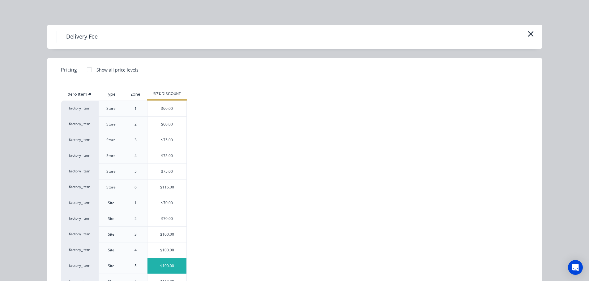
click at [164, 264] on div "$100.00" at bounding box center [166, 266] width 39 height 15
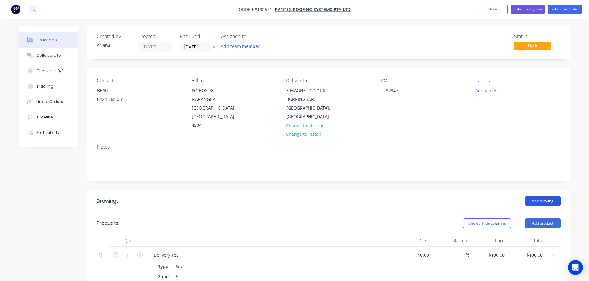
click at [543, 196] on button "Add drawing" at bounding box center [543, 201] width 36 height 10
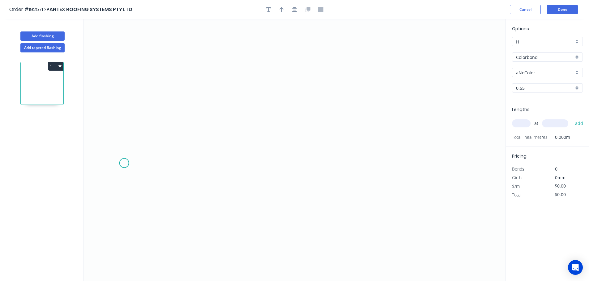
click at [124, 163] on icon "0" at bounding box center [294, 150] width 422 height 262
click at [142, 138] on icon "0" at bounding box center [294, 150] width 422 height 262
click at [413, 138] on icon "0 ?" at bounding box center [294, 150] width 422 height 262
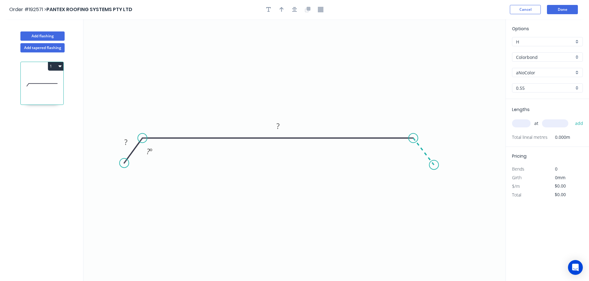
click at [434, 165] on icon "0 ? ? ? º" at bounding box center [294, 150] width 422 height 262
click at [434, 165] on circle at bounding box center [433, 164] width 9 height 9
click at [127, 139] on tspan "?" at bounding box center [125, 142] width 3 height 10
click at [353, 96] on icon "0 20 630 20 135 º 135 º" at bounding box center [294, 150] width 422 height 262
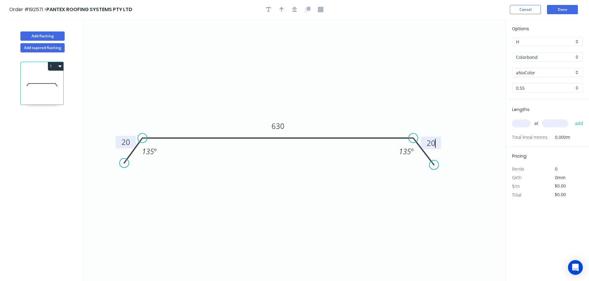
type input "$19.99"
click at [281, 8] on icon "button" at bounding box center [281, 9] width 4 height 5
drag, startPoint x: 475, startPoint y: 49, endPoint x: 302, endPoint y: 66, distance: 173.6
click at [302, 66] on icon at bounding box center [303, 59] width 6 height 20
click at [576, 72] on div "aNoColor" at bounding box center [547, 72] width 71 height 9
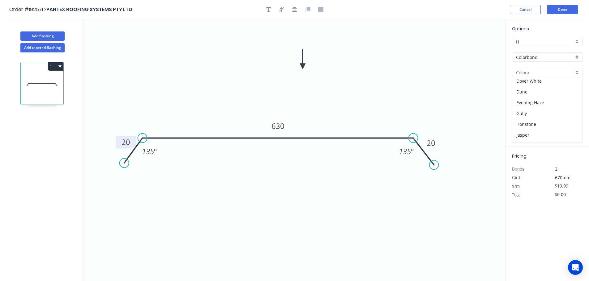
scroll to position [74, 0]
click at [551, 119] on div "Ironstone" at bounding box center [547, 118] width 70 height 11
type input "Ironstone"
drag, startPoint x: 522, startPoint y: 121, endPoint x: 550, endPoint y: 117, distance: 28.1
click at [522, 121] on input "text" at bounding box center [521, 124] width 19 height 8
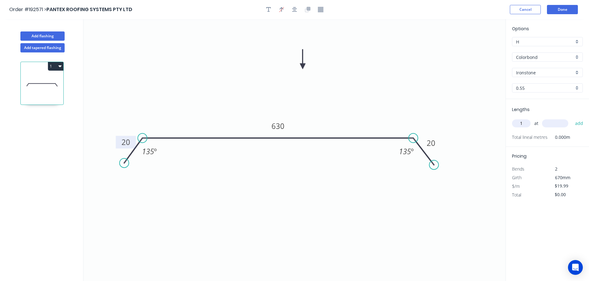
type input "1"
type input "5200"
click at [572, 118] on button "add" at bounding box center [579, 123] width 15 height 11
type input "$103.95"
click at [45, 35] on button "Add flashing" at bounding box center [42, 36] width 44 height 9
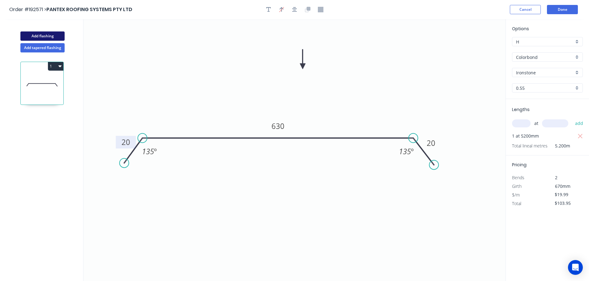
type input "$0.00"
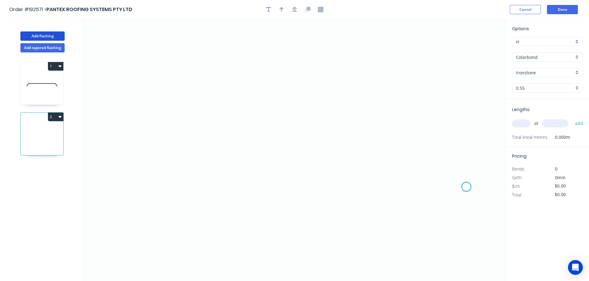
click at [466, 187] on icon "0" at bounding box center [294, 150] width 422 height 262
click at [447, 159] on icon "0" at bounding box center [294, 150] width 422 height 262
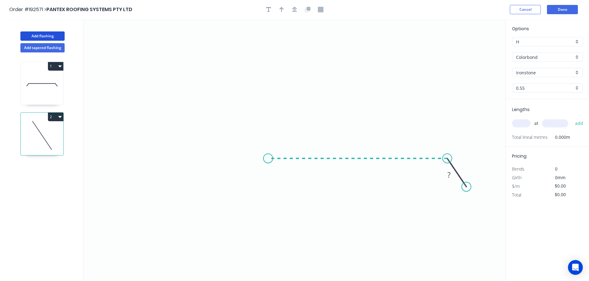
click at [268, 158] on icon "0 ?" at bounding box center [294, 150] width 422 height 262
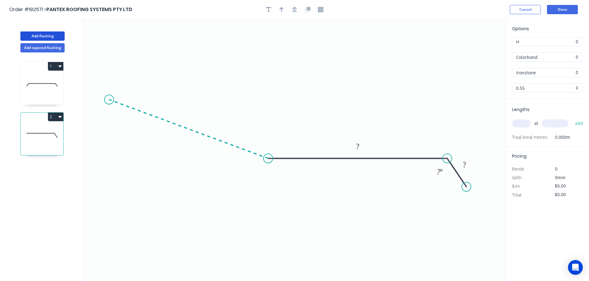
click at [109, 100] on icon "0 ? ? ? º" at bounding box center [294, 150] width 422 height 262
click at [137, 86] on icon at bounding box center [123, 93] width 29 height 14
click at [137, 86] on circle at bounding box center [137, 85] width 9 height 9
click at [139, 85] on circle at bounding box center [139, 85] width 9 height 9
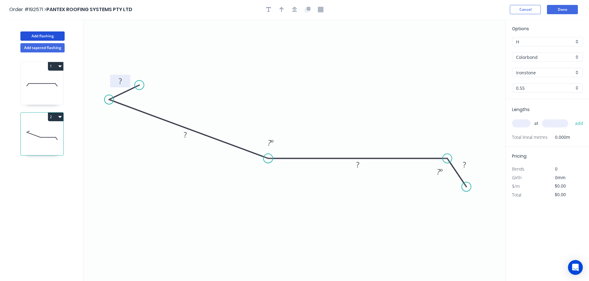
click at [122, 77] on rect at bounding box center [120, 81] width 20 height 13
click at [121, 81] on tspan "?" at bounding box center [120, 81] width 3 height 10
drag, startPoint x: 227, startPoint y: 53, endPoint x: 238, endPoint y: 45, distance: 13.4
click at [228, 53] on icon "0 20 150 150 30 135 º 172 º" at bounding box center [294, 150] width 422 height 262
type input "$12.84"
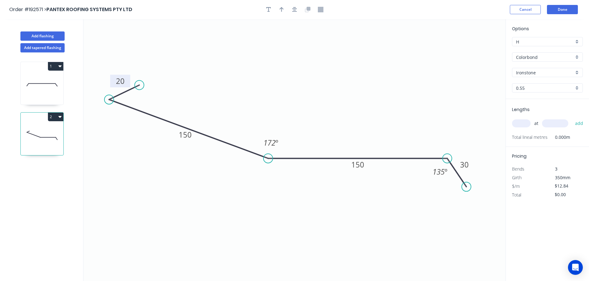
drag, startPoint x: 282, startPoint y: 9, endPoint x: 286, endPoint y: 10, distance: 4.6
click at [282, 9] on icon "button" at bounding box center [281, 10] width 4 height 6
drag, startPoint x: 474, startPoint y: 49, endPoint x: 318, endPoint y: 86, distance: 161.0
click at [321, 86] on icon at bounding box center [324, 78] width 6 height 20
click at [522, 122] on input "text" at bounding box center [521, 124] width 19 height 8
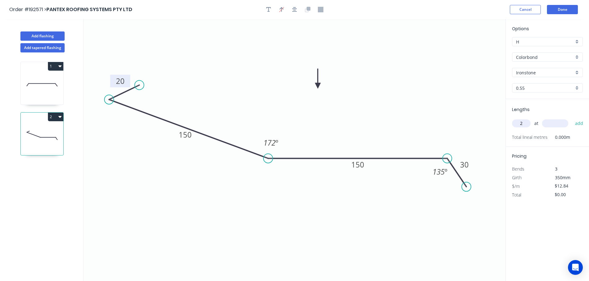
type input "2"
click at [566, 122] on input "text" at bounding box center [555, 124] width 26 height 8
type input "5700"
click at [572, 118] on button "add" at bounding box center [579, 123] width 15 height 11
type input "$146.38"
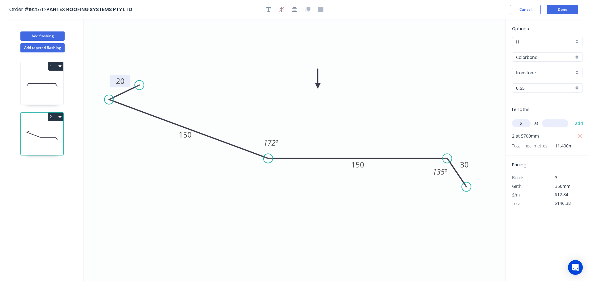
type input "2"
click at [559, 123] on input "text" at bounding box center [555, 124] width 26 height 8
type input "3800"
click at [572, 118] on button "add" at bounding box center [579, 123] width 15 height 11
type input "$243.96"
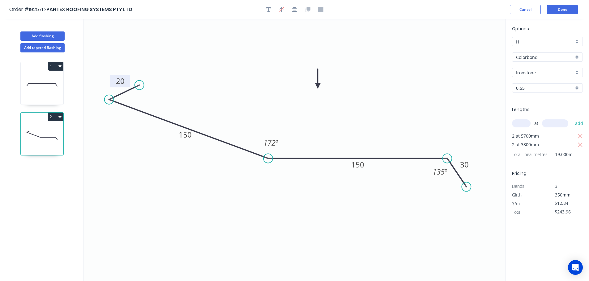
click at [47, 87] on icon at bounding box center [42, 85] width 43 height 40
type input "$19.99"
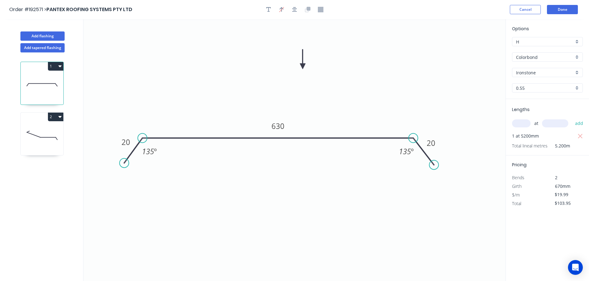
click at [57, 65] on button "1" at bounding box center [55, 66] width 15 height 9
click at [52, 78] on div "Duplicate" at bounding box center [34, 81] width 48 height 9
type input "$0.00"
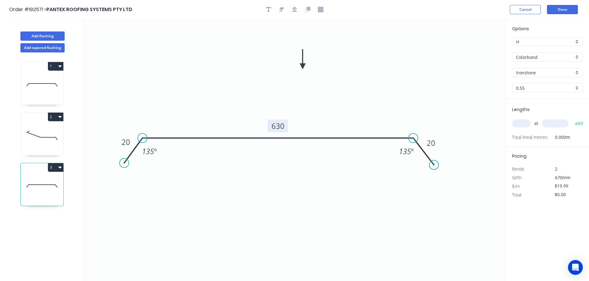
click at [279, 126] on tspan "630" at bounding box center [277, 126] width 13 height 10
click at [321, 114] on icon "0 20 180 20 135 º 135 º" at bounding box center [294, 150] width 422 height 262
type input "$10.08"
click at [525, 121] on input "text" at bounding box center [521, 124] width 19 height 8
type input "3"
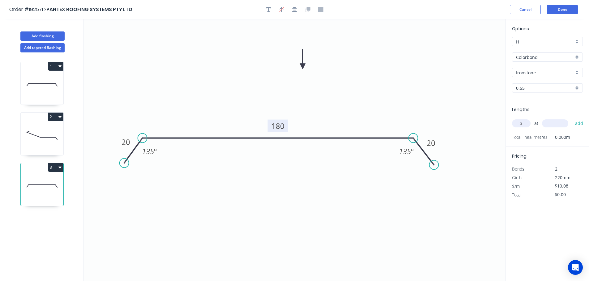
click at [563, 124] on input "text" at bounding box center [555, 124] width 26 height 8
type input "5200"
click at [572, 118] on button "add" at bounding box center [579, 123] width 15 height 11
type input "$157.25"
click at [42, 36] on button "Add flashing" at bounding box center [42, 36] width 44 height 9
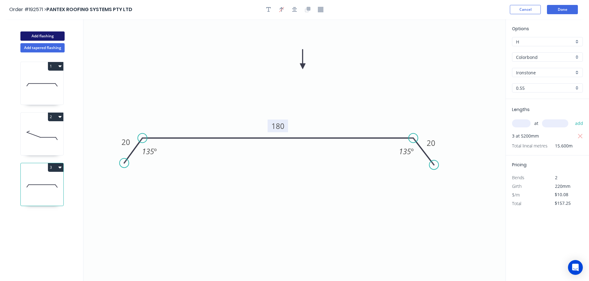
type input "$0.00"
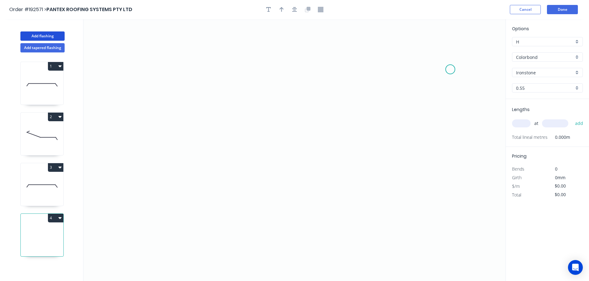
click at [450, 70] on icon "0" at bounding box center [294, 150] width 422 height 262
click at [434, 46] on icon "0" at bounding box center [294, 150] width 422 height 262
click at [177, 36] on icon "0 ?" at bounding box center [294, 150] width 422 height 262
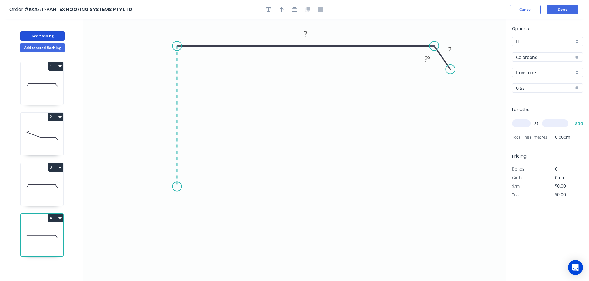
click at [171, 187] on icon "0 ? ? ? º" at bounding box center [294, 150] width 422 height 262
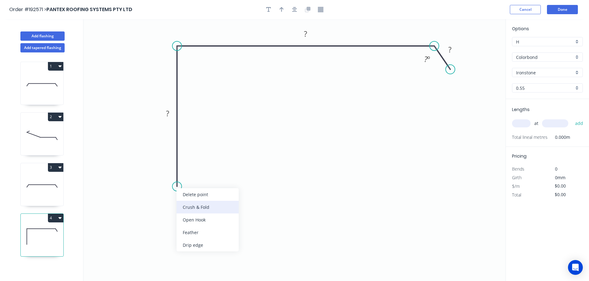
click at [201, 204] on div "Crush & Fold" at bounding box center [207, 207] width 62 height 13
click at [170, 175] on tspan "10" at bounding box center [167, 176] width 9 height 10
click at [228, 179] on icon "0 CF 15 ? ? ? ? º" at bounding box center [294, 150] width 422 height 262
drag, startPoint x: 154, startPoint y: 178, endPoint x: 143, endPoint y: 211, distance: 34.1
click at [143, 211] on rect at bounding box center [153, 207] width 25 height 13
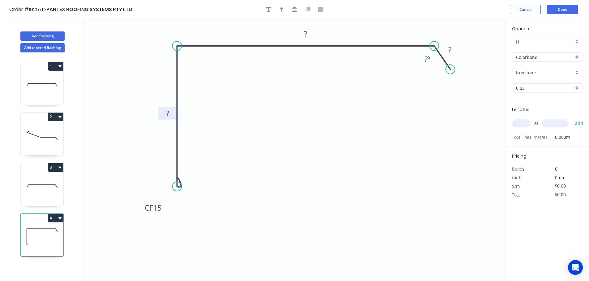
click at [169, 114] on rect at bounding box center [168, 114] width 12 height 9
click at [333, 77] on icon "0 CF 15 140 160 20 135 º" at bounding box center [294, 150] width 422 height 262
type input "$13.61"
click at [280, 8] on icon "button" at bounding box center [281, 9] width 4 height 5
drag, startPoint x: 473, startPoint y: 49, endPoint x: 360, endPoint y: 34, distance: 113.5
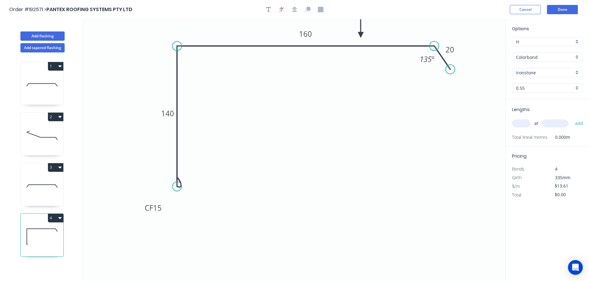
click at [360, 34] on icon at bounding box center [361, 28] width 6 height 20
click at [521, 122] on input "text" at bounding box center [521, 124] width 19 height 8
type input "2"
type input "3500"
click at [572, 118] on button "add" at bounding box center [579, 123] width 15 height 11
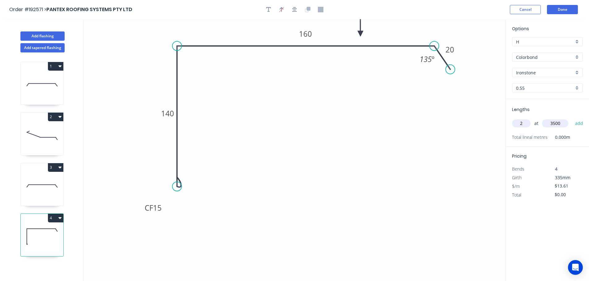
type input "$95.27"
drag, startPoint x: 33, startPoint y: 36, endPoint x: 66, endPoint y: 42, distance: 33.5
click at [33, 36] on button "Add flashing" at bounding box center [42, 36] width 44 height 9
type input "$0.00"
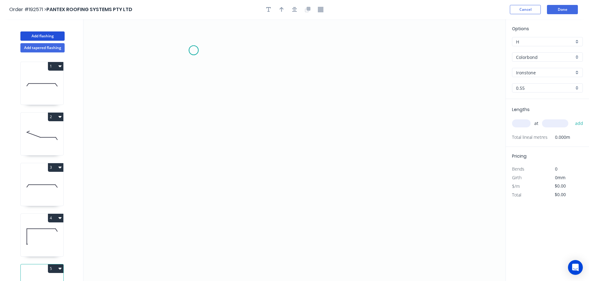
click at [193, 50] on icon "0" at bounding box center [294, 150] width 422 height 262
click at [191, 185] on icon "0" at bounding box center [294, 150] width 422 height 262
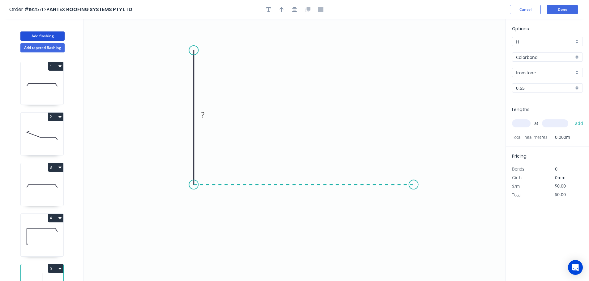
click at [413, 191] on icon "0 ?" at bounding box center [294, 150] width 422 height 262
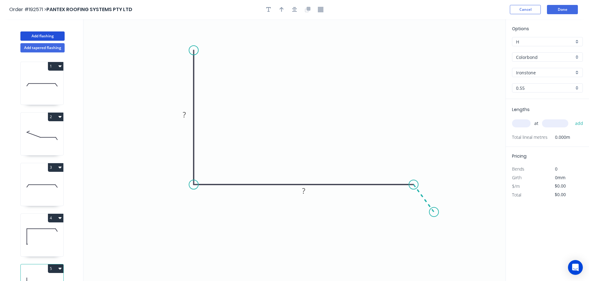
click at [434, 213] on icon "0 ? ?" at bounding box center [294, 150] width 422 height 262
click at [434, 213] on circle at bounding box center [433, 212] width 9 height 9
click at [187, 115] on rect at bounding box center [184, 115] width 12 height 9
click at [313, 110] on icon "0 160 160 20 135 º" at bounding box center [294, 150] width 422 height 262
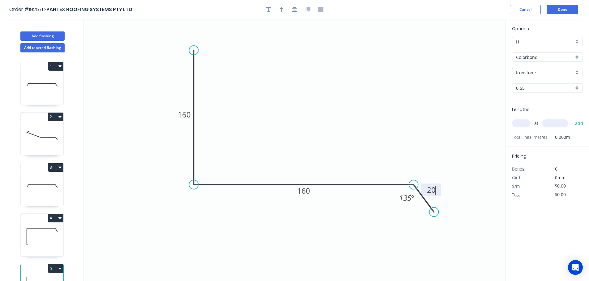
type input "$12.06"
click at [280, 8] on icon "button" at bounding box center [281, 9] width 4 height 5
drag, startPoint x: 474, startPoint y: 50, endPoint x: 302, endPoint y: 99, distance: 178.0
click at [303, 99] on icon at bounding box center [303, 91] width 6 height 20
click at [525, 123] on input "text" at bounding box center [521, 124] width 19 height 8
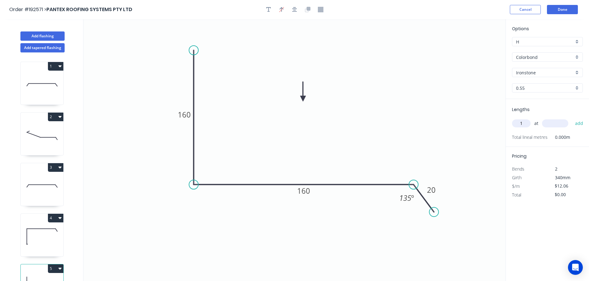
type input "1"
type input "2500"
click at [572, 118] on button "add" at bounding box center [579, 123] width 15 height 11
type input "$30.15"
click at [42, 33] on button "Add flashing" at bounding box center [42, 36] width 44 height 9
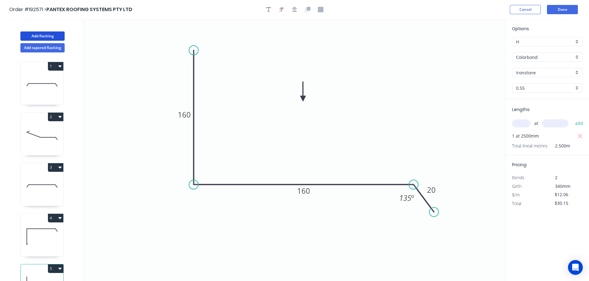
type input "$0.00"
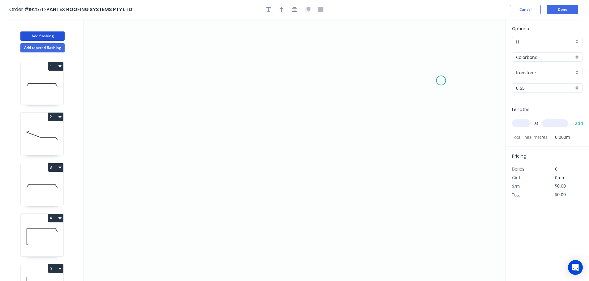
click at [441, 81] on icon "0" at bounding box center [294, 150] width 422 height 262
click at [422, 54] on icon at bounding box center [431, 67] width 19 height 26
click at [216, 50] on icon "0 ?" at bounding box center [294, 150] width 422 height 262
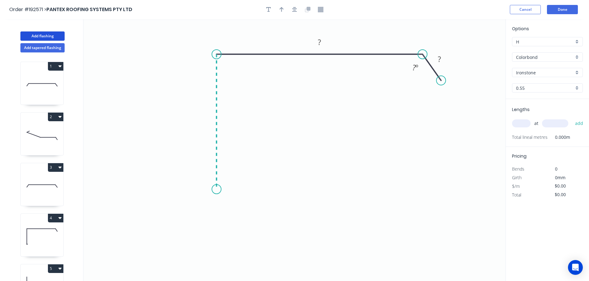
click at [213, 190] on icon "0 ? ? ? º" at bounding box center [294, 150] width 422 height 262
click at [197, 211] on icon "0 ? ? ? ? º" at bounding box center [294, 150] width 422 height 262
click at [217, 229] on icon "0 ? ? ? ? ? º" at bounding box center [294, 150] width 422 height 262
click at [217, 229] on circle at bounding box center [217, 228] width 9 height 9
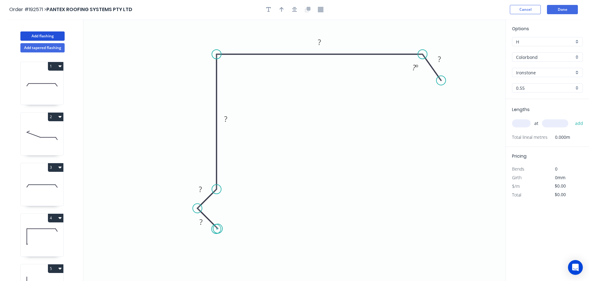
click at [216, 230] on circle at bounding box center [217, 228] width 9 height 9
click at [203, 221] on rect at bounding box center [201, 222] width 12 height 9
click at [272, 178] on icon "0 15 15 110 150 20 135 º" at bounding box center [294, 150] width 422 height 262
type input "$13.61"
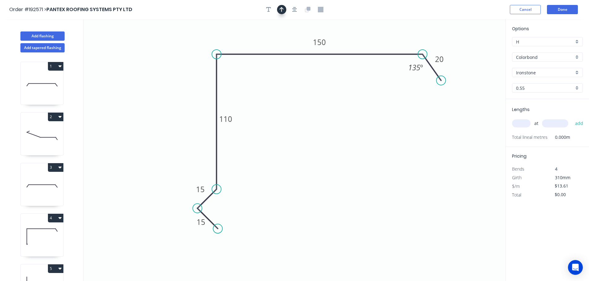
click at [282, 7] on icon "button" at bounding box center [281, 10] width 4 height 6
drag, startPoint x: 476, startPoint y: 49, endPoint x: 360, endPoint y: 35, distance: 116.4
click at [360, 35] on icon at bounding box center [360, 28] width 6 height 20
click at [523, 122] on input "text" at bounding box center [521, 124] width 19 height 8
type input "2"
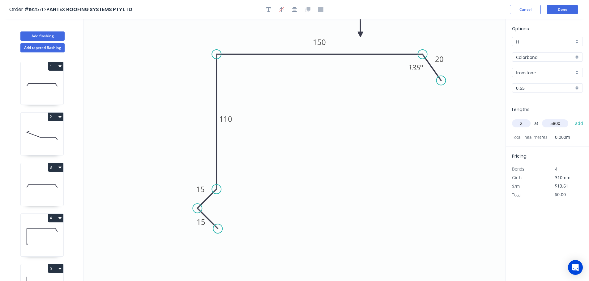
type input "5800"
click at [572, 118] on button "add" at bounding box center [579, 123] width 15 height 11
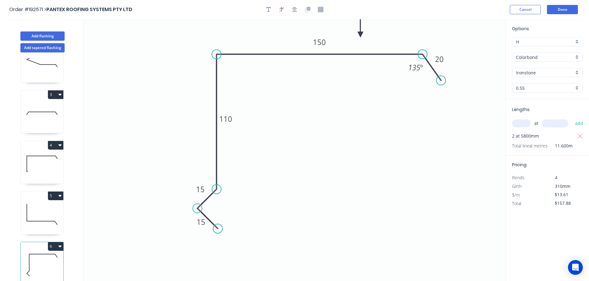
click at [55, 243] on button "6" at bounding box center [55, 247] width 15 height 9
click at [44, 258] on div "Duplicate" at bounding box center [34, 262] width 48 height 9
type input "$0.00"
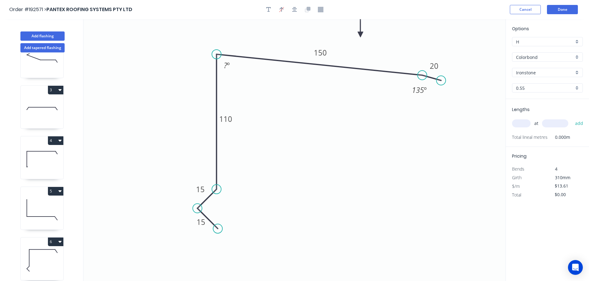
drag, startPoint x: 421, startPoint y: 53, endPoint x: 422, endPoint y: 75, distance: 22.6
click at [422, 75] on circle at bounding box center [421, 75] width 9 height 9
drag, startPoint x: 441, startPoint y: 81, endPoint x: 438, endPoint y: 101, distance: 20.6
click at [438, 101] on circle at bounding box center [437, 101] width 9 height 9
click at [229, 120] on tspan "110" at bounding box center [225, 119] width 13 height 10
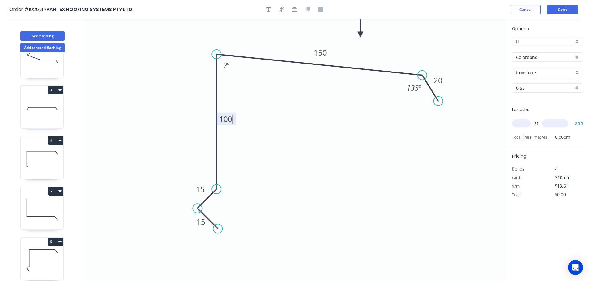
click at [285, 140] on icon "0 15 15 100 150 20 135 º ? º" at bounding box center [294, 150] width 422 height 262
click at [227, 63] on tspan "º" at bounding box center [228, 65] width 3 height 10
click at [325, 89] on icon "0 15 15 100 150 20 135 º 85 º" at bounding box center [294, 150] width 422 height 262
click at [438, 79] on tspan "20" at bounding box center [437, 80] width 9 height 10
click at [449, 44] on icon "0 15 15 100 150 30 135 º 85 º" at bounding box center [294, 150] width 422 height 262
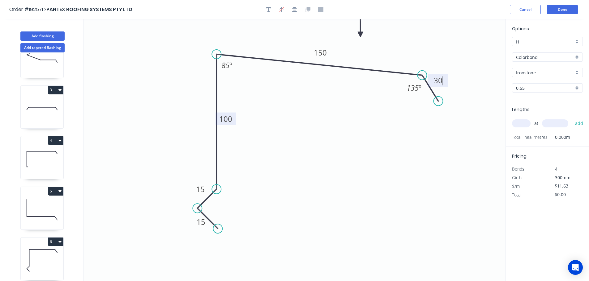
type input "$13.61"
click at [521, 123] on input "text" at bounding box center [521, 124] width 19 height 8
type input "3"
click at [551, 121] on input "text" at bounding box center [555, 124] width 26 height 8
type input "5500"
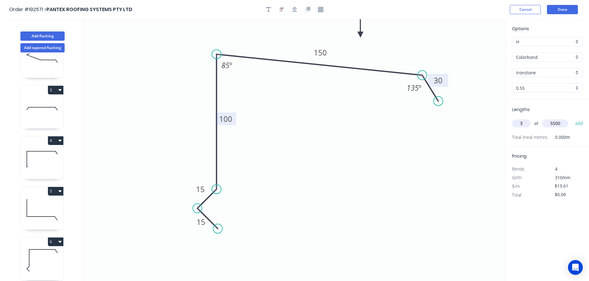
click at [572, 118] on button "add" at bounding box center [579, 123] width 15 height 11
type input "$224.57"
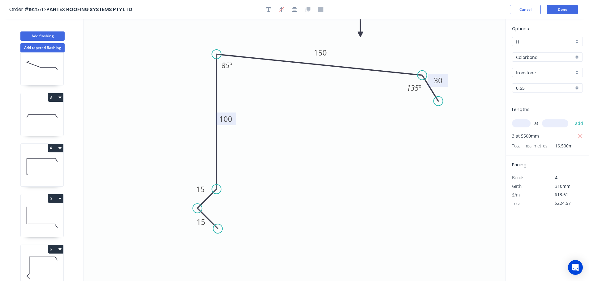
scroll to position [56, 0]
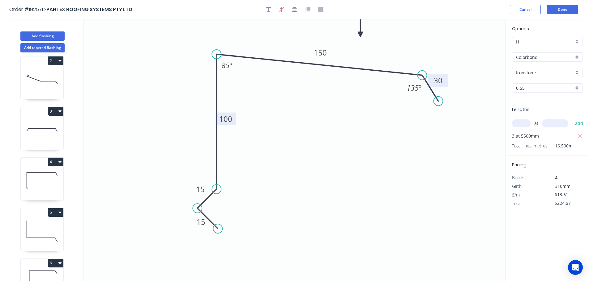
click at [45, 130] on icon at bounding box center [42, 130] width 43 height 40
type input "$10.08"
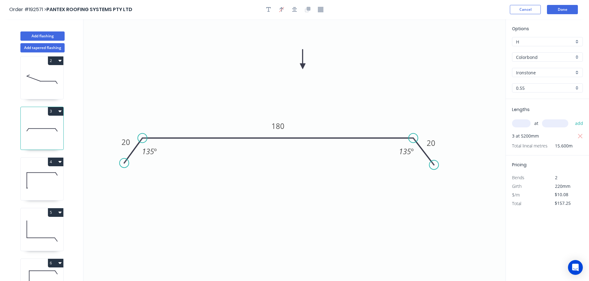
click at [55, 108] on button "3" at bounding box center [55, 111] width 15 height 9
click at [38, 127] on div "Duplicate" at bounding box center [34, 126] width 48 height 9
type input "$0.00"
click at [280, 125] on tspan "180" at bounding box center [277, 126] width 13 height 10
click at [308, 118] on icon "0 20 260 20 135 º 135 º" at bounding box center [294, 150] width 422 height 262
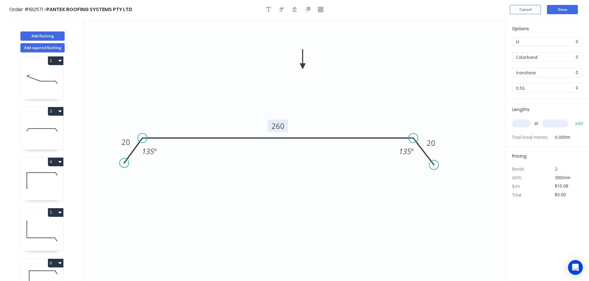
click at [522, 122] on input "text" at bounding box center [521, 124] width 19 height 8
type input "2"
type input "4400"
click at [572, 118] on button "add" at bounding box center [579, 123] width 15 height 11
type input "$88.70"
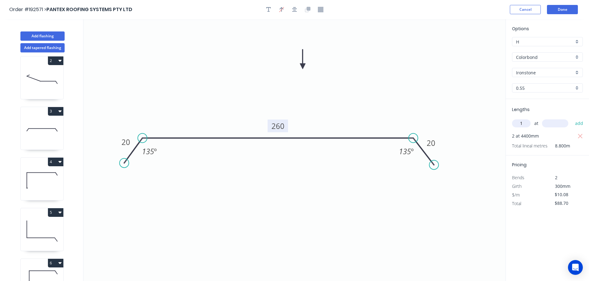
type input "1"
type input "1200"
click at [572, 118] on button "add" at bounding box center [579, 123] width 15 height 11
type input "$100.80"
type input "4"
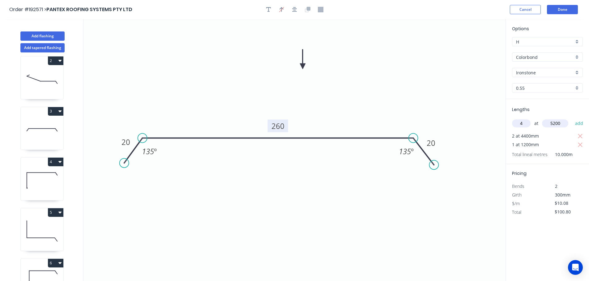
type input "5200"
click at [572, 118] on button "add" at bounding box center [579, 123] width 15 height 11
type input "$310.46"
click at [564, 8] on button "Done" at bounding box center [562, 9] width 31 height 9
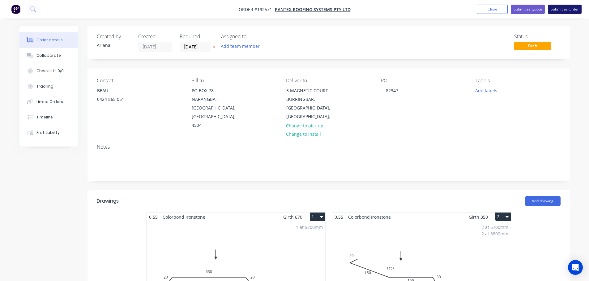
click at [561, 9] on button "Submit as Order" at bounding box center [564, 9] width 34 height 9
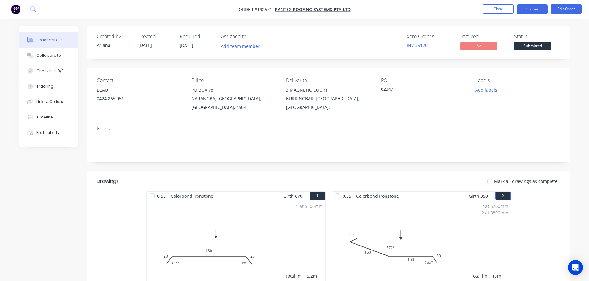
click at [531, 8] on button "Options" at bounding box center [531, 9] width 31 height 10
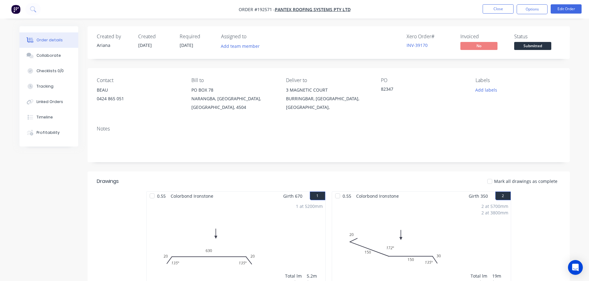
click at [527, 10] on button "Options" at bounding box center [531, 9] width 31 height 10
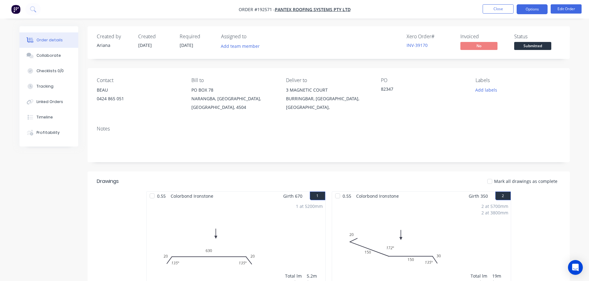
click at [535, 9] on button "Options" at bounding box center [531, 9] width 31 height 10
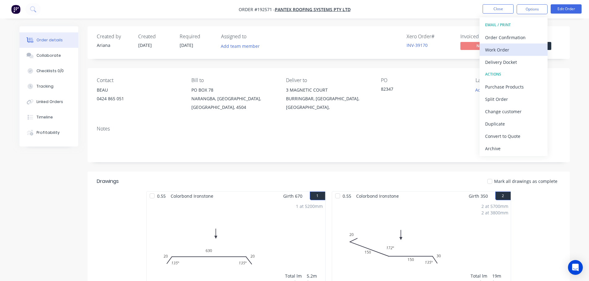
click at [508, 50] on div "Work Order" at bounding box center [513, 49] width 57 height 9
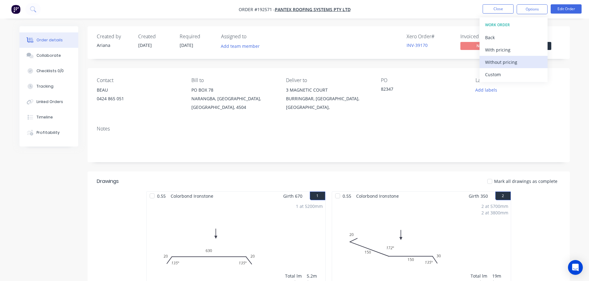
click at [499, 64] on div "Without pricing" at bounding box center [513, 62] width 57 height 9
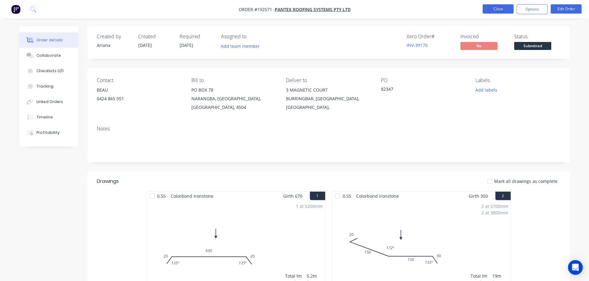
click at [501, 11] on button "Close" at bounding box center [497, 8] width 31 height 9
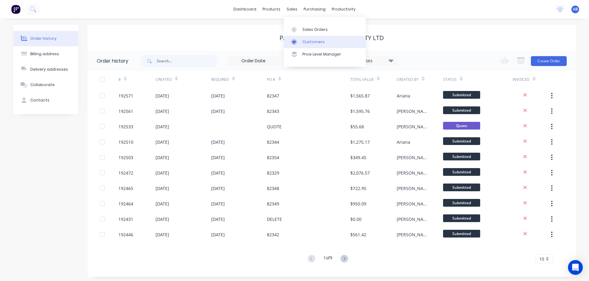
click at [315, 39] on div "Customers" at bounding box center [313, 42] width 22 height 6
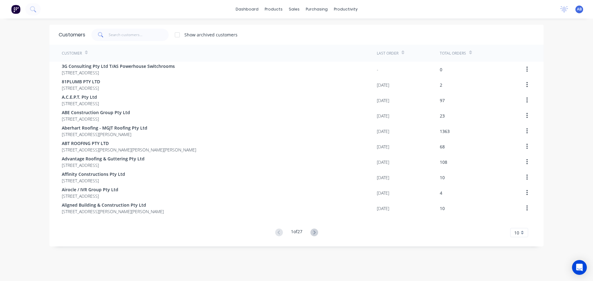
click at [381, 7] on div "dashboard products sales purchasing productivity dashboard products Product Cat…" at bounding box center [296, 9] width 593 height 19
click at [577, 8] on span "AB" at bounding box center [579, 9] width 5 height 6
click at [520, 80] on div "Sign out" at bounding box center [526, 78] width 17 height 6
